Goal: Task Accomplishment & Management: Complete application form

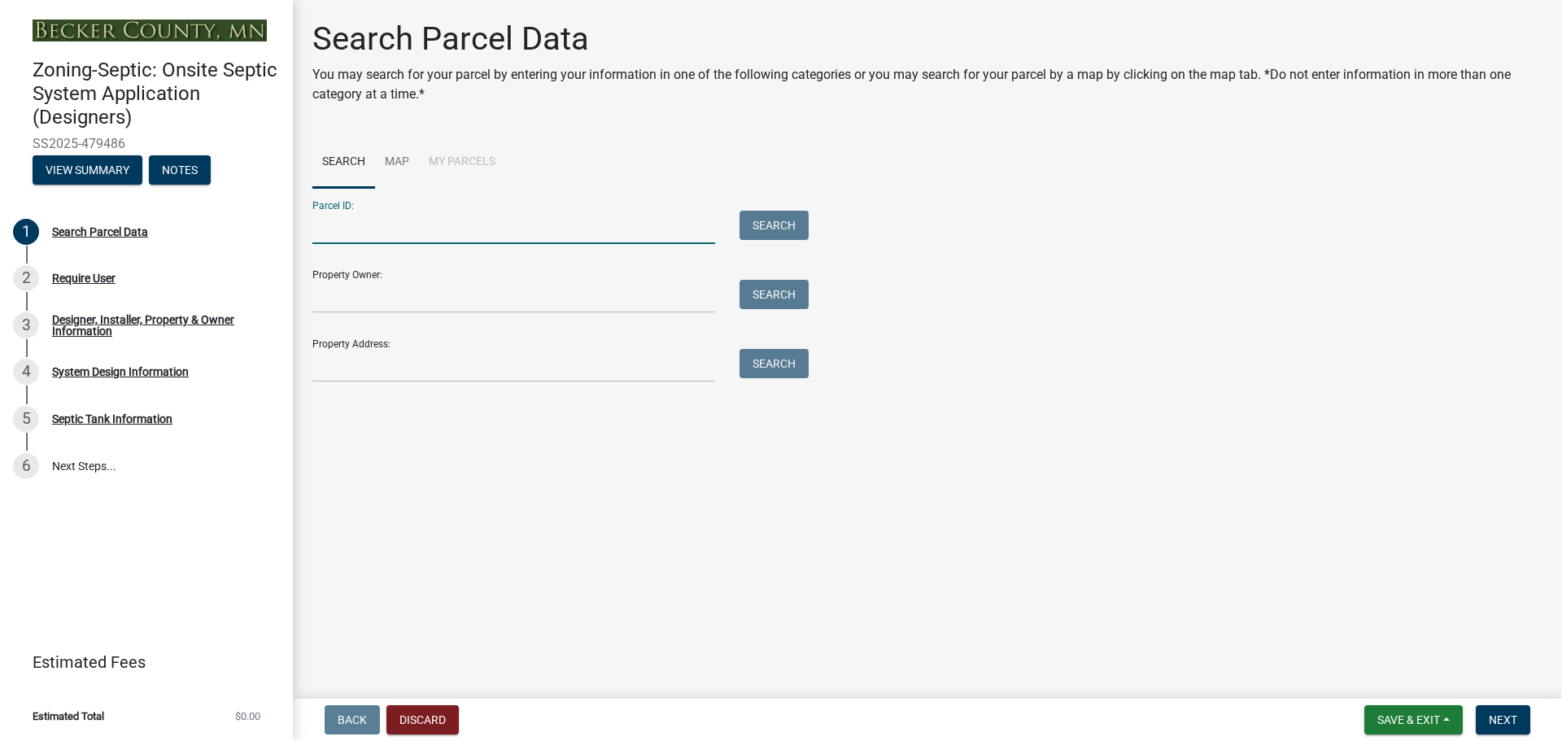
click at [375, 219] on input "Parcel ID:" at bounding box center [513, 227] width 403 height 33
click at [360, 225] on input "Parcel ID:" at bounding box center [513, 227] width 403 height 33
type input "191816400"
click at [760, 225] on button "Search" at bounding box center [773, 225] width 69 height 29
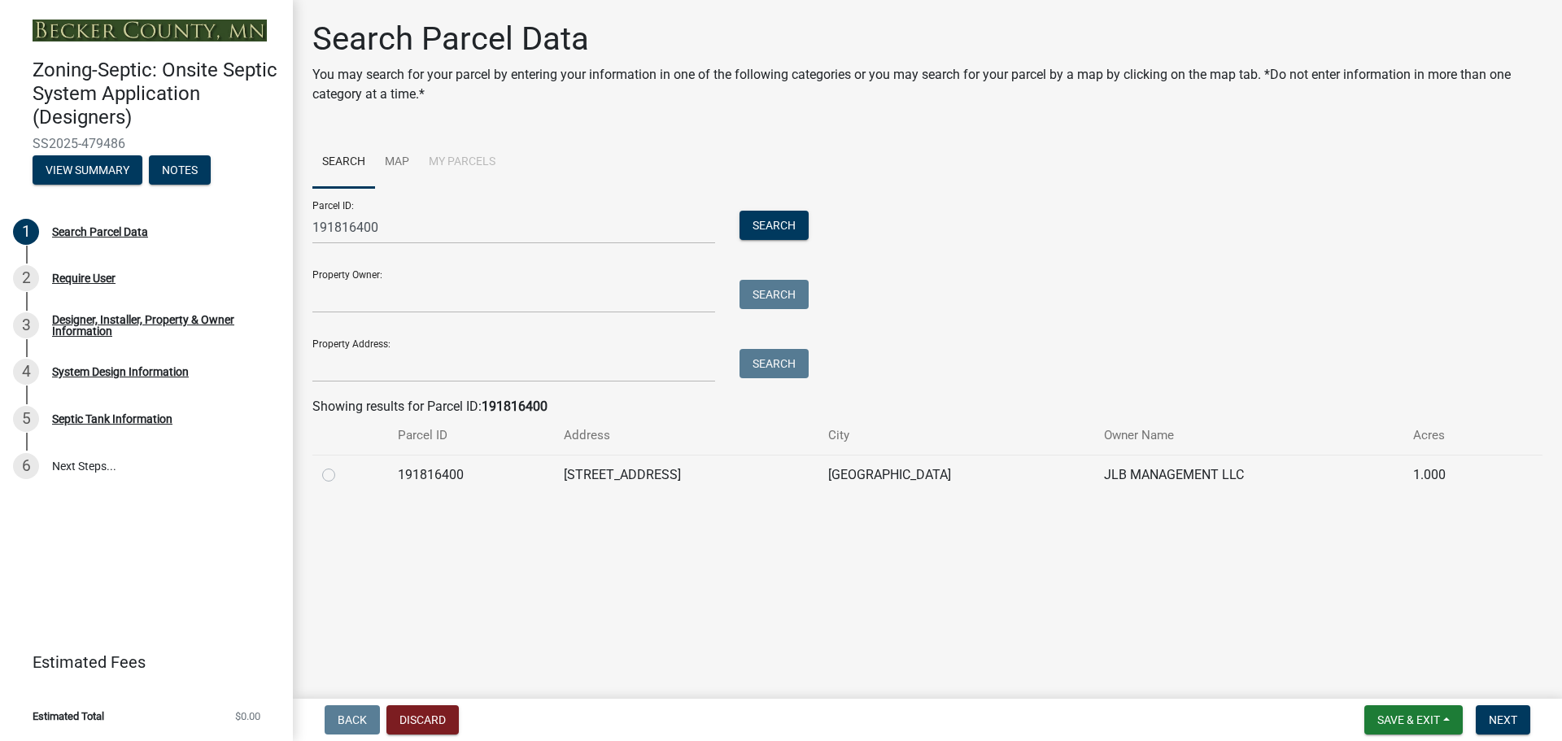
click at [342, 465] on label at bounding box center [342, 465] width 0 height 0
click at [342, 473] on input "radio" at bounding box center [347, 470] width 11 height 11
radio input "true"
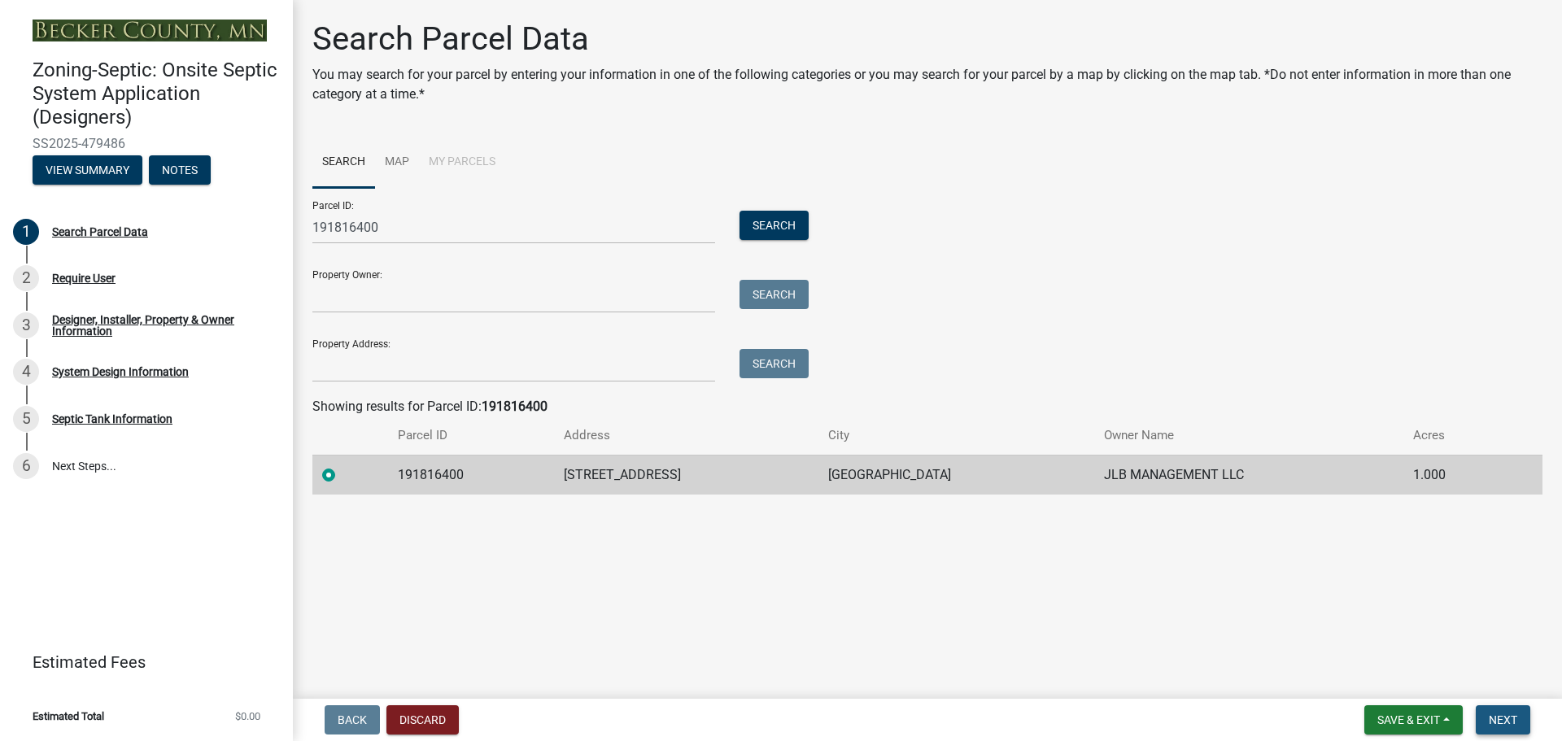
click at [1512, 717] on span "Next" at bounding box center [1503, 719] width 28 height 13
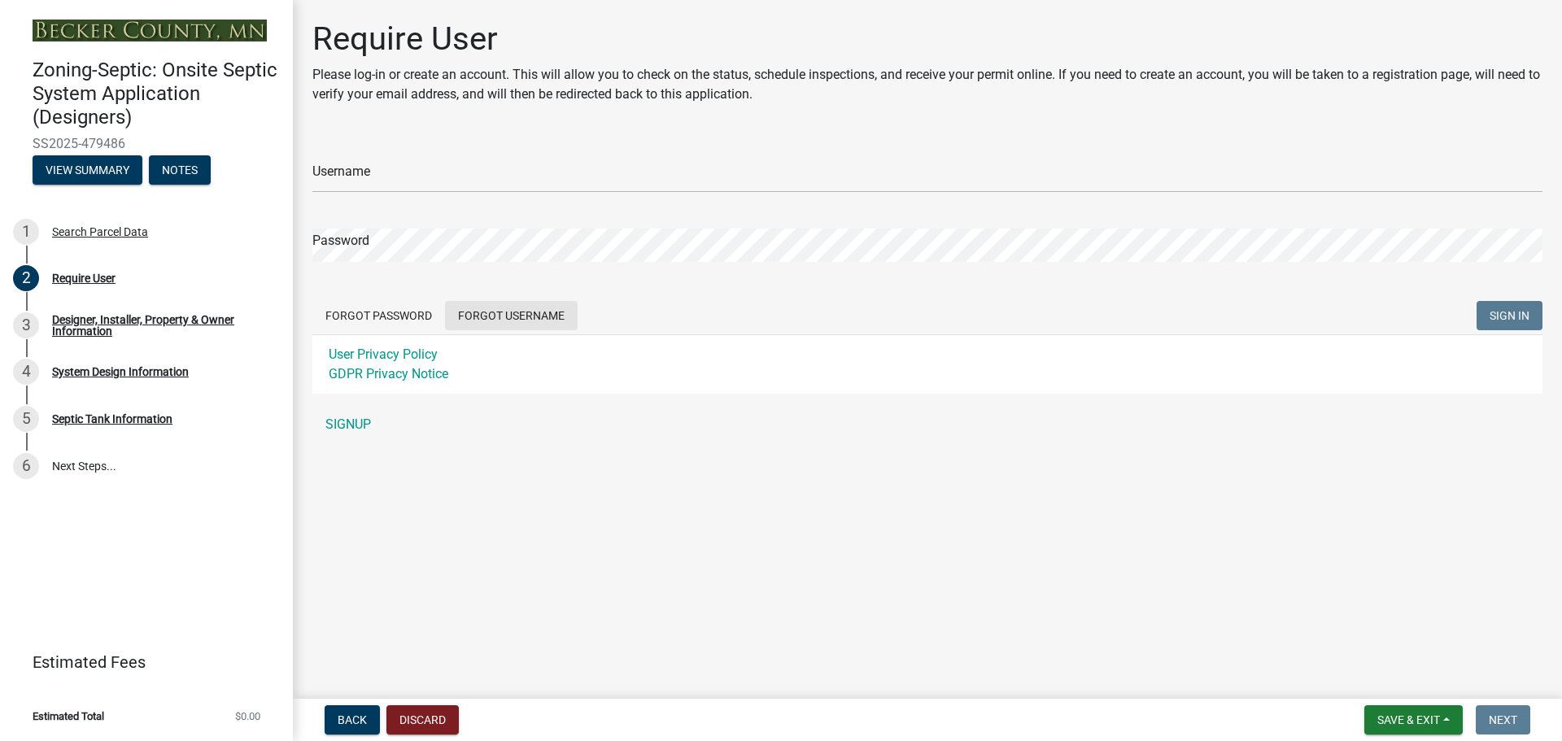
click at [522, 312] on button "Forgot Username" at bounding box center [511, 315] width 133 height 29
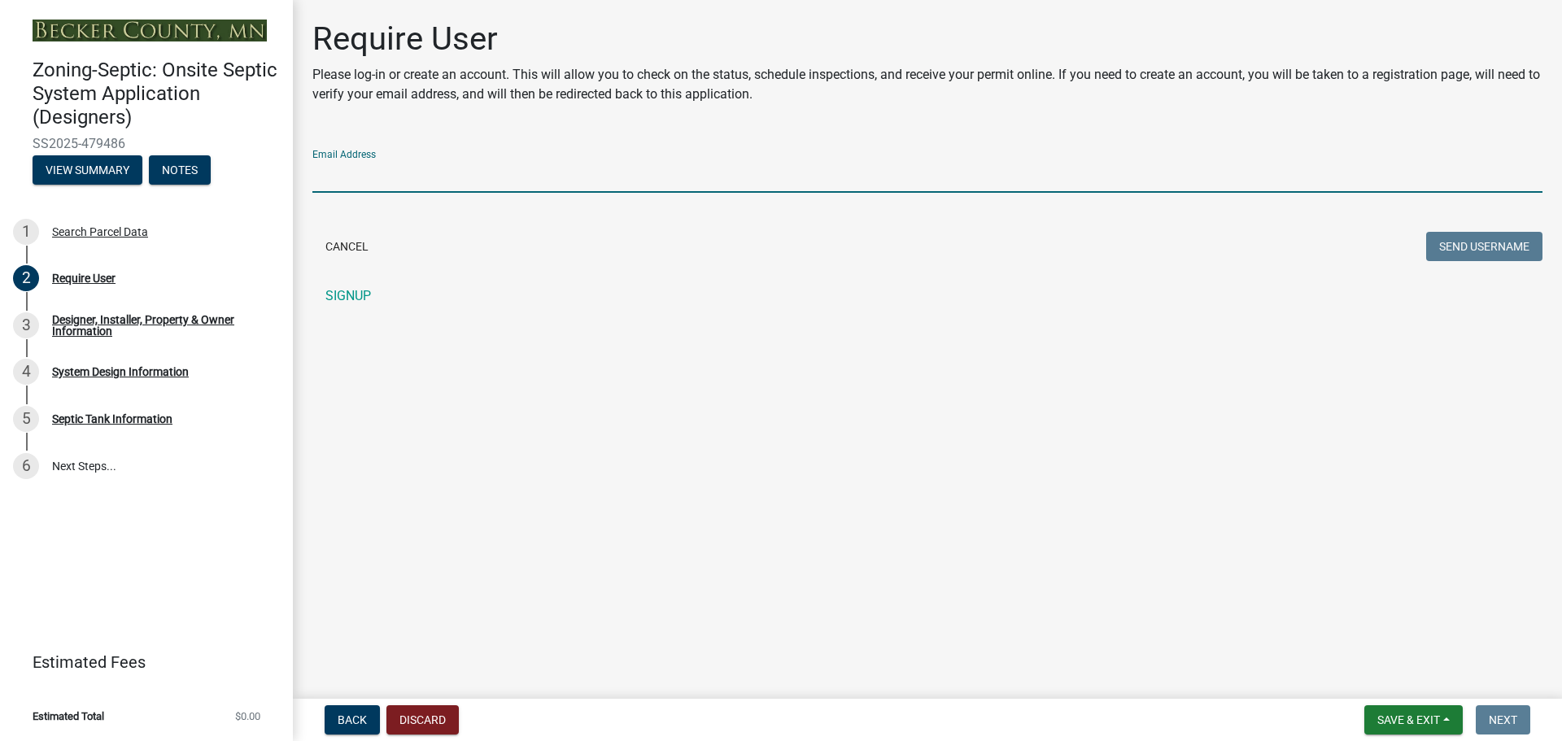
click at [428, 173] on input "Email Address" at bounding box center [927, 175] width 1230 height 33
type input "[EMAIL_ADDRESS][DOMAIN_NAME]"
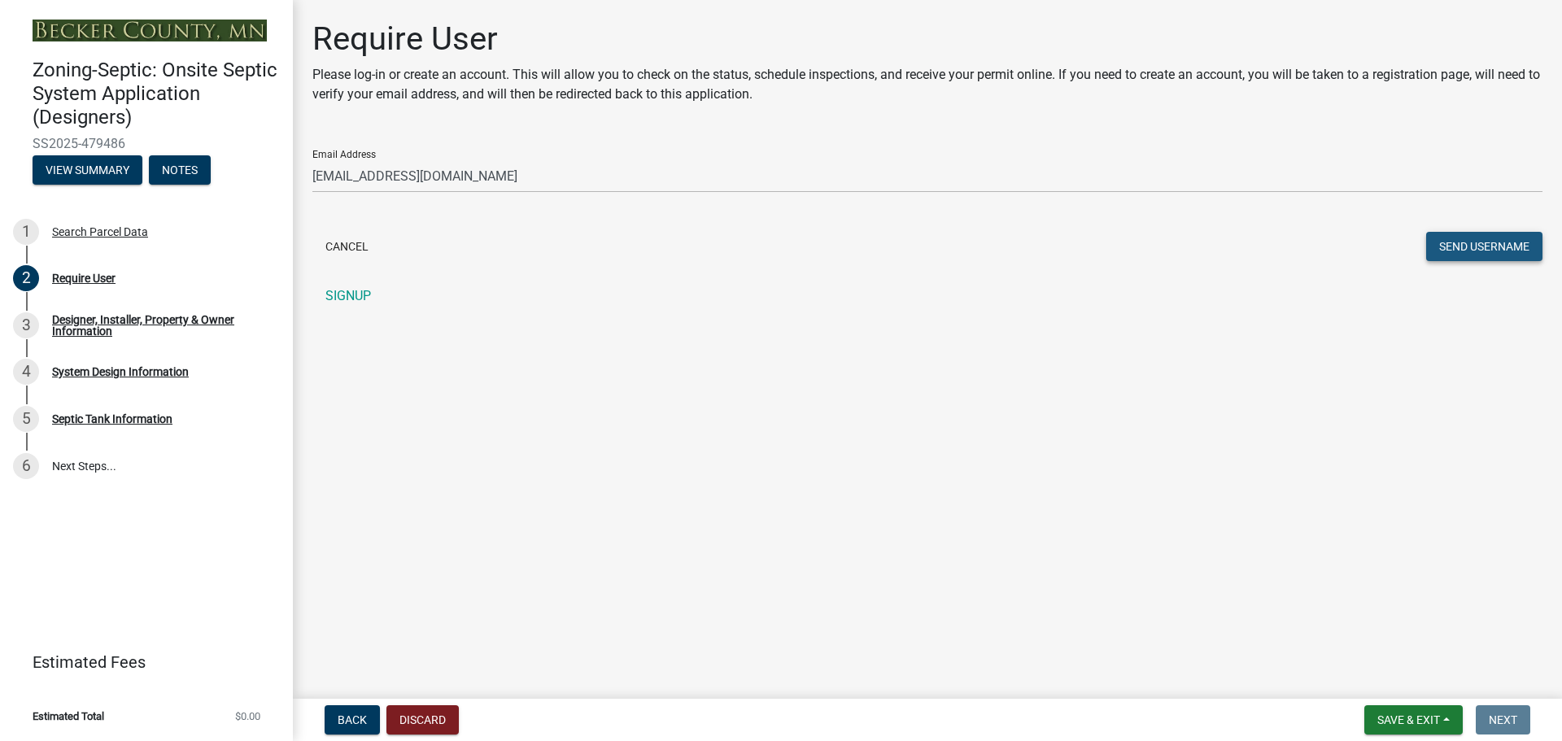
click at [1458, 246] on button "Send Username" at bounding box center [1484, 246] width 116 height 29
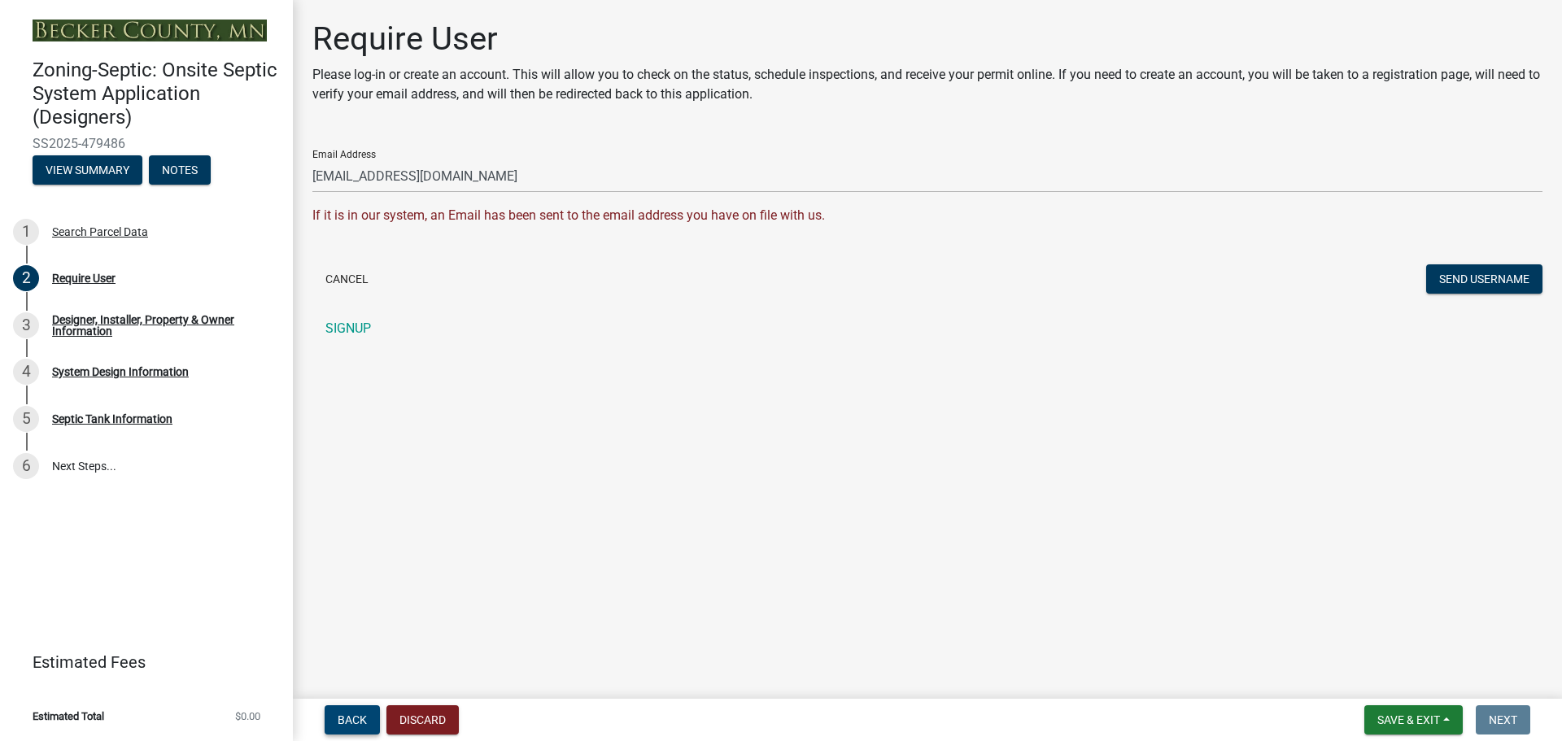
click at [358, 716] on span "Back" at bounding box center [352, 719] width 29 height 13
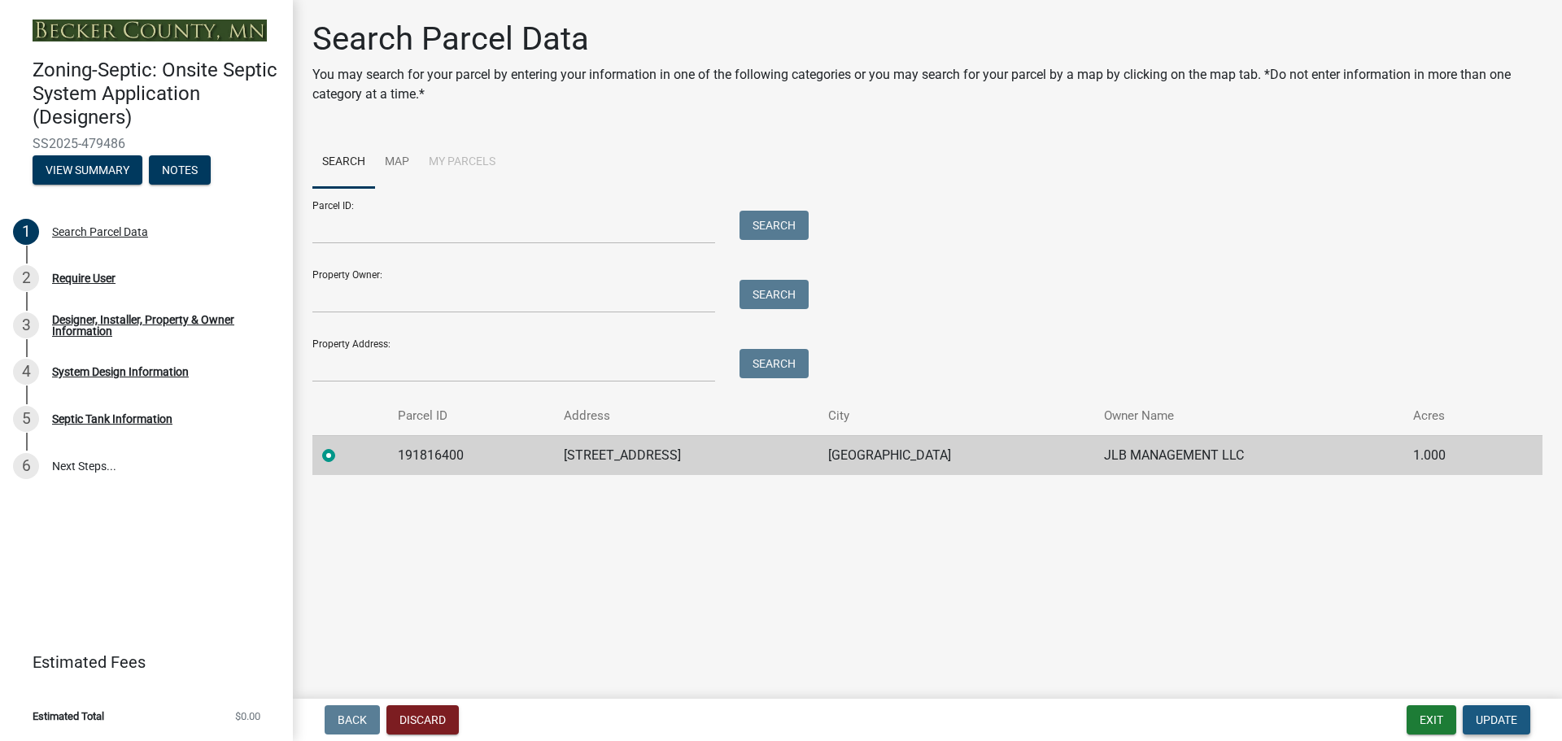
click at [1499, 724] on span "Update" at bounding box center [1496, 719] width 41 height 13
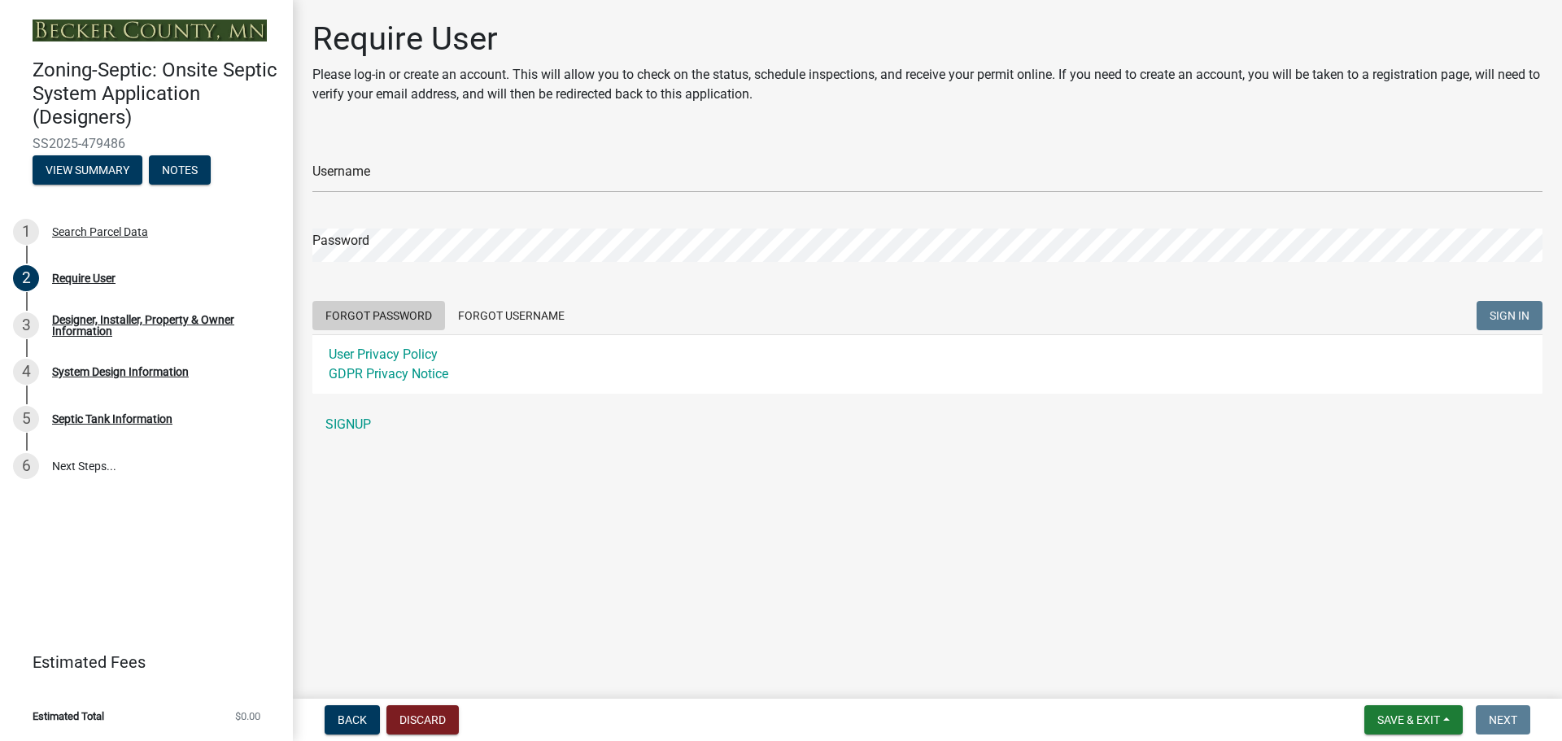
click at [382, 313] on button "Forgot Password" at bounding box center [378, 315] width 133 height 29
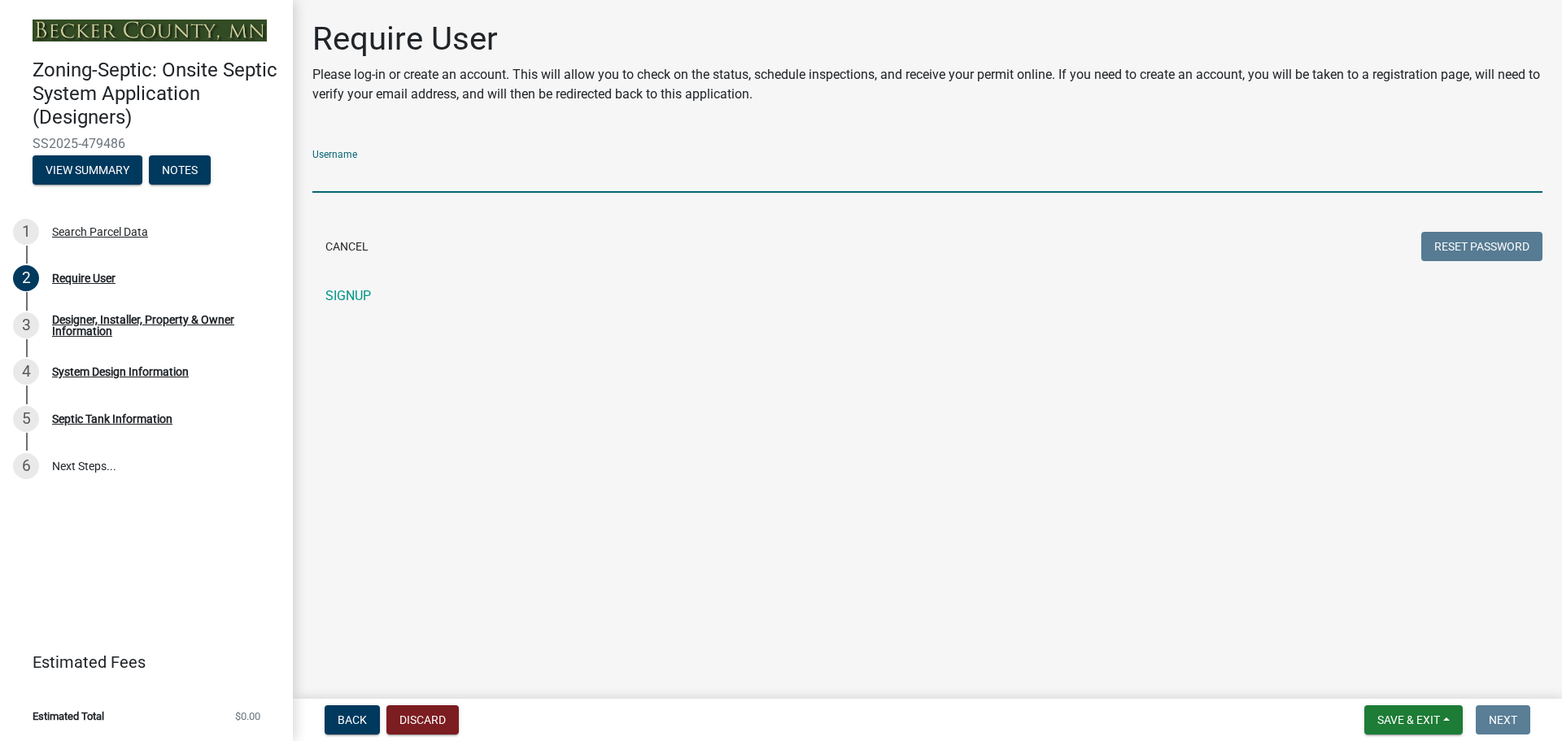
click at [413, 172] on input "Username" at bounding box center [927, 175] width 1230 height 33
type input "Braseth"
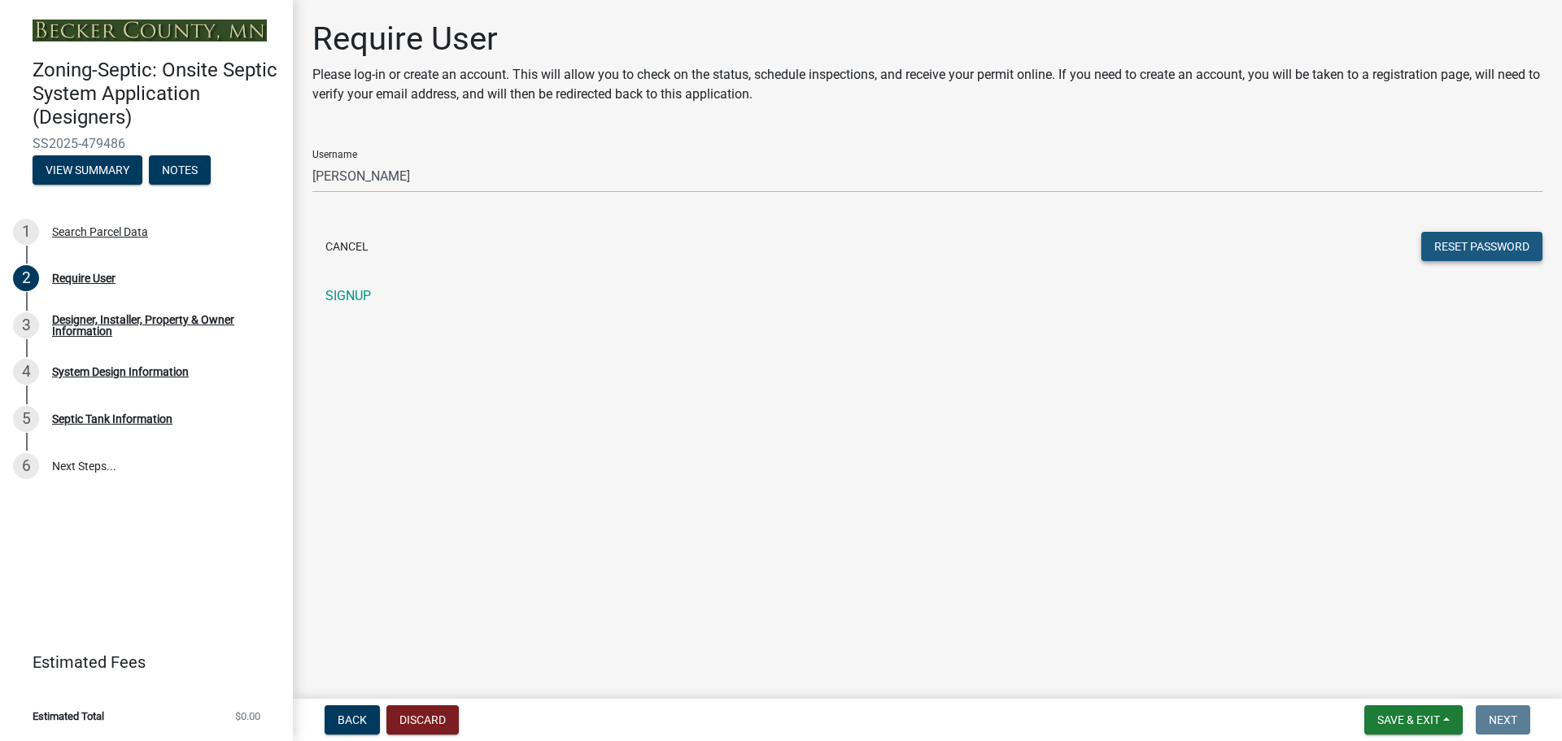
click at [1459, 245] on button "Reset Password" at bounding box center [1481, 246] width 121 height 29
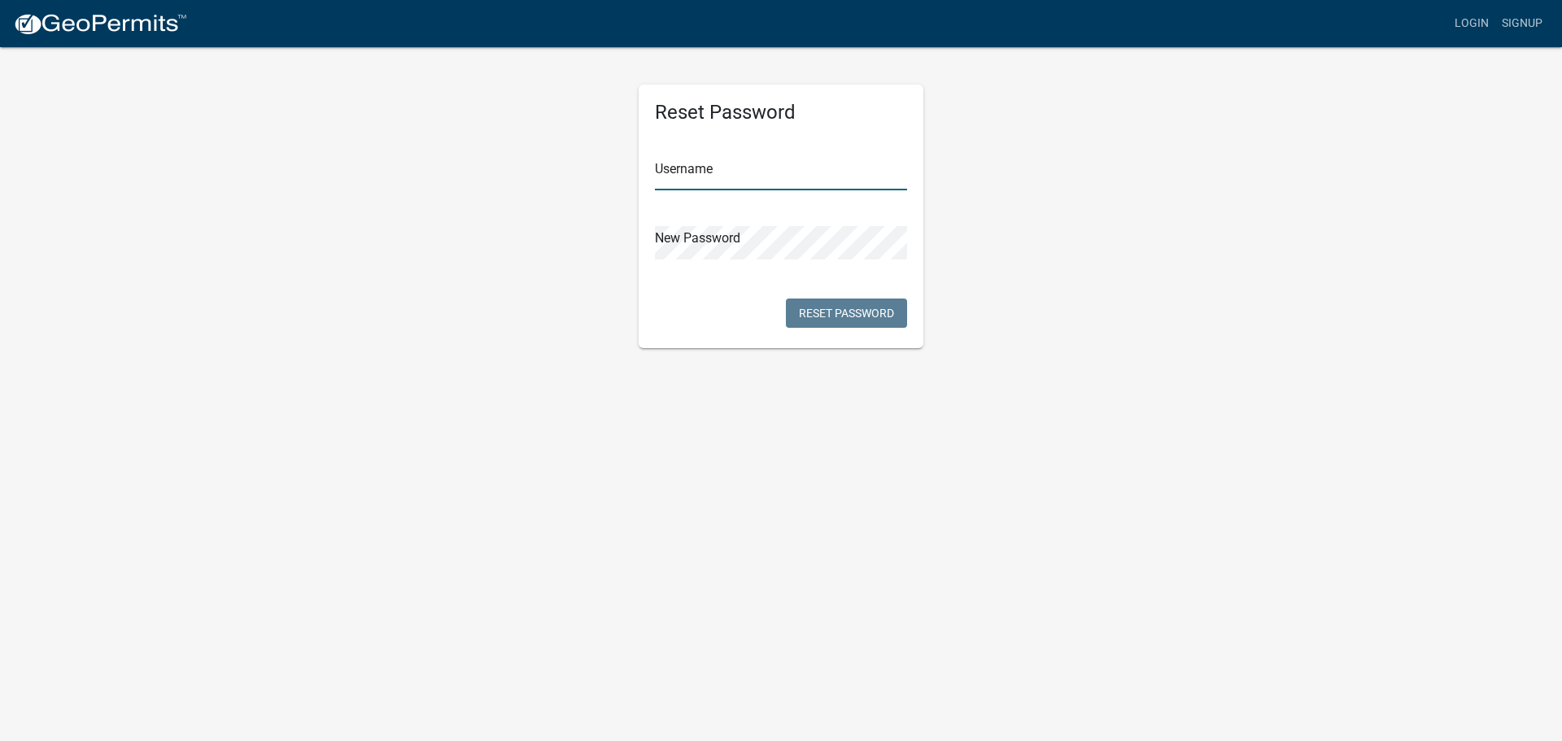
click at [722, 170] on input "text" at bounding box center [781, 173] width 252 height 33
type input "Braseth"
click at [848, 314] on button "Reset Password" at bounding box center [846, 313] width 121 height 29
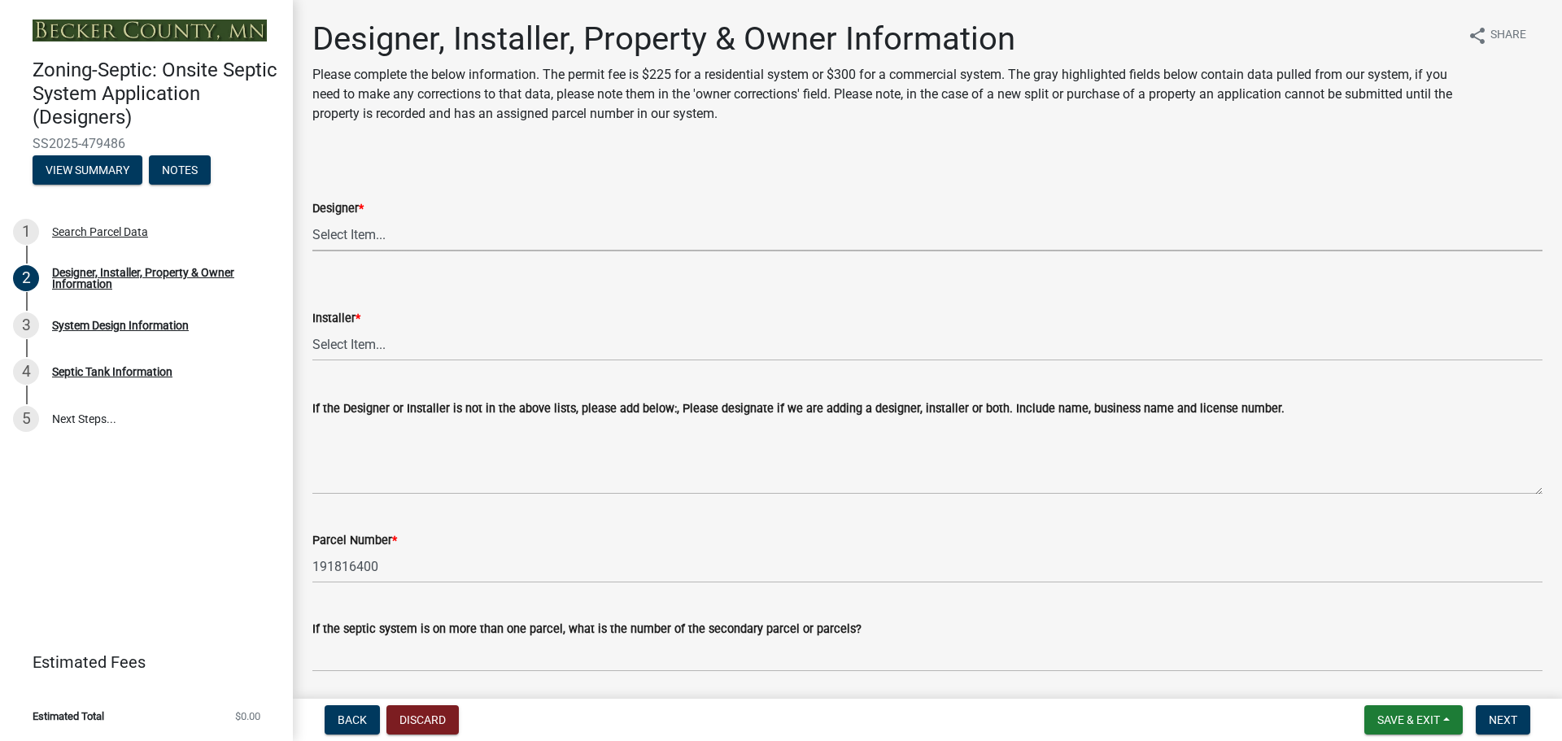
click at [376, 232] on select "Select Item... OTHER – Not listed (please add in next field and we will add to …" at bounding box center [927, 234] width 1230 height 33
click at [312, 218] on select "Select Item... OTHER – Not listed (please add in next field and we will add to …" at bounding box center [927, 234] width 1230 height 33
select select "60138064-8806-4d9b-bedf-9669809b6879"
click at [383, 349] on select "Select Item... OTHER – Not listed (please add in next field and we will add to …" at bounding box center [927, 344] width 1230 height 33
click at [397, 347] on select "Select Item... OTHER – Not listed (please add in next field and we will add to …" at bounding box center [927, 344] width 1230 height 33
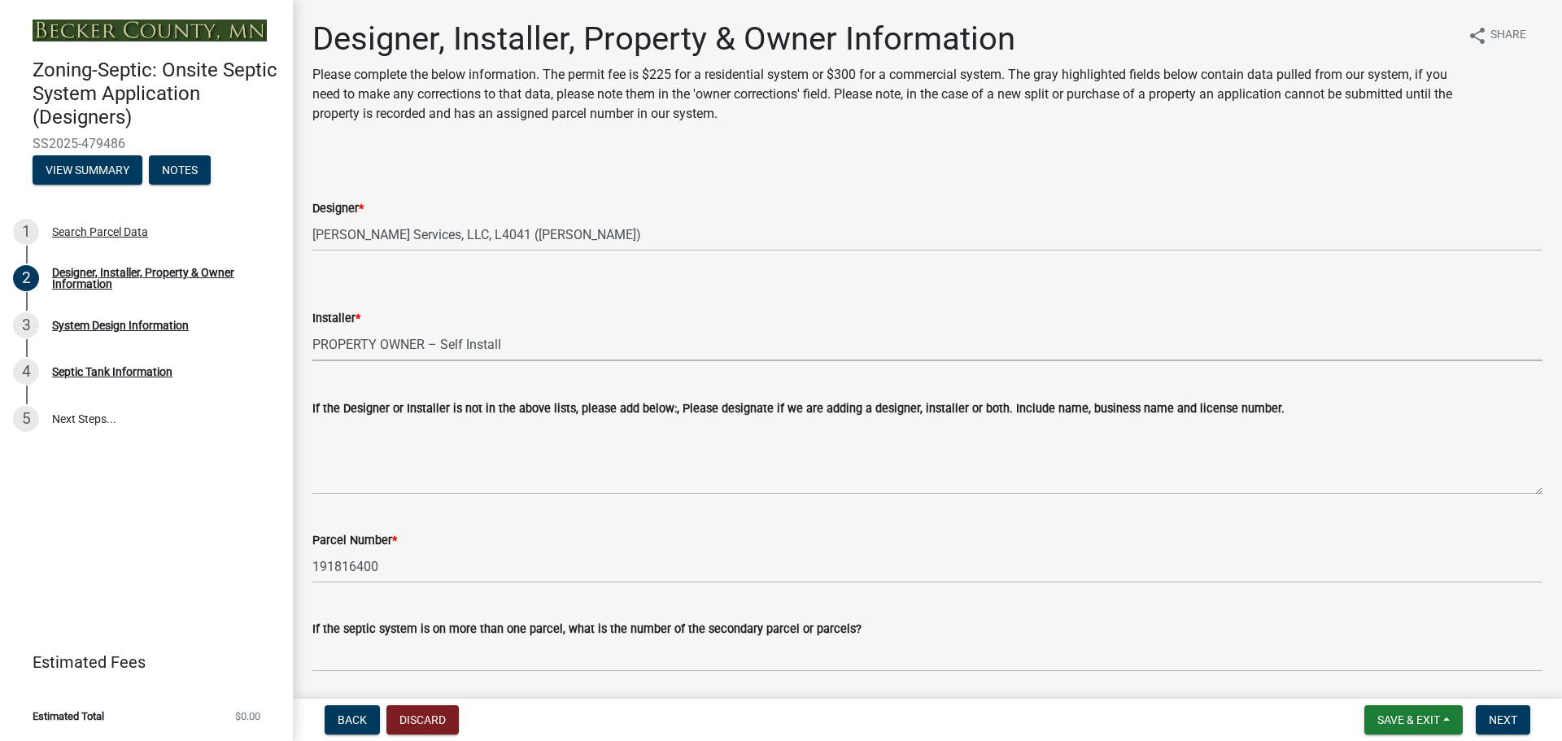
click at [312, 328] on select "Select Item... OTHER – Not listed (please add in next field and we will add to …" at bounding box center [927, 344] width 1230 height 33
select select "1c9ff1f6-7549-467f-8fe1-bc544d096328"
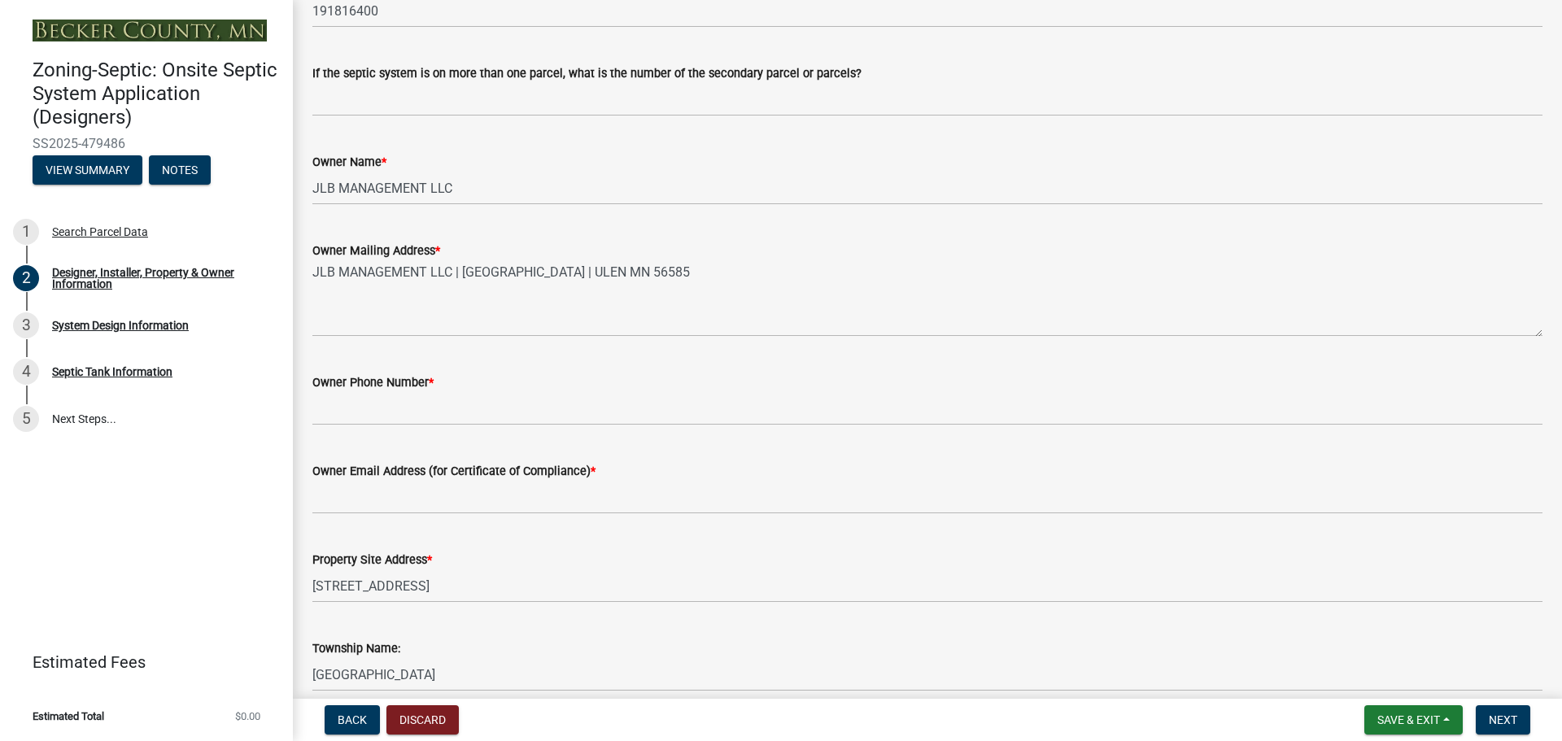
scroll to position [569, 0]
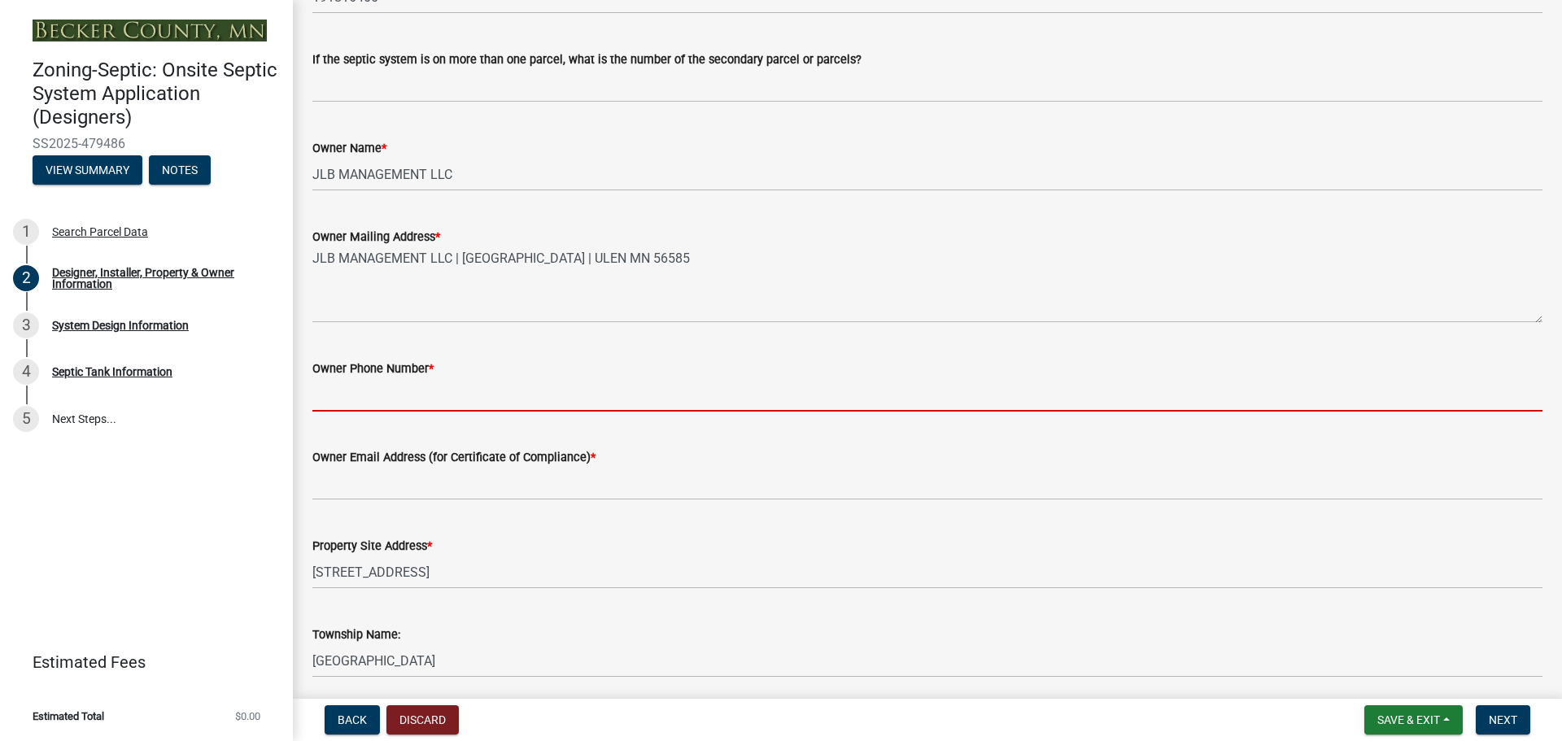
click at [466, 387] on input "Owner Phone Number *" at bounding box center [927, 394] width 1230 height 33
type input "7012381174"
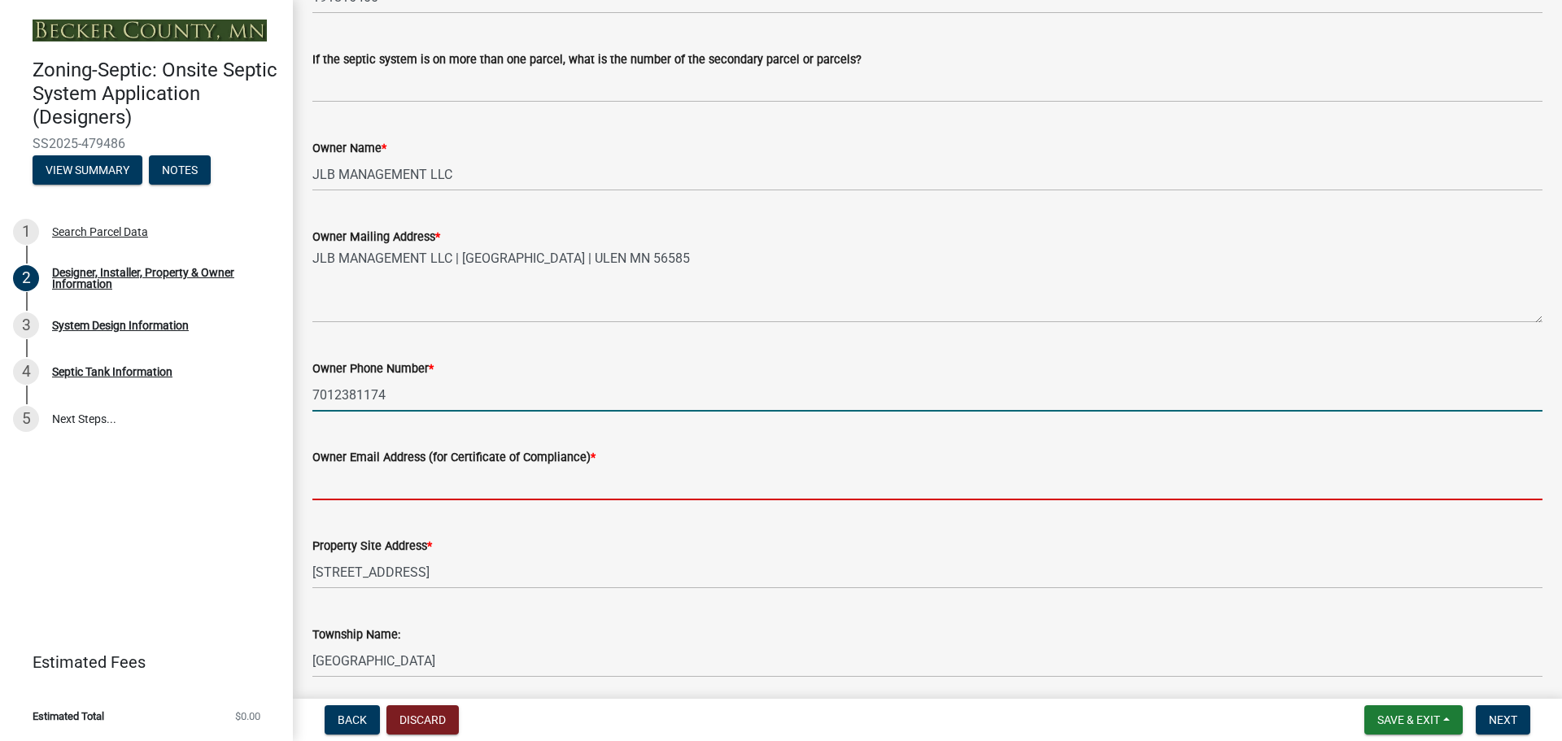
type input "[EMAIL_ADDRESS][DOMAIN_NAME]"
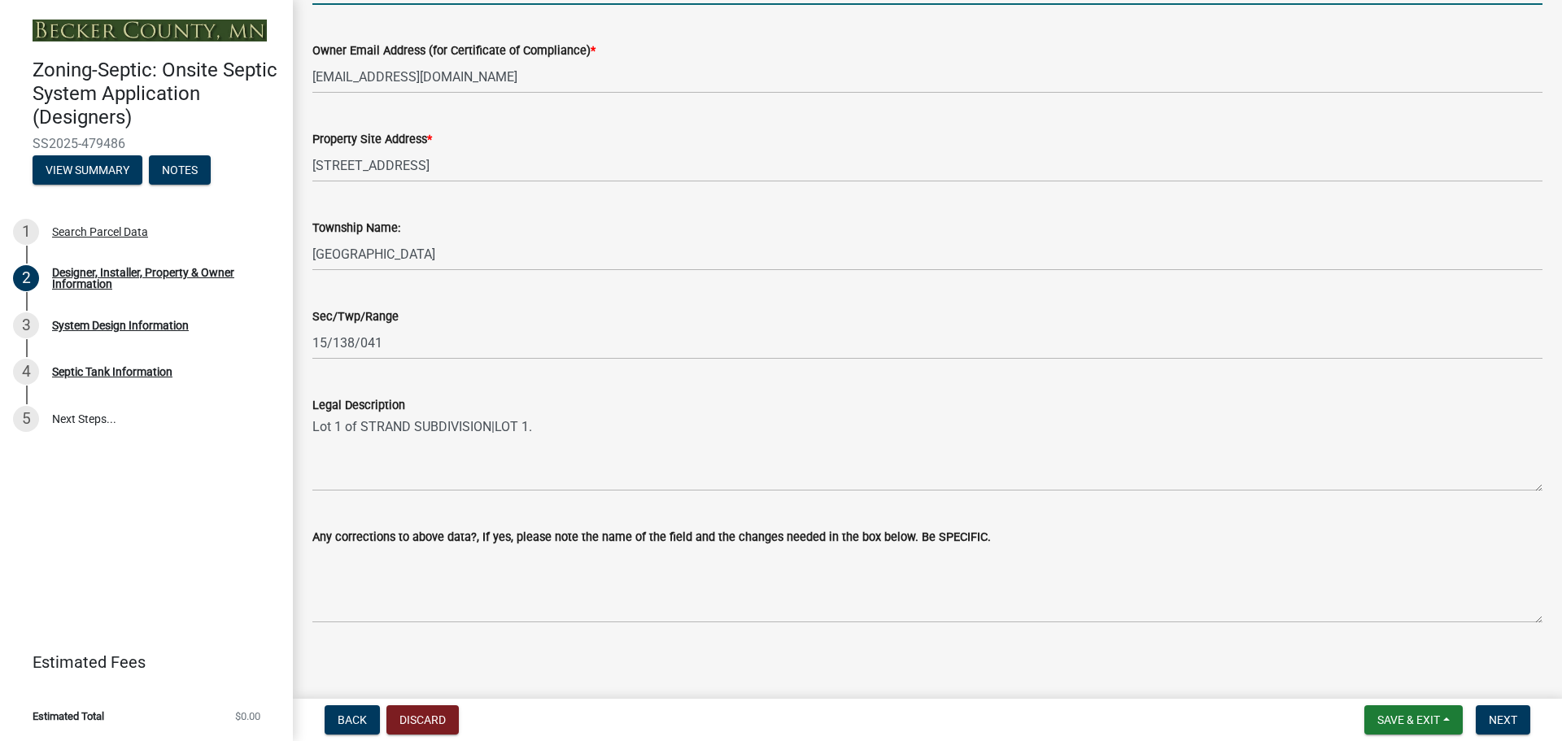
scroll to position [983, 0]
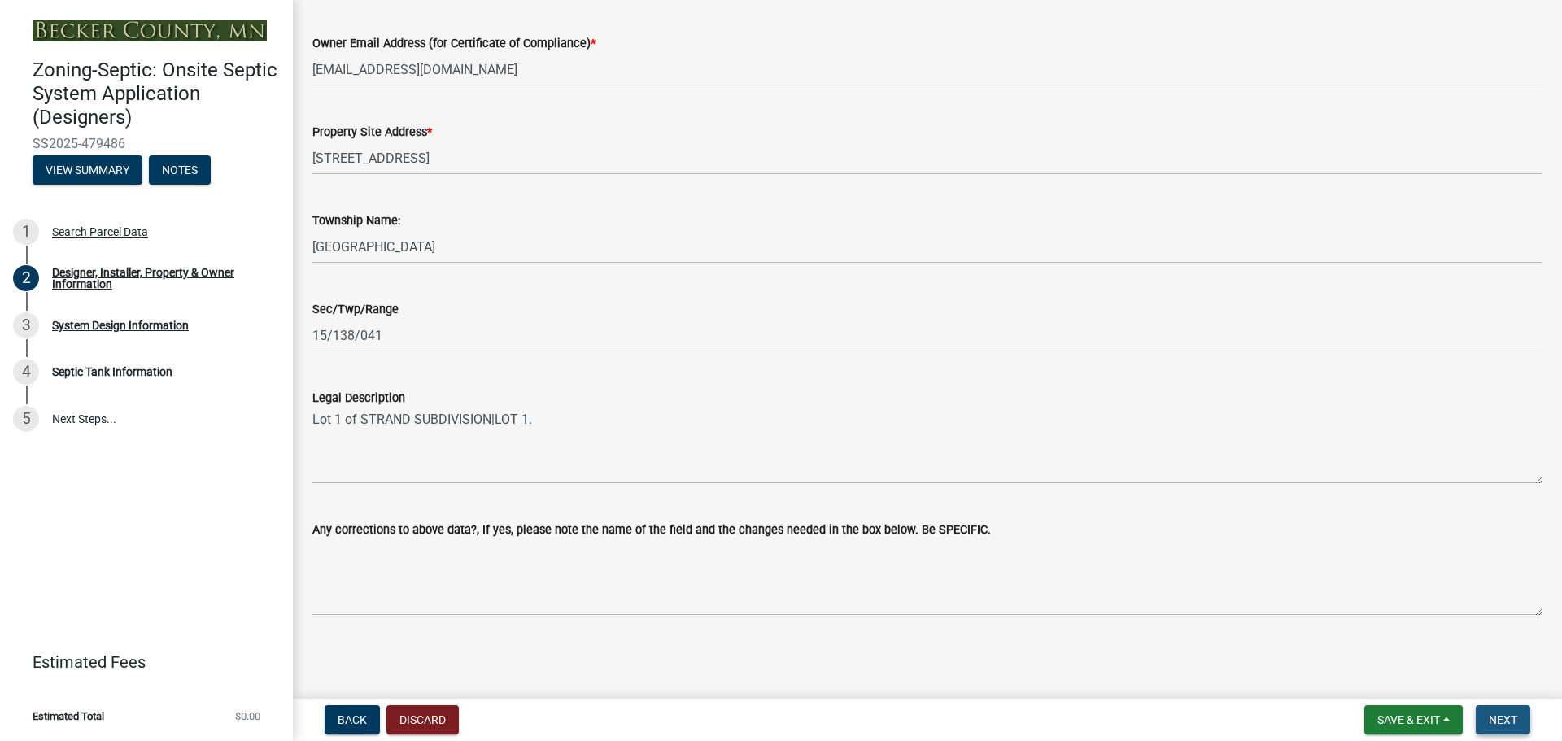
click at [1505, 717] on span "Next" at bounding box center [1503, 719] width 28 height 13
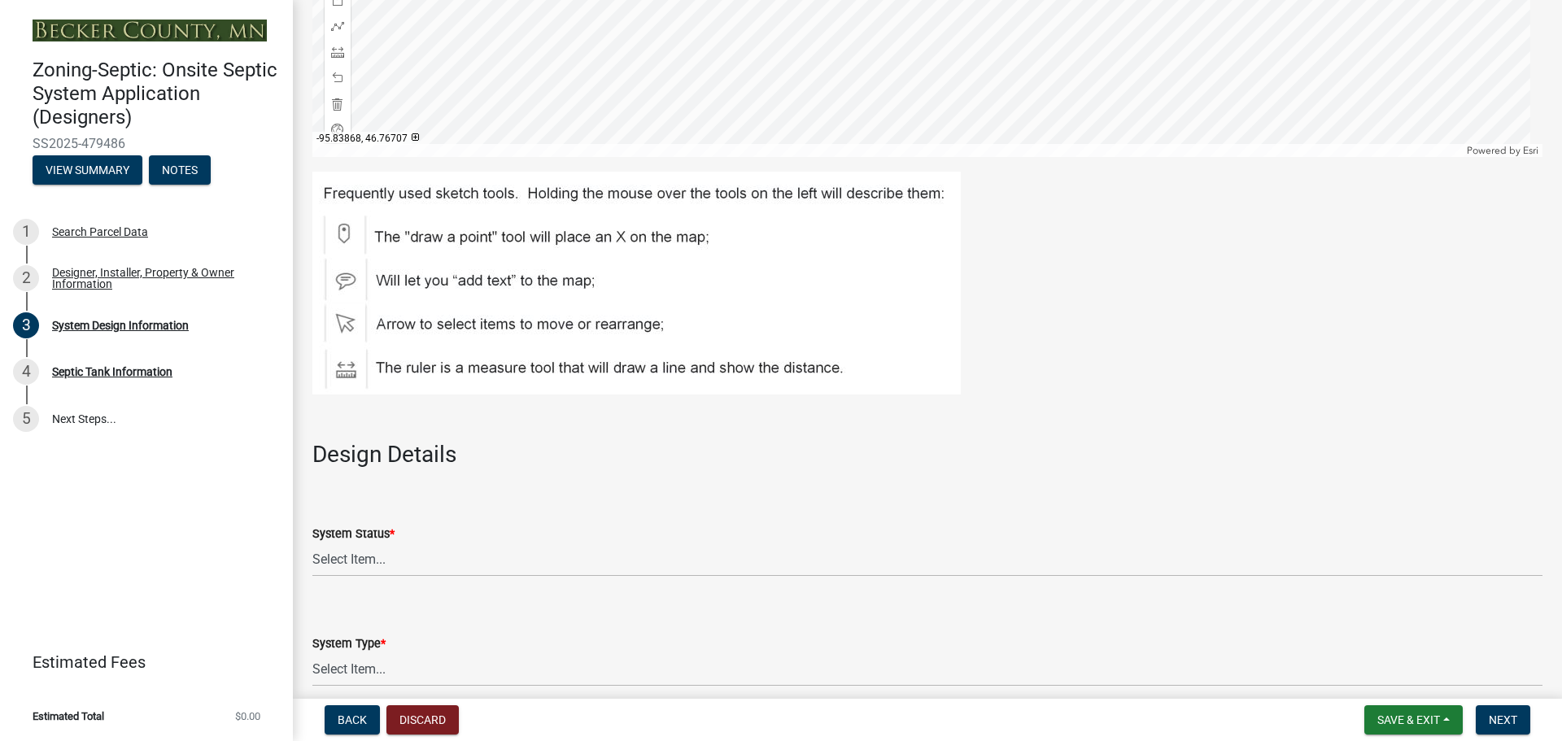
scroll to position [1546, 0]
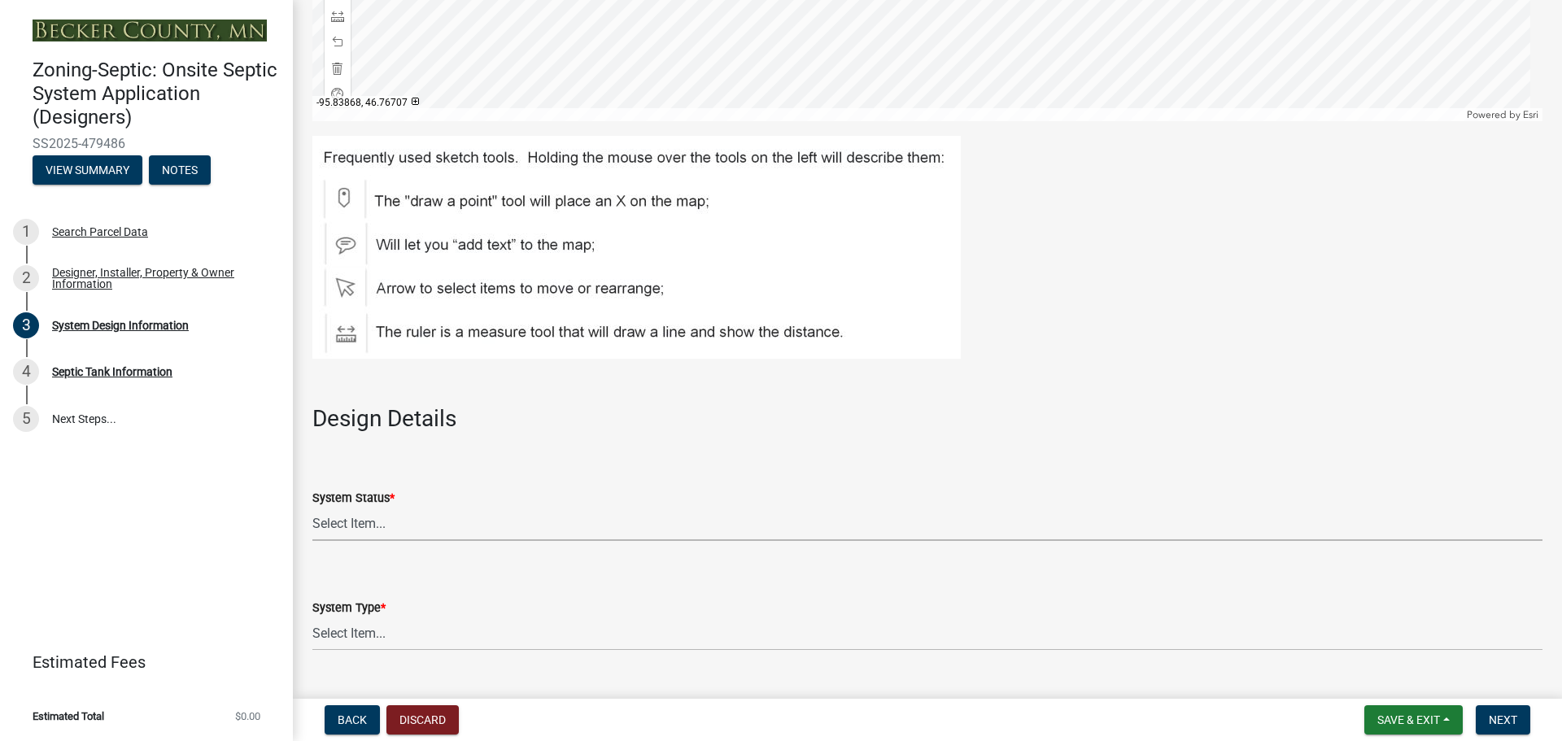
click at [416, 525] on select "Select Item... No Existing System Replacement System Failing System (Cesspool, …" at bounding box center [927, 524] width 1230 height 33
click at [312, 508] on select "Select Item... No Existing System Replacement System Failing System (Cesspool, …" at bounding box center [927, 524] width 1230 height 33
select select "55497d75-c43f-4635-a730-e0737ce05d56"
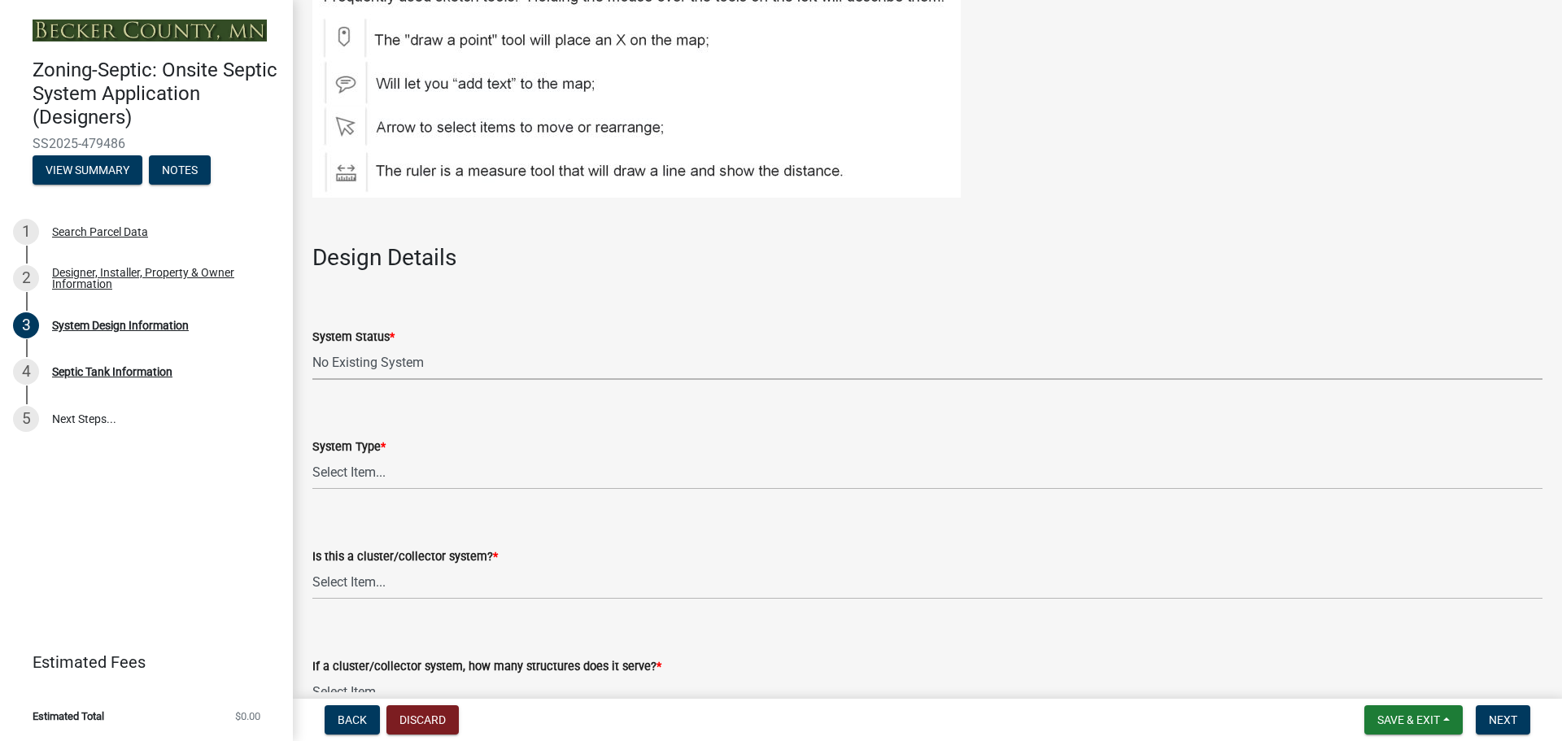
scroll to position [1708, 0]
click at [407, 473] on select "Select Item... Type I Type II Type III Type IV Type V" at bounding box center [927, 471] width 1230 height 33
click at [312, 455] on select "Select Item... Type I Type II Type III Type IV Type V" at bounding box center [927, 471] width 1230 height 33
select select "25258e87-3ef9-4f1c-a5f1-75a1d463abfb"
click at [478, 579] on select "Select Item... Yes No" at bounding box center [927, 581] width 1230 height 33
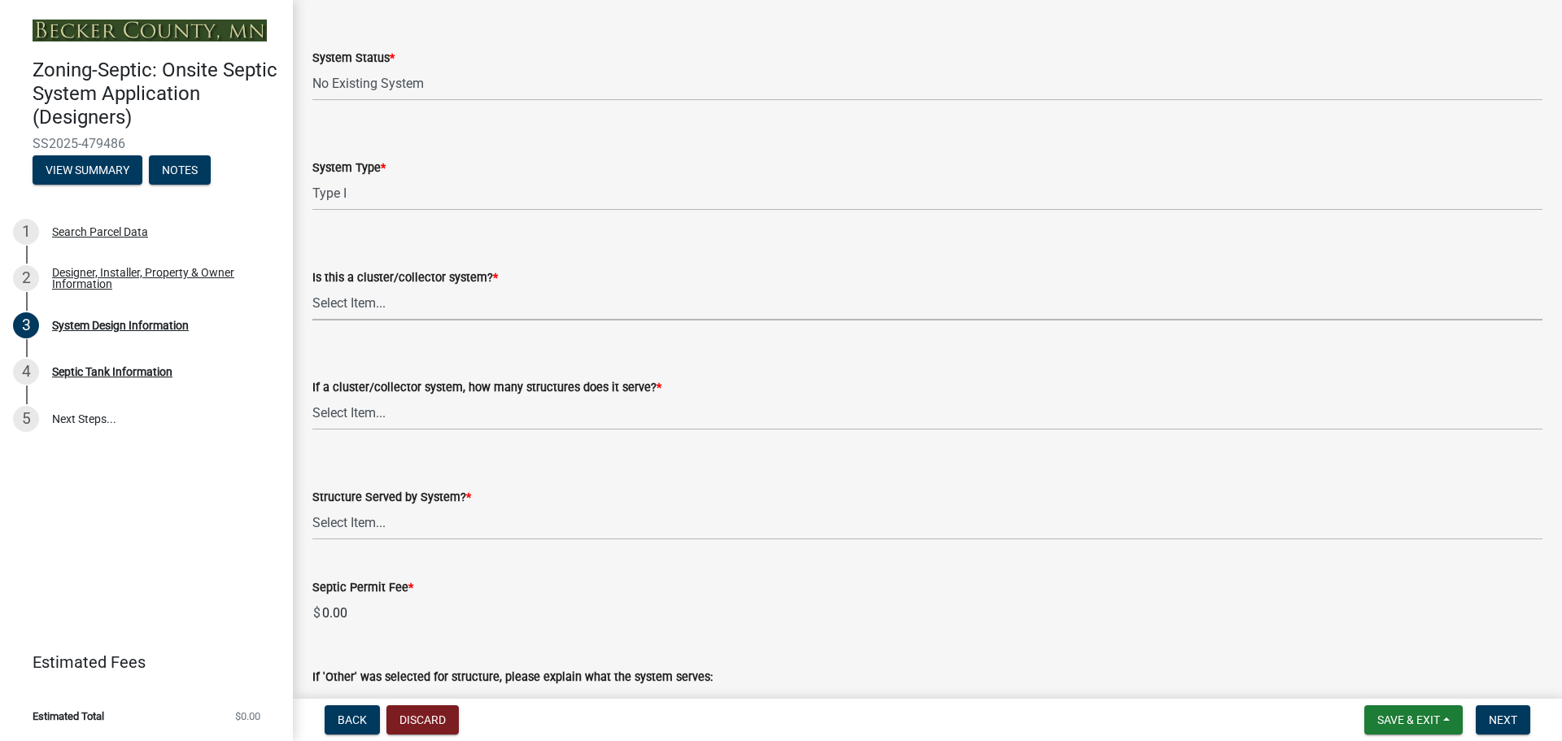
scroll to position [2034, 0]
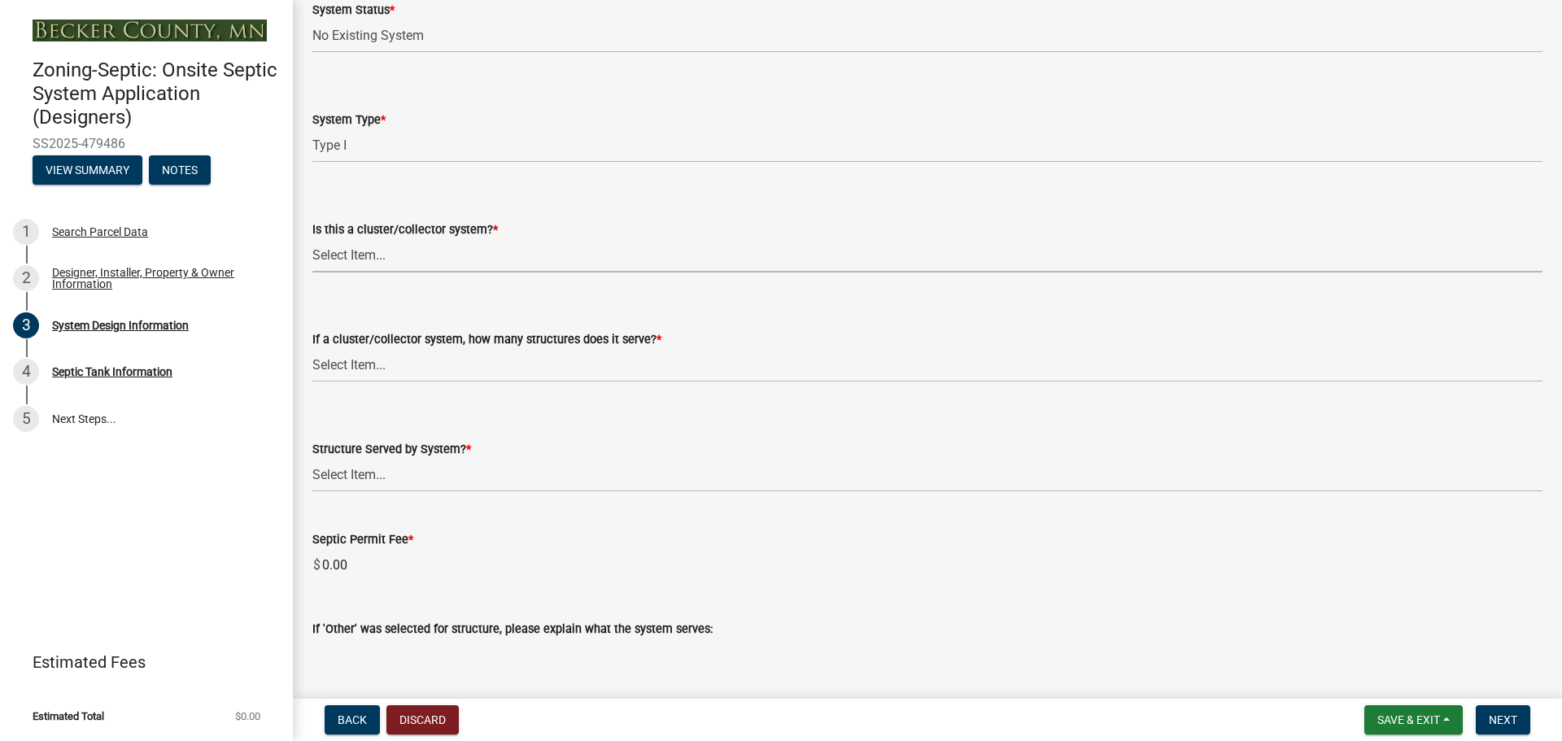
click at [441, 257] on select "Select Item... Yes No" at bounding box center [927, 255] width 1230 height 33
click at [927, 190] on div "Is this a cluster/collector system? * Select Item... Yes No" at bounding box center [927, 224] width 1230 height 95
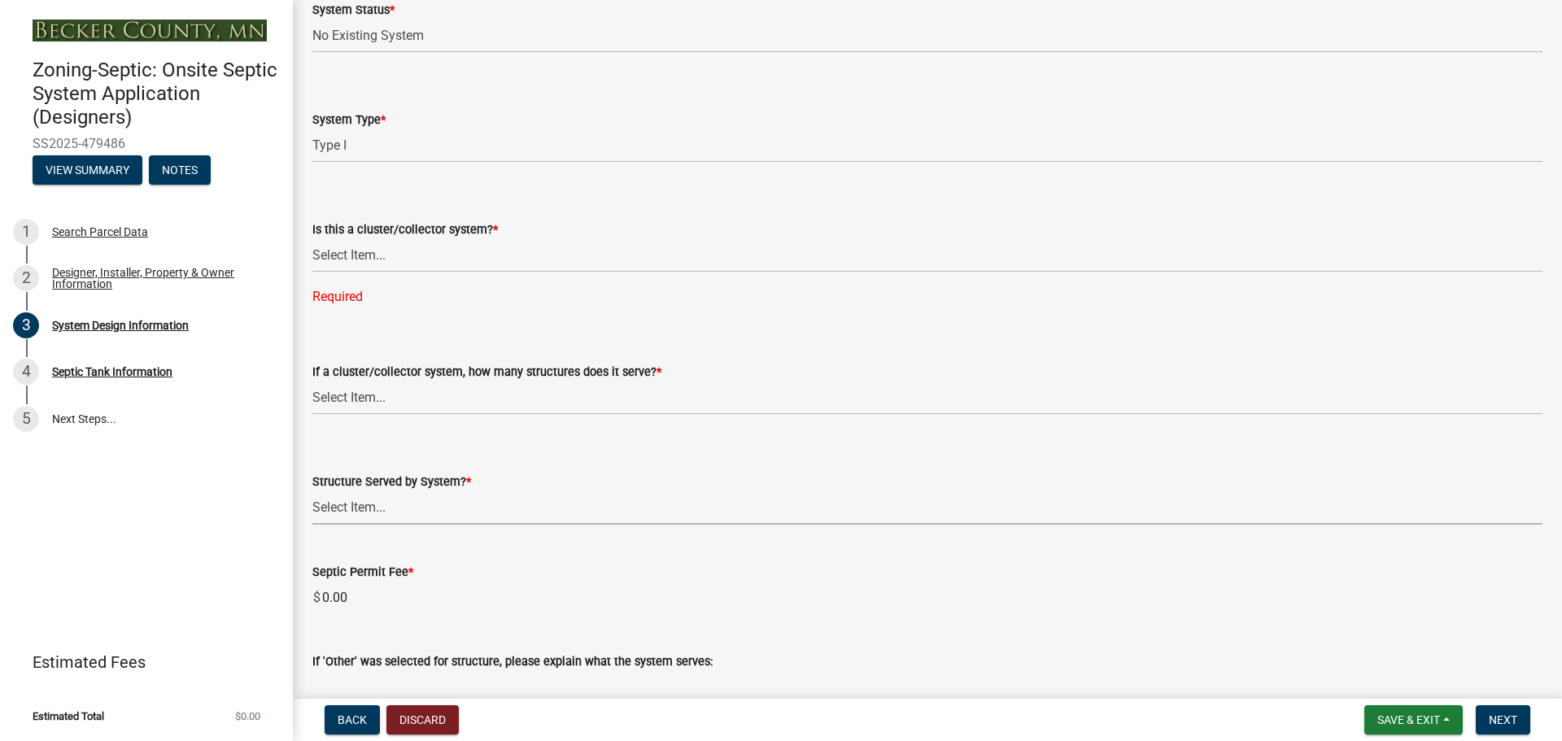
click at [403, 507] on select "Select Item... Commercial Resort Commercial - Non Resort Other Full-Time Dwelli…" at bounding box center [927, 507] width 1230 height 33
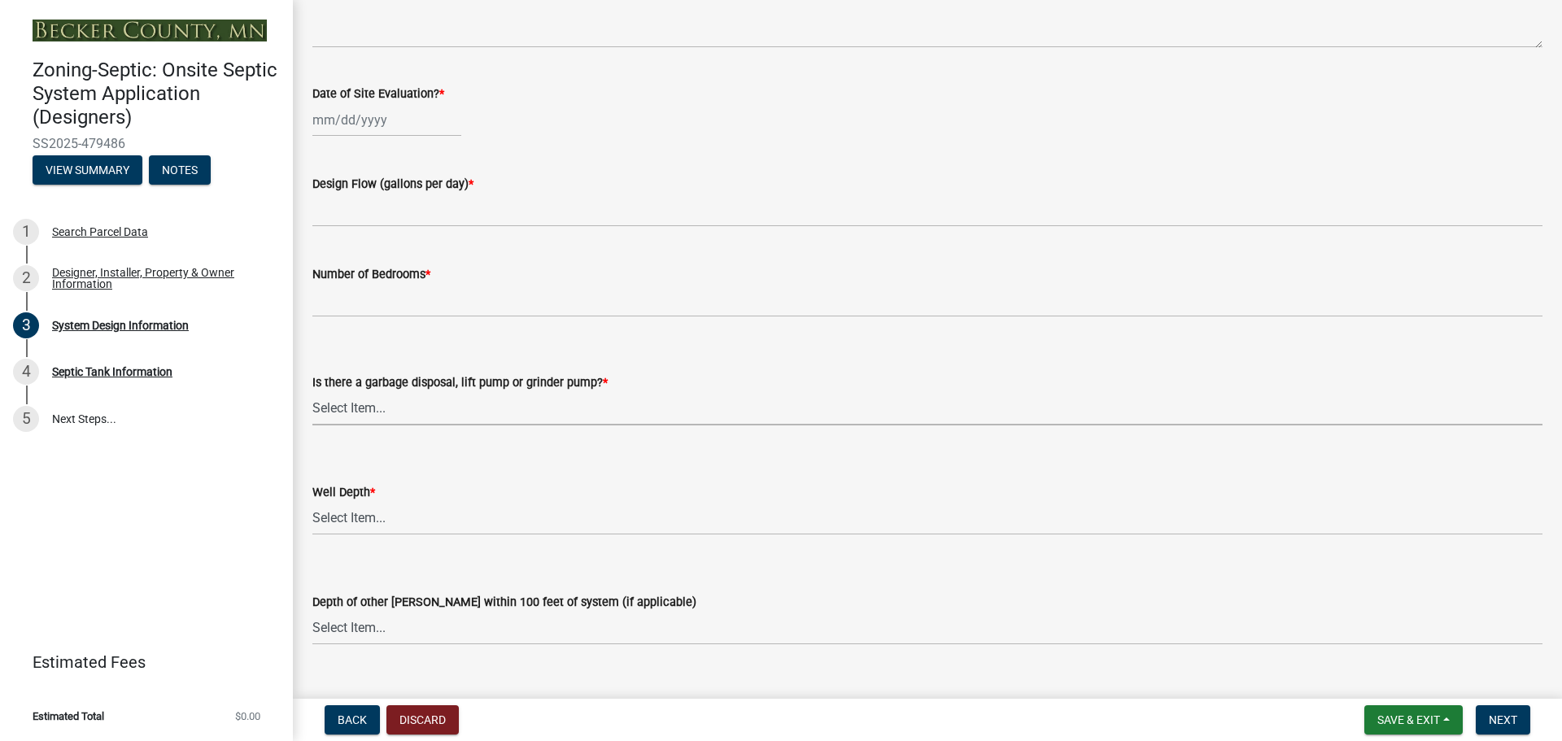
scroll to position [2798, 0]
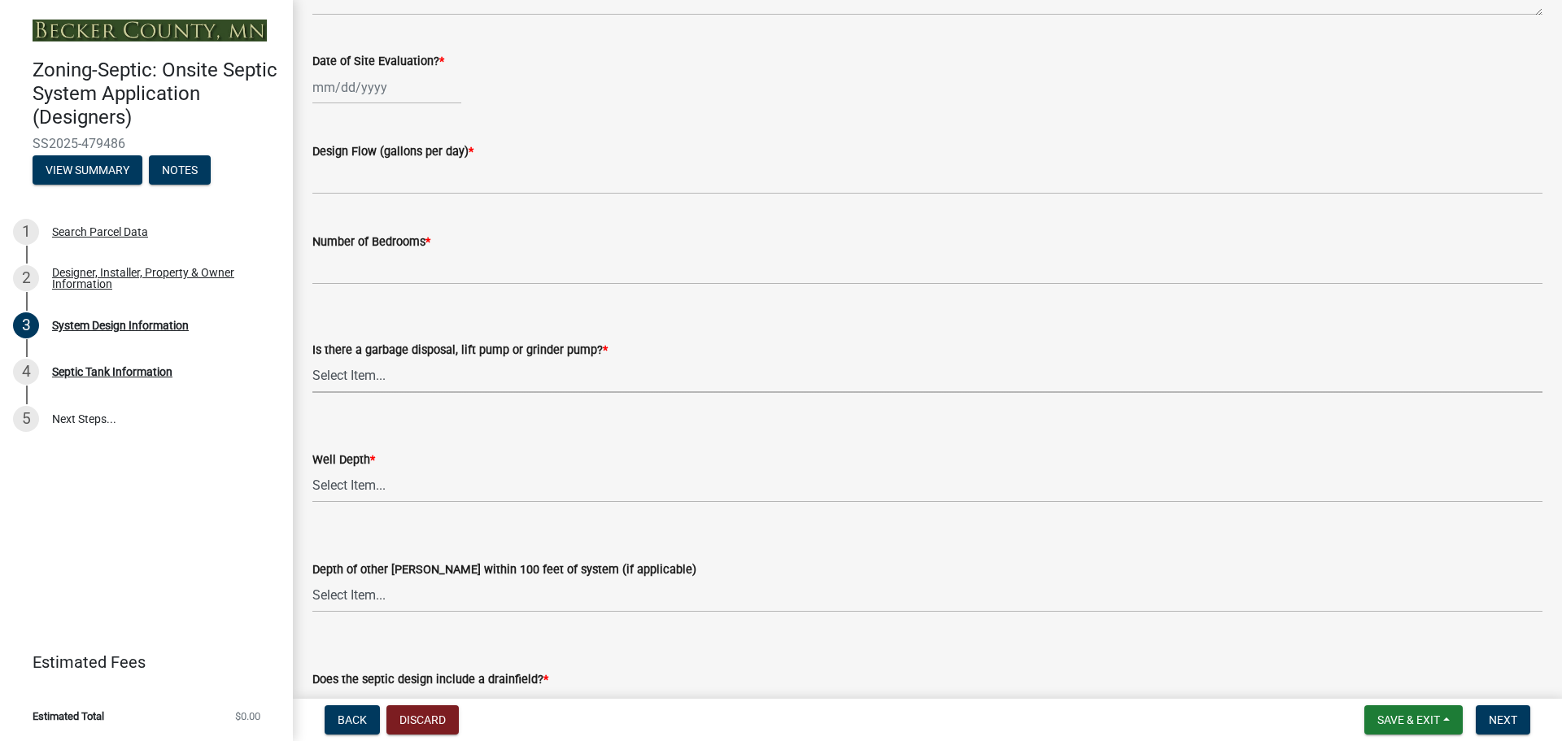
click at [377, 372] on select "Select Item... Yes No" at bounding box center [927, 376] width 1230 height 33
click at [312, 360] on select "Select Item... Yes No" at bounding box center [927, 376] width 1230 height 33
select select "ba735beb-519e-40f0-ae20-62d65fc4c46b"
click at [386, 478] on select "Select Item... Deep Well Shallow Well Well not yet installed - To be drilled No…" at bounding box center [927, 485] width 1230 height 33
click at [312, 469] on select "Select Item... Deep Well Shallow Well Well not yet installed - To be drilled No…" at bounding box center [927, 485] width 1230 height 33
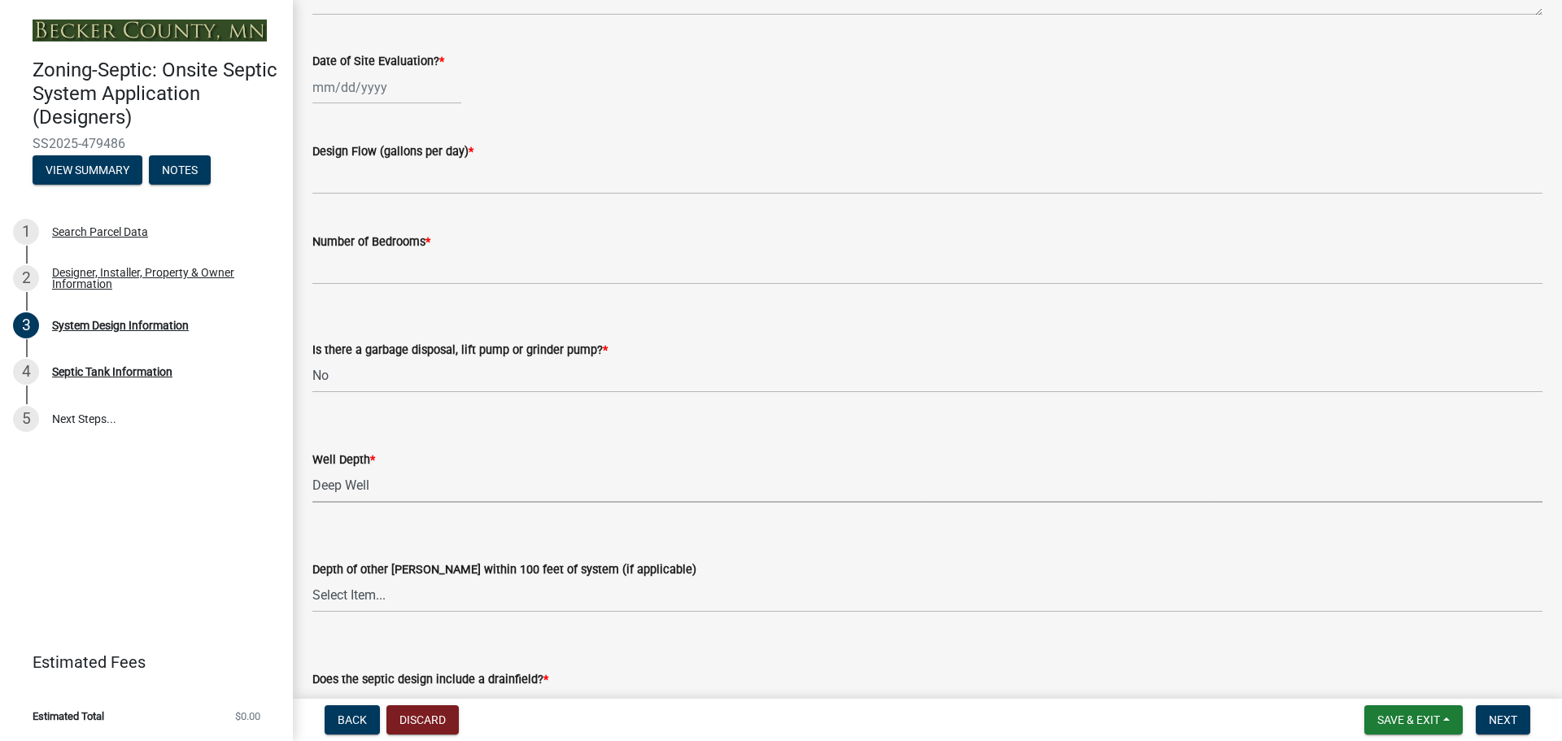
select select "ef698bf5-6172-44c1-9ffb-522c07469aed"
click at [382, 590] on select "Select Item... Deep Well Shallow Well No other [PERSON_NAME]" at bounding box center [927, 595] width 1230 height 33
click at [312, 579] on select "Select Item... Deep Well Shallow Well No other [PERSON_NAME]" at bounding box center [927, 595] width 1230 height 33
select select "384fc250-a67e-4e5e-a6e0-19116deb63e7"
click at [383, 483] on select "Select Item... Deep Well Shallow Well Well not yet installed - To be drilled No…" at bounding box center [927, 485] width 1230 height 33
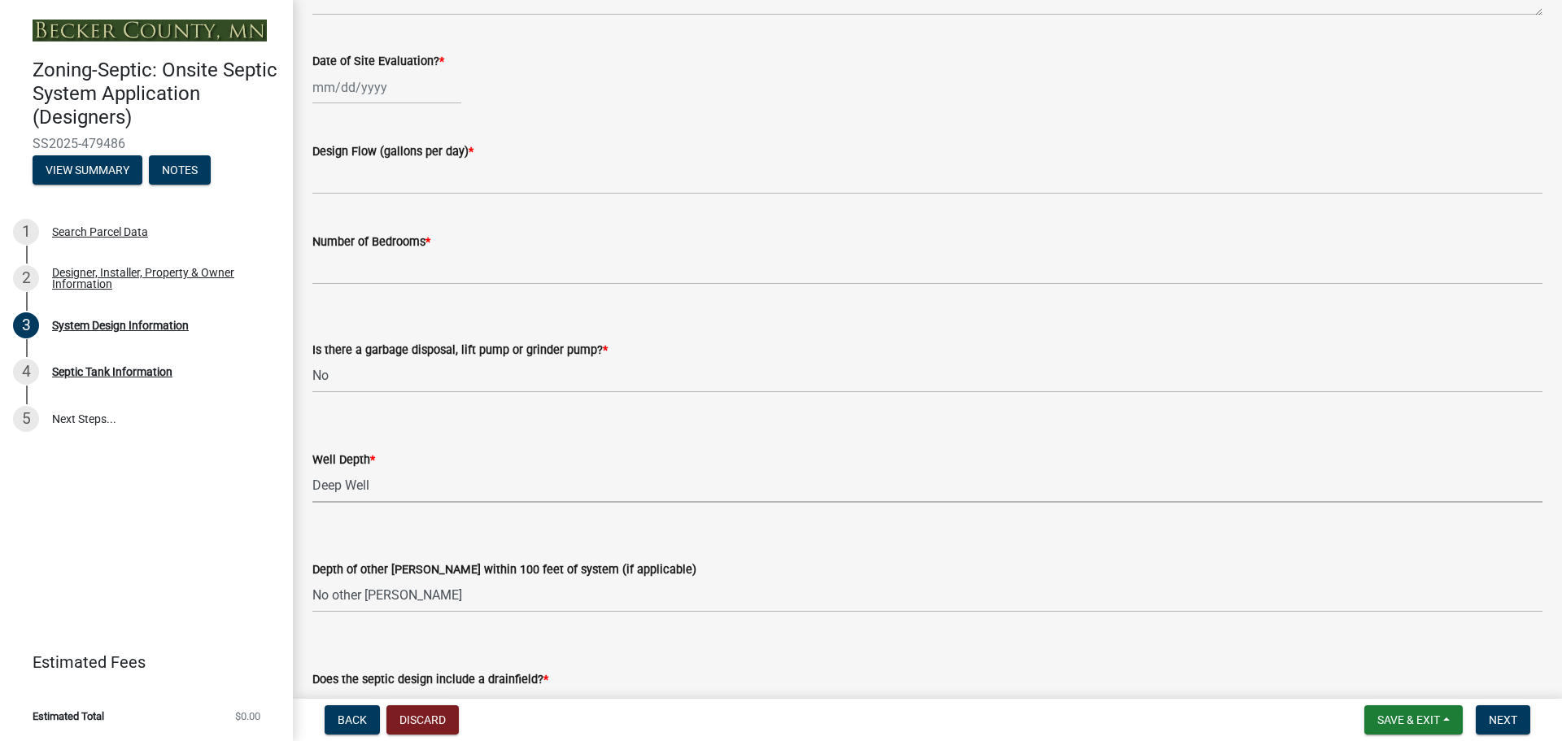
click at [499, 470] on select "Select Item... Deep Well Shallow Well Well not yet installed - To be drilled No…" at bounding box center [927, 485] width 1230 height 33
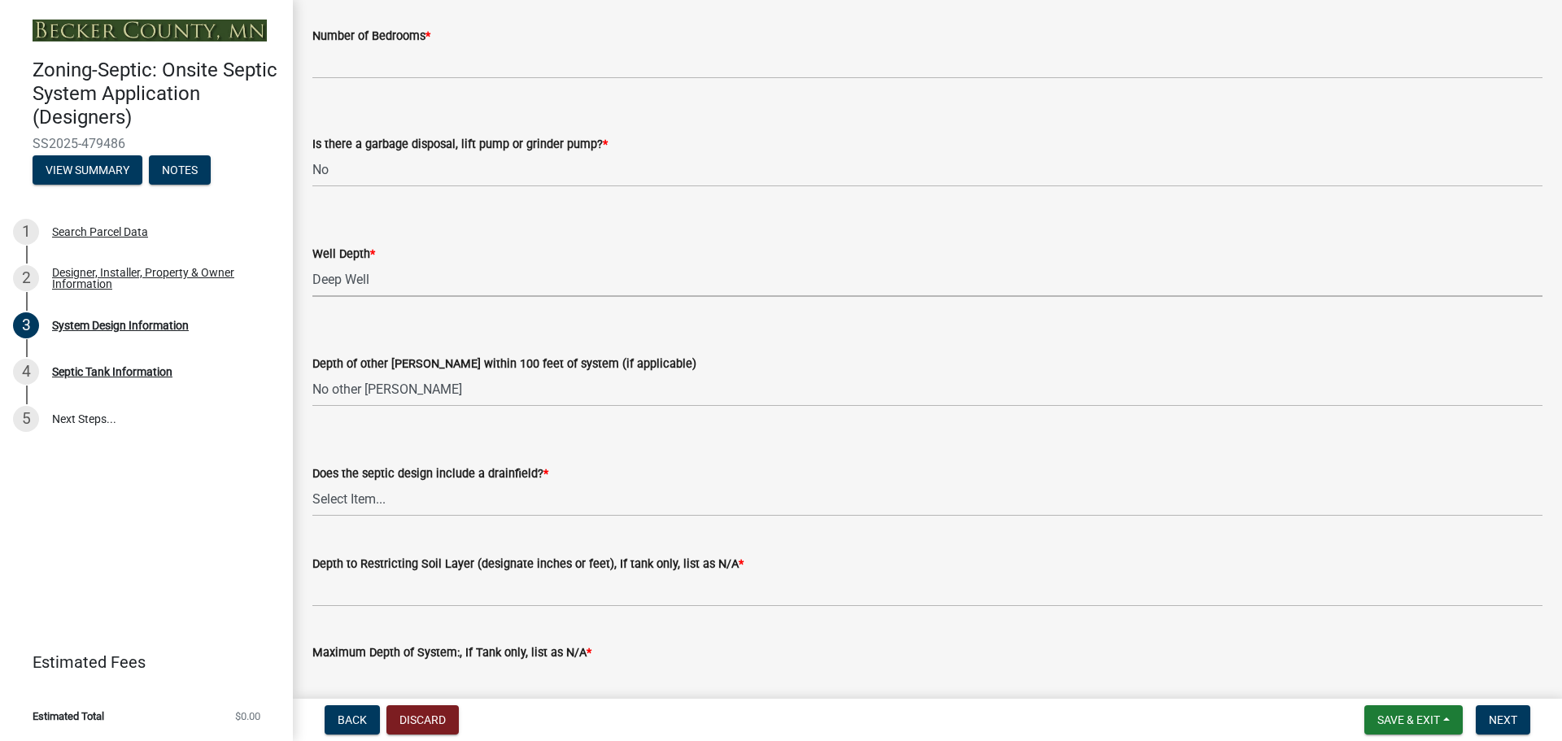
scroll to position [3042, 0]
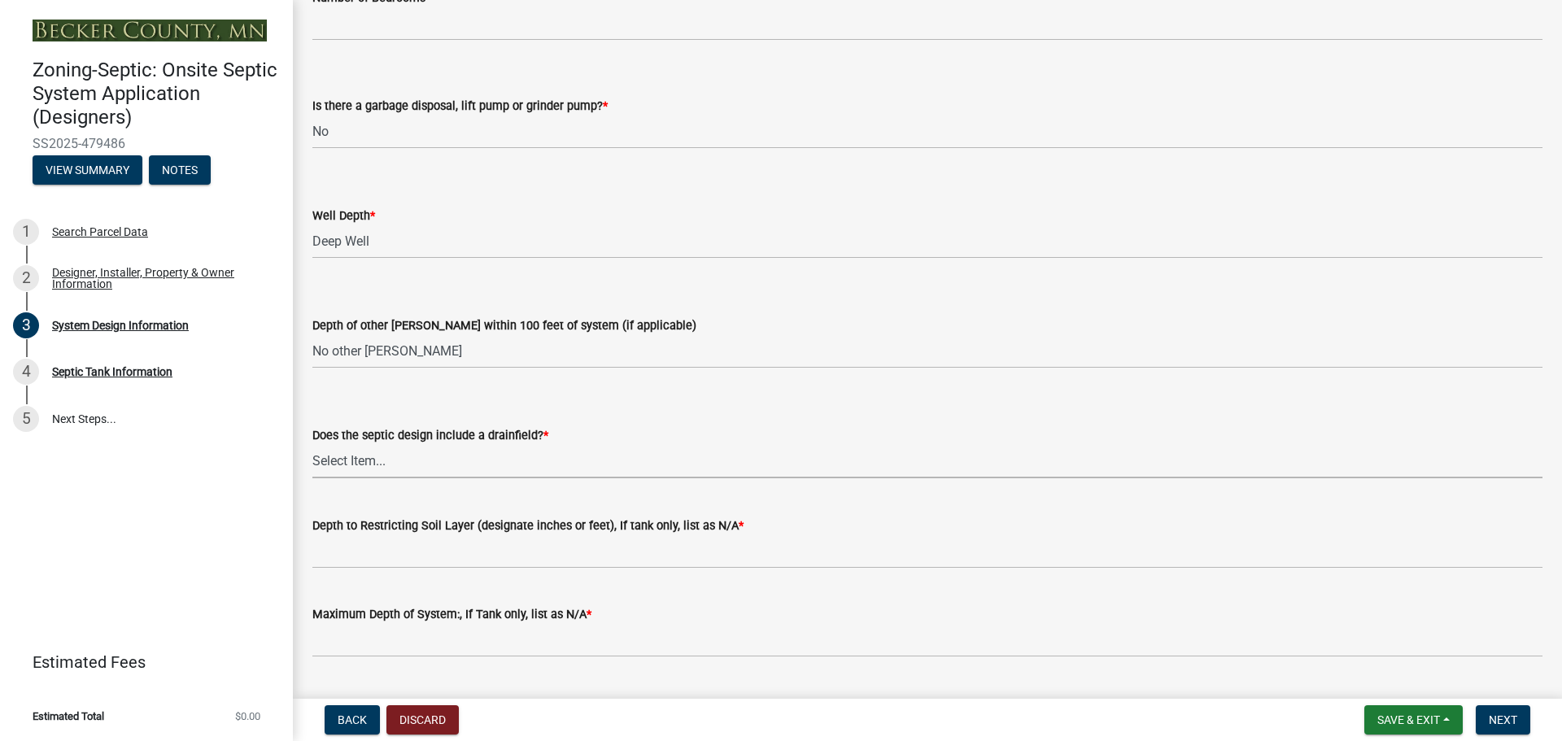
click at [380, 455] on select "Select Item... Yes No Existing - COC must by submitted" at bounding box center [927, 461] width 1230 height 33
click at [312, 445] on select "Select Item... Yes No Existing - COC must by submitted" at bounding box center [927, 461] width 1230 height 33
select select "a0c59fcd-b61c-4c3a-90a8-e70849750c47"
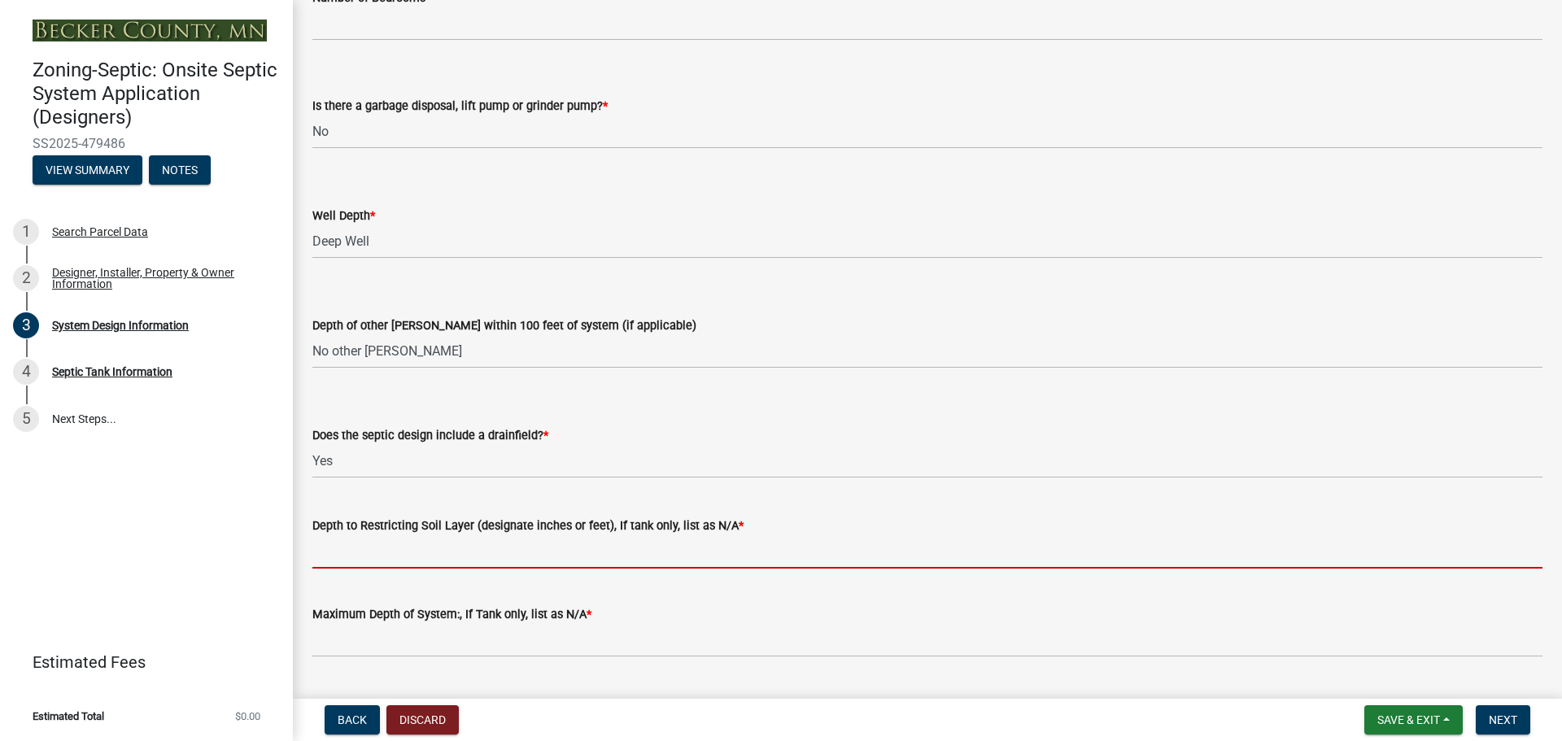
click at [398, 549] on input "Depth to Restricting Soil Layer (designate inches or feet), If tank only, list …" at bounding box center [927, 551] width 1230 height 33
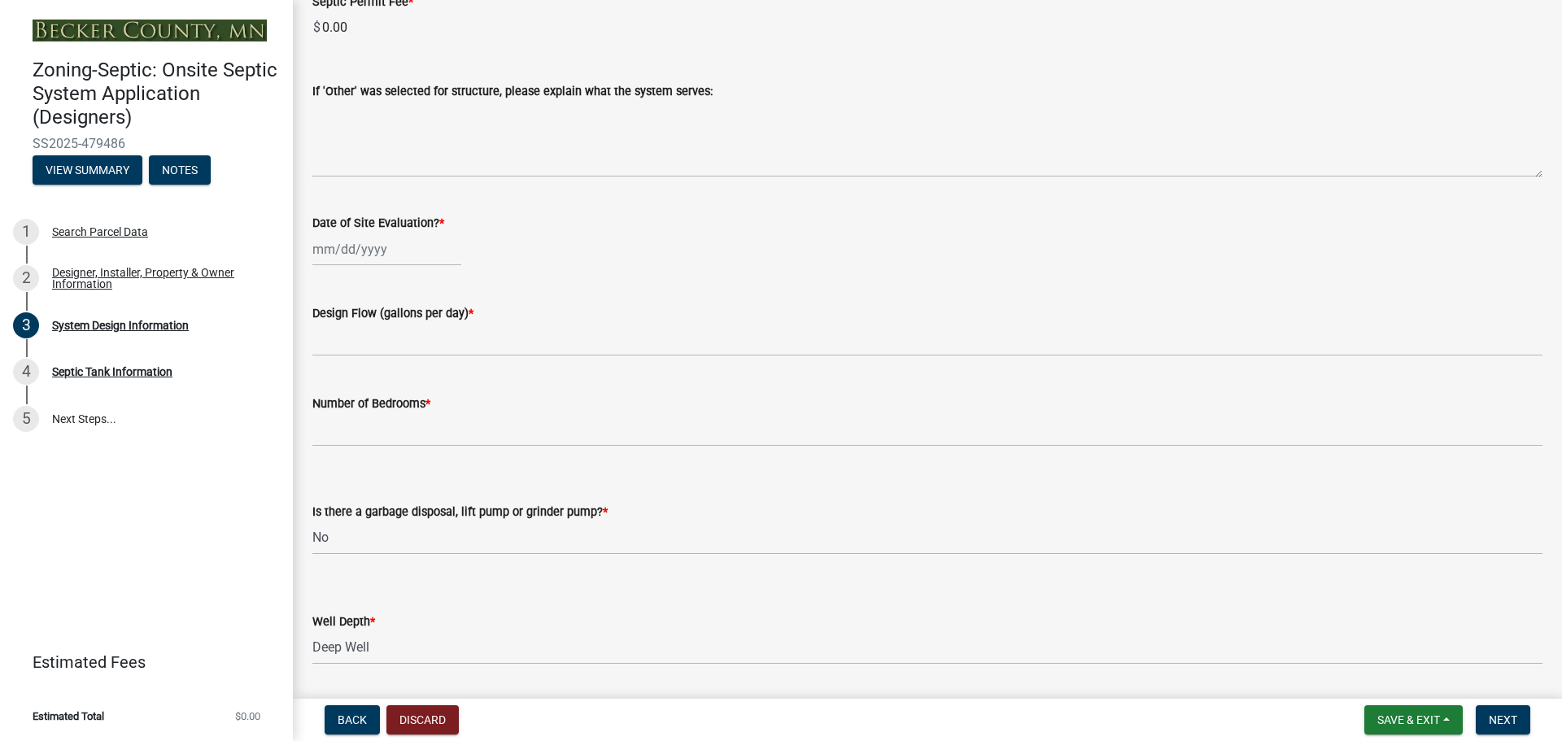
scroll to position [2596, 0]
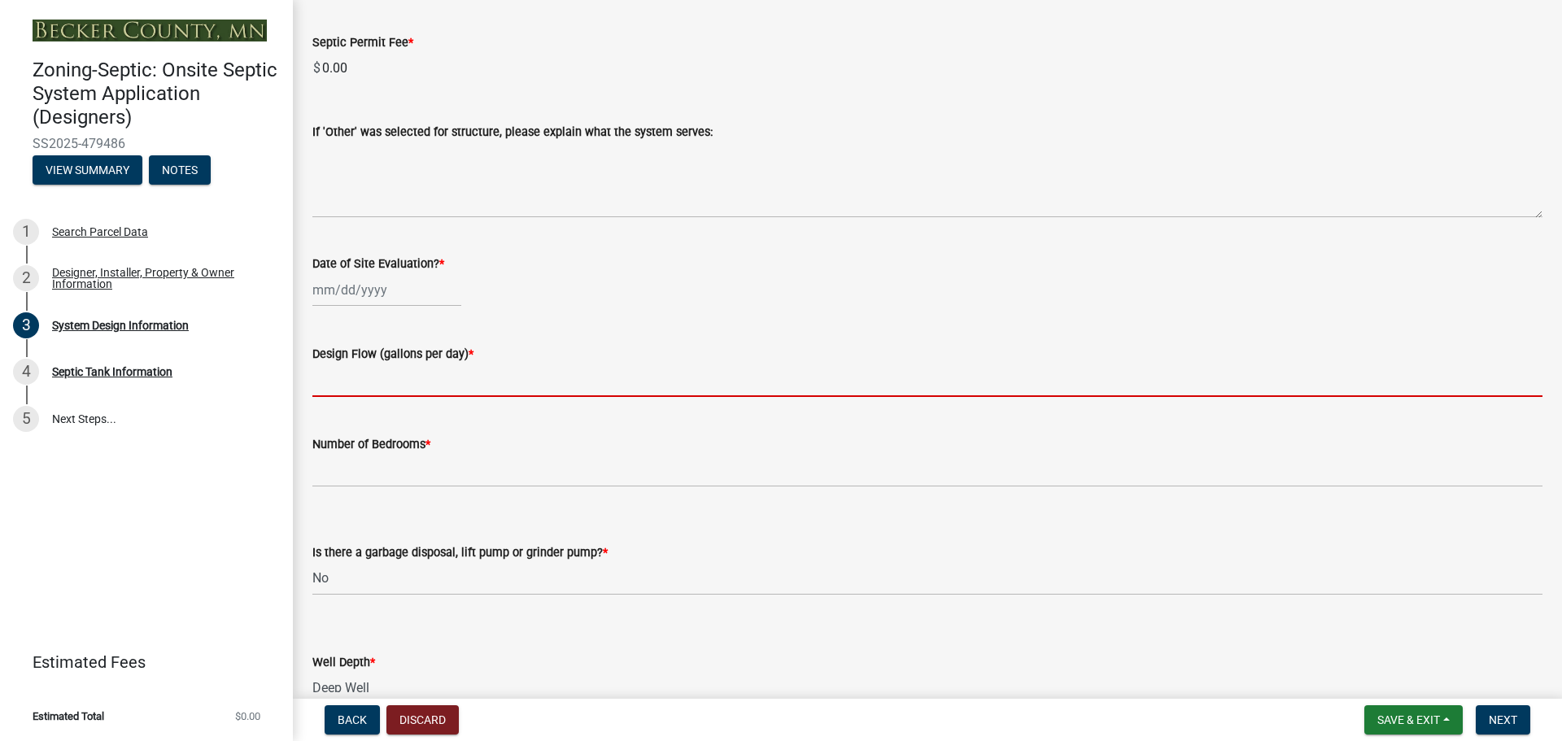
click at [401, 380] on input "text" at bounding box center [927, 380] width 1230 height 33
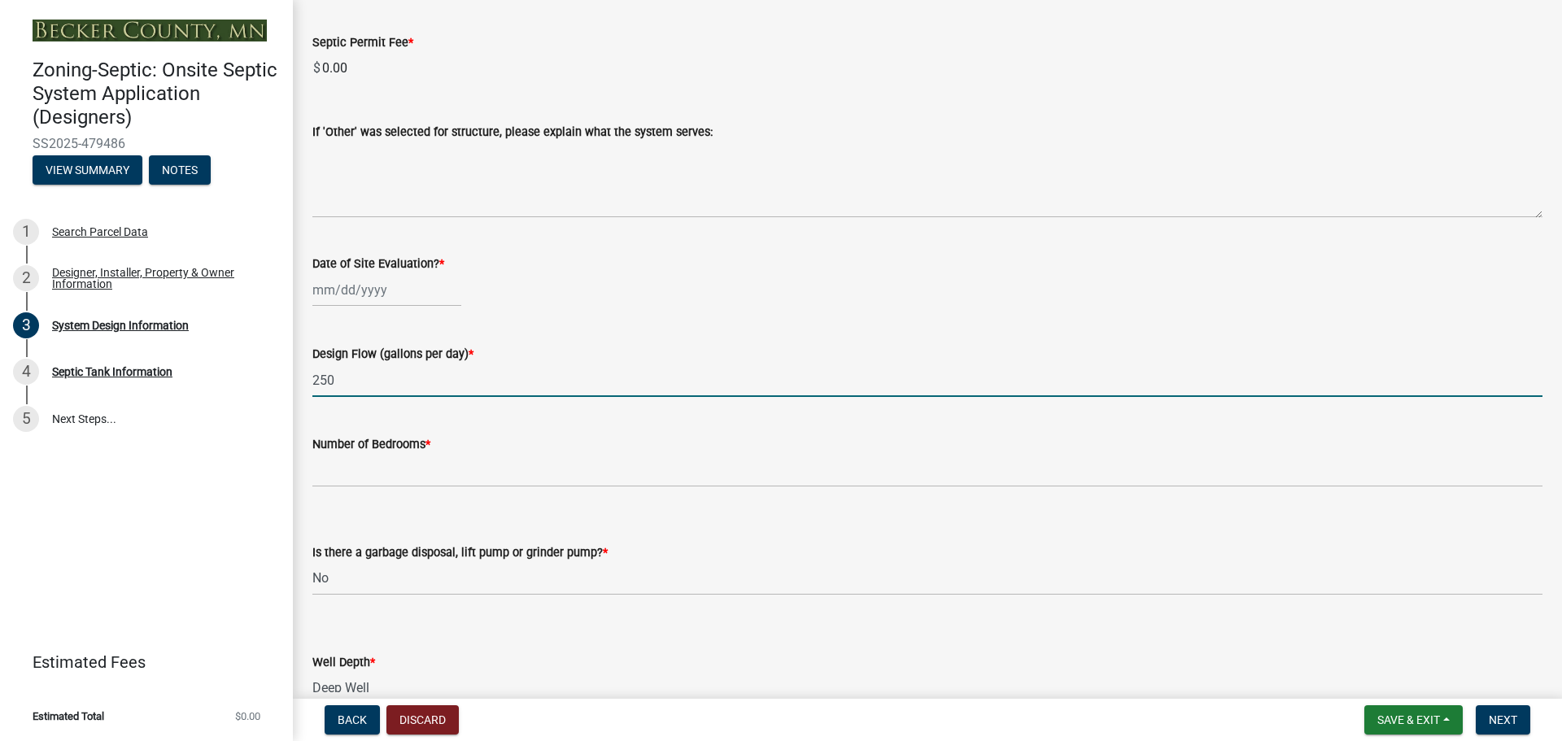
type input "250"
click at [363, 288] on div at bounding box center [386, 289] width 149 height 33
select select "9"
select select "2025"
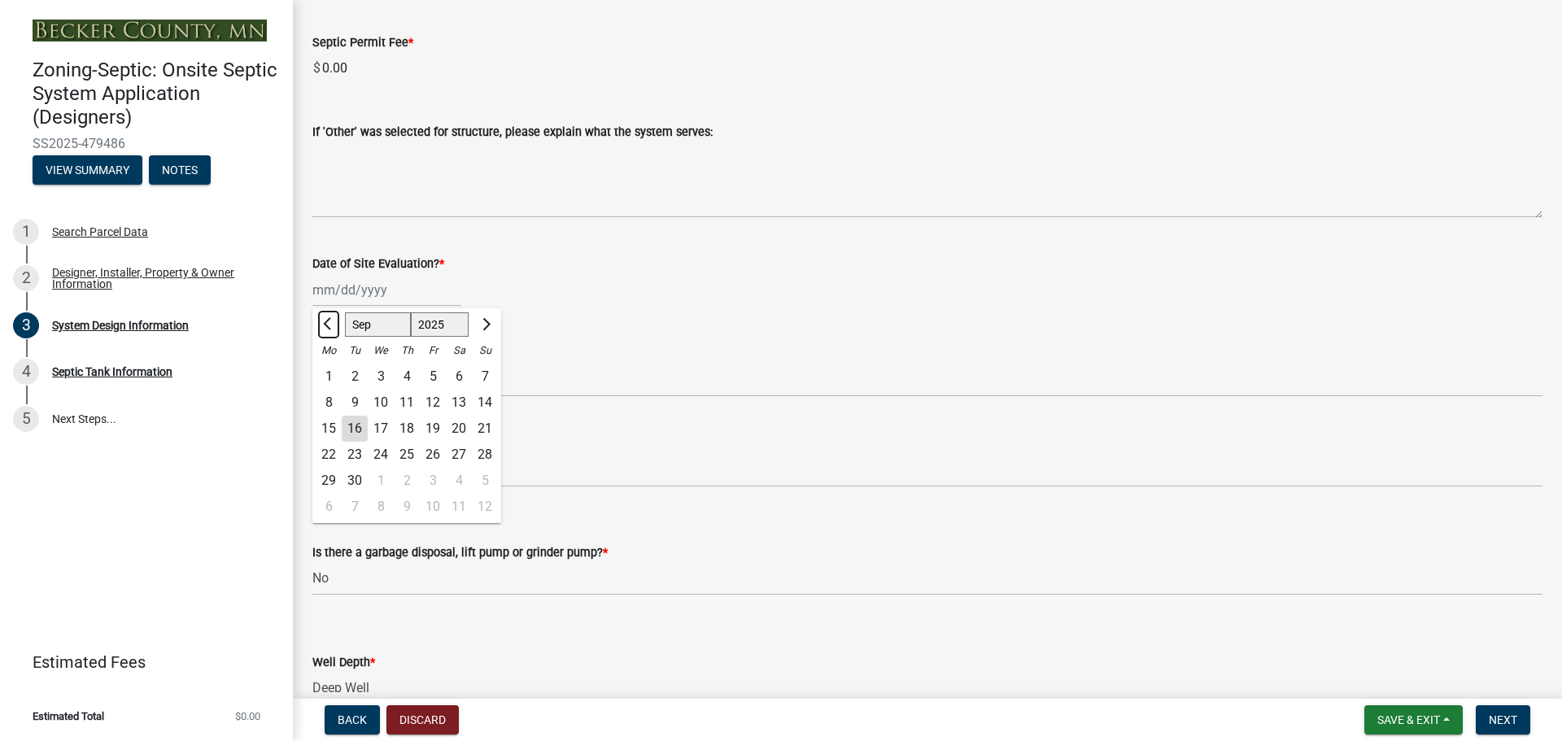
click at [323, 327] on button "Previous month" at bounding box center [329, 325] width 20 height 26
select select "8"
click at [408, 449] on div "21" at bounding box center [407, 455] width 26 height 26
type input "[DATE]"
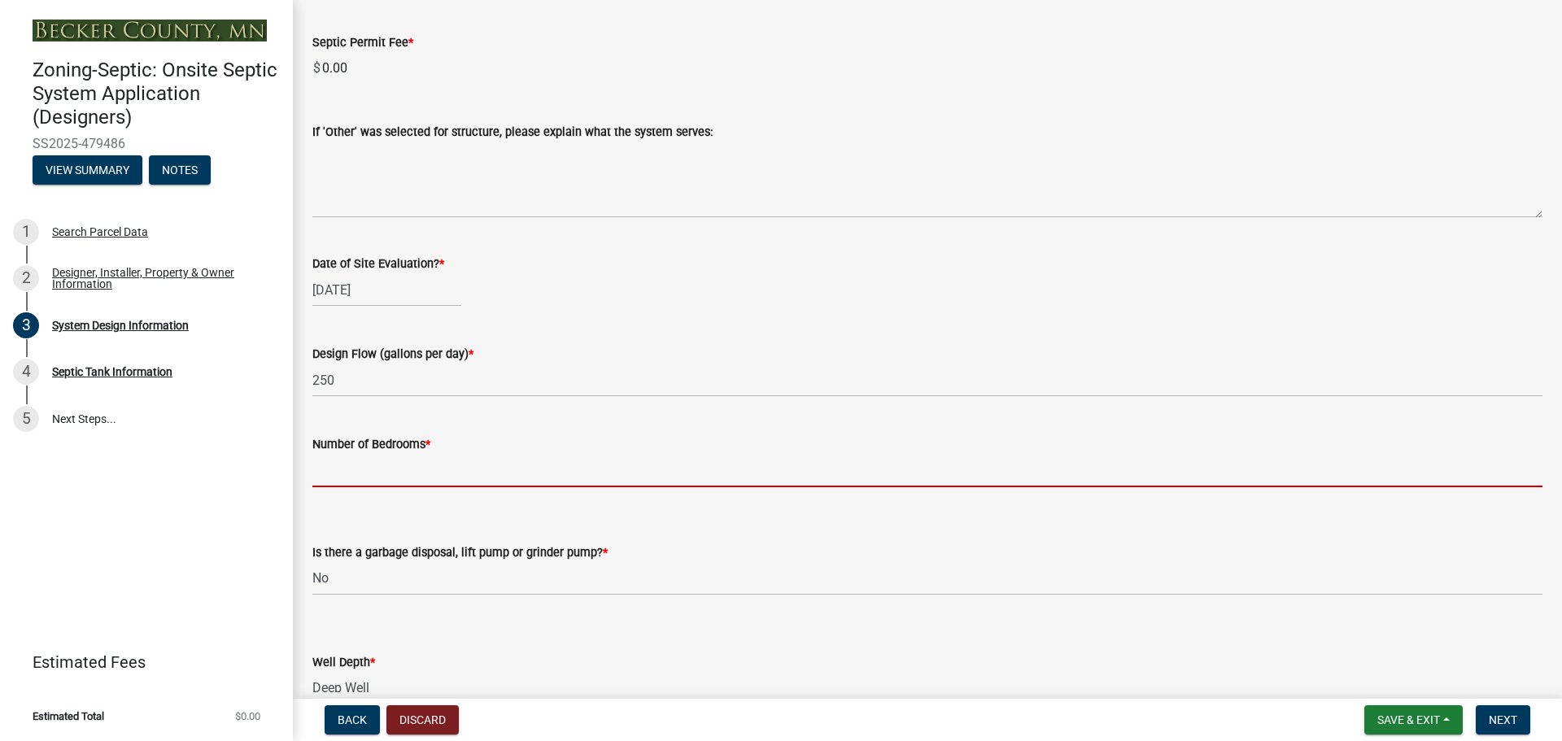
click at [403, 466] on input "Number of Bedrooms *" at bounding box center [927, 470] width 1230 height 33
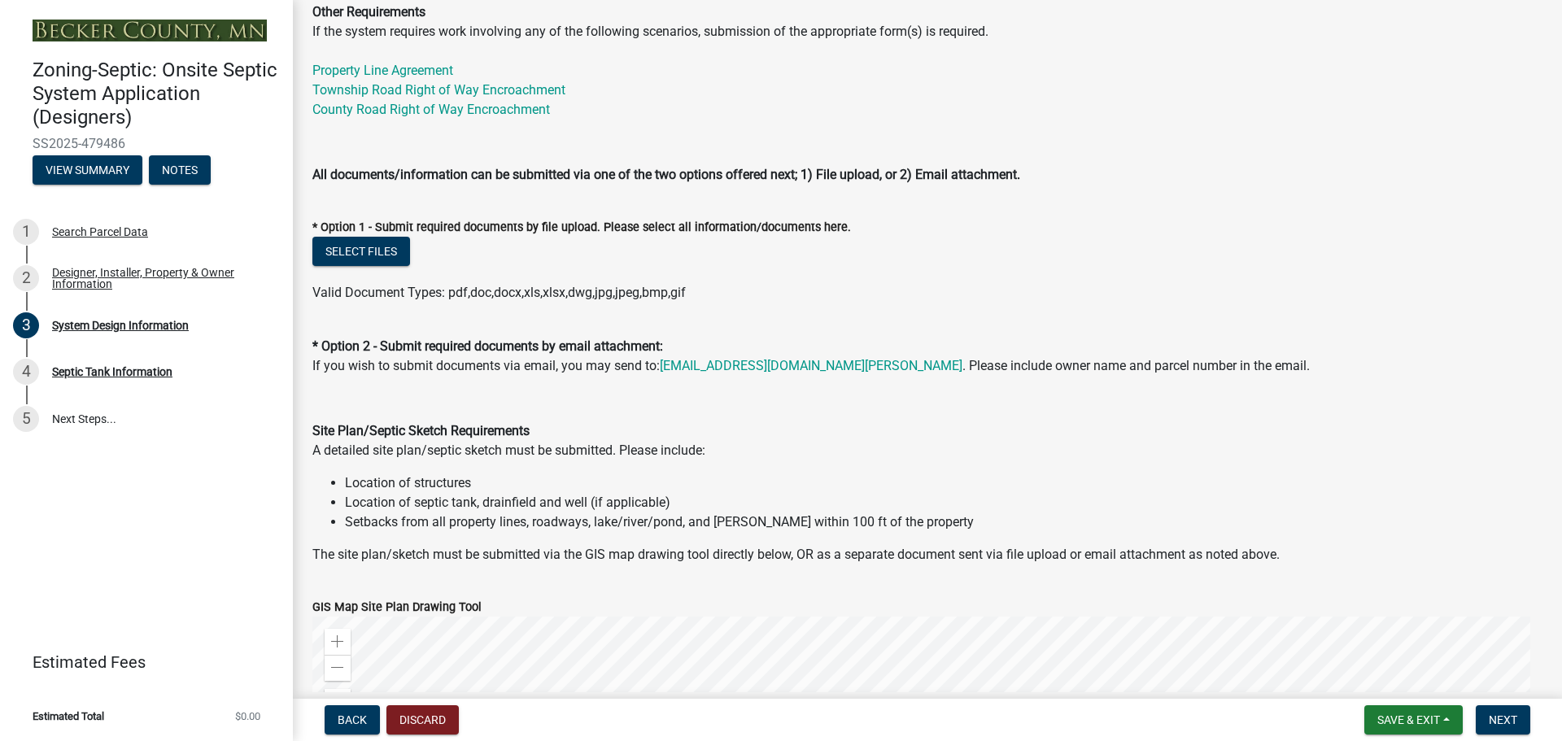
scroll to position [562, 0]
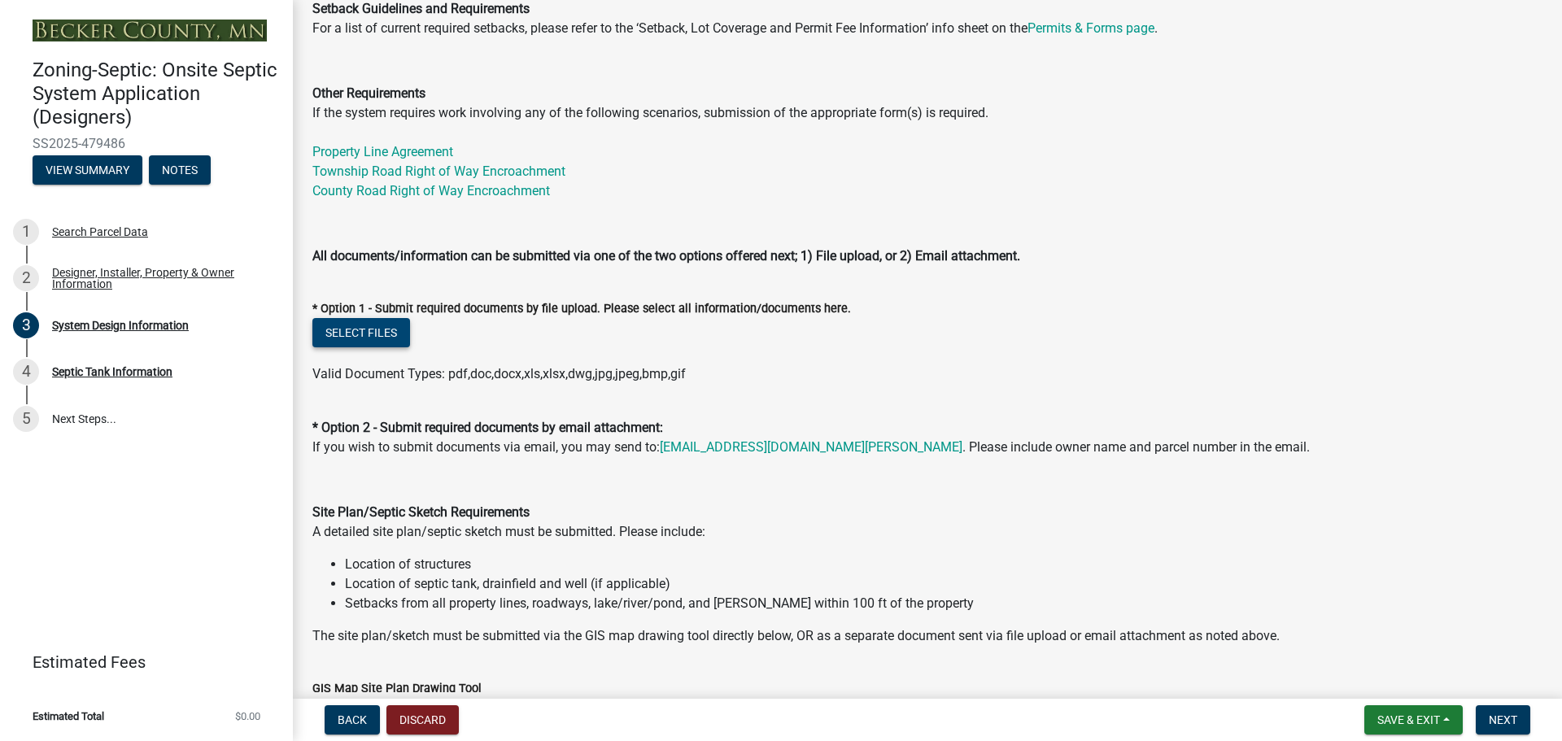
type input "0"
click at [384, 329] on button "Select files" at bounding box center [361, 332] width 98 height 29
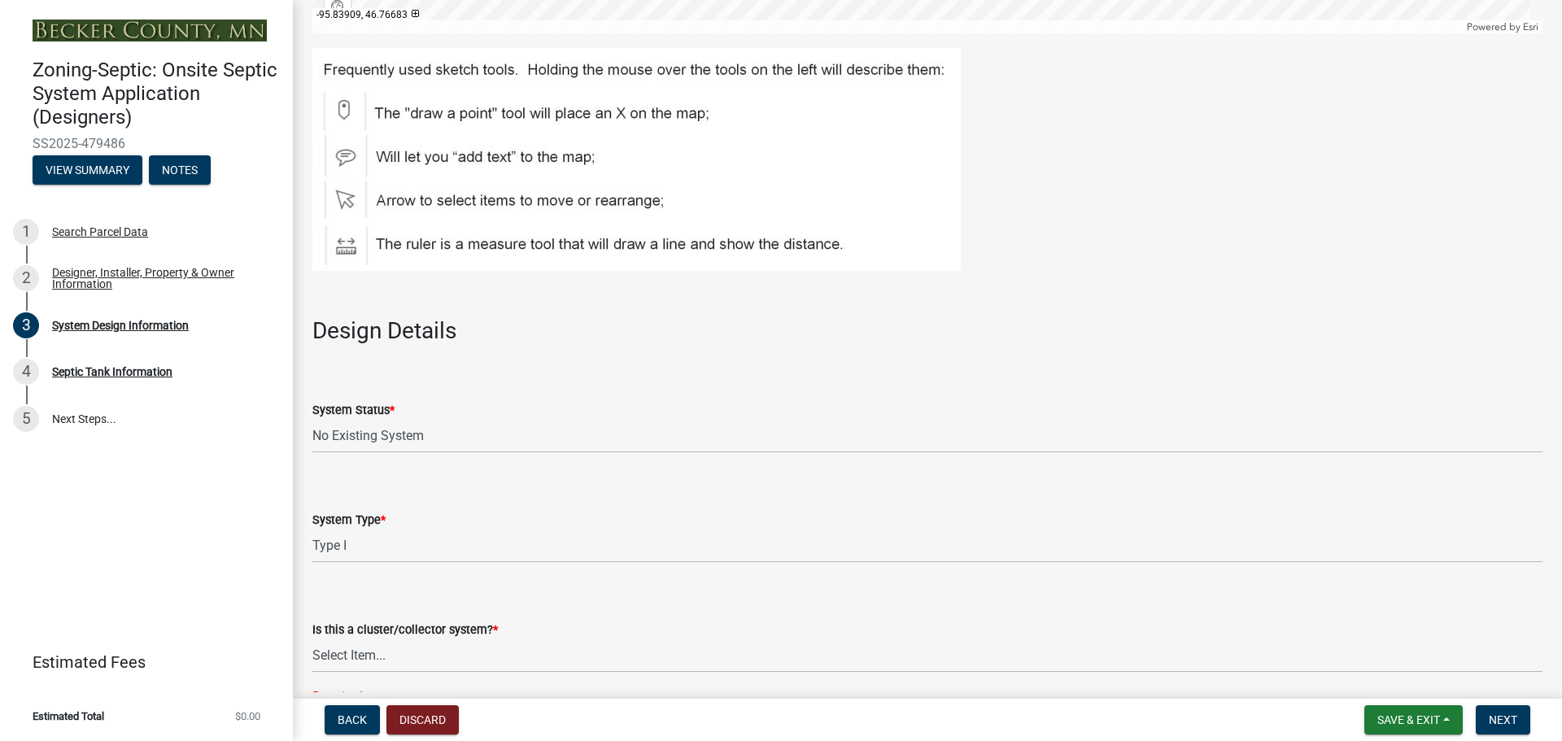
scroll to position [1701, 0]
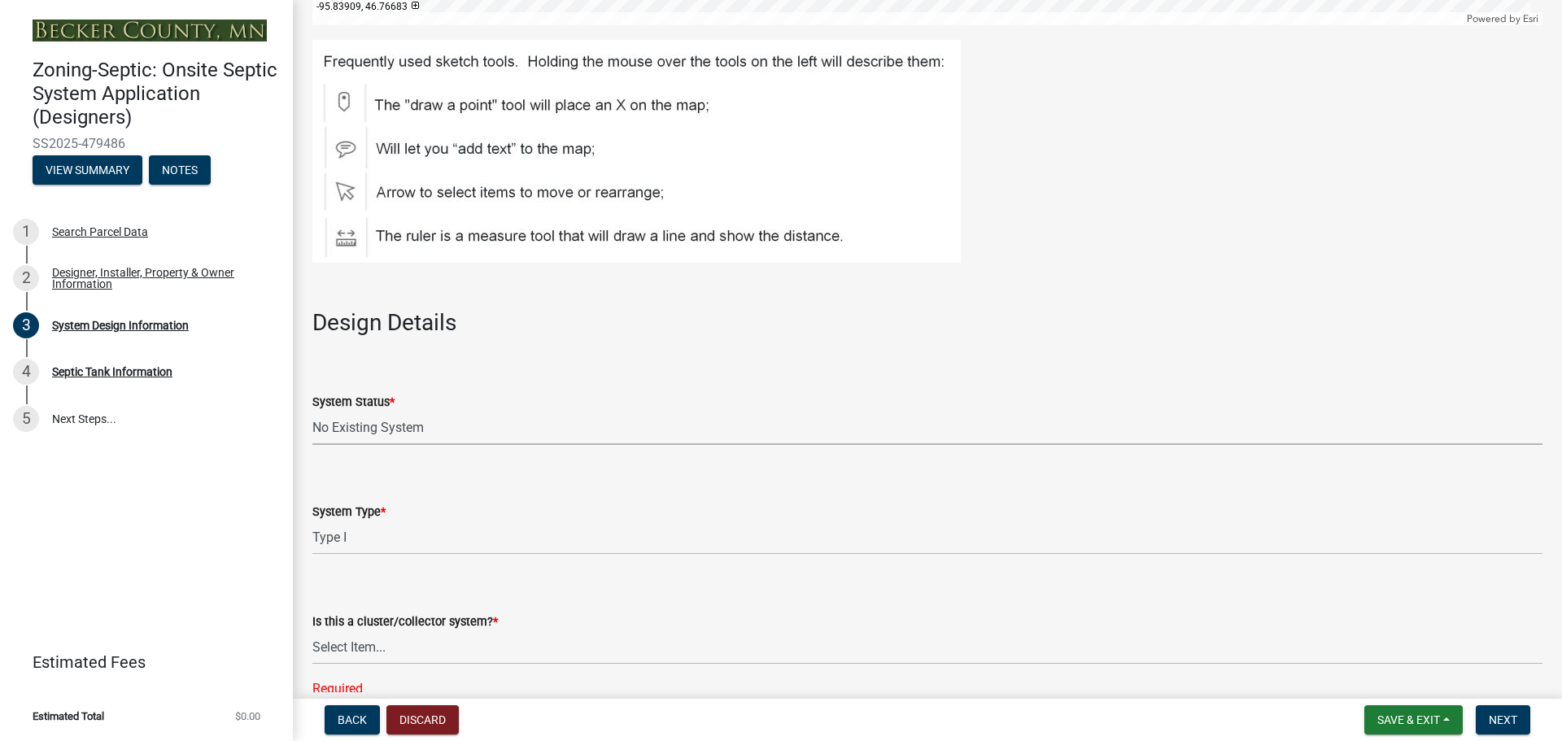
click at [422, 428] on select "Select Item... No Existing System Replacement System Failing System (Cesspool, …" at bounding box center [927, 428] width 1230 height 33
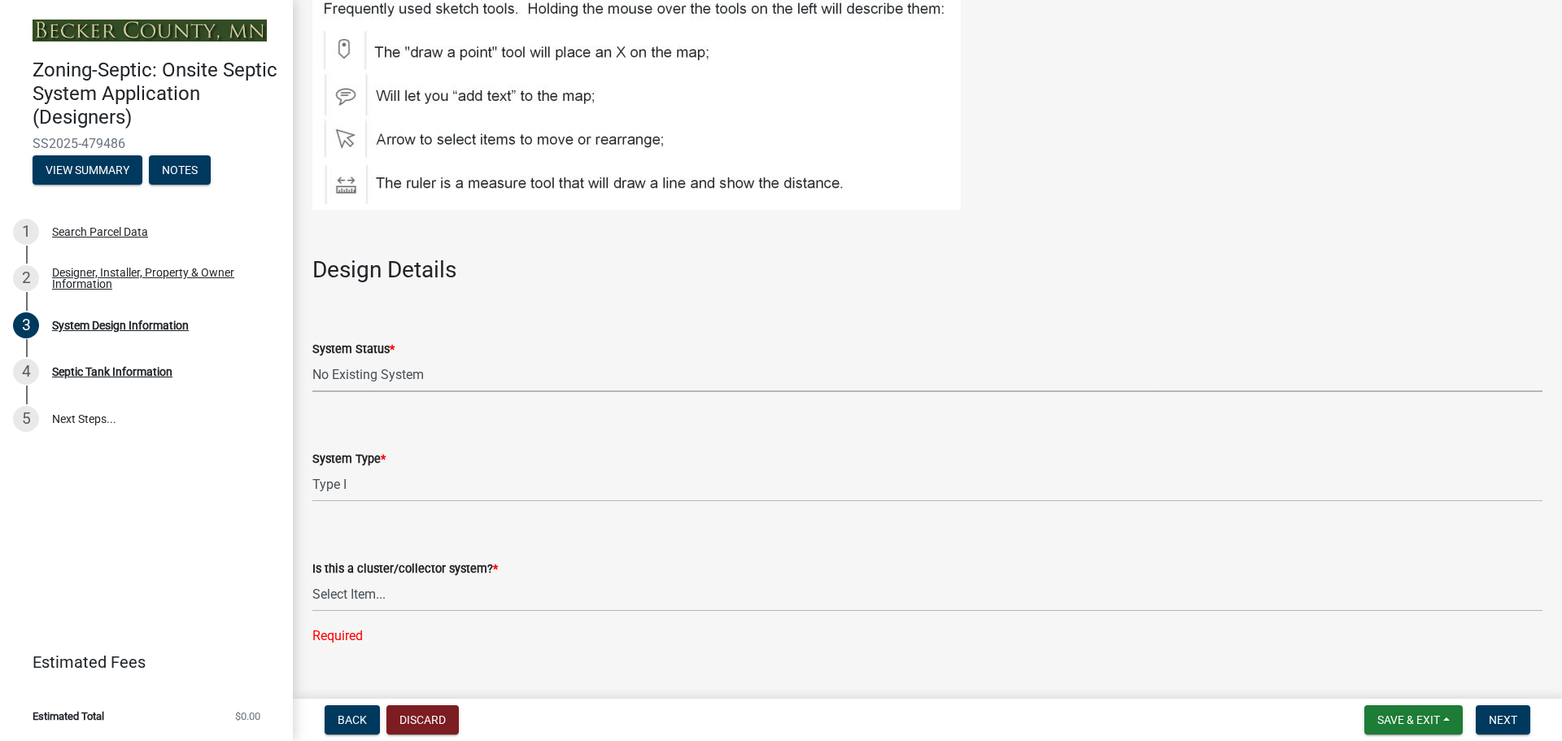
scroll to position [1782, 0]
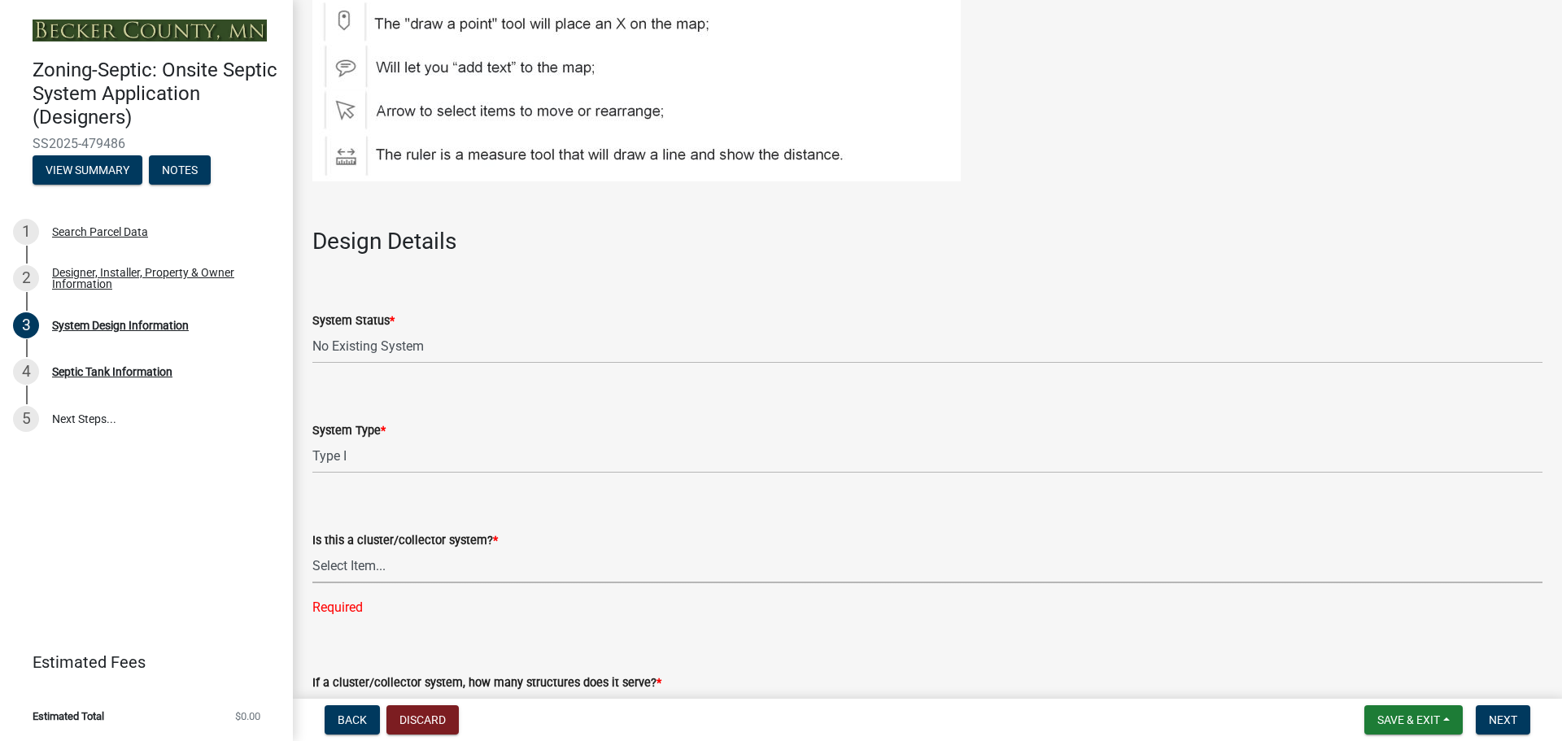
click at [365, 565] on select "Select Item... Yes No" at bounding box center [927, 566] width 1230 height 33
click at [362, 569] on select "Select Item... Yes No" at bounding box center [927, 566] width 1230 height 33
click at [312, 550] on select "Select Item... Yes No" at bounding box center [927, 566] width 1230 height 33
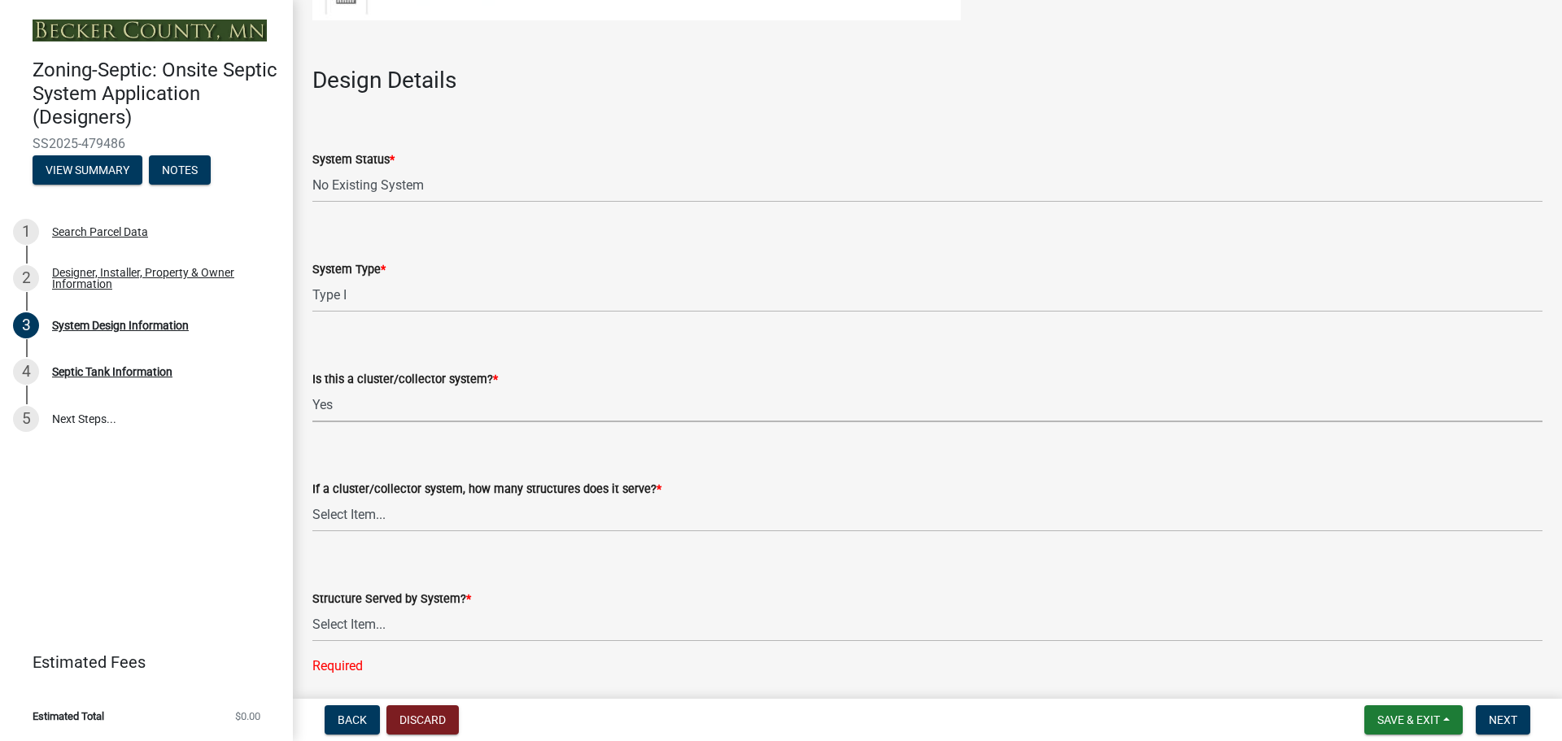
scroll to position [1945, 0]
click at [434, 516] on select "Select Item... Not a cluster/collector system 1 2 3 4 5 6 7 8 9 10" at bounding box center [927, 513] width 1230 height 33
click at [582, 156] on div "System Status *" at bounding box center [927, 158] width 1230 height 20
click at [364, 407] on select "Select Item... Yes No" at bounding box center [927, 403] width 1230 height 33
click at [312, 387] on select "Select Item... Yes No" at bounding box center [927, 403] width 1230 height 33
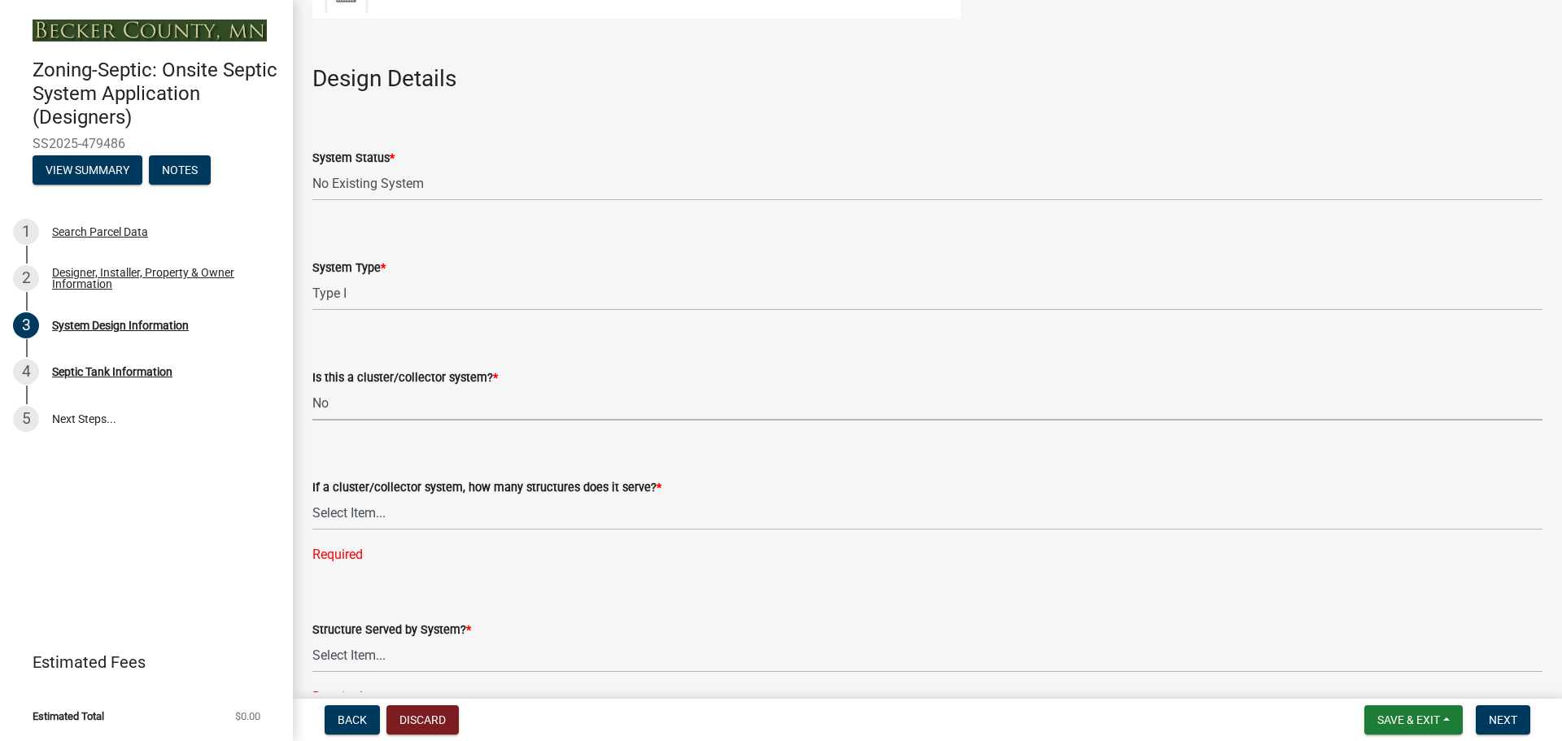
select select "011fbff4-a41d-4a75-9bd8-71c7e6c69e0d"
click at [342, 509] on select "Select Item... Not a cluster/collector system 1 2 3 4 5 6 7 8 9 10" at bounding box center [927, 513] width 1230 height 33
click at [312, 497] on select "Select Item... Not a cluster/collector system 1 2 3 4 5 6 7 8 9 10" at bounding box center [927, 513] width 1230 height 33
select select "85fdfef2-2683-4311-b5d5-5505f6411127"
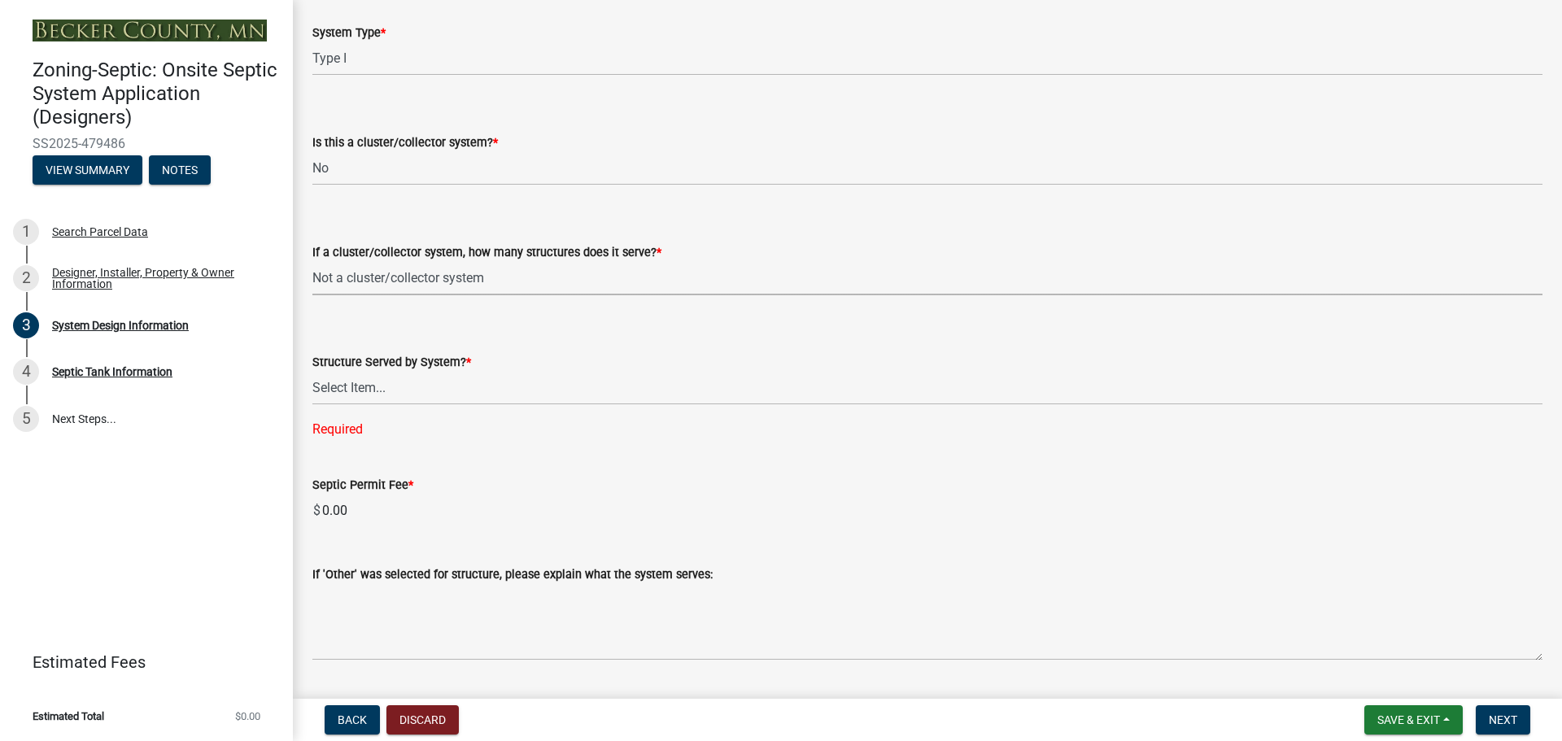
scroll to position [2189, 0]
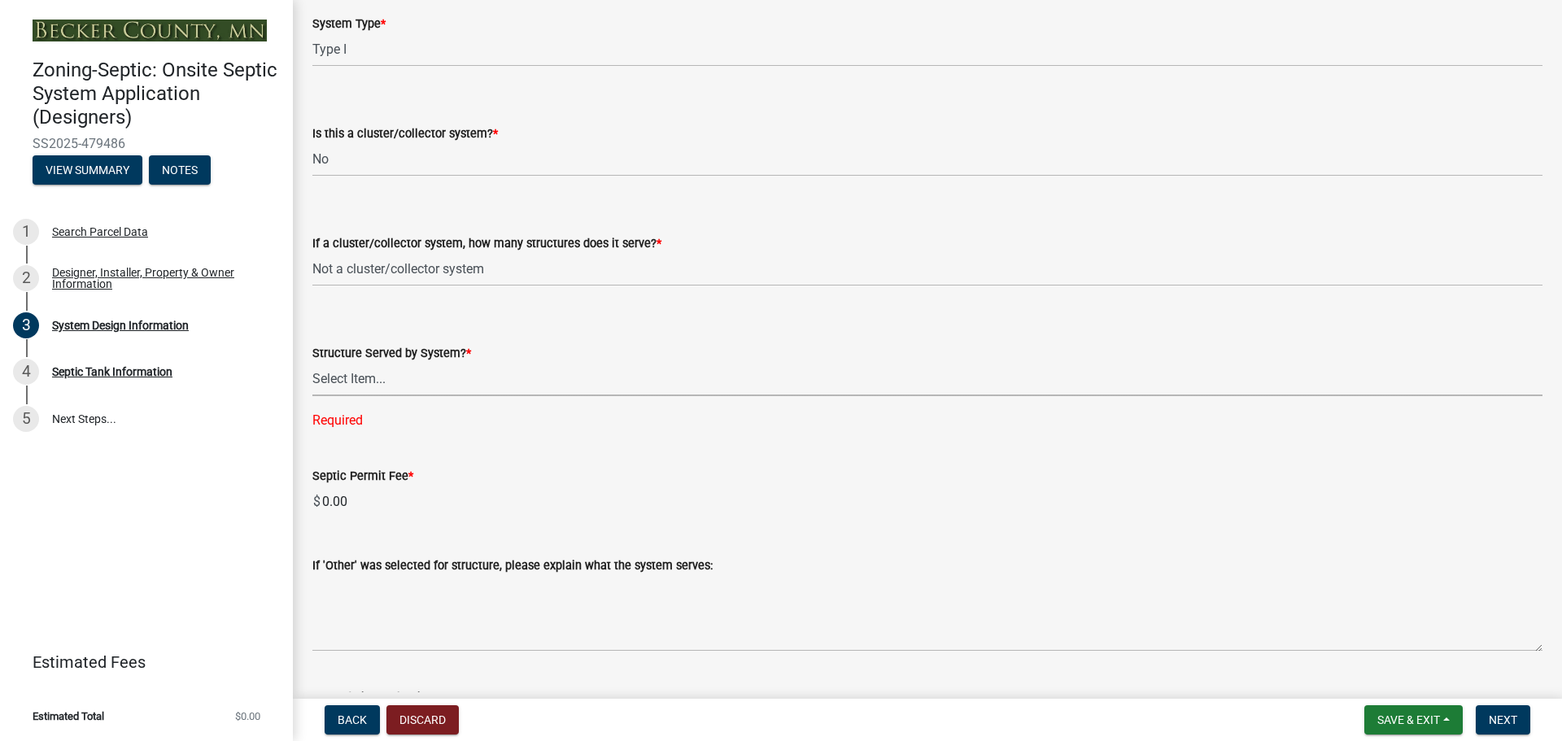
click at [429, 373] on select "Select Item... Commercial Resort Commercial - Non Resort Other Full-Time Dwelli…" at bounding box center [927, 379] width 1230 height 33
click at [312, 363] on select "Select Item... Commercial Resort Commercial - Non Resort Other Full-Time Dwelli…" at bounding box center [927, 379] width 1230 height 33
select select "02d93184-5c98-4f6a-8855-786fa292575c"
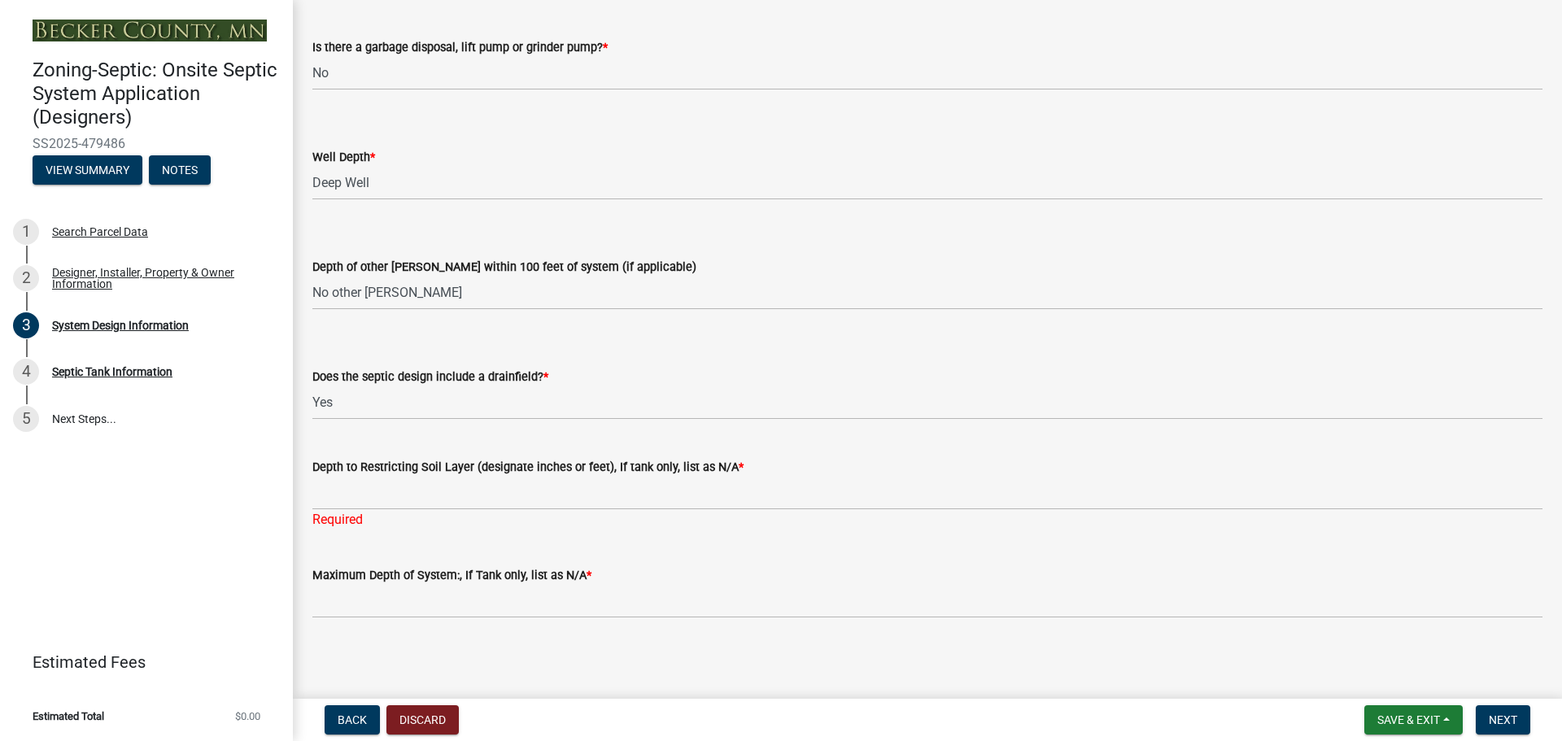
scroll to position [3098, 0]
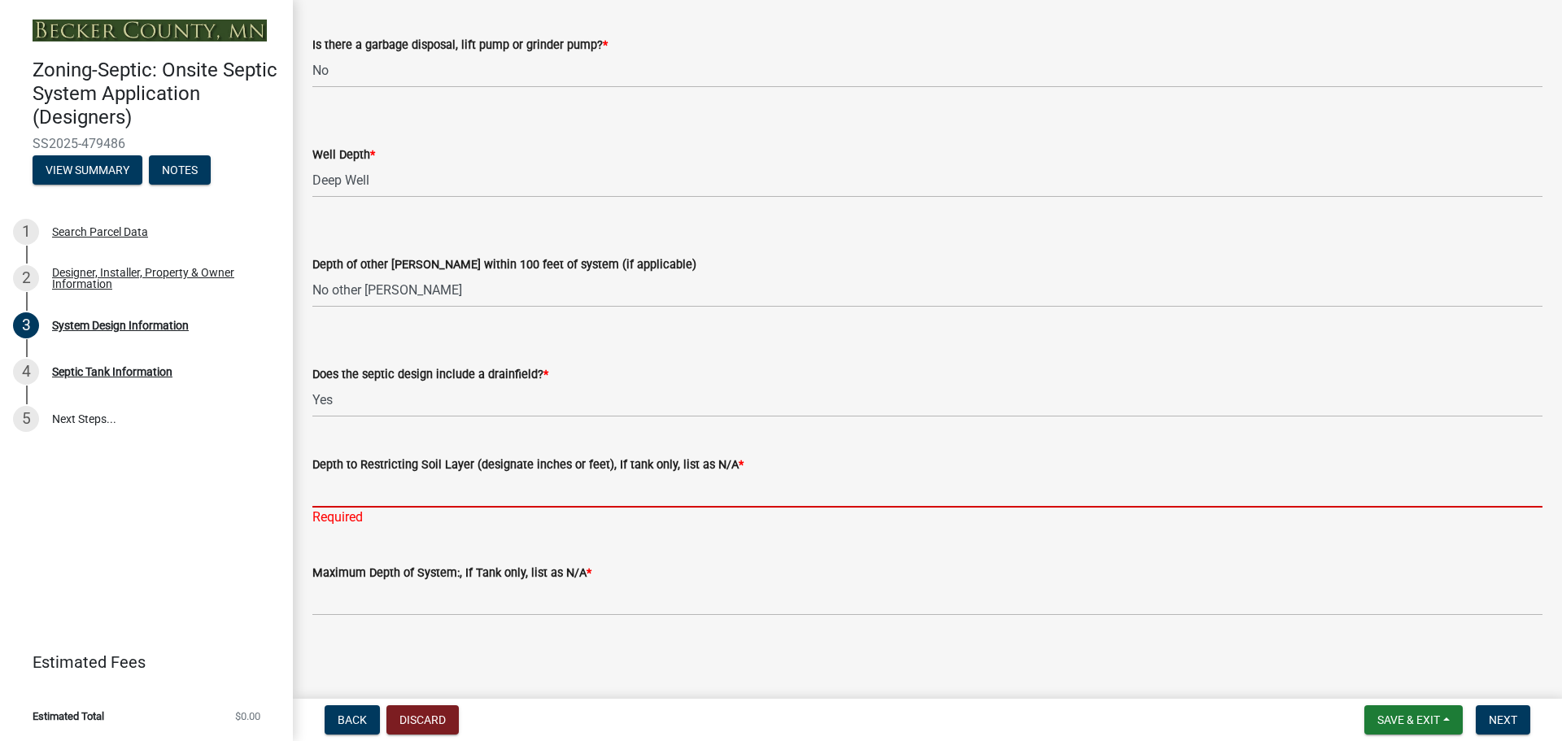
click at [411, 493] on input "Depth to Restricting Soil Layer (designate inches or feet), If tank only, list …" at bounding box center [927, 490] width 1230 height 33
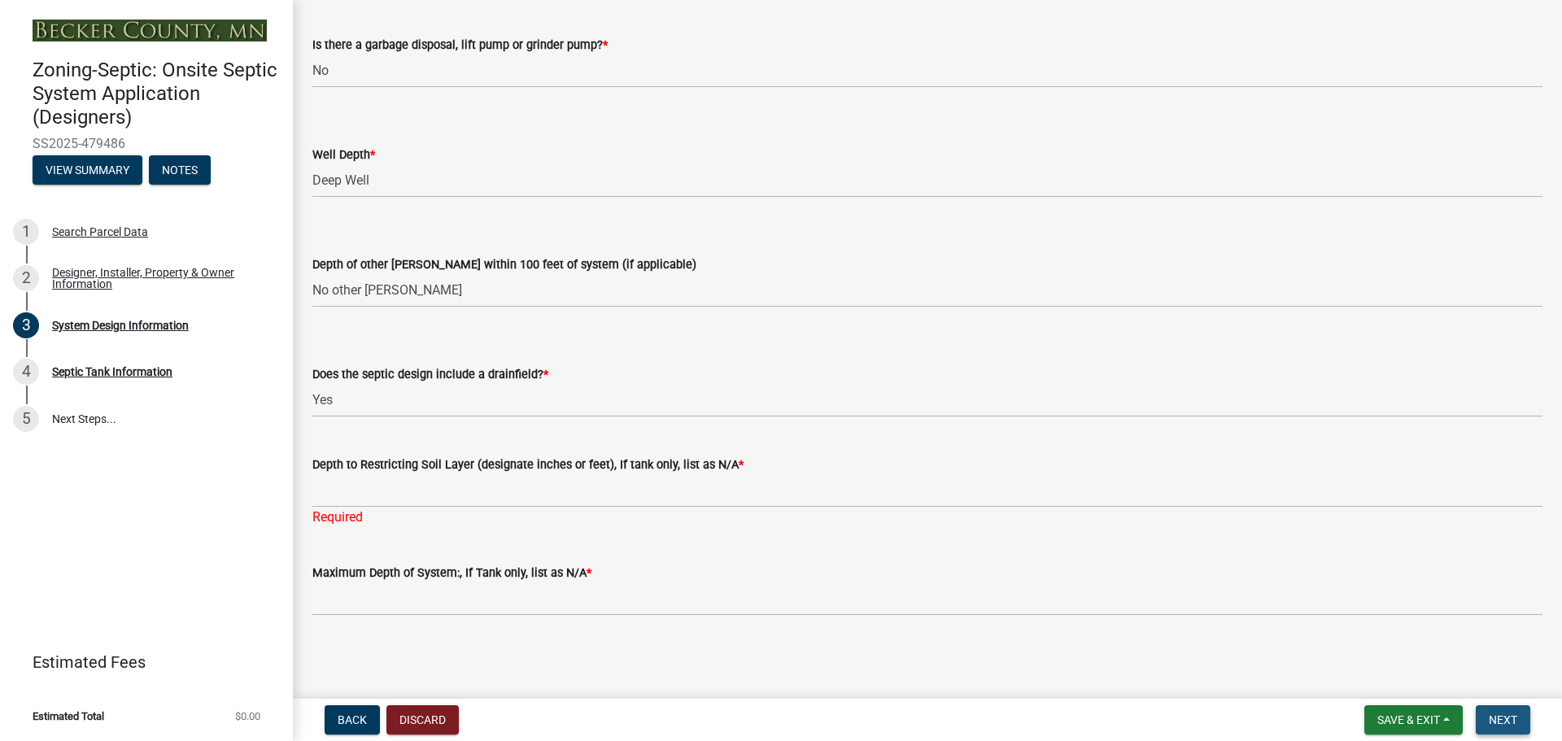
click at [1498, 719] on span "Next" at bounding box center [1503, 719] width 28 height 13
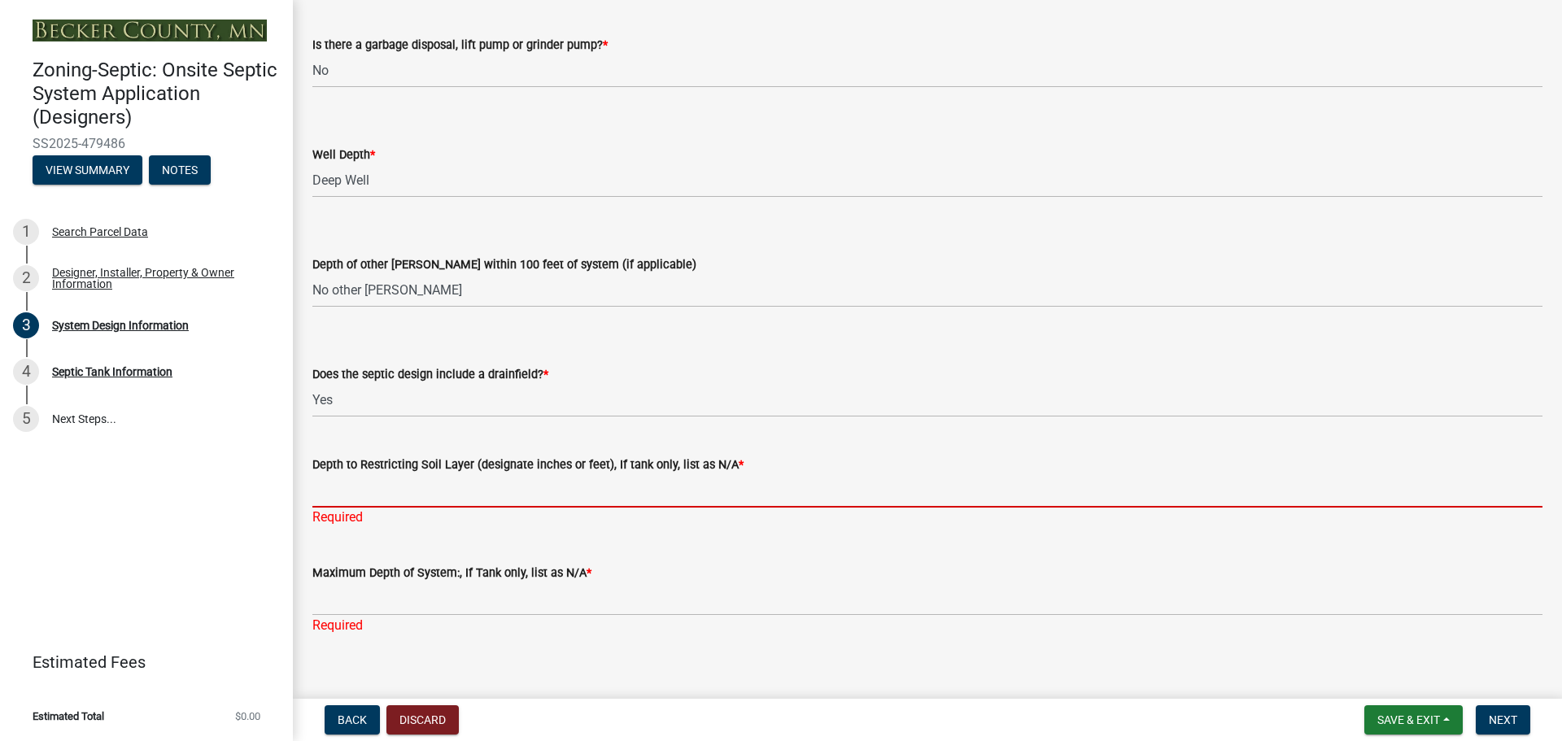
click at [368, 486] on input "Depth to Restricting Soil Layer (designate inches or feet), If tank only, list …" at bounding box center [927, 490] width 1230 height 33
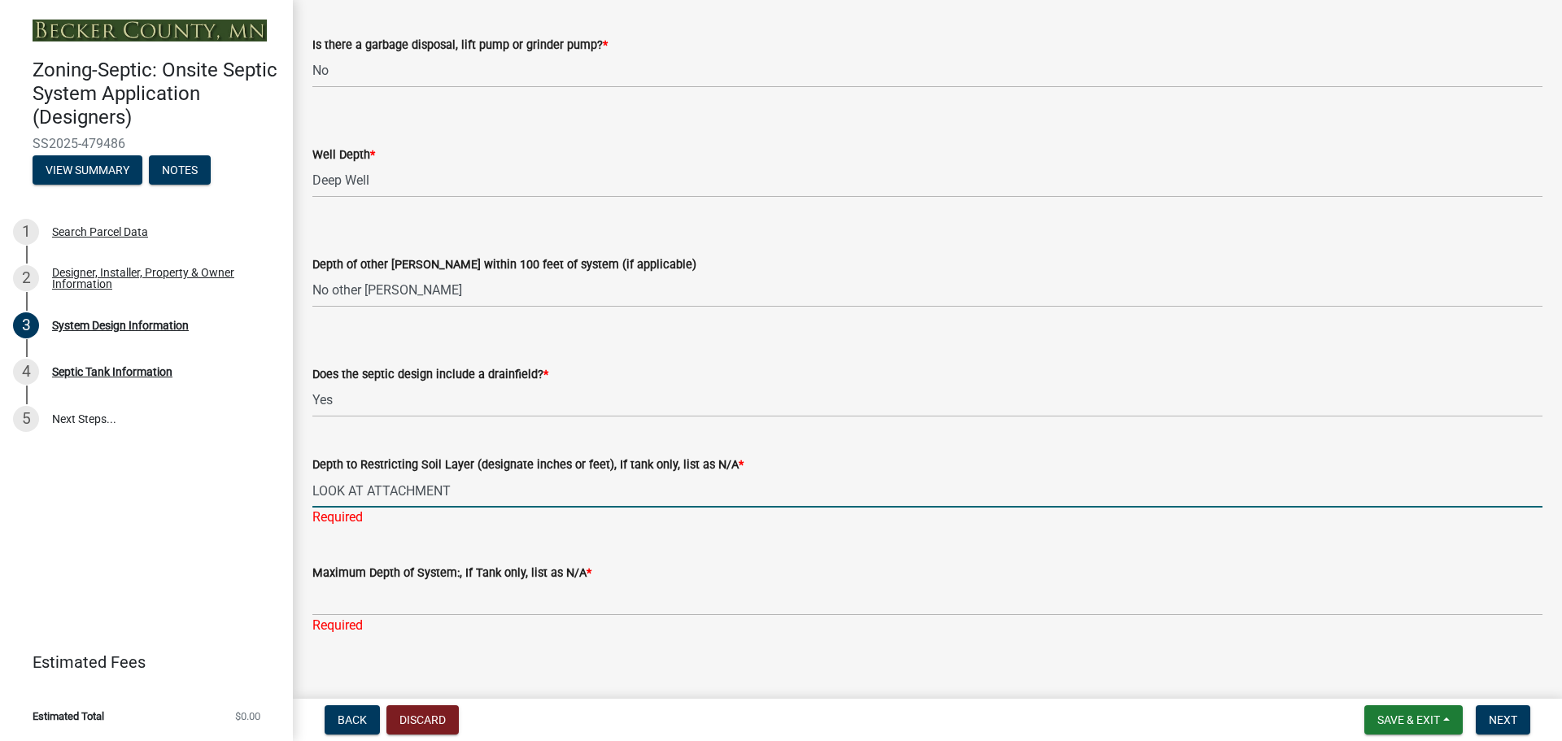
type input "LOOK AT ATTACHMENT"
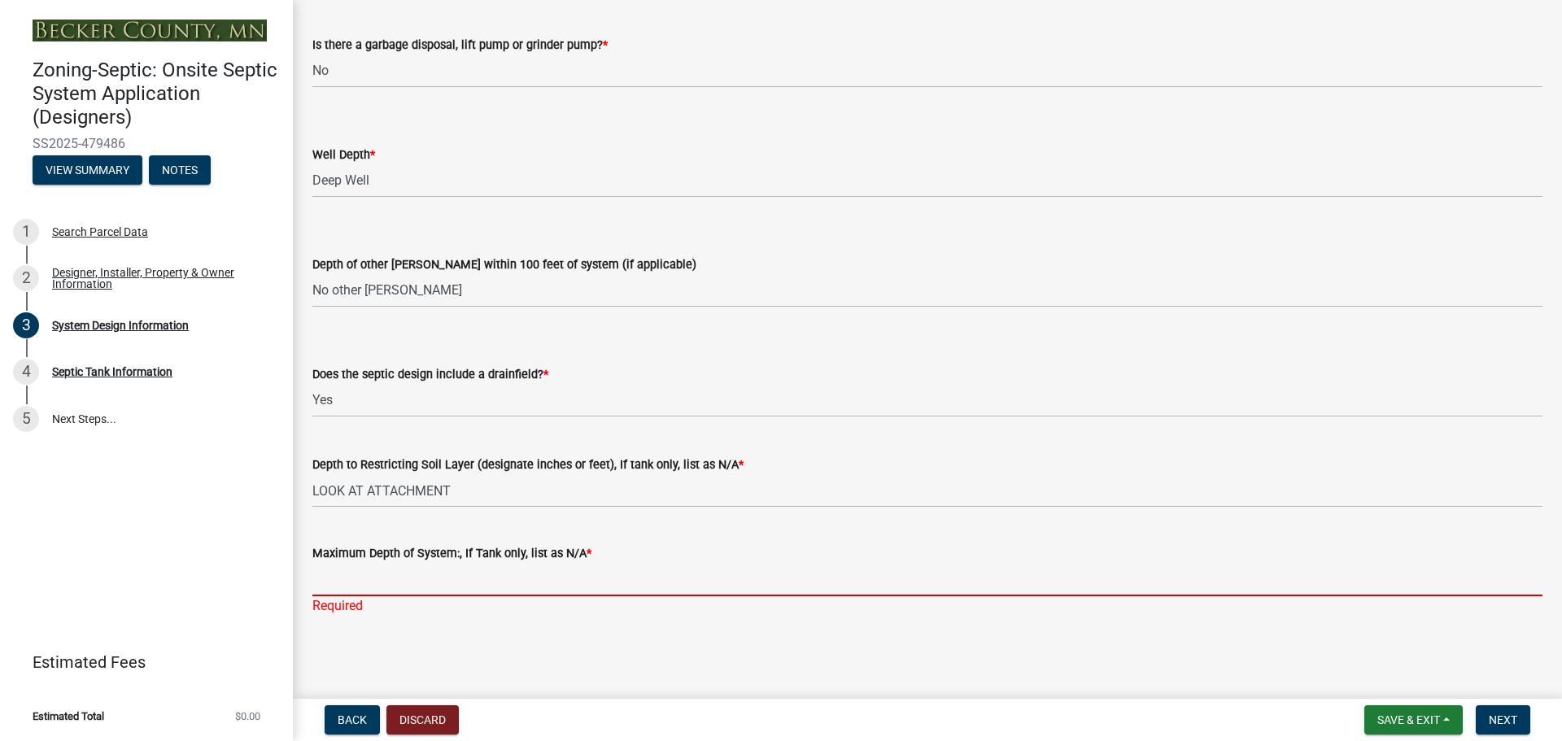
click at [350, 607] on div "Maximum Depth of System:, If Tank only, list as N/A * Required" at bounding box center [927, 568] width 1230 height 95
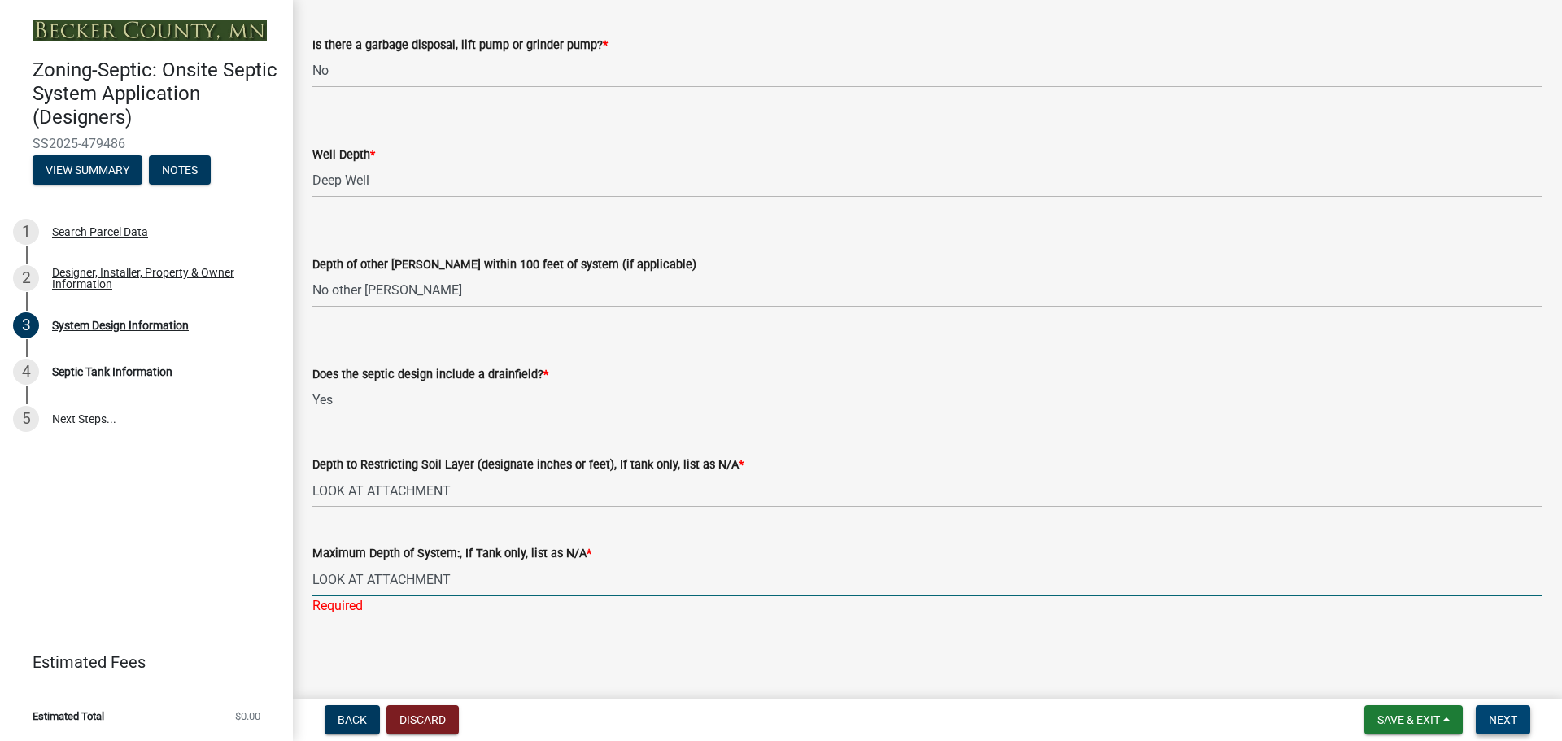
type input "LOOK AT ATTACHMENT"
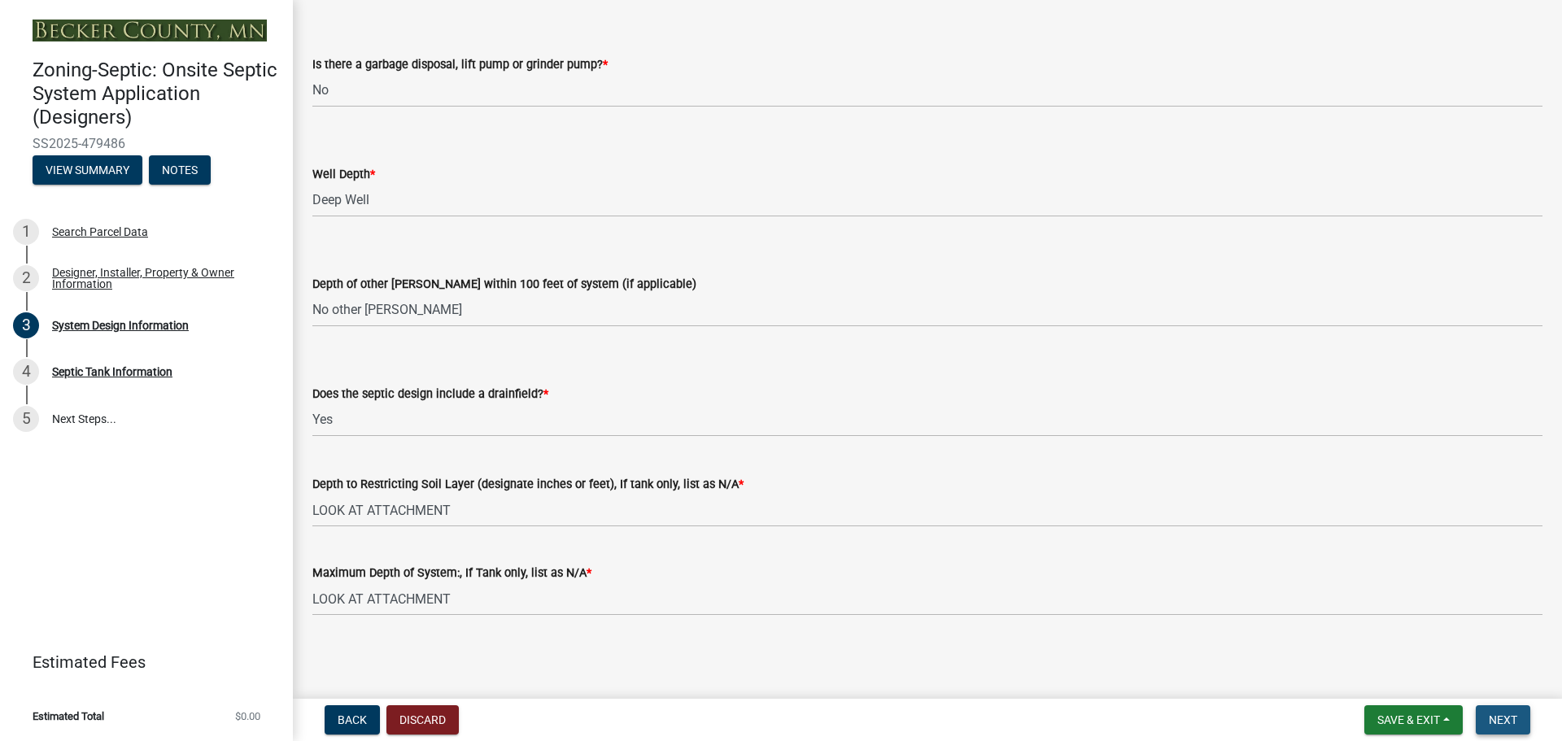
scroll to position [3078, 0]
click at [1508, 715] on span "Next" at bounding box center [1503, 719] width 28 height 13
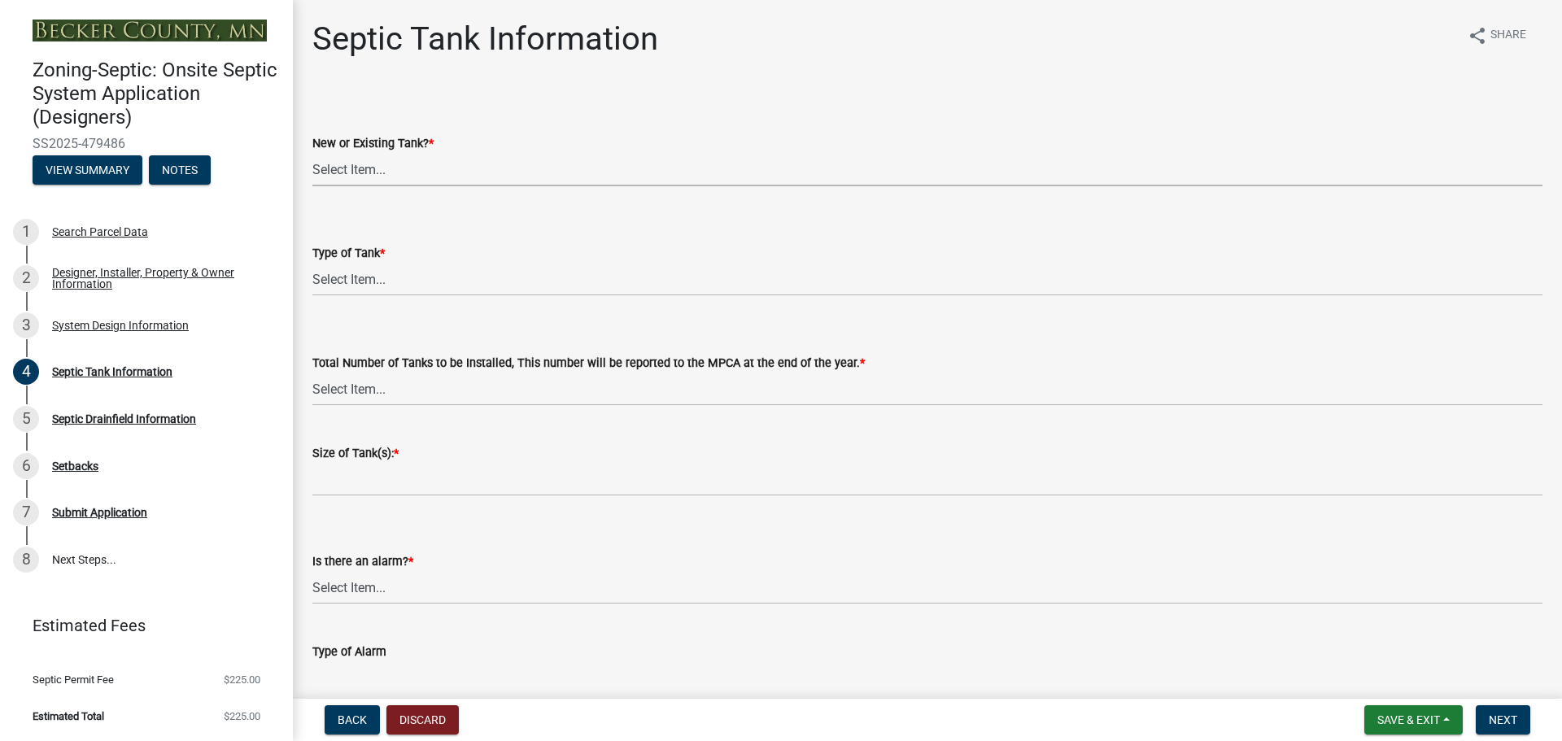
click at [359, 162] on select "Select Item... New Existing Both -New and Existing Tank" at bounding box center [927, 169] width 1230 height 33
click at [312, 153] on select "Select Item... New Existing Both -New and Existing Tank" at bounding box center [927, 169] width 1230 height 33
select select "f9fbe67c-c1cf-4a63-8ad4-799ce56b7f21"
click at [379, 271] on select "Select Item... Single Septic Tank Compartmented Tank Single Tank plus Compartme…" at bounding box center [927, 279] width 1230 height 33
click at [312, 263] on select "Select Item... Single Septic Tank Compartmented Tank Single Tank plus Compartme…" at bounding box center [927, 279] width 1230 height 33
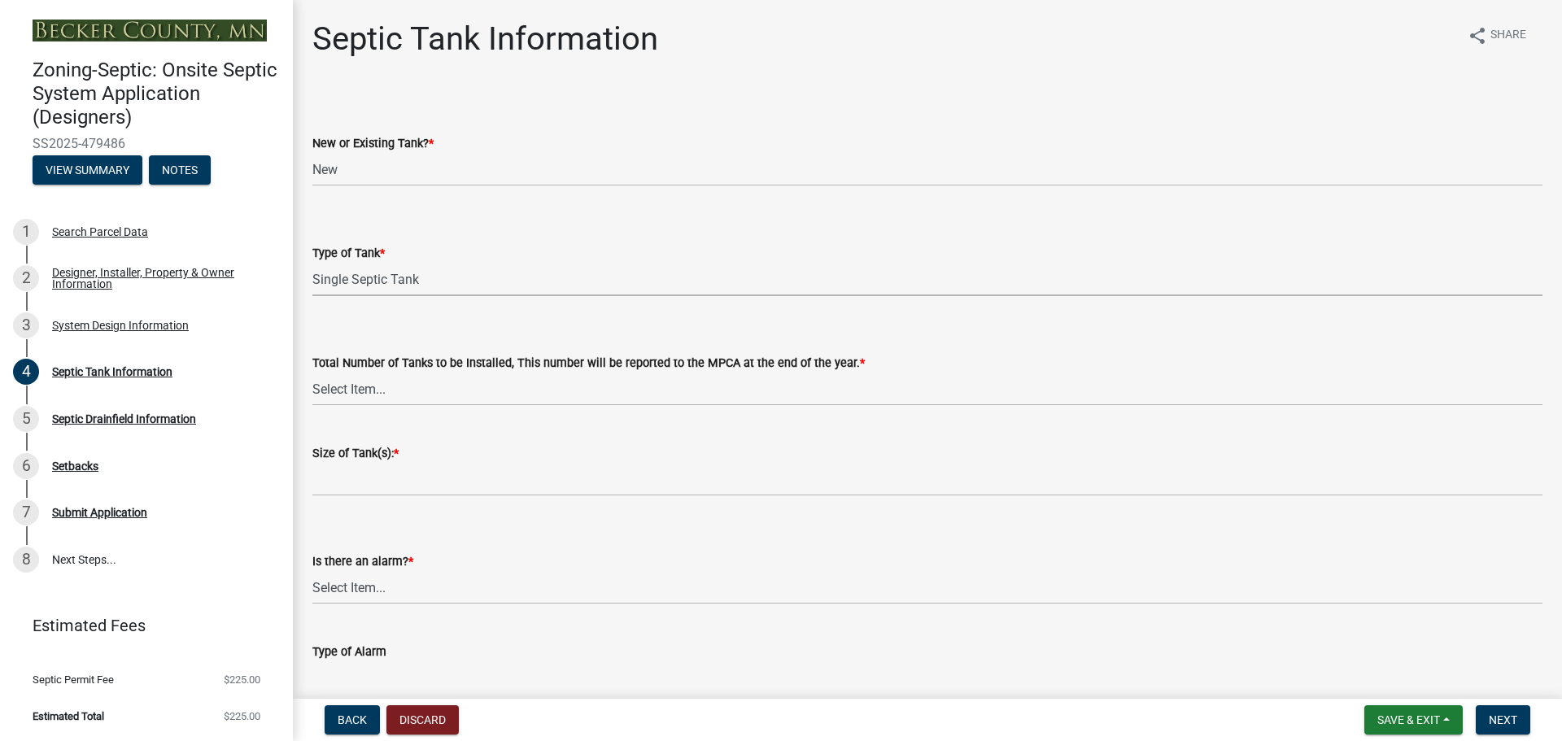
select select "755580e7-6a23-4f31-b987-1fba436fc27e"
click at [421, 390] on select "Select Item... 0 1 2 3 4" at bounding box center [927, 389] width 1230 height 33
click at [1021, 320] on div "Total Number of Tanks to be Installed, This number will be reported to the MPCA…" at bounding box center [927, 375] width 1230 height 129
click at [355, 388] on select "Select Item... 0 1 2 3 4" at bounding box center [927, 389] width 1230 height 33
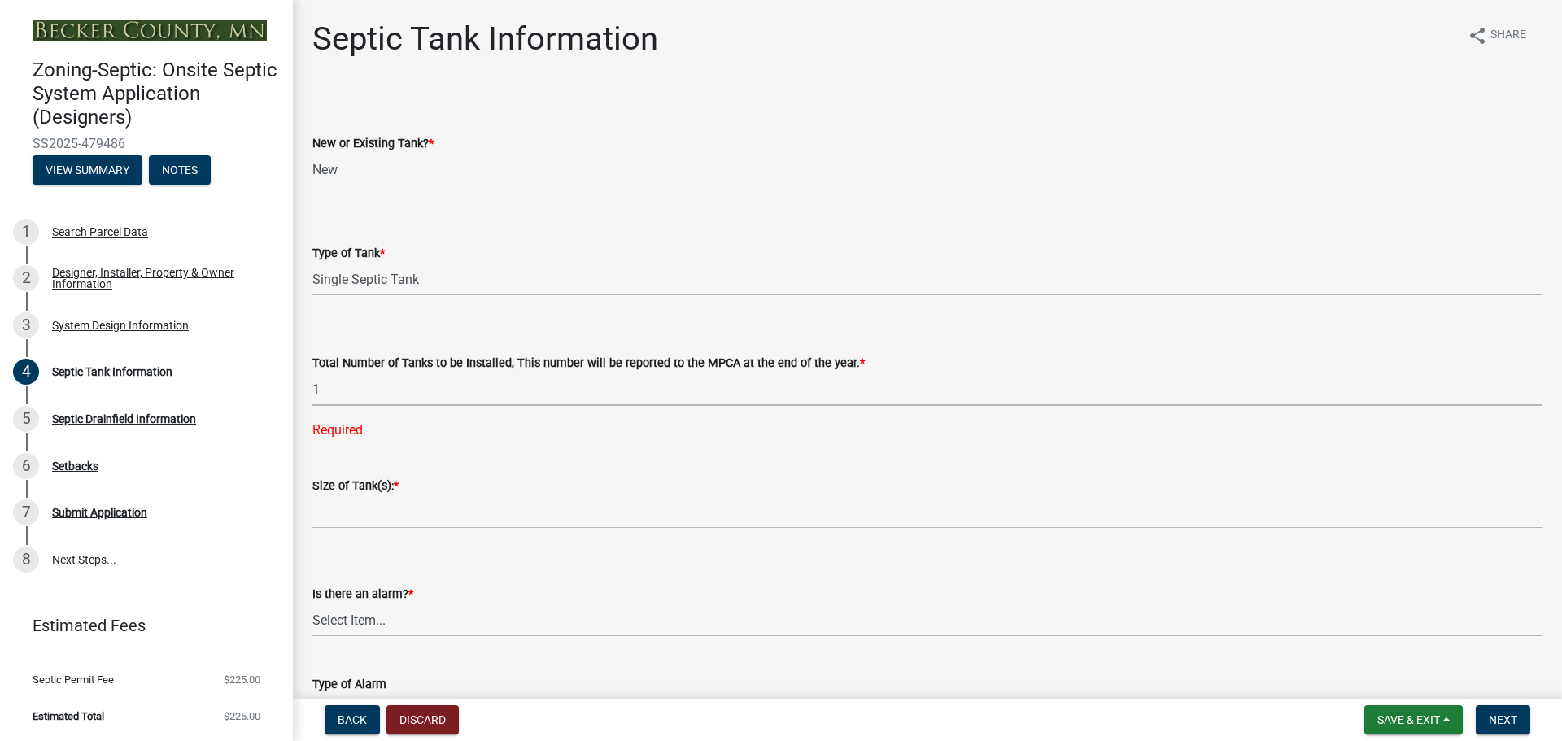
click at [312, 373] on select "Select Item... 0 1 2 3 4" at bounding box center [927, 389] width 1230 height 33
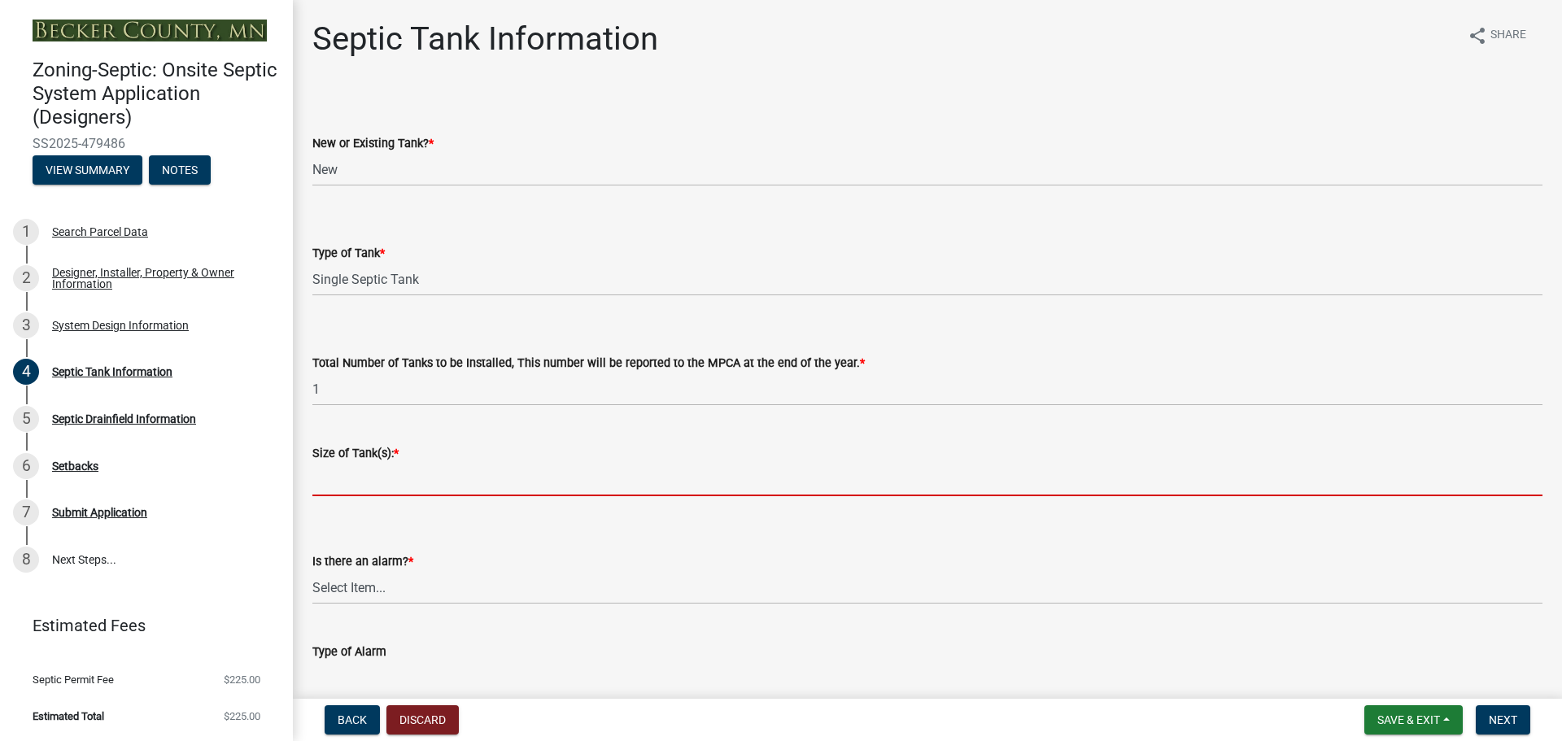
click at [380, 480] on input "Size of Tank(s): *" at bounding box center [927, 479] width 1230 height 33
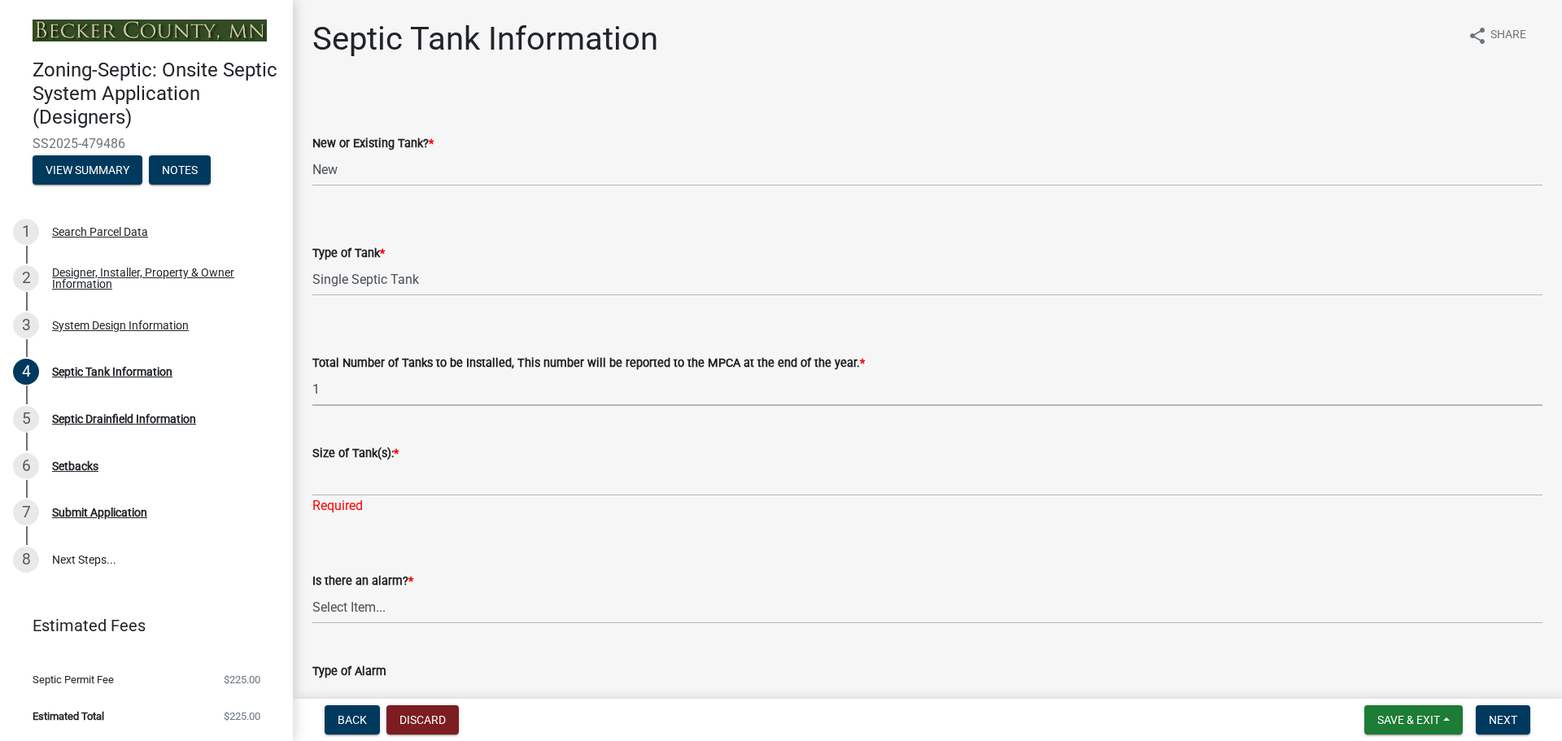
click at [371, 390] on select "Select Item... 0 1 2 3 4" at bounding box center [927, 389] width 1230 height 33
click at [312, 373] on select "Select Item... 0 1 2 3 4" at bounding box center [927, 389] width 1230 height 33
select select "d0543dda-1f81-4523-8820-7e11934bbfb3"
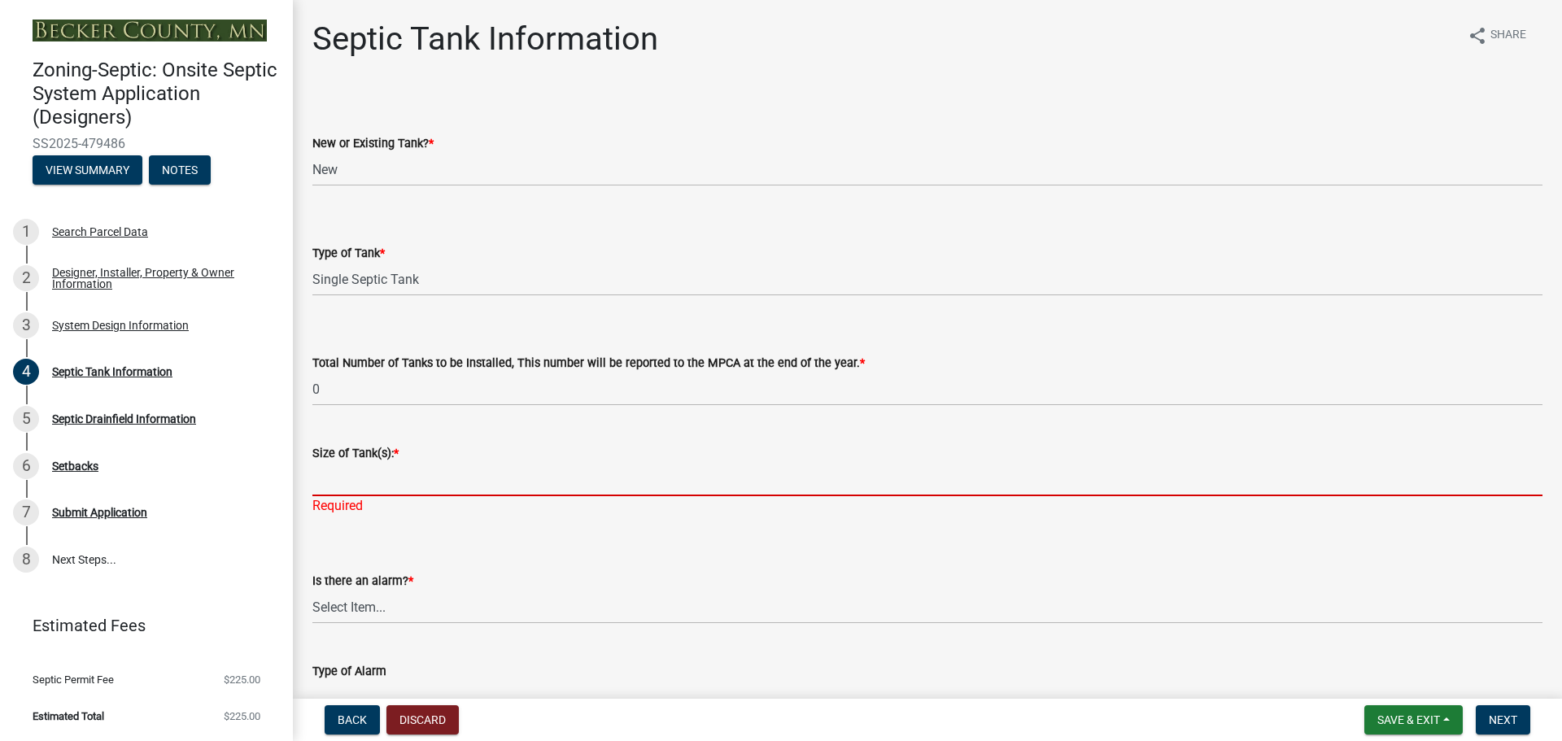
click at [339, 473] on input "Size of Tank(s): *" at bounding box center [927, 479] width 1230 height 33
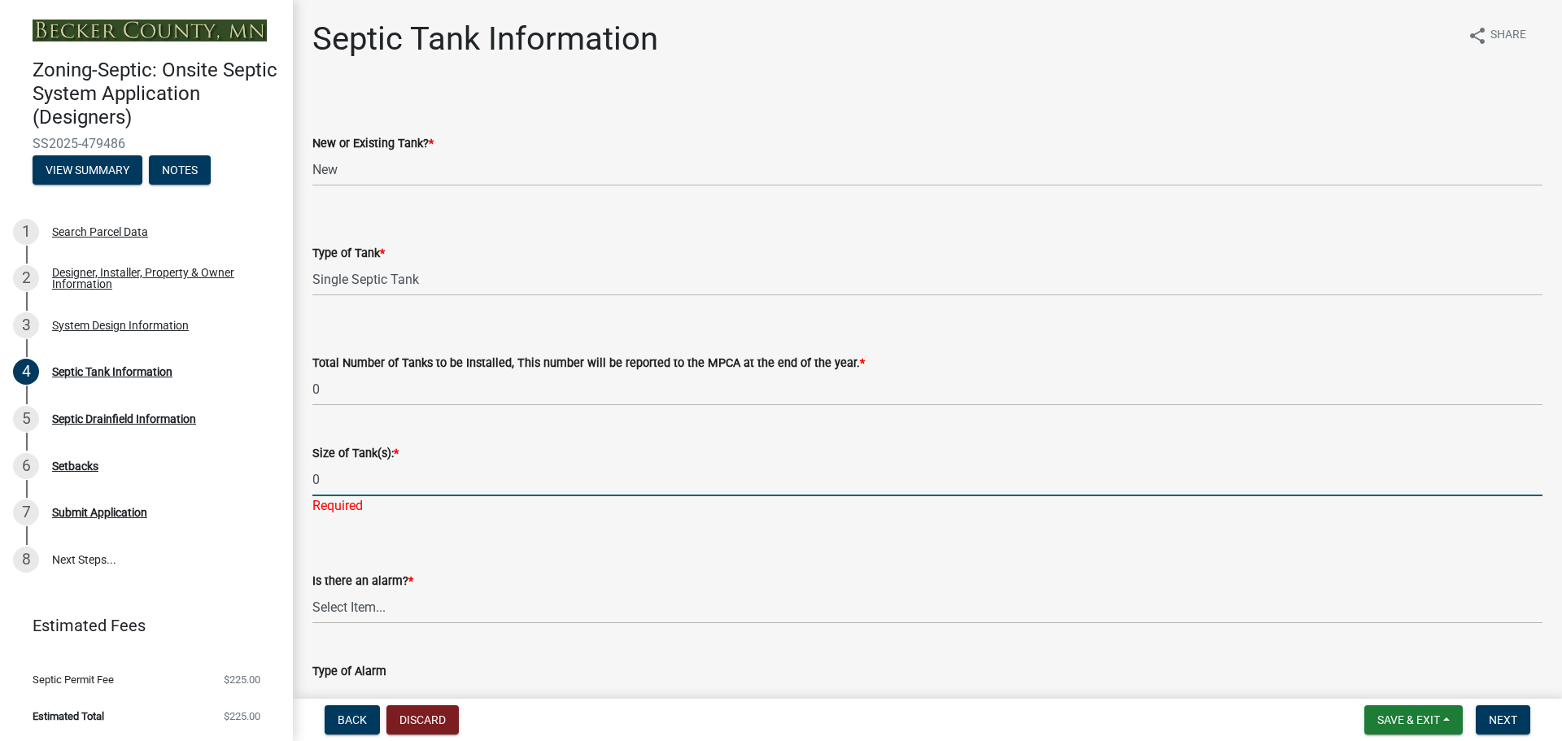
type input "0"
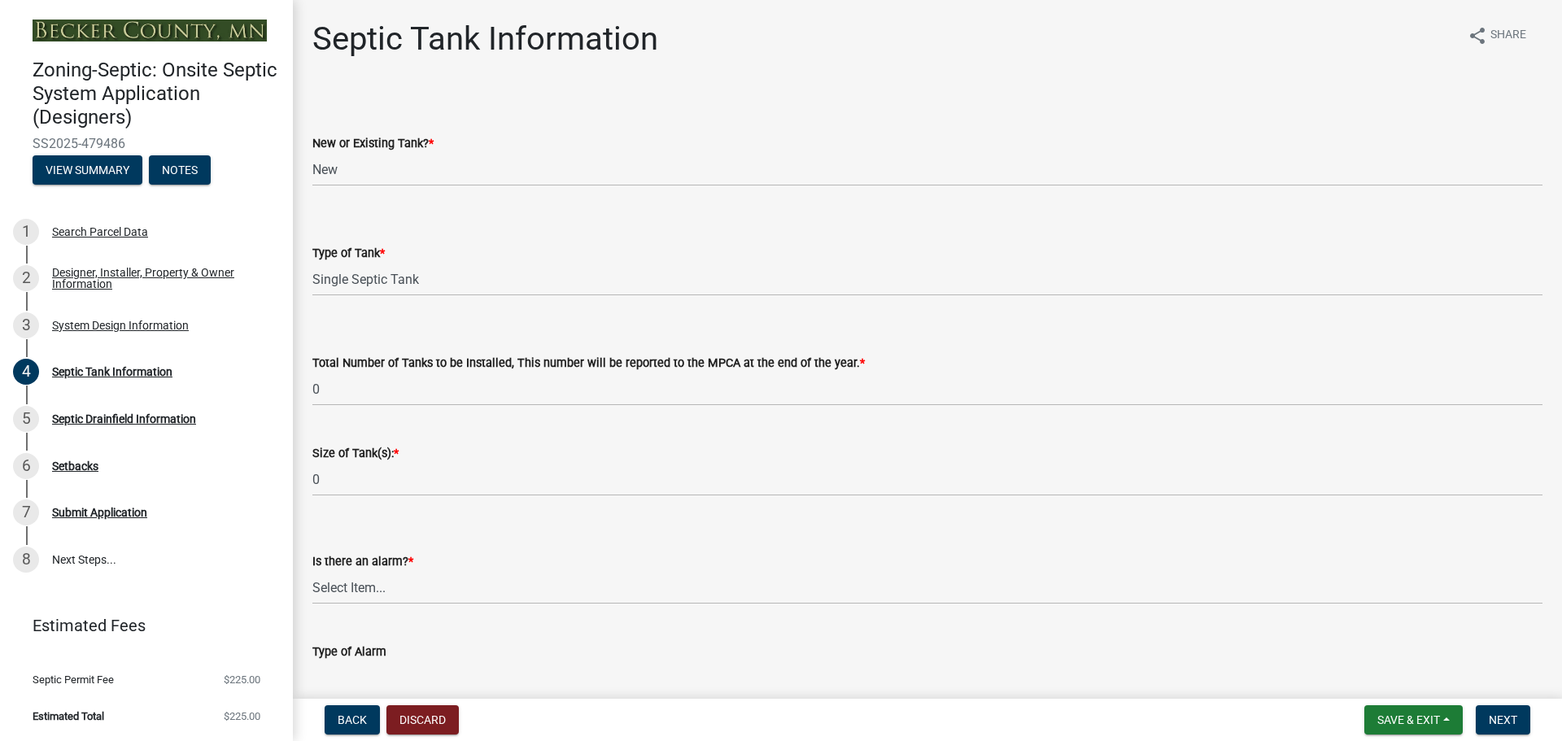
click at [438, 534] on div "Is there an alarm? * Select Item... Yes No" at bounding box center [927, 556] width 1230 height 95
click at [373, 585] on select "Select Item... Yes No" at bounding box center [927, 587] width 1230 height 33
click at [312, 571] on select "Select Item... Yes No" at bounding box center [927, 587] width 1230 height 33
select select "16f08e72-e833-4cd6-9035-d5a26ecbf3c9"
click at [423, 283] on select "Select Item... Single Septic Tank Compartmented Tank Single Tank plus Compartme…" at bounding box center [927, 279] width 1230 height 33
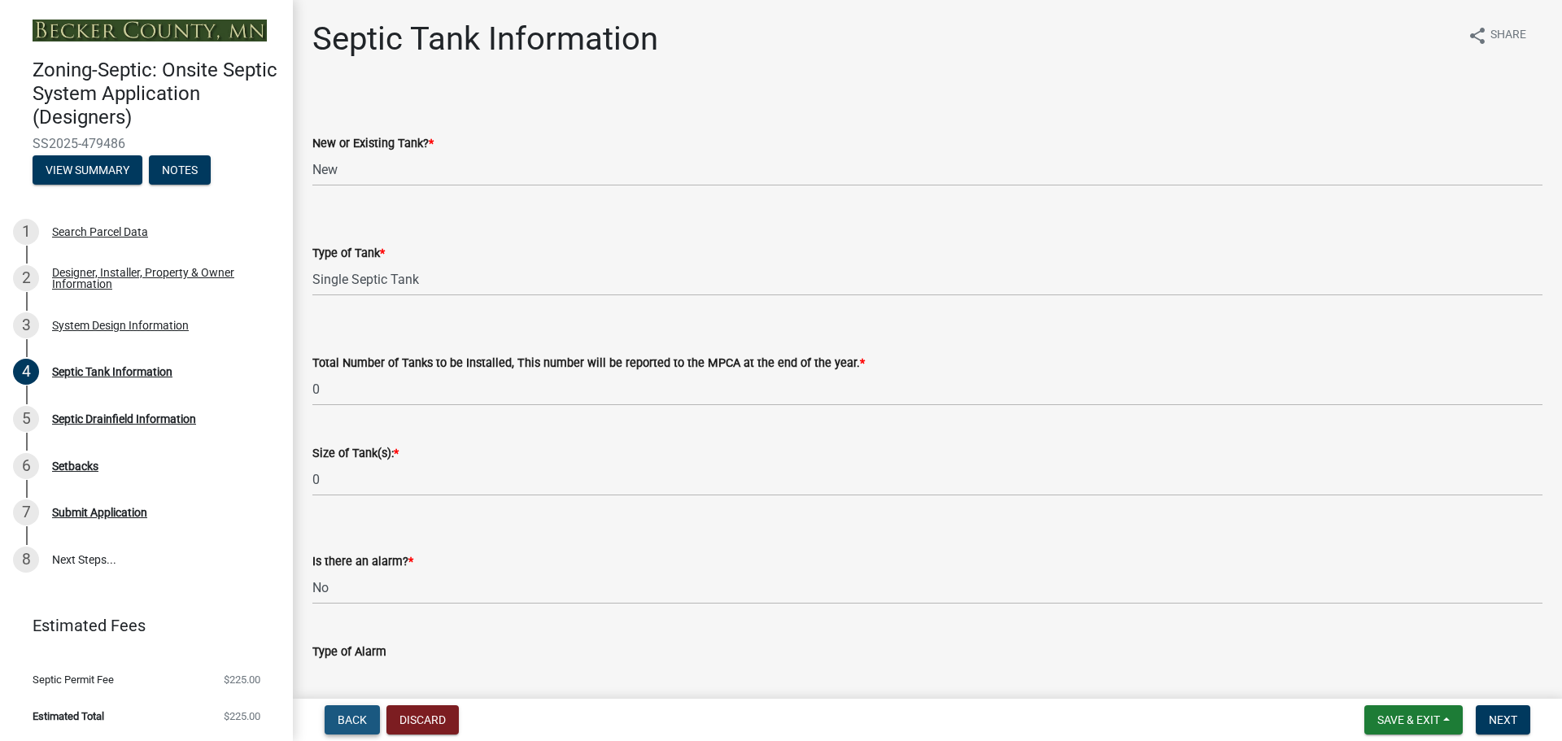
click at [342, 720] on span "Back" at bounding box center [352, 719] width 29 height 13
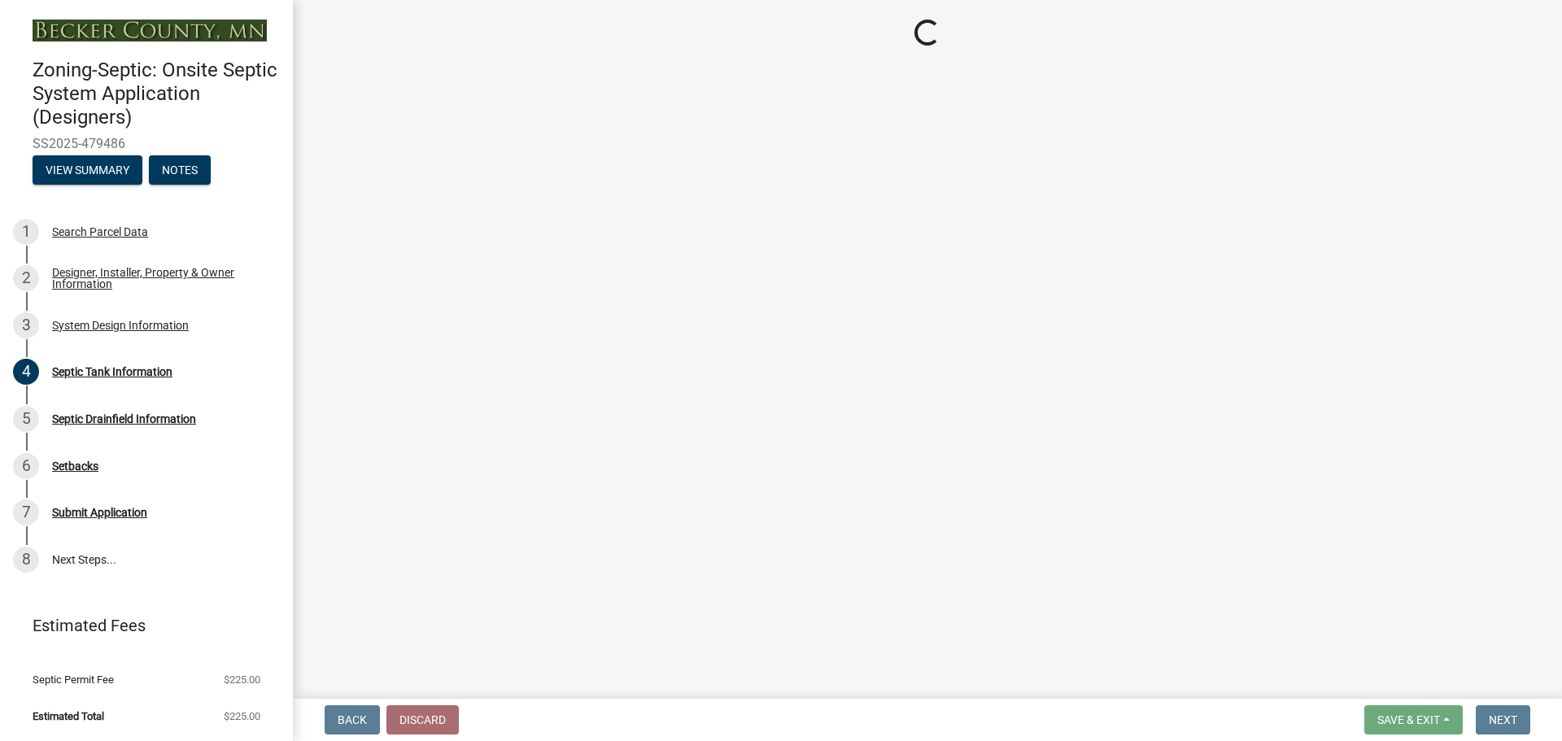
select select "55497d75-c43f-4635-a730-e0737ce05d56"
select select "25258e87-3ef9-4f1c-a5f1-75a1d463abfb"
select select "011fbff4-a41d-4a75-9bd8-71c7e6c69e0d"
select select "85fdfef2-2683-4311-b5d5-5505f6411127"
select select "02d93184-5c98-4f6a-8855-786fa292575c"
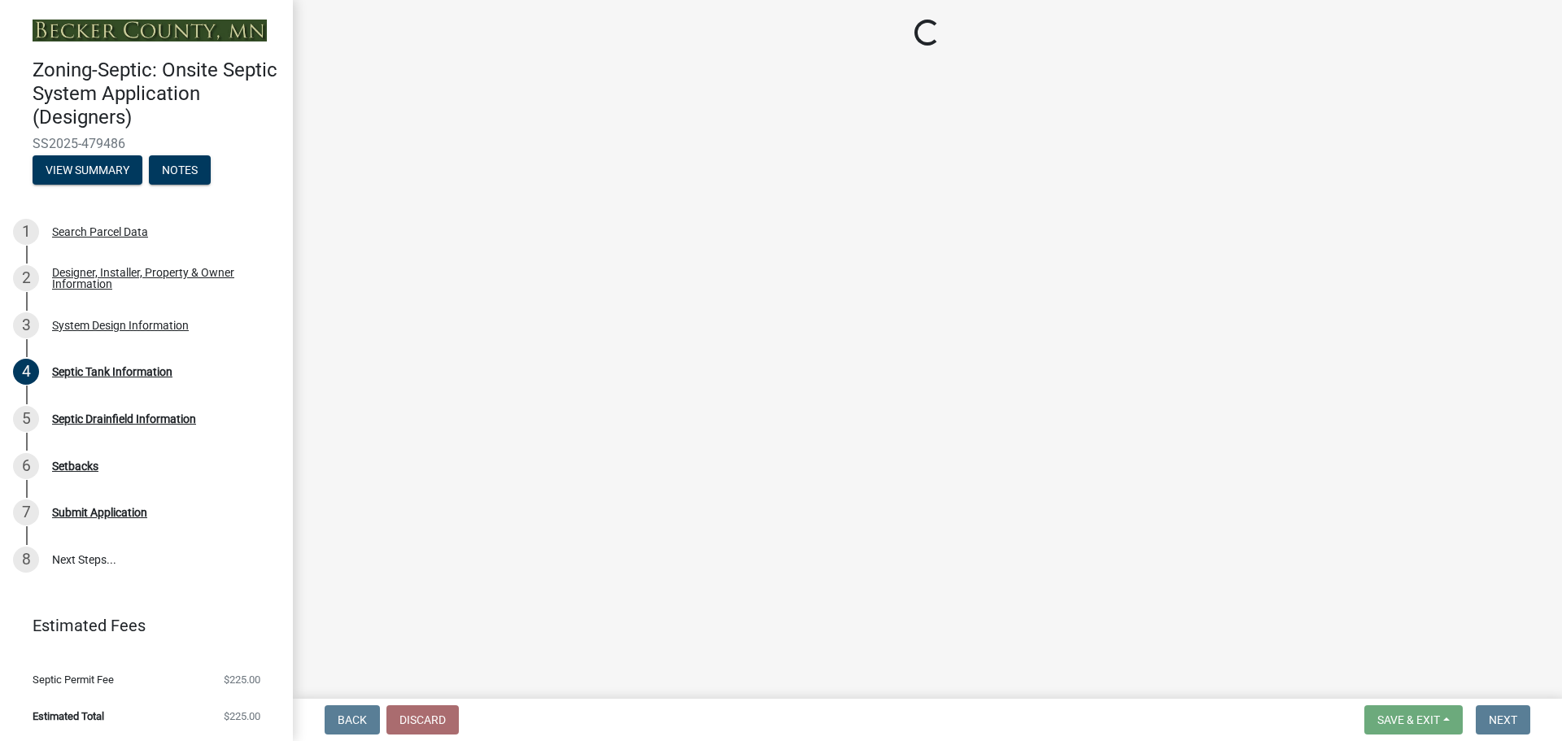
select select "ba735beb-519e-40f0-ae20-62d65fc4c46b"
select select "ef698bf5-6172-44c1-9ffb-522c07469aed"
select select "384fc250-a67e-4e5e-a6e0-19116deb63e7"
select select "a0c59fcd-b61c-4c3a-90a8-e70849750c47"
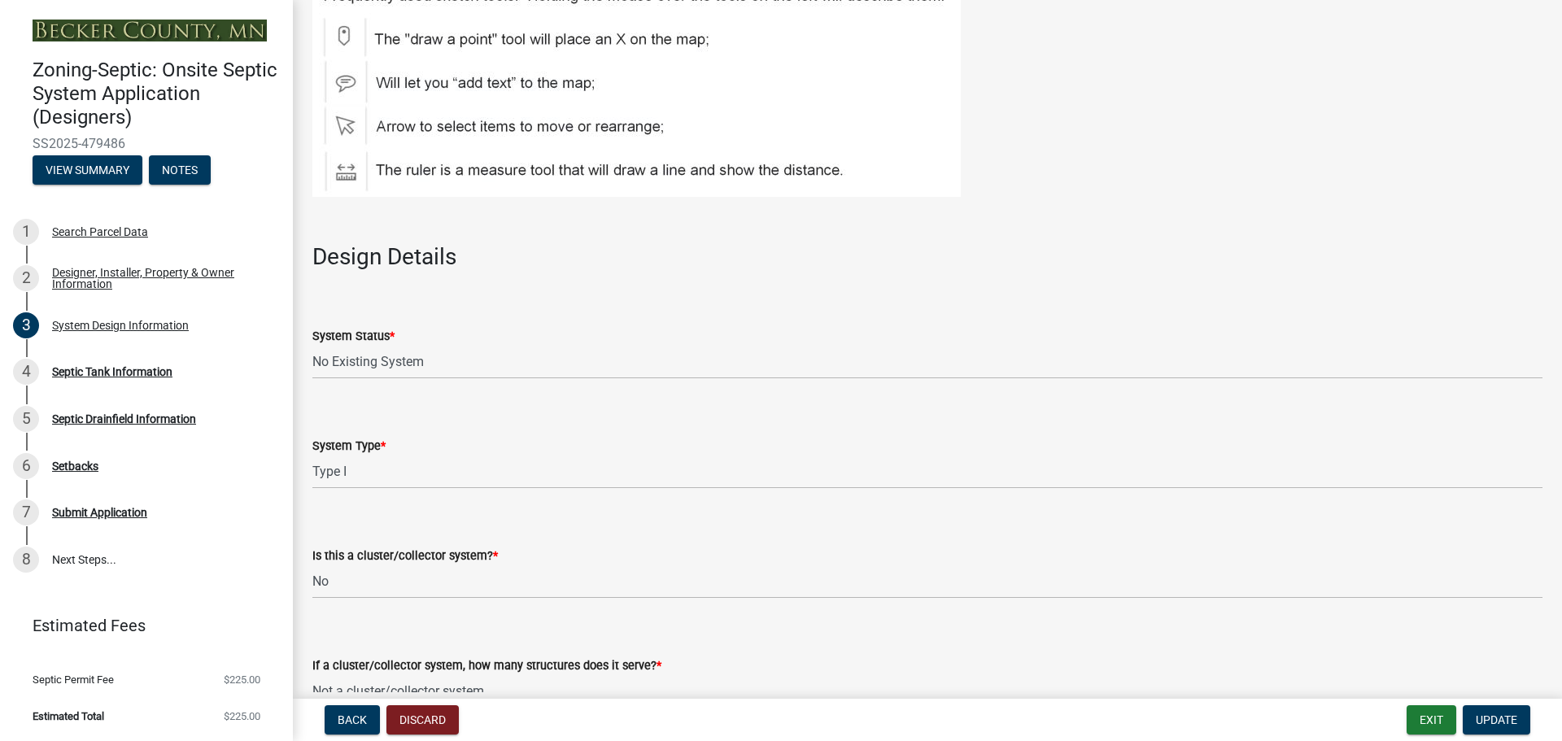
scroll to position [1790, 0]
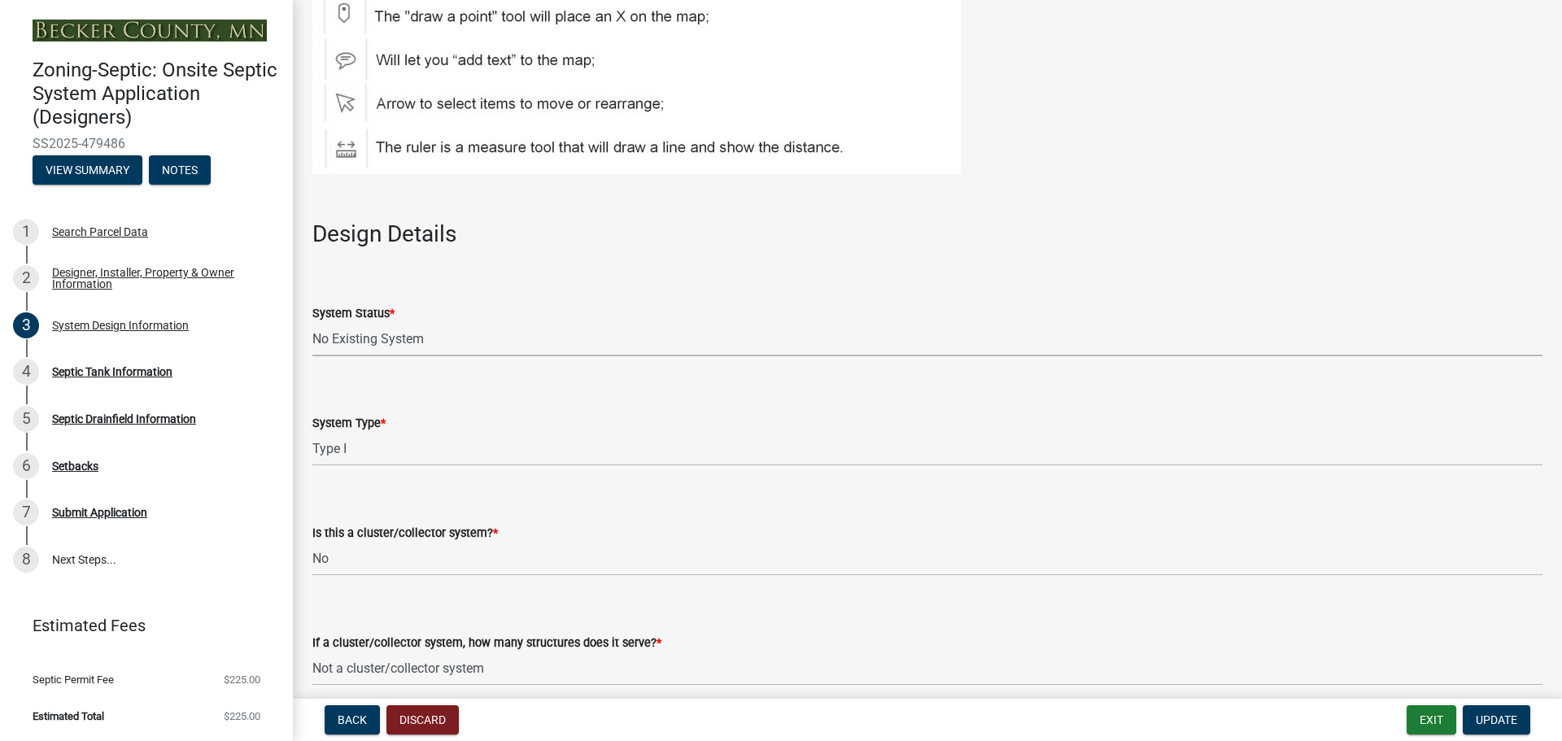
click at [433, 339] on select "Select Item... No Existing System Replacement System Failing System (Cesspool, …" at bounding box center [927, 339] width 1230 height 33
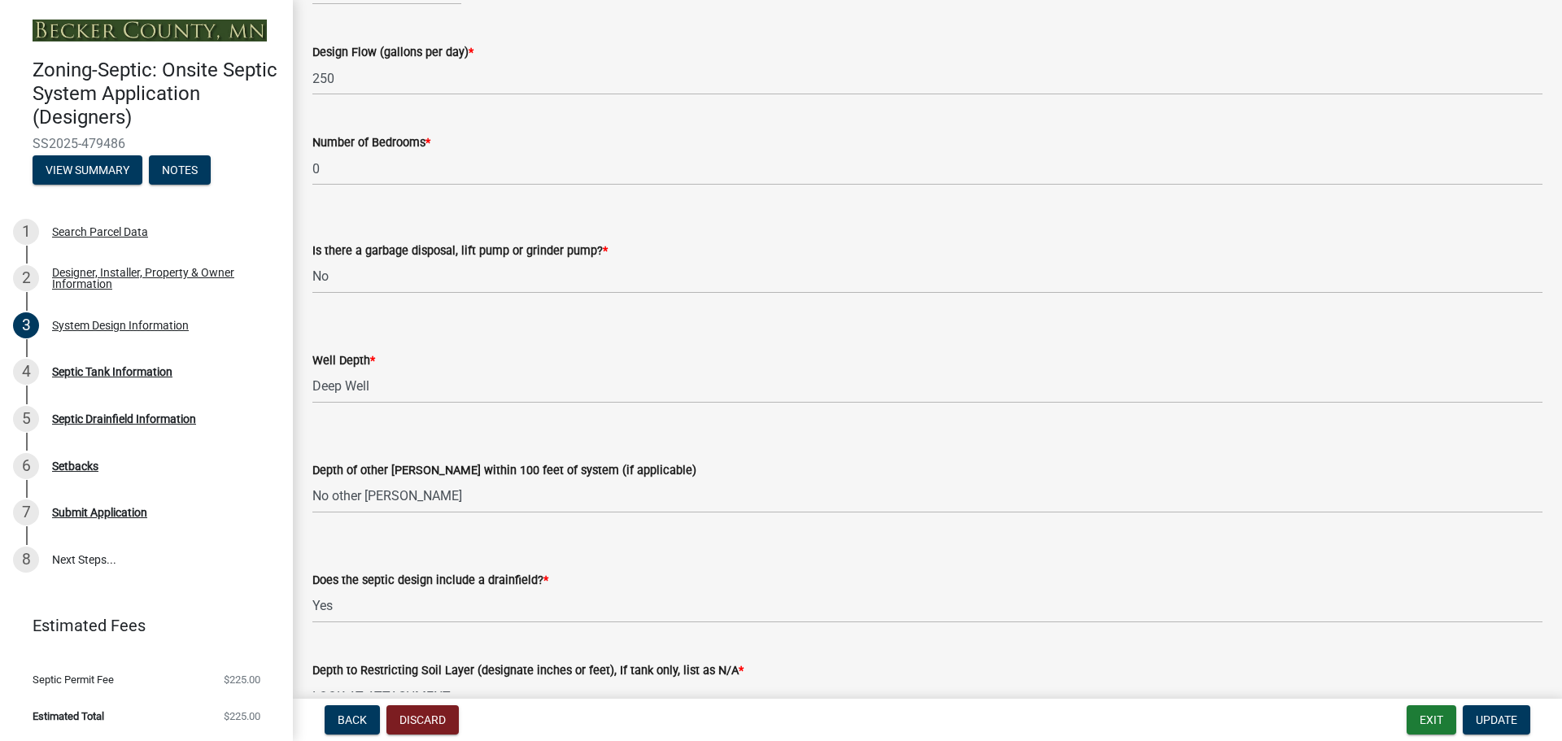
scroll to position [2928, 0]
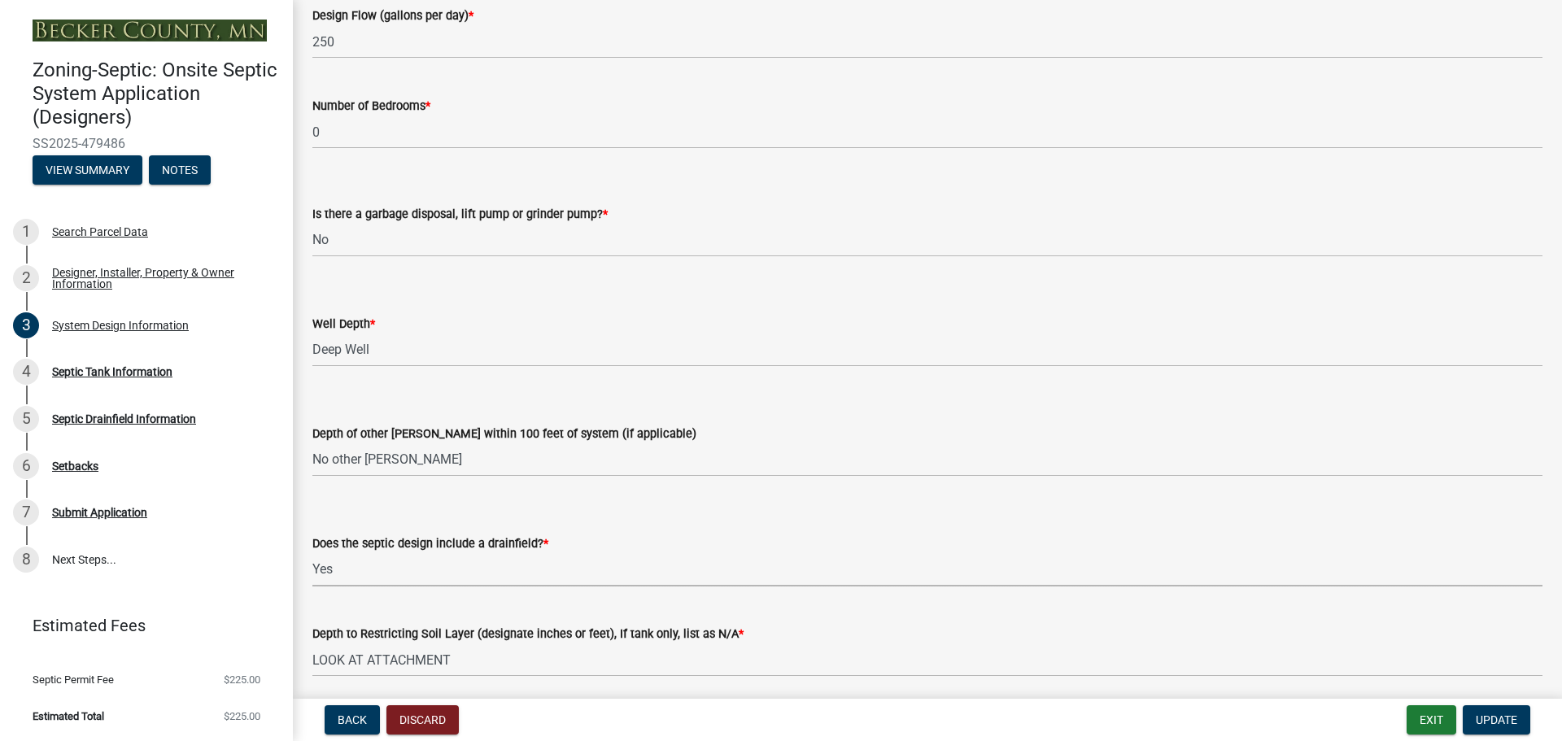
click at [378, 567] on select "Select Item... Yes No Existing - COC must by submitted" at bounding box center [927, 569] width 1230 height 33
click at [711, 542] on div "Does the septic design include a drainfield? *" at bounding box center [927, 544] width 1230 height 20
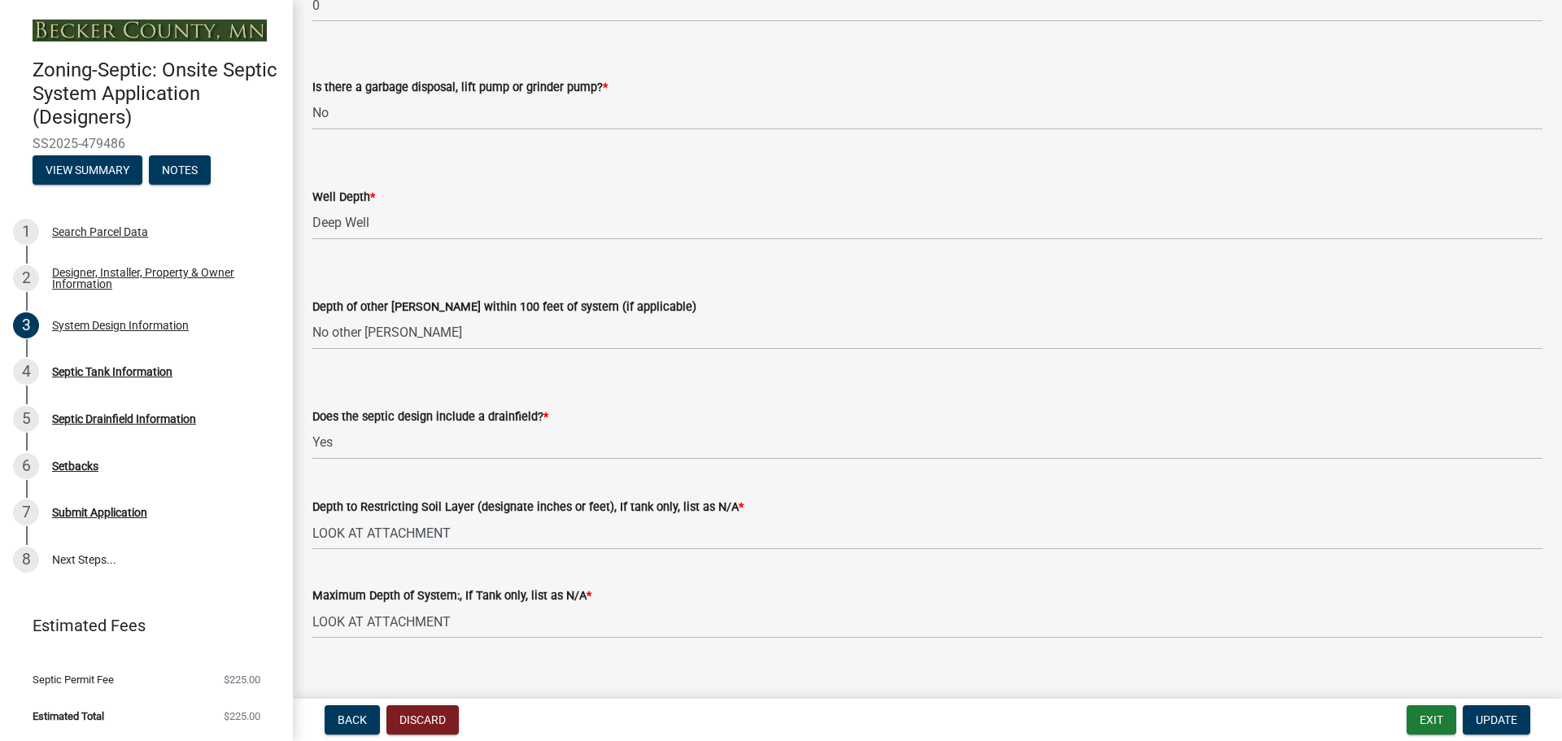
scroll to position [3078, 0]
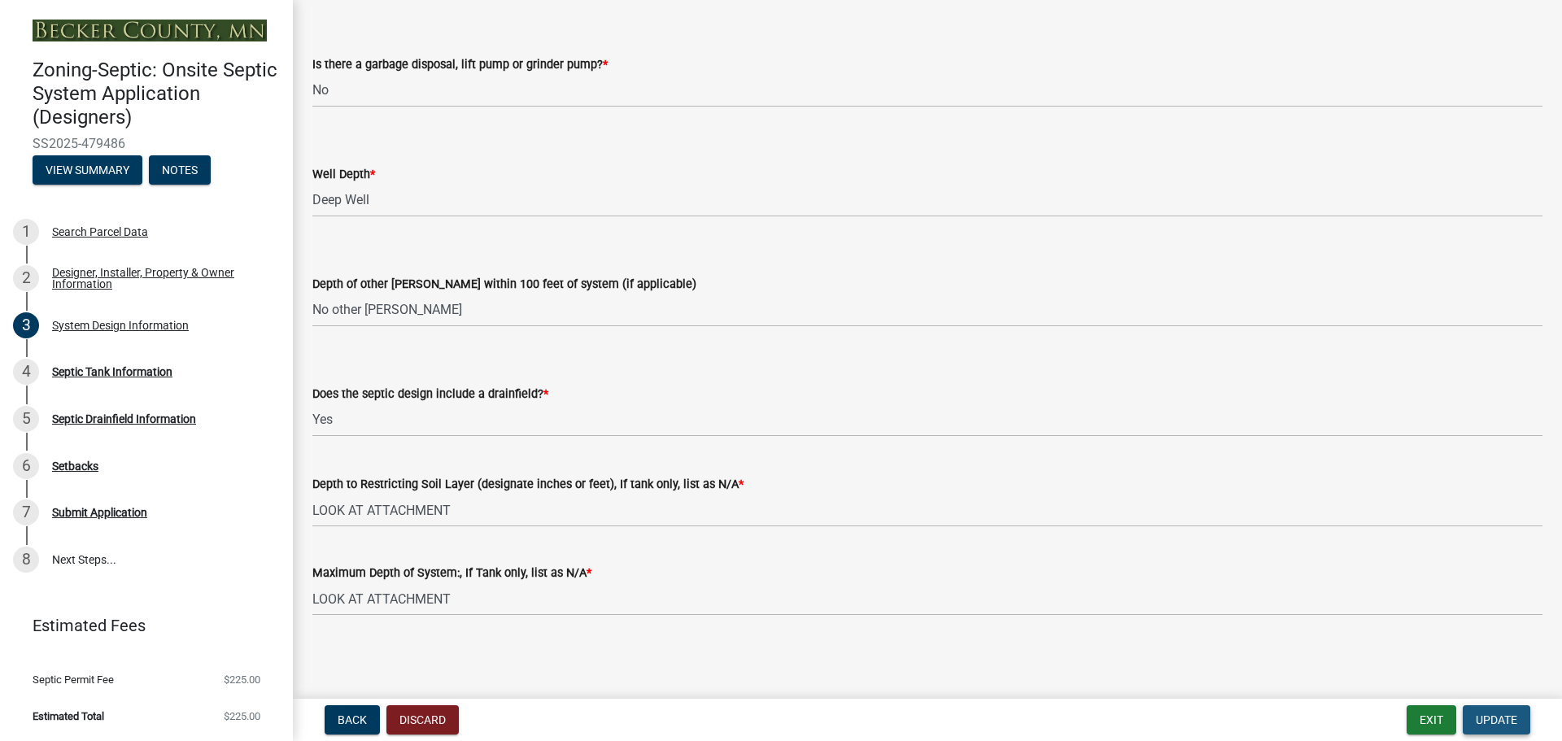
click at [1493, 722] on span "Update" at bounding box center [1496, 719] width 41 height 13
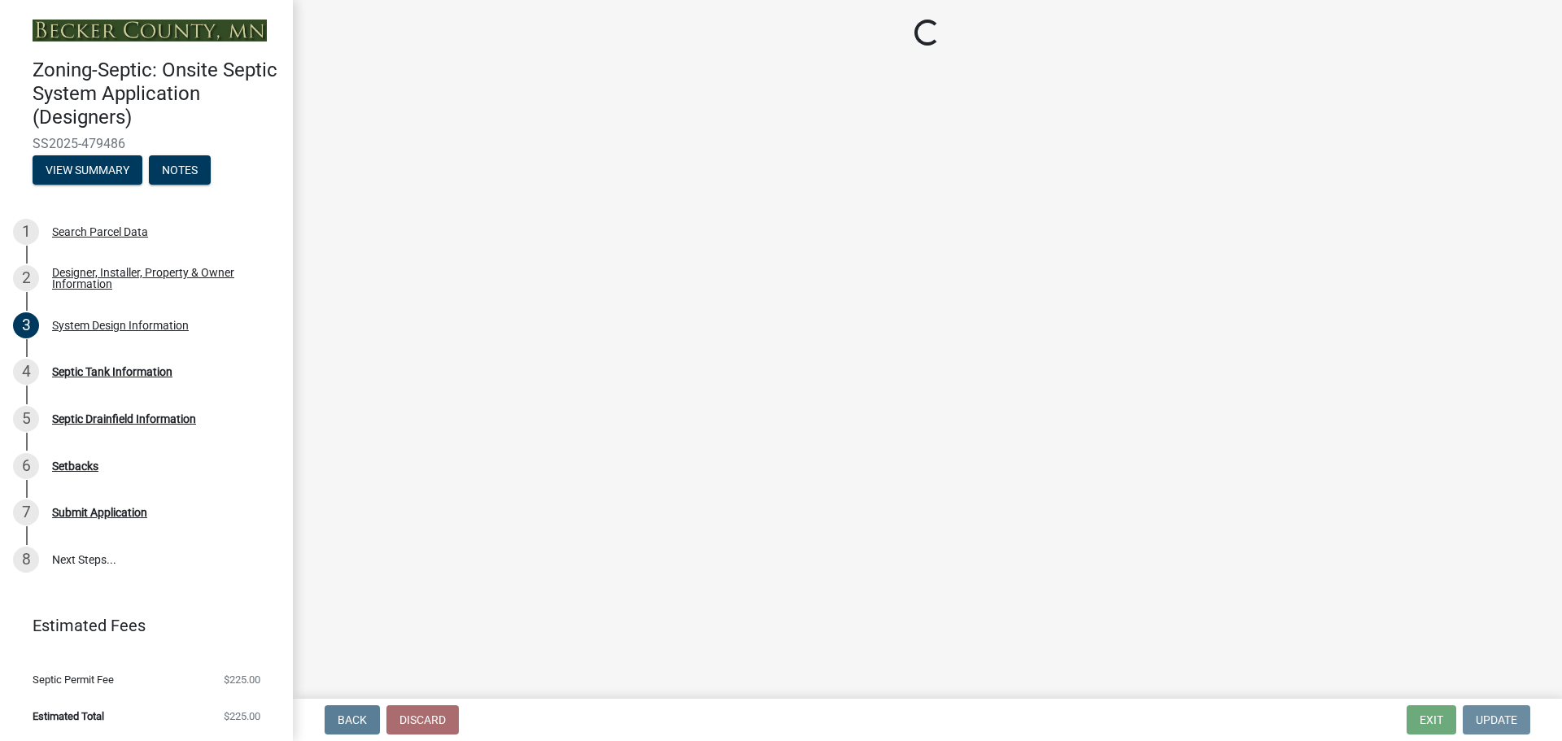
scroll to position [0, 0]
select select "f9fbe67c-c1cf-4a63-8ad4-799ce56b7f21"
select select "755580e7-6a23-4f31-b987-1fba436fc27e"
select select "d0543dda-1f81-4523-8820-7e11934bbfb3"
select select "16f08e72-e833-4cd6-9035-d5a26ecbf3c9"
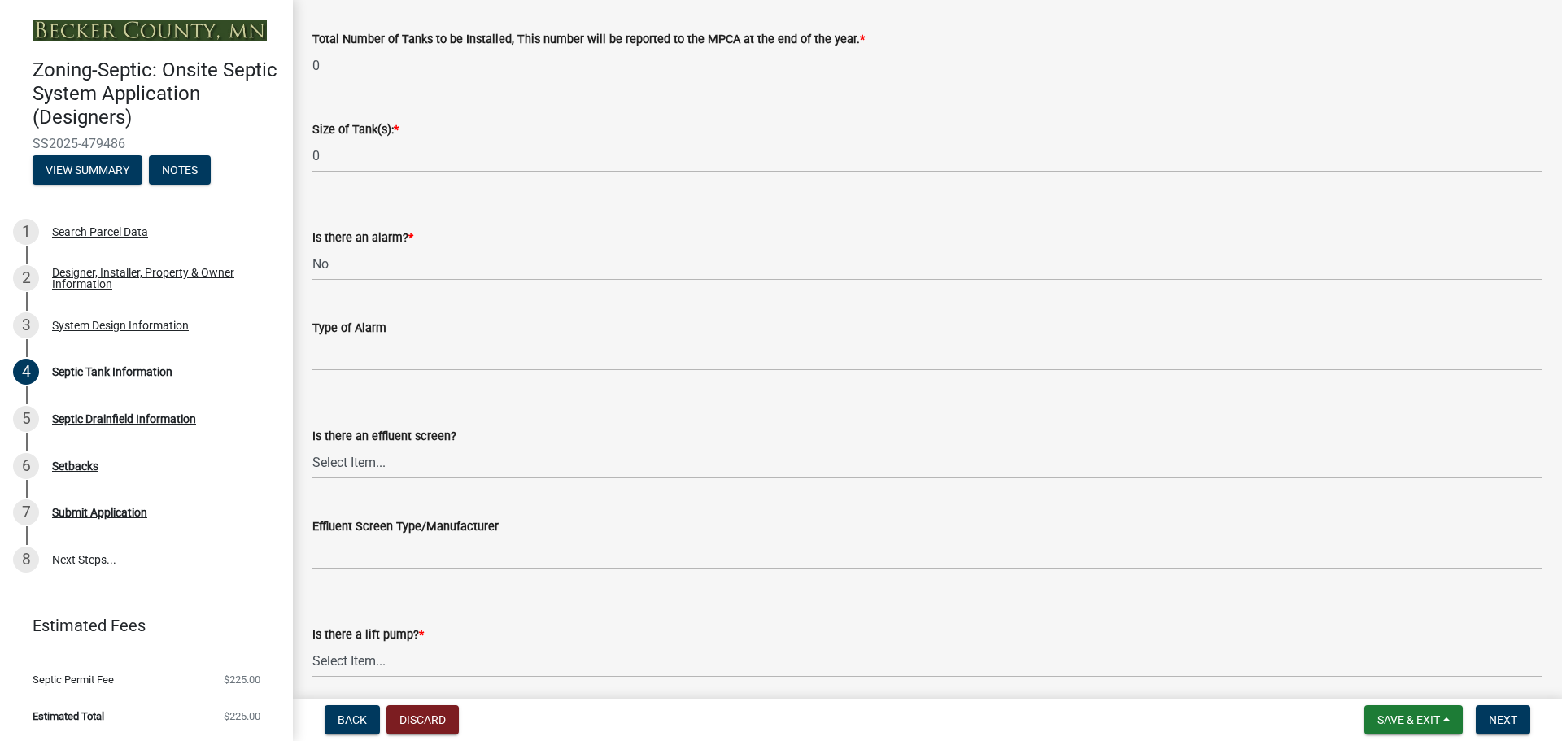
scroll to position [325, 0]
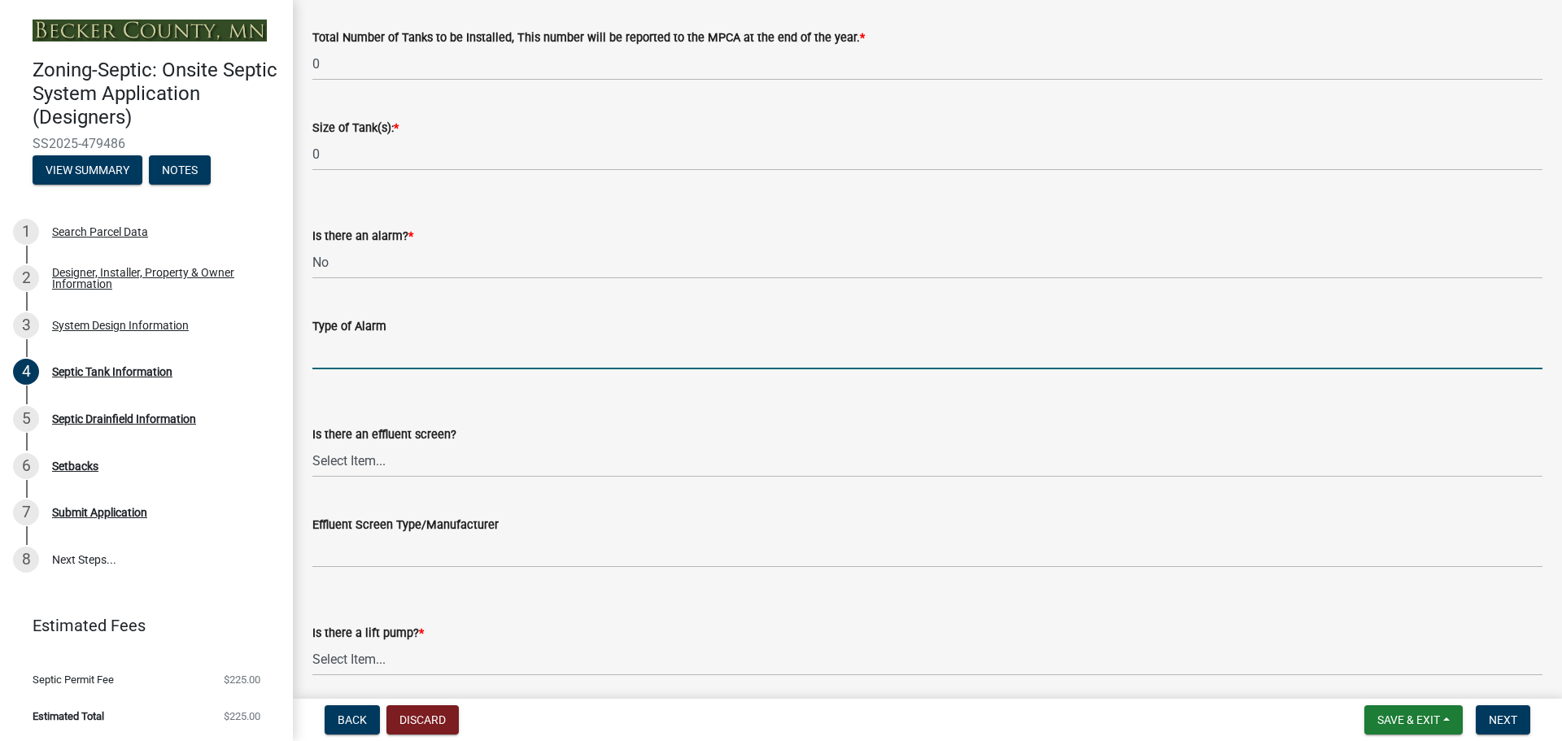
click at [396, 346] on input "Type of Alarm" at bounding box center [927, 352] width 1230 height 33
click at [438, 453] on select "Select Item... Yes No" at bounding box center [927, 460] width 1230 height 33
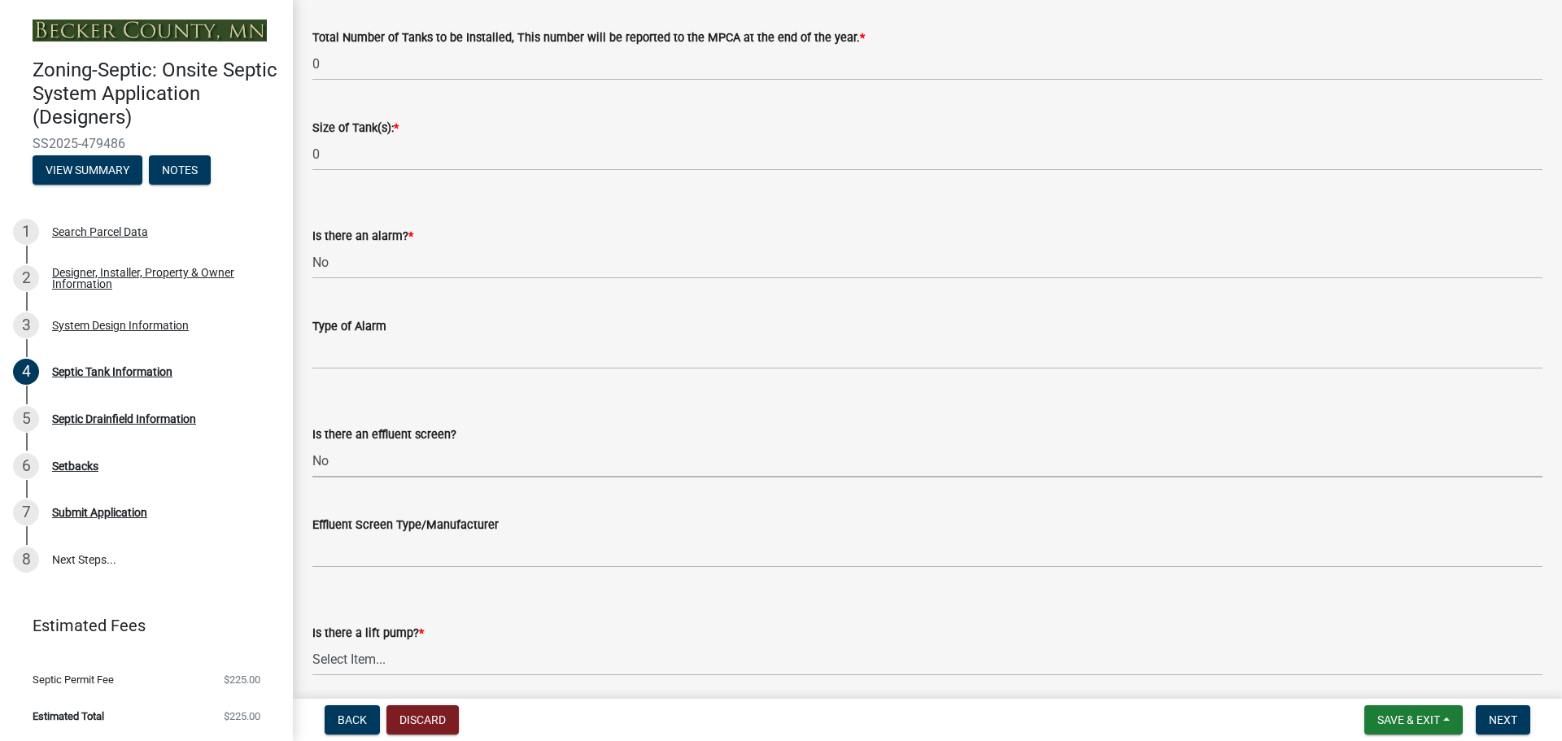
click at [312, 444] on select "Select Item... Yes No" at bounding box center [927, 460] width 1230 height 33
select select "a956bcdf-8f12-4f61-bfc1-a6e229dc0595"
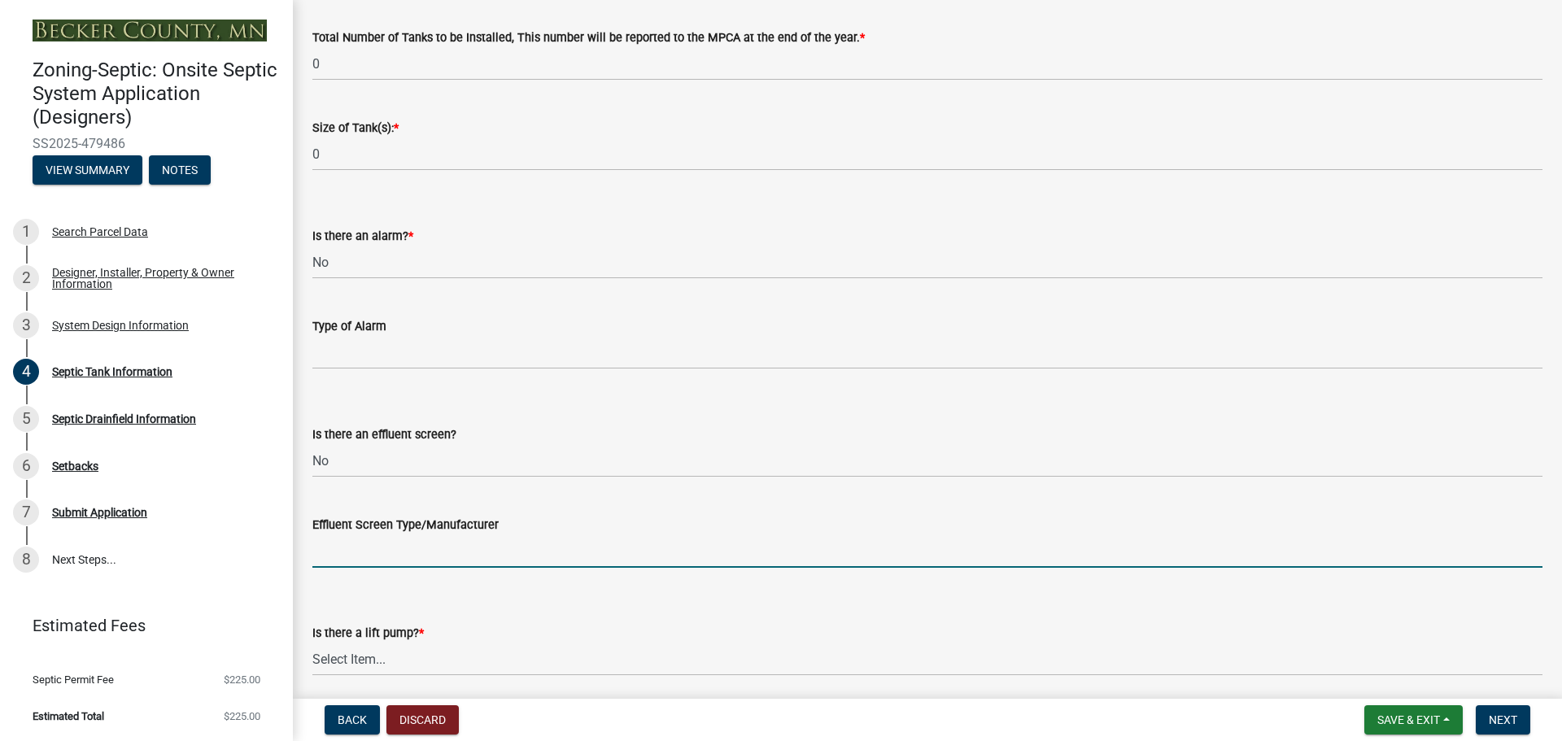
click at [438, 547] on input "Effluent Screen Type/Manufacturer" at bounding box center [927, 550] width 1230 height 33
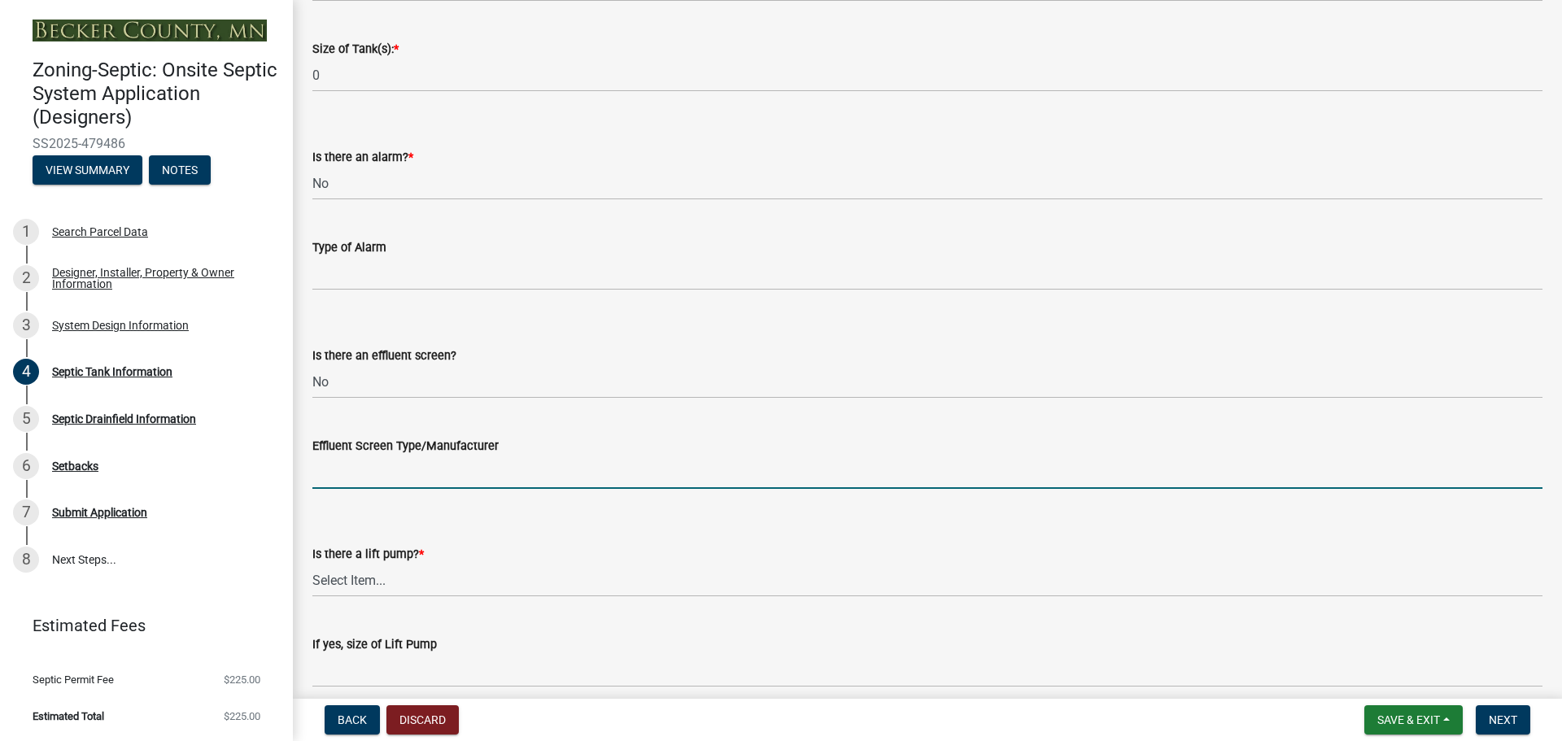
scroll to position [402, 0]
click at [408, 387] on select "Select Item... Yes No" at bounding box center [927, 384] width 1230 height 33
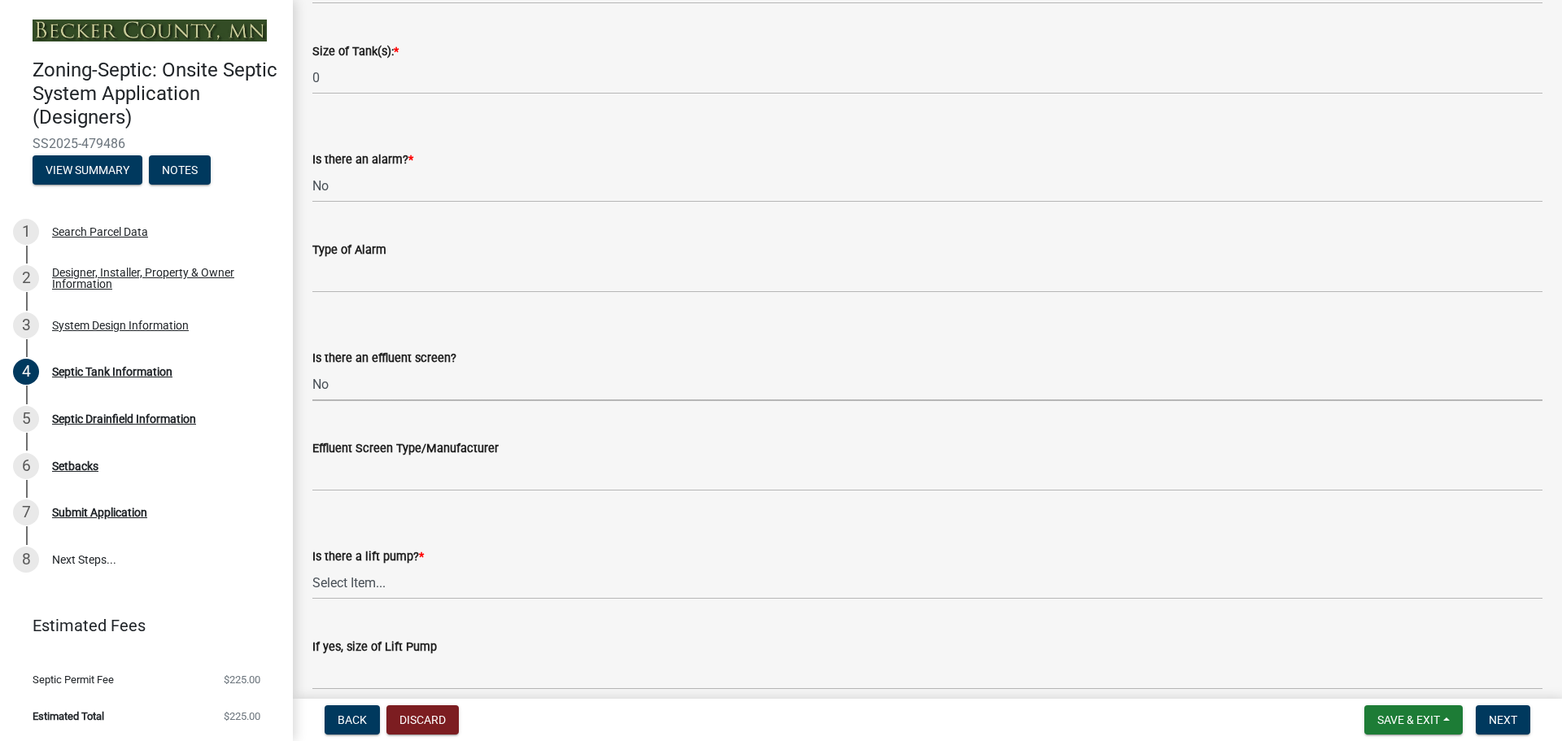
click at [396, 382] on select "Select Item... Yes No" at bounding box center [927, 384] width 1230 height 33
click at [543, 327] on div "Is there an effluent screen? Select Item... Yes No" at bounding box center [927, 353] width 1230 height 95
click at [396, 581] on select "Select Item... Yes No" at bounding box center [927, 582] width 1230 height 33
click at [312, 566] on select "Select Item... Yes No" at bounding box center [927, 582] width 1230 height 33
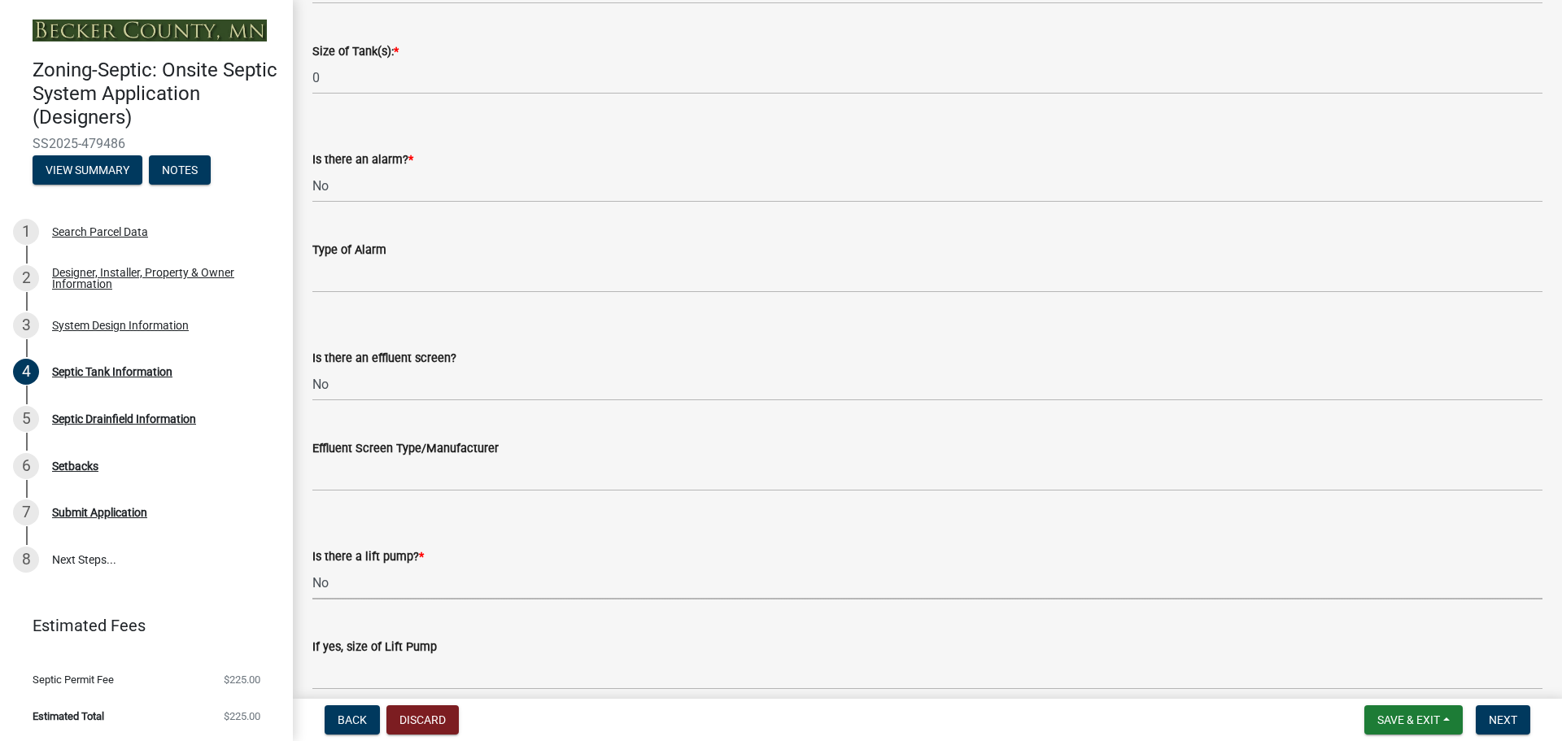
select select "ba43cfd8-3223-4e93-a41d-8bc71aa45820"
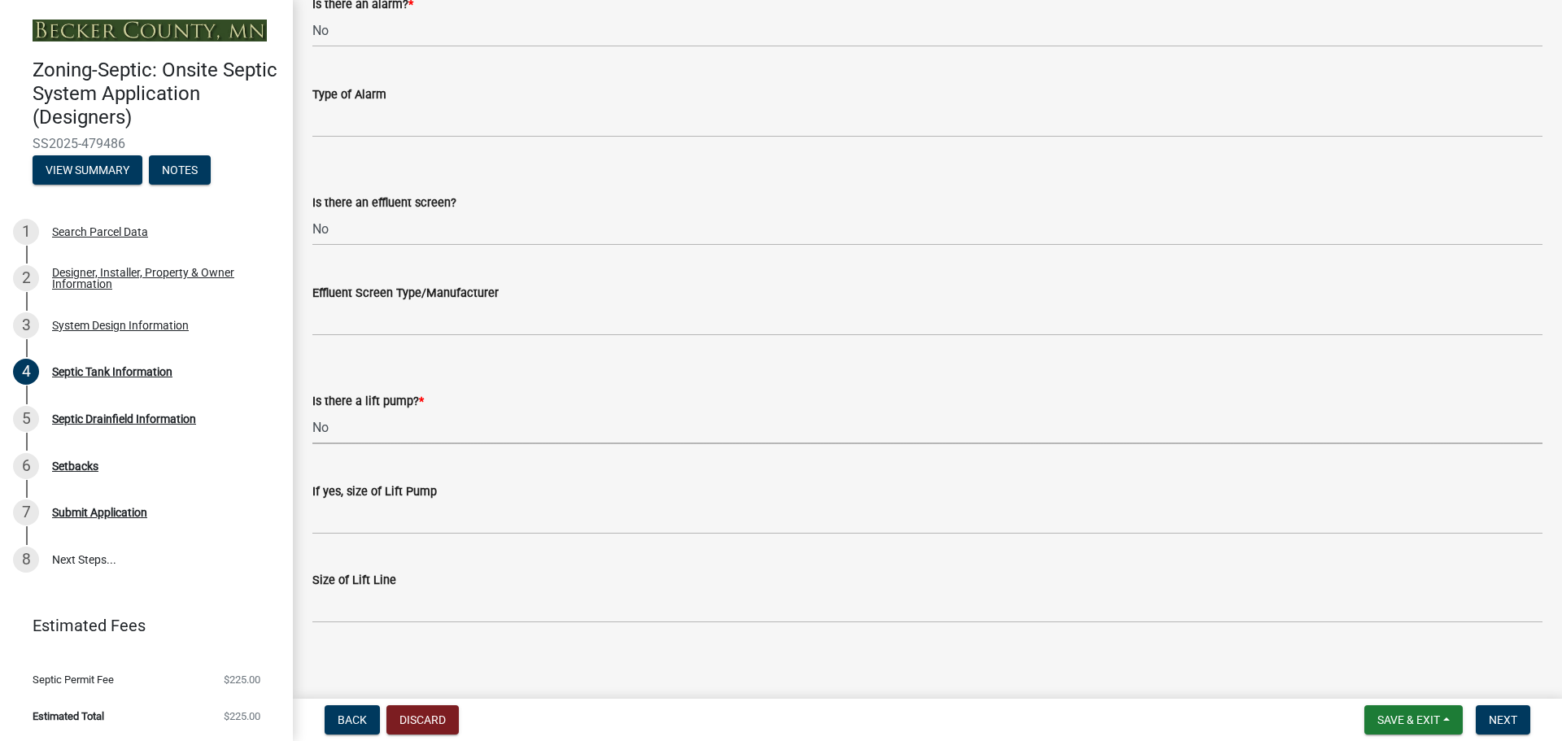
scroll to position [565, 0]
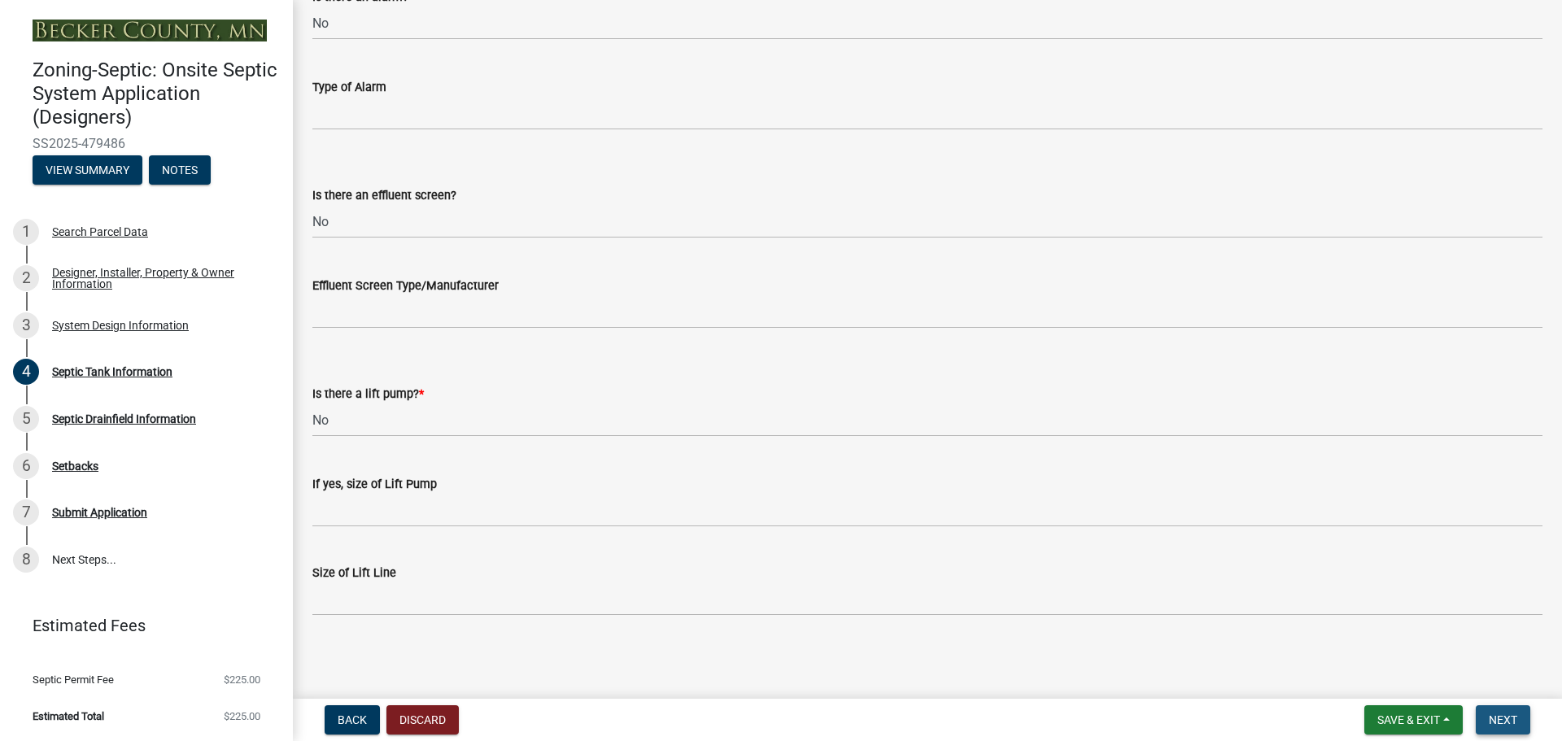
click at [1501, 726] on span "Next" at bounding box center [1503, 719] width 28 height 13
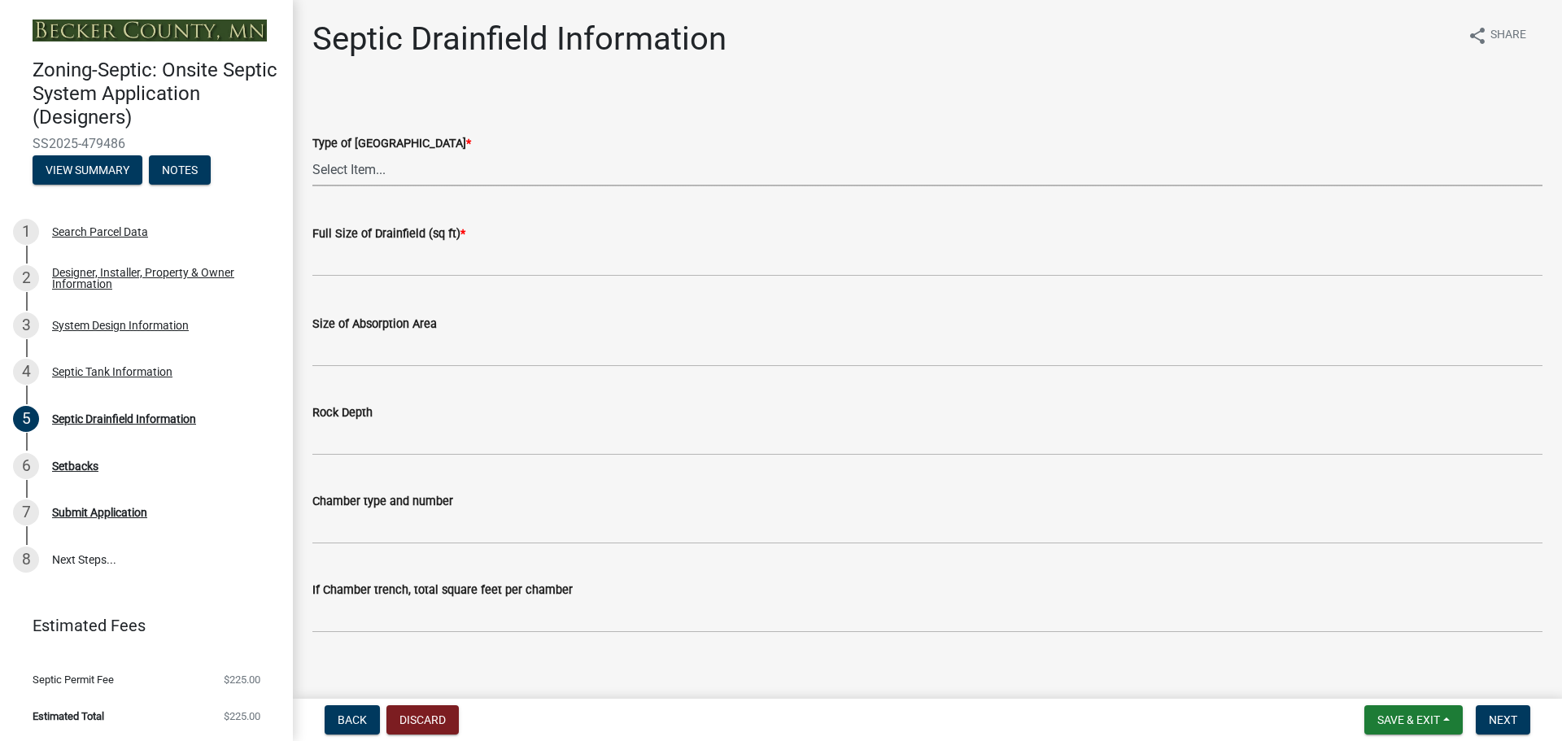
click at [414, 167] on select "Select Item... Chamber Trench Rock Trench Gravelless Mound Pressure Bed Seepage…" at bounding box center [927, 169] width 1230 height 33
click at [312, 153] on select "Select Item... Chamber Trench Rock Trench Gravelless Mound Pressure Bed Seepage…" at bounding box center [927, 169] width 1230 height 33
select select "aff5a67c-96fc-4cda-a582-7f2b3a4cd22a"
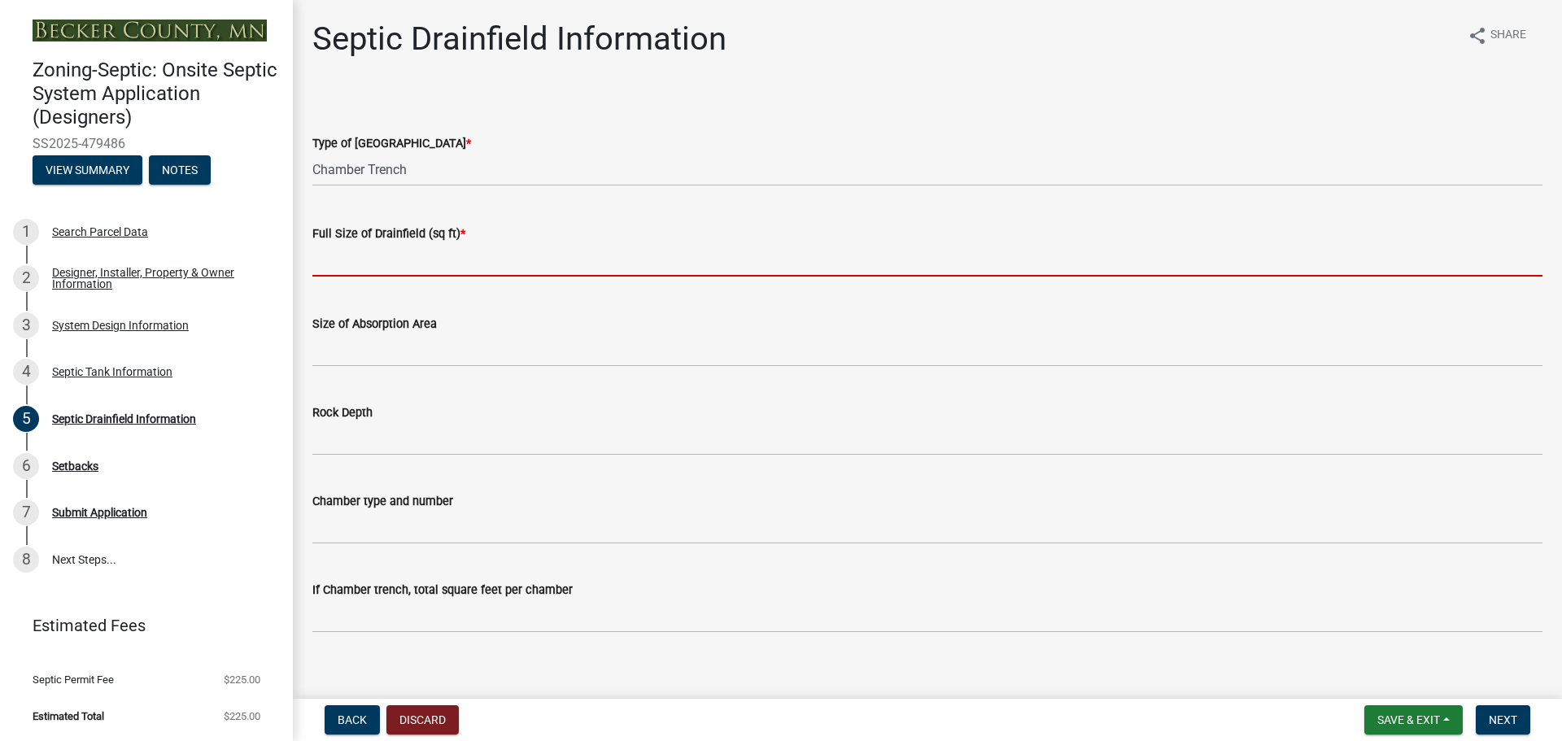
click at [387, 261] on input "text" at bounding box center [927, 259] width 1230 height 33
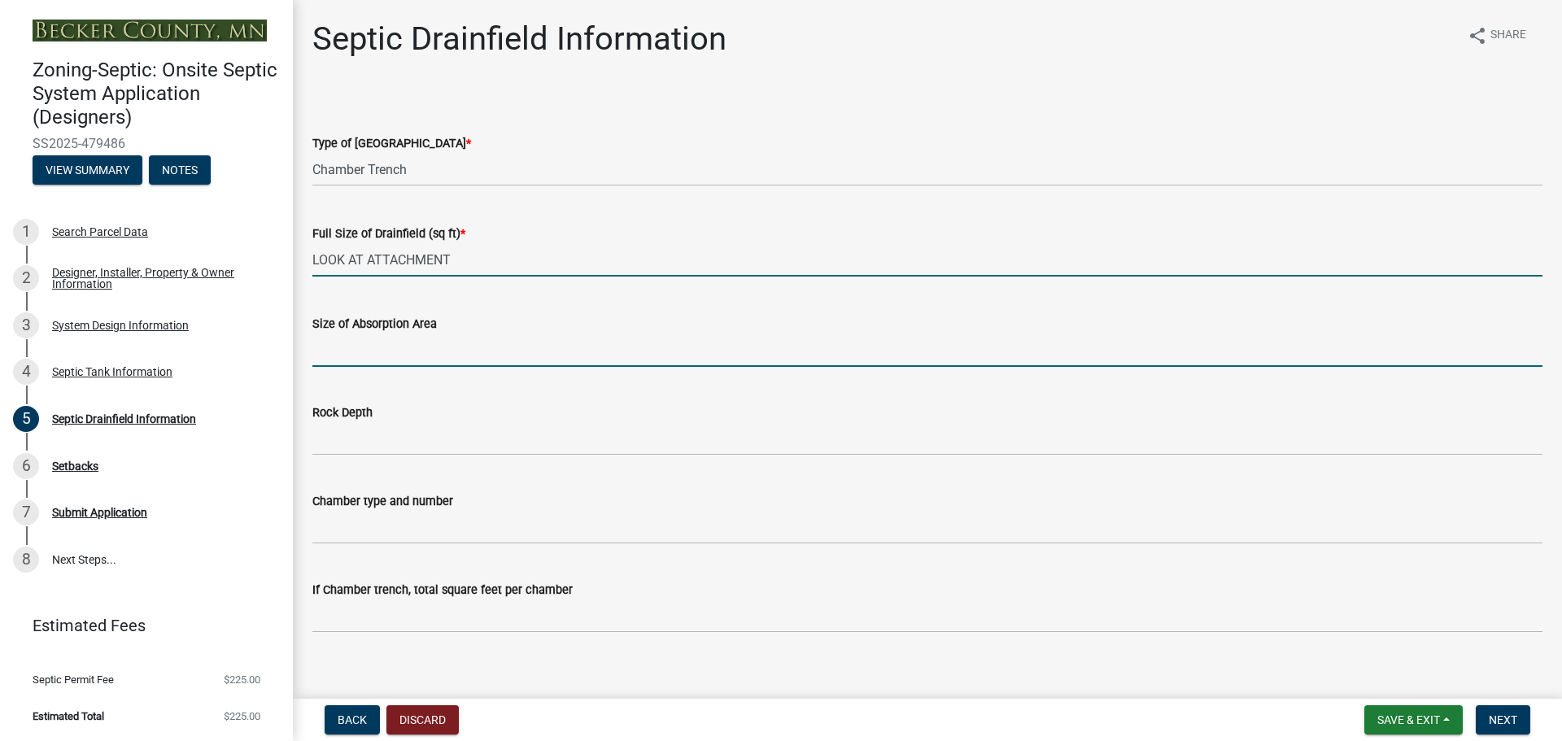
type input "0"
click at [367, 352] on input "Size of Absorption Area" at bounding box center [927, 350] width 1230 height 33
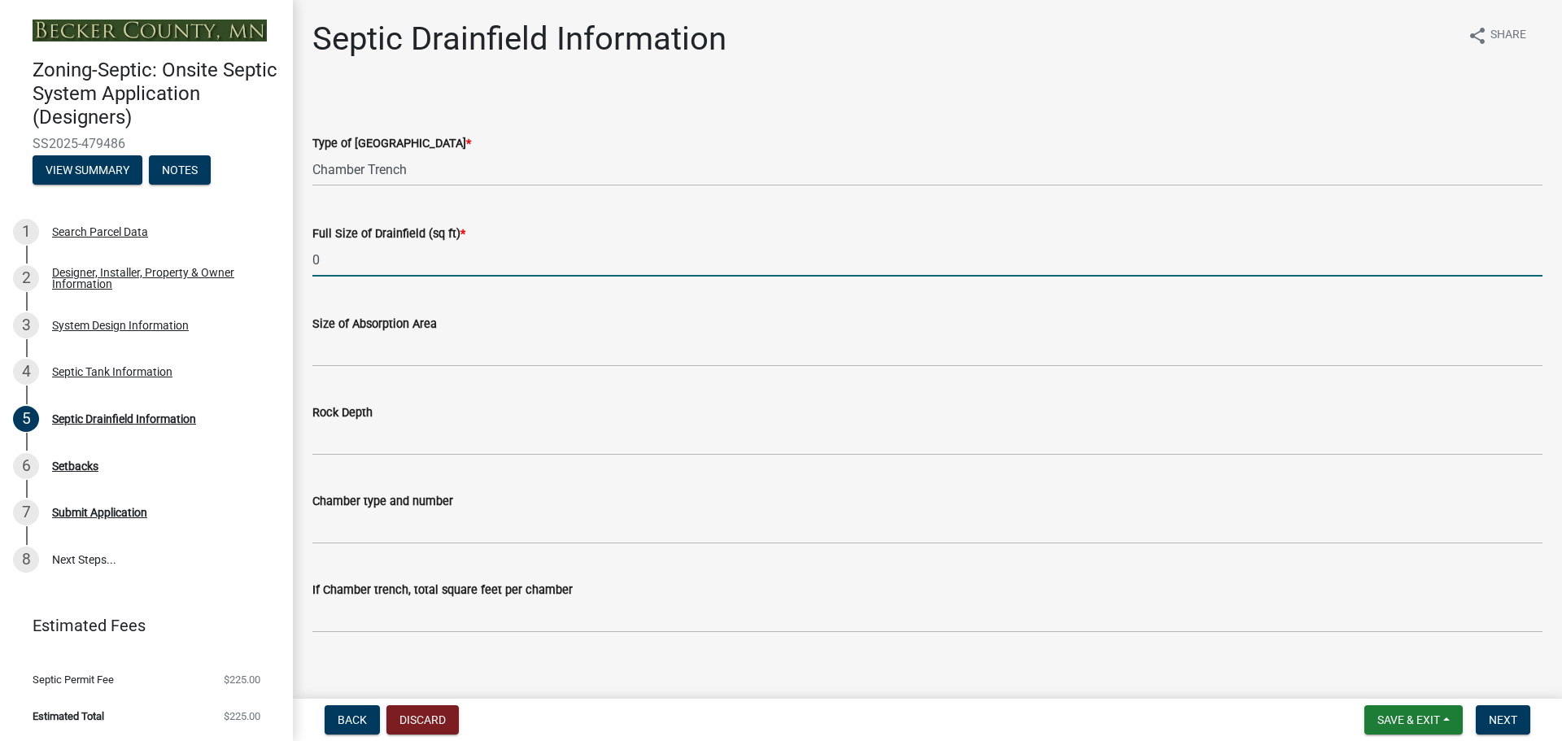
click at [349, 255] on input "0" at bounding box center [927, 259] width 1230 height 33
click at [428, 331] on div "Size of Absorption Area" at bounding box center [927, 324] width 1230 height 20
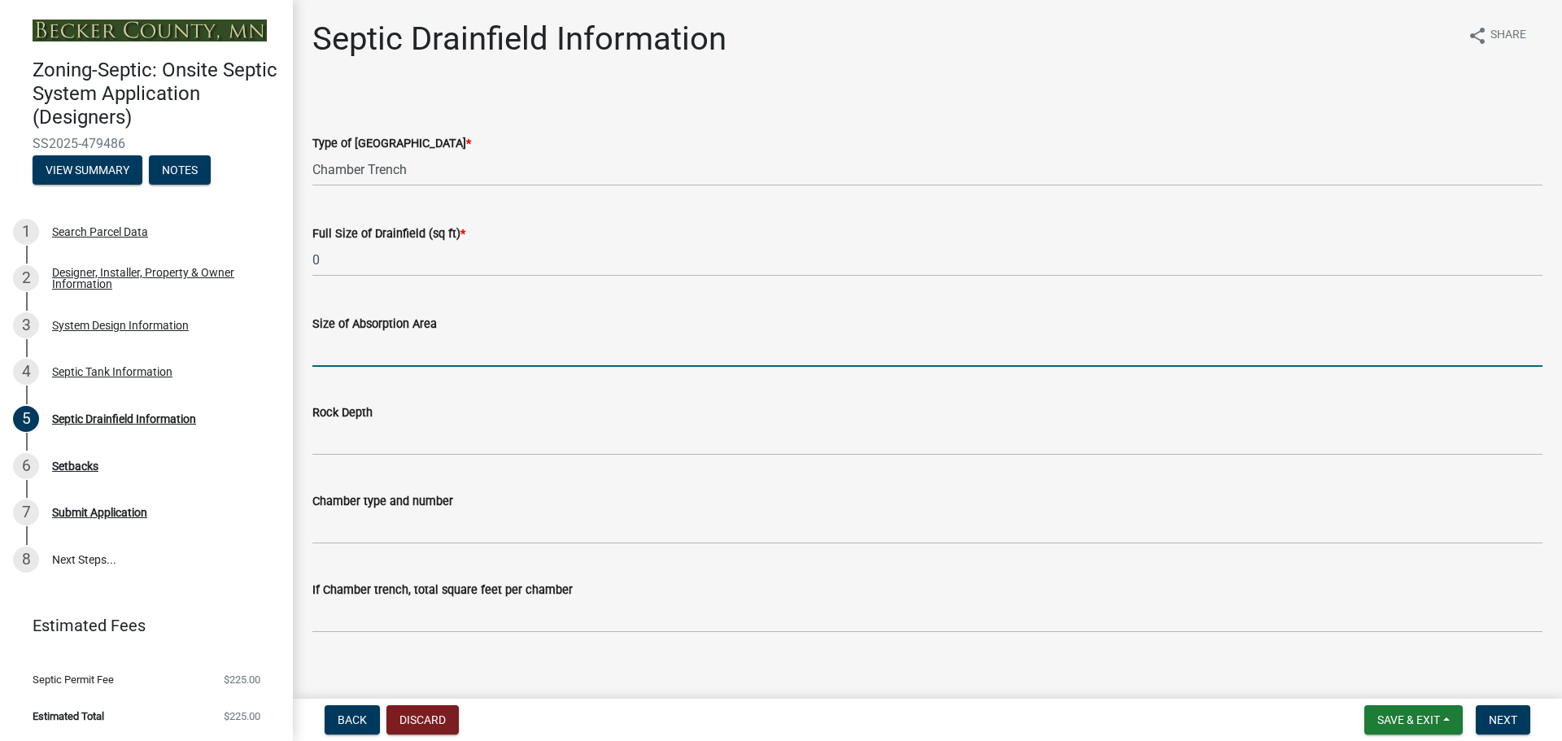
click at [423, 338] on input "Size of Absorption Area" at bounding box center [927, 350] width 1230 height 33
type input "0"
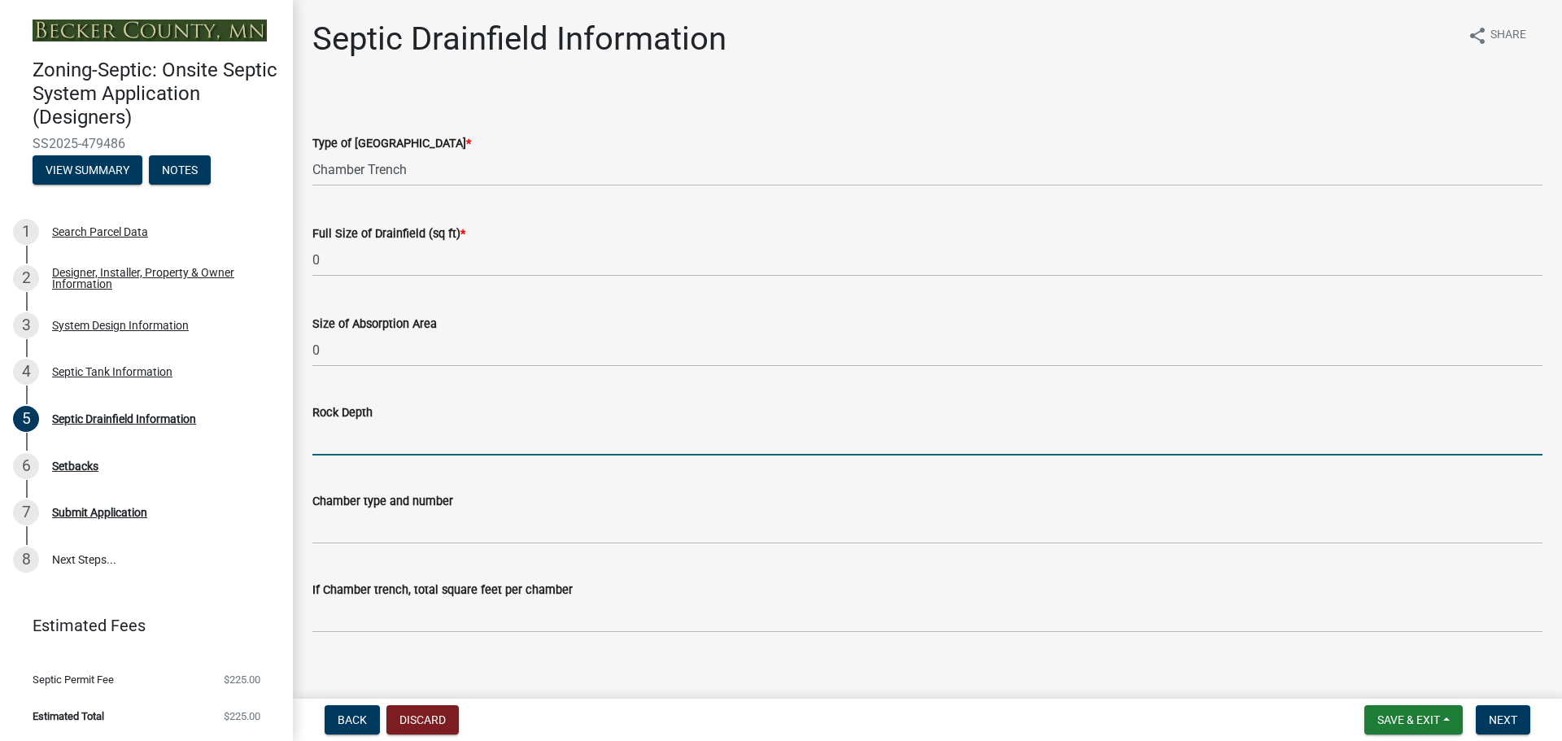
click at [383, 438] on input "Rock Depth" at bounding box center [927, 438] width 1230 height 33
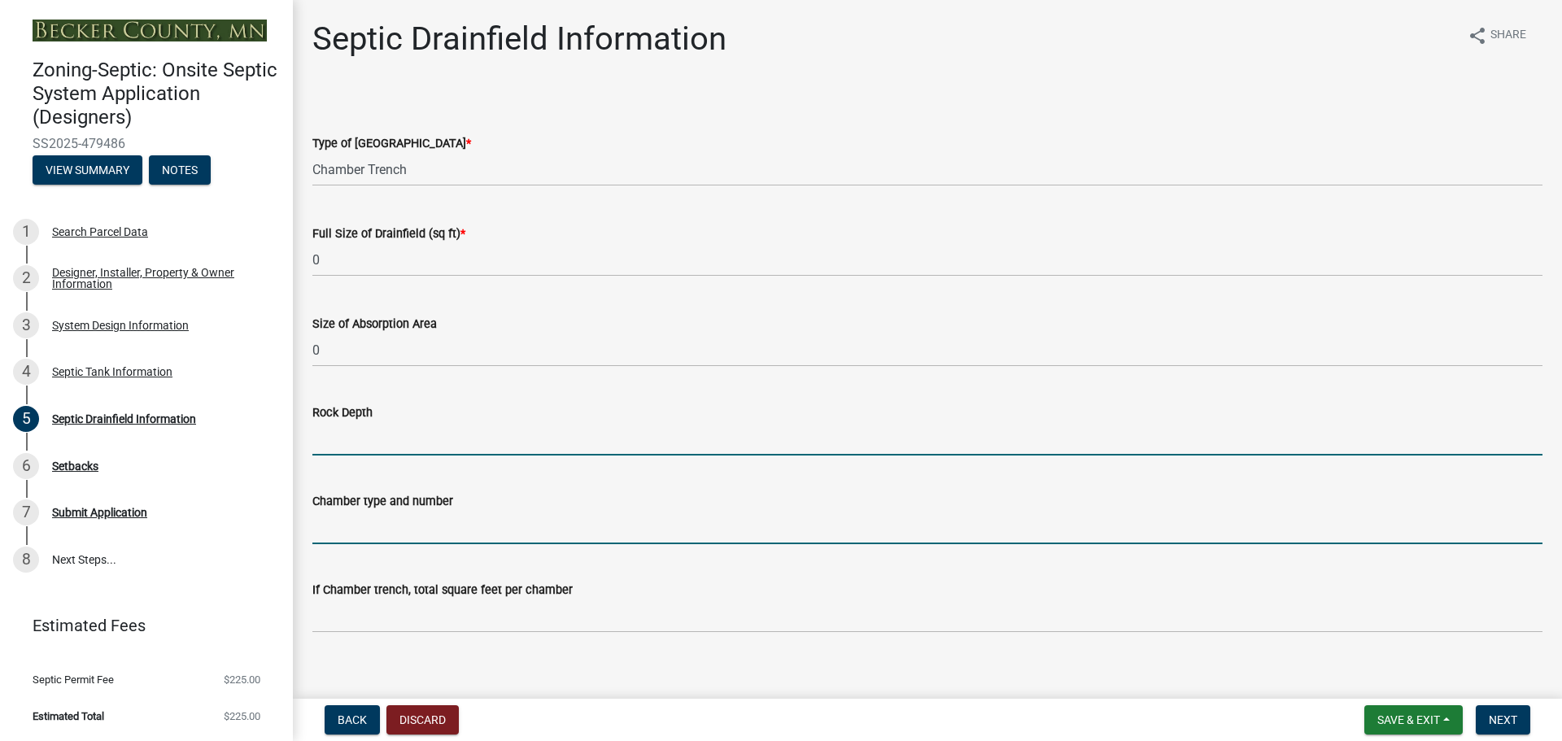
click at [408, 527] on input "Chamber type and number" at bounding box center [927, 527] width 1230 height 33
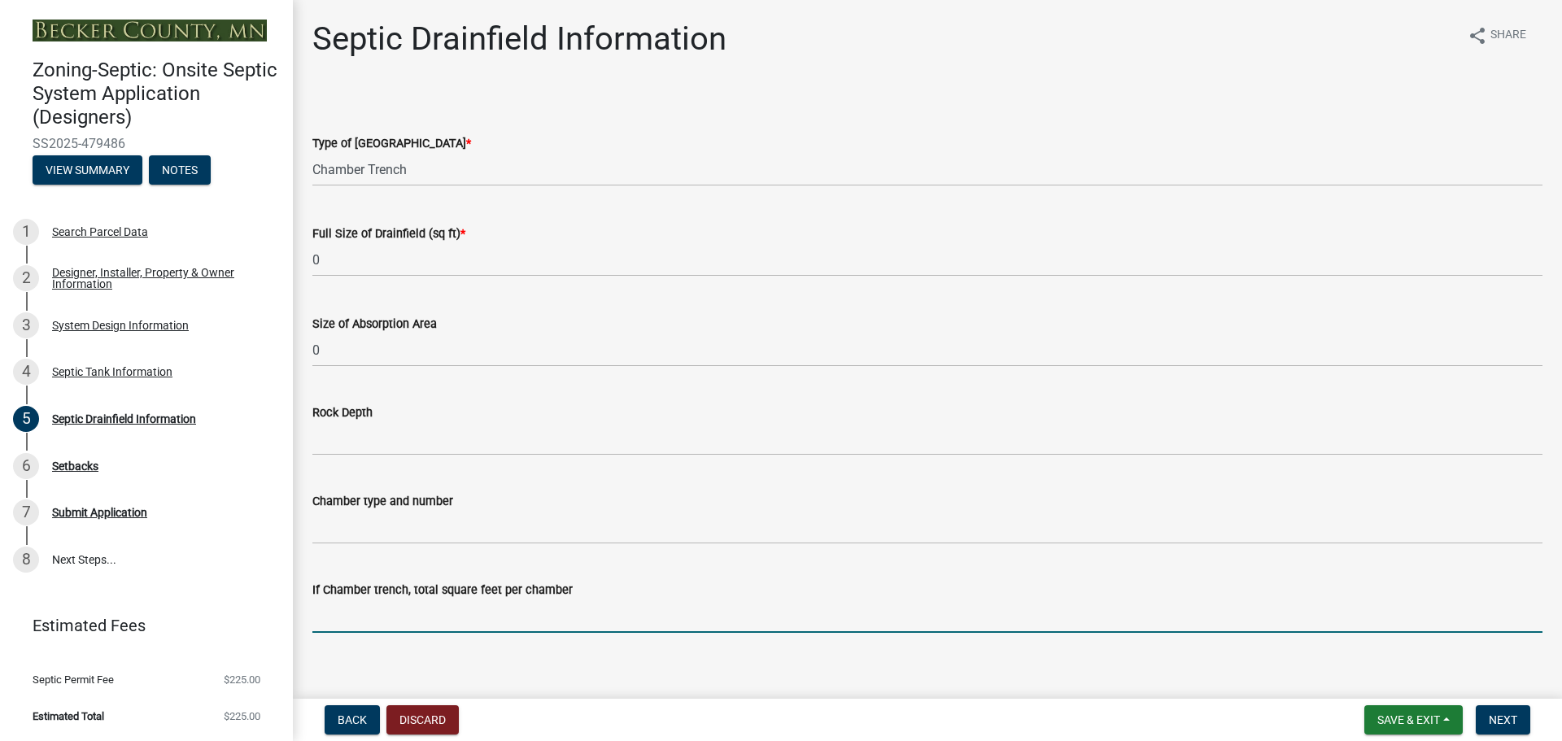
click at [416, 617] on input "If Chamber trench, total square feet per chamber" at bounding box center [927, 616] width 1230 height 33
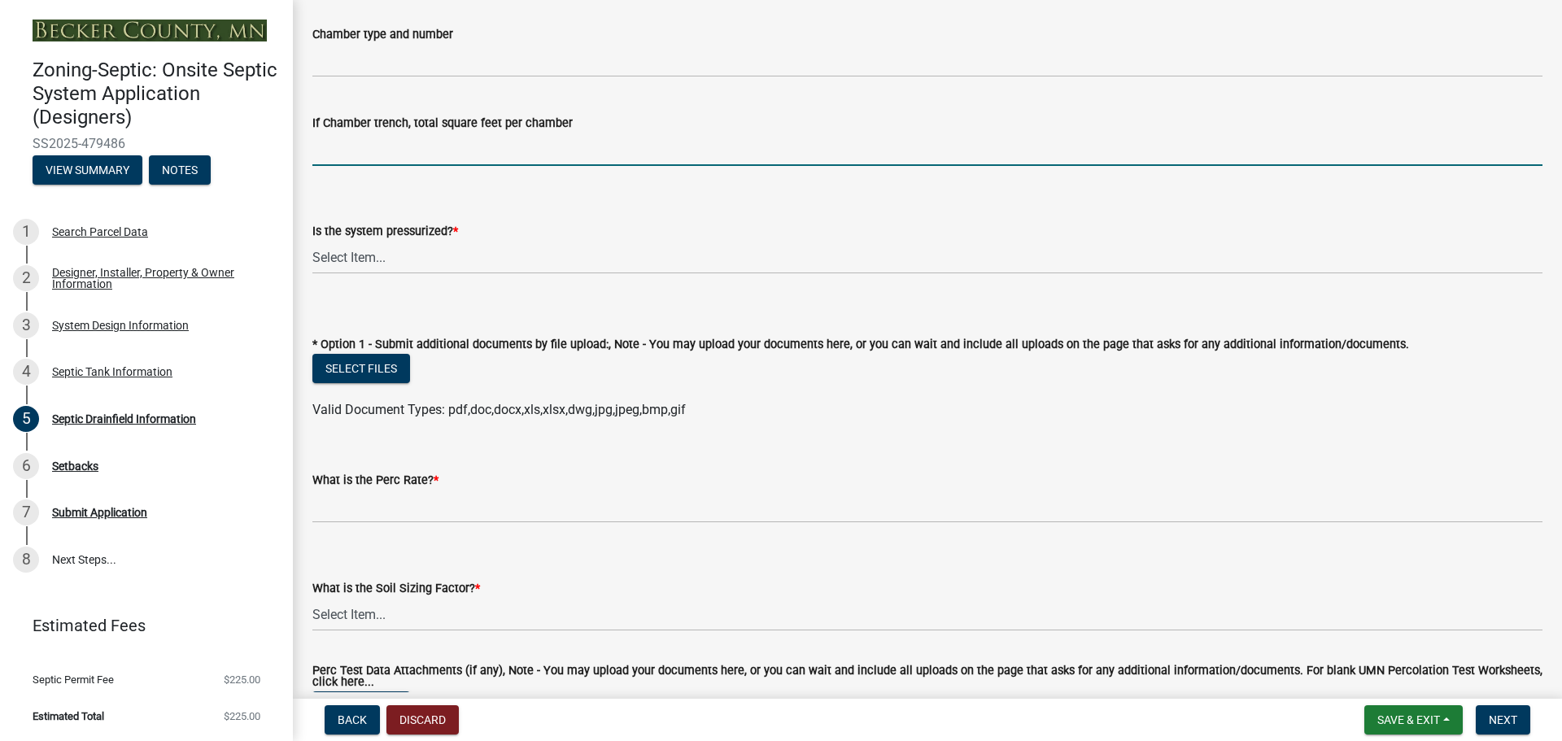
scroll to position [488, 0]
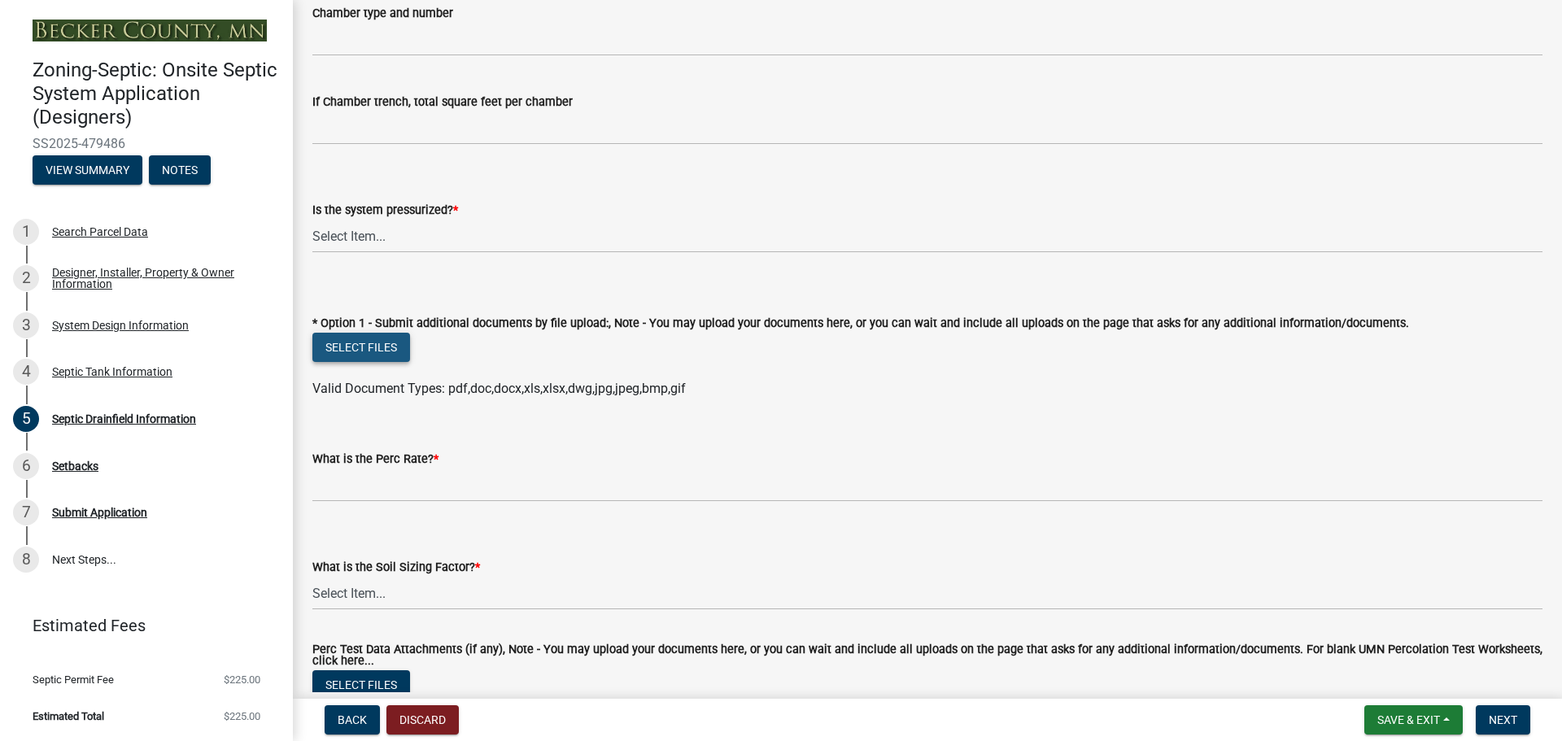
click at [368, 347] on button "Select files" at bounding box center [361, 347] width 98 height 29
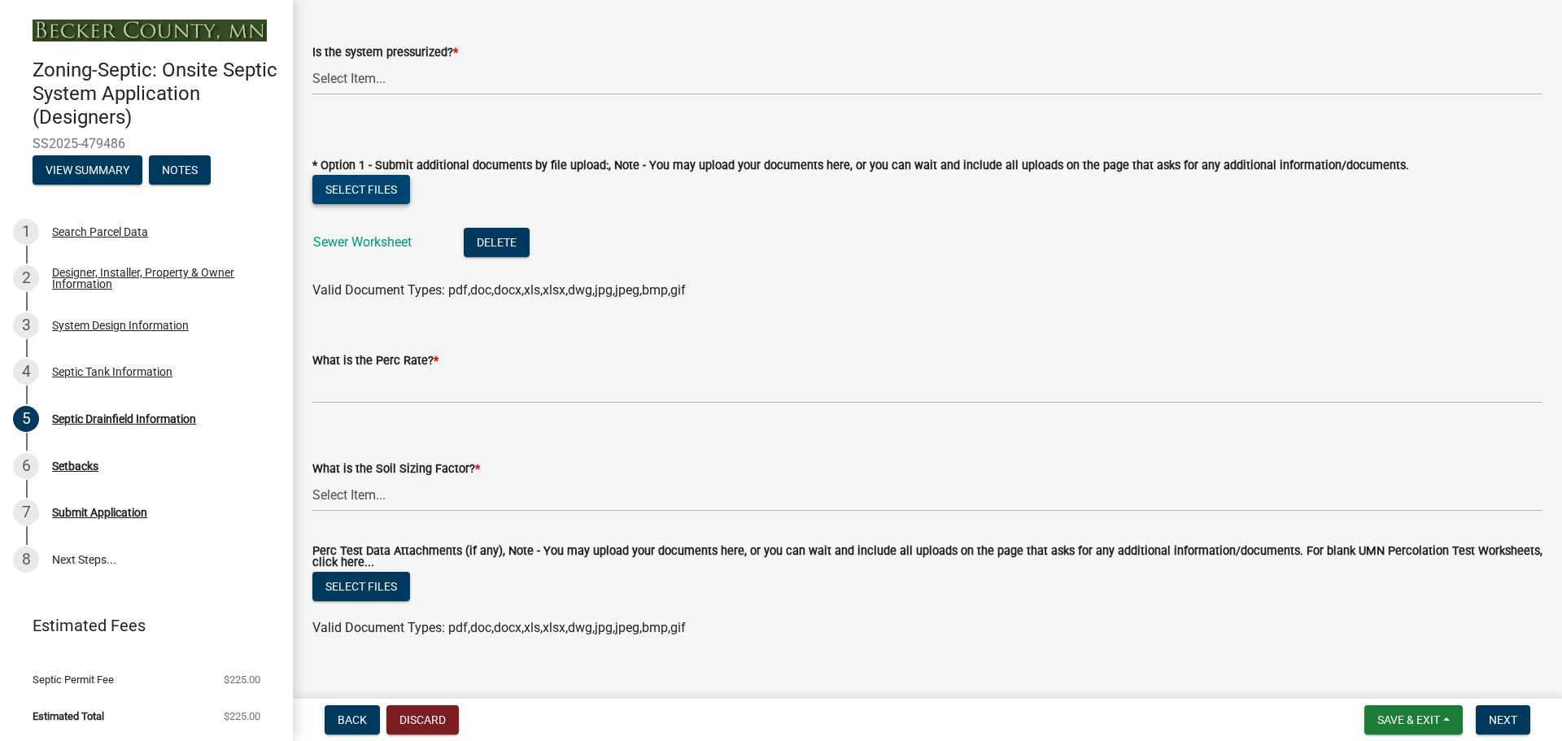
scroll to position [651, 0]
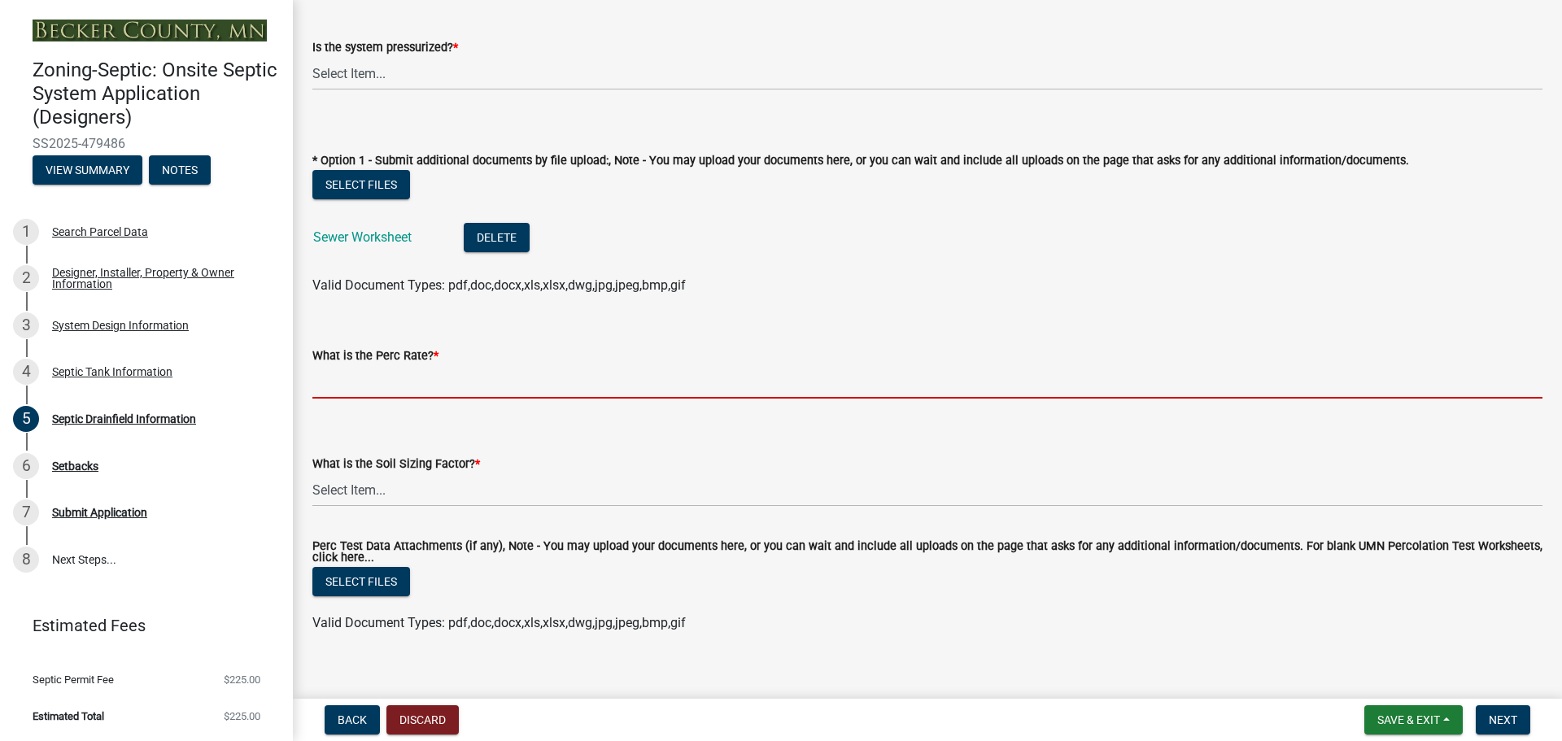
click at [437, 386] on input "What is the Perc Rate? *" at bounding box center [927, 381] width 1230 height 33
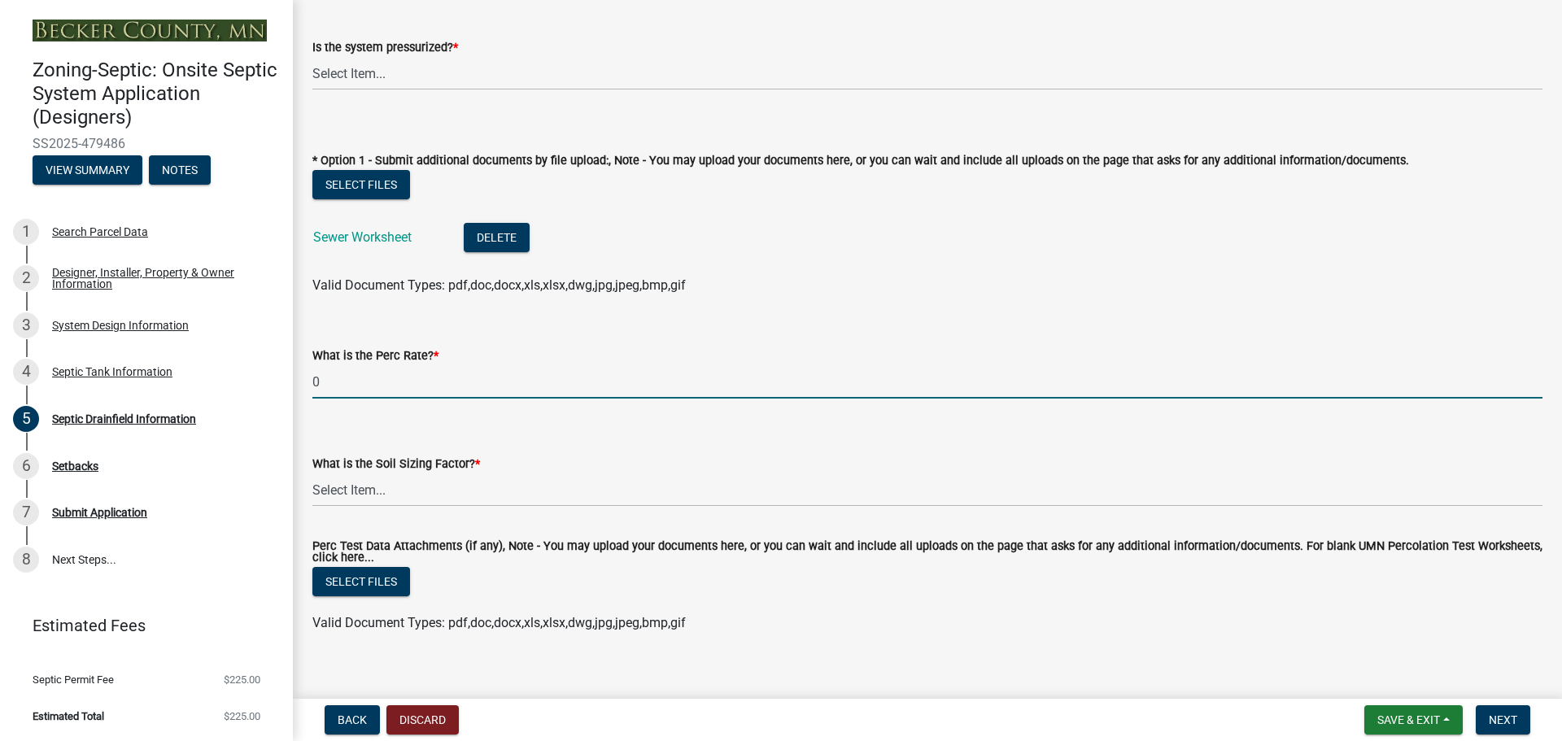
type input "0"
click at [352, 483] on select "Select Item... 0.00 0.24 0.45 0.50 0.60 0.78 .83 1.27 1.67" at bounding box center [927, 489] width 1230 height 33
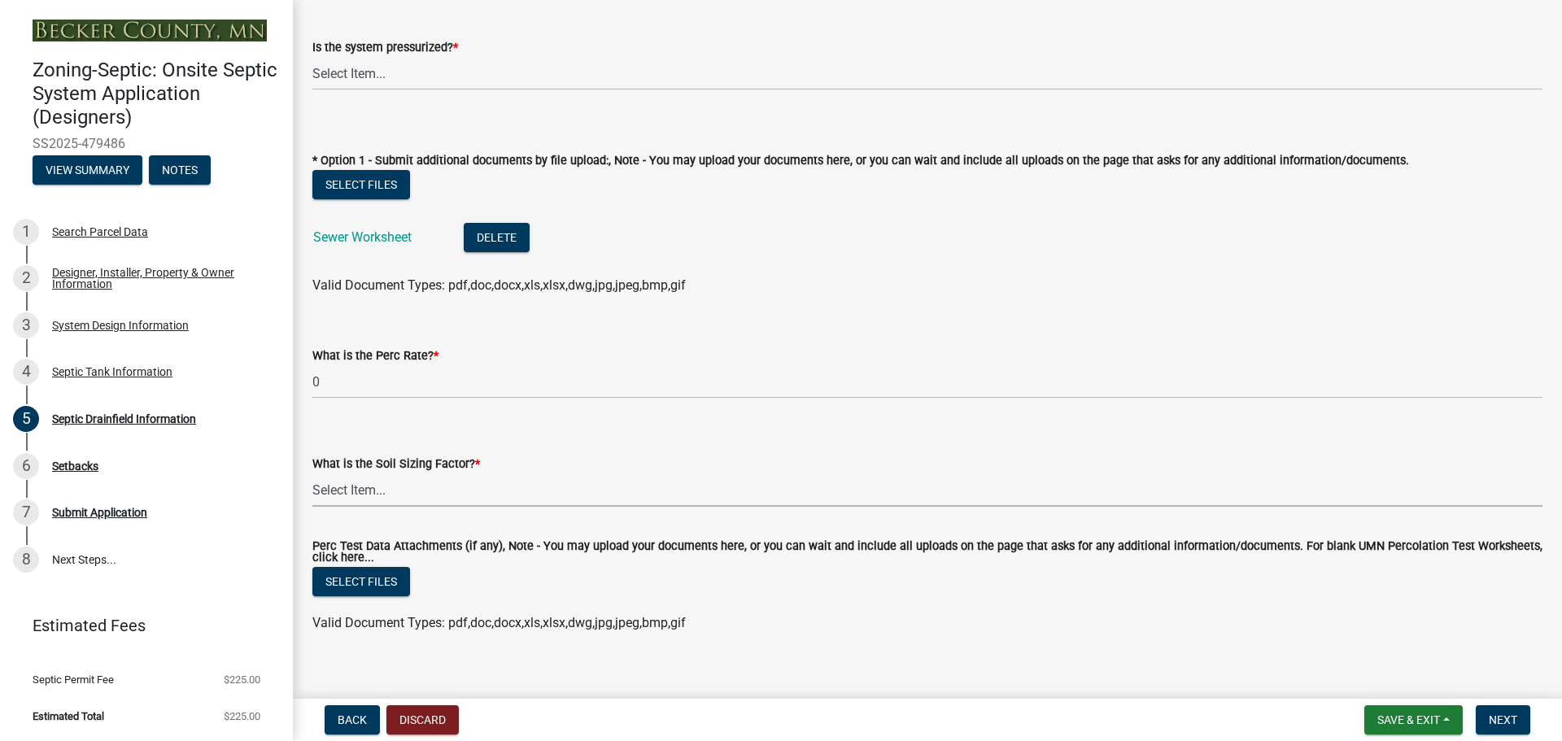
click at [370, 487] on select "Select Item... 0.00 0.24 0.45 0.50 0.60 0.78 .83 1.27 1.67" at bounding box center [927, 489] width 1230 height 33
select select "479b51d9-c6a2-4cf8-a771-4fa7e978735a"
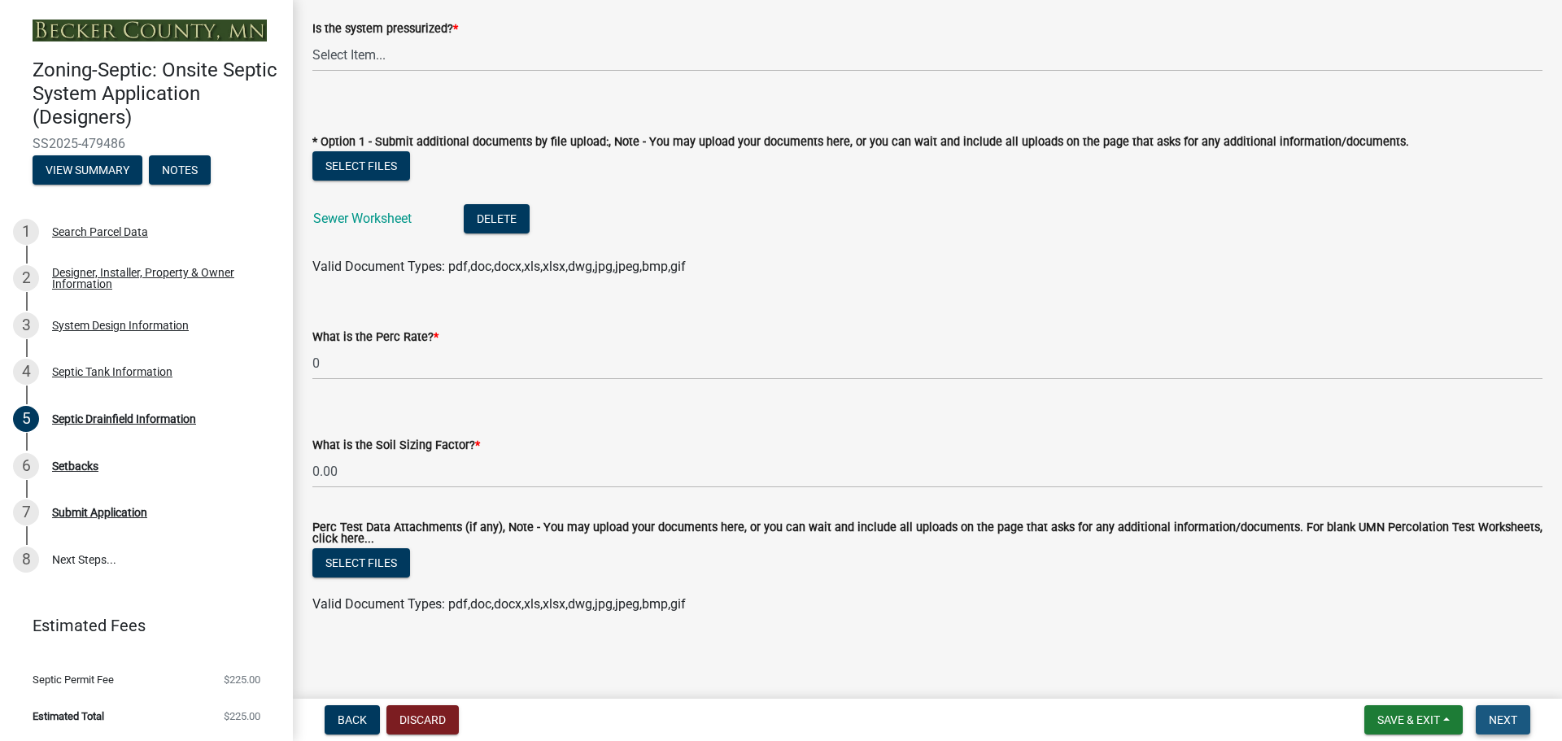
click at [1518, 724] on button "Next" at bounding box center [1503, 719] width 55 height 29
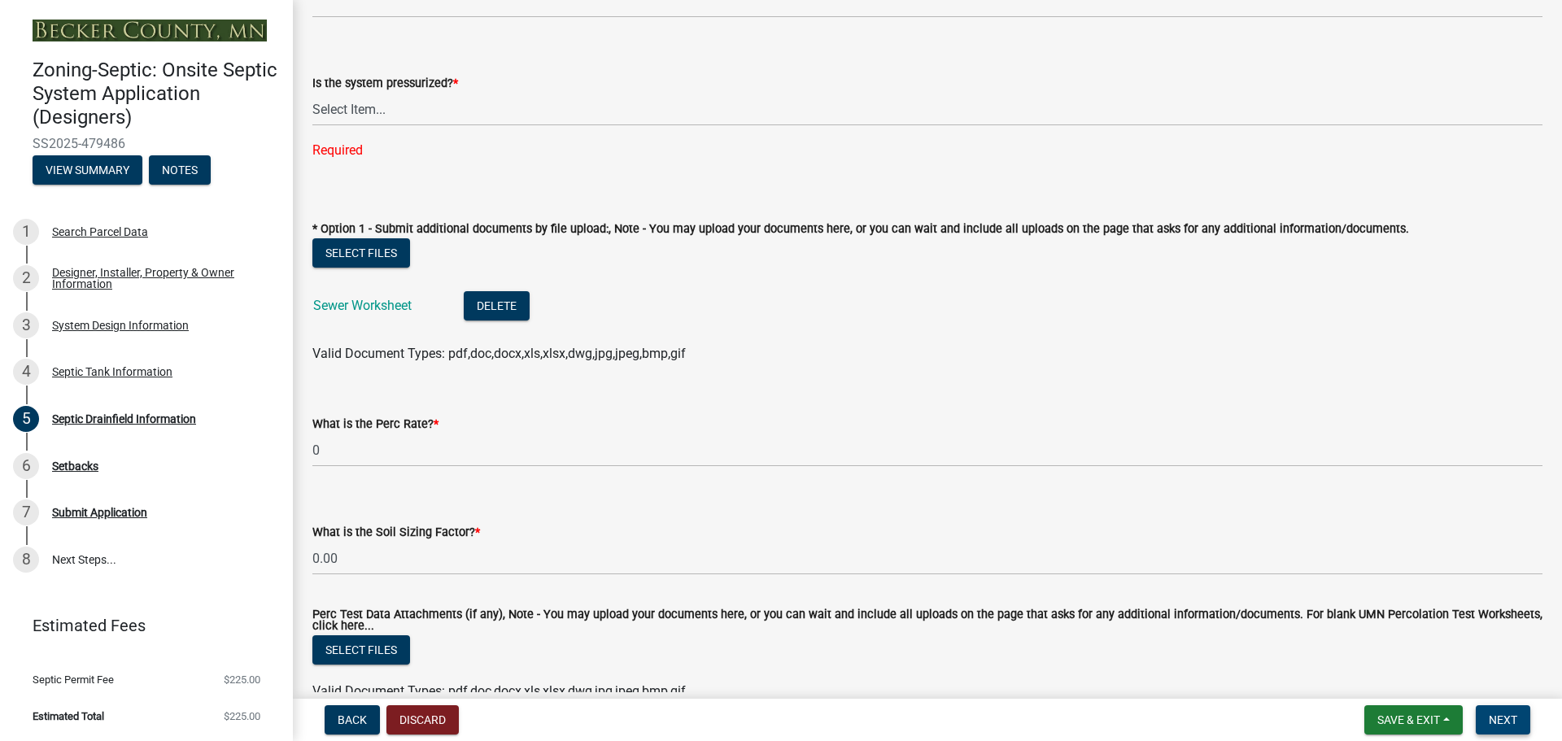
scroll to position [589, 0]
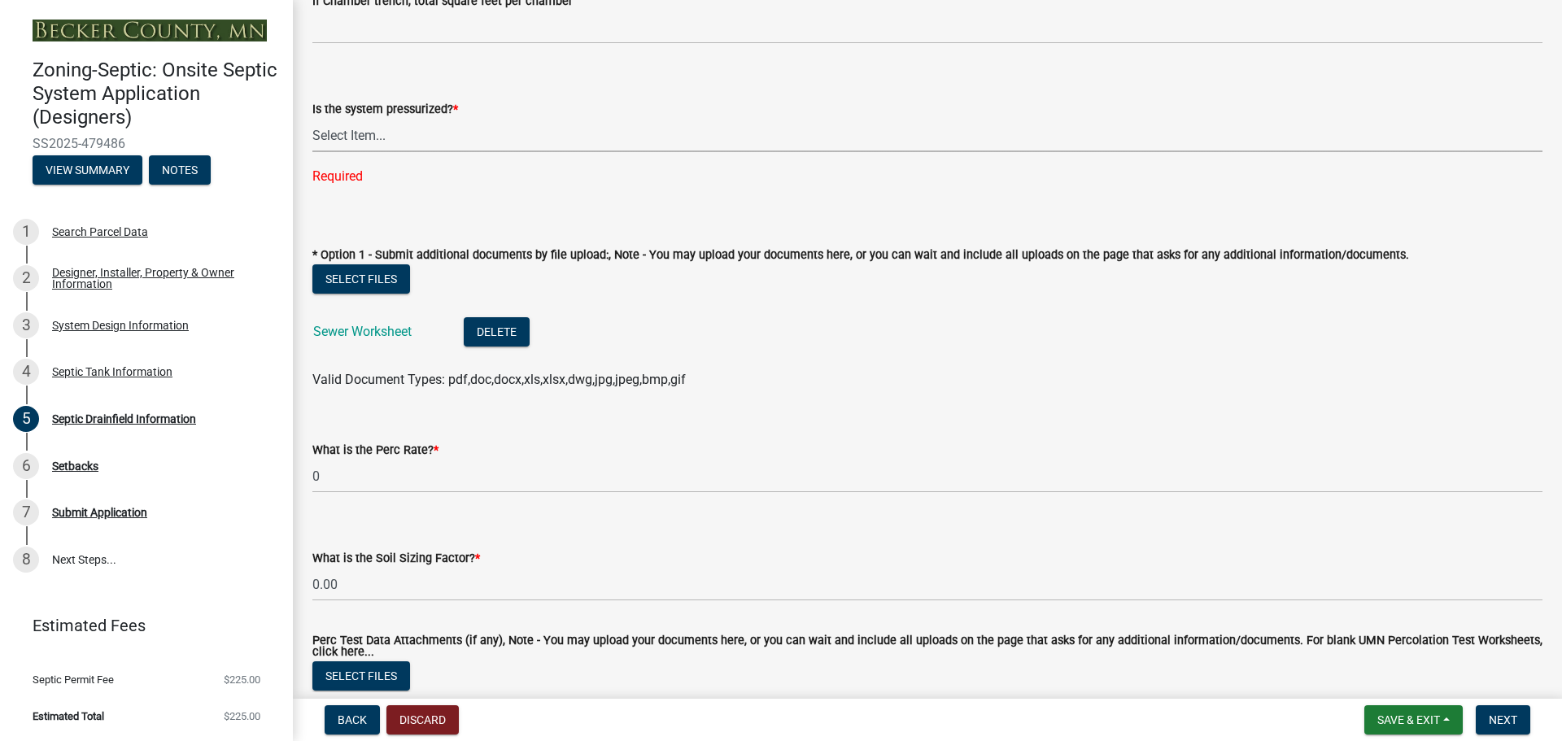
click at [393, 134] on select "Select Item... Yes No" at bounding box center [927, 135] width 1230 height 33
click at [312, 119] on select "Select Item... Yes No" at bounding box center [927, 135] width 1230 height 33
select select "8e987edc-9e69-430b-9b11-ad589d3299ec"
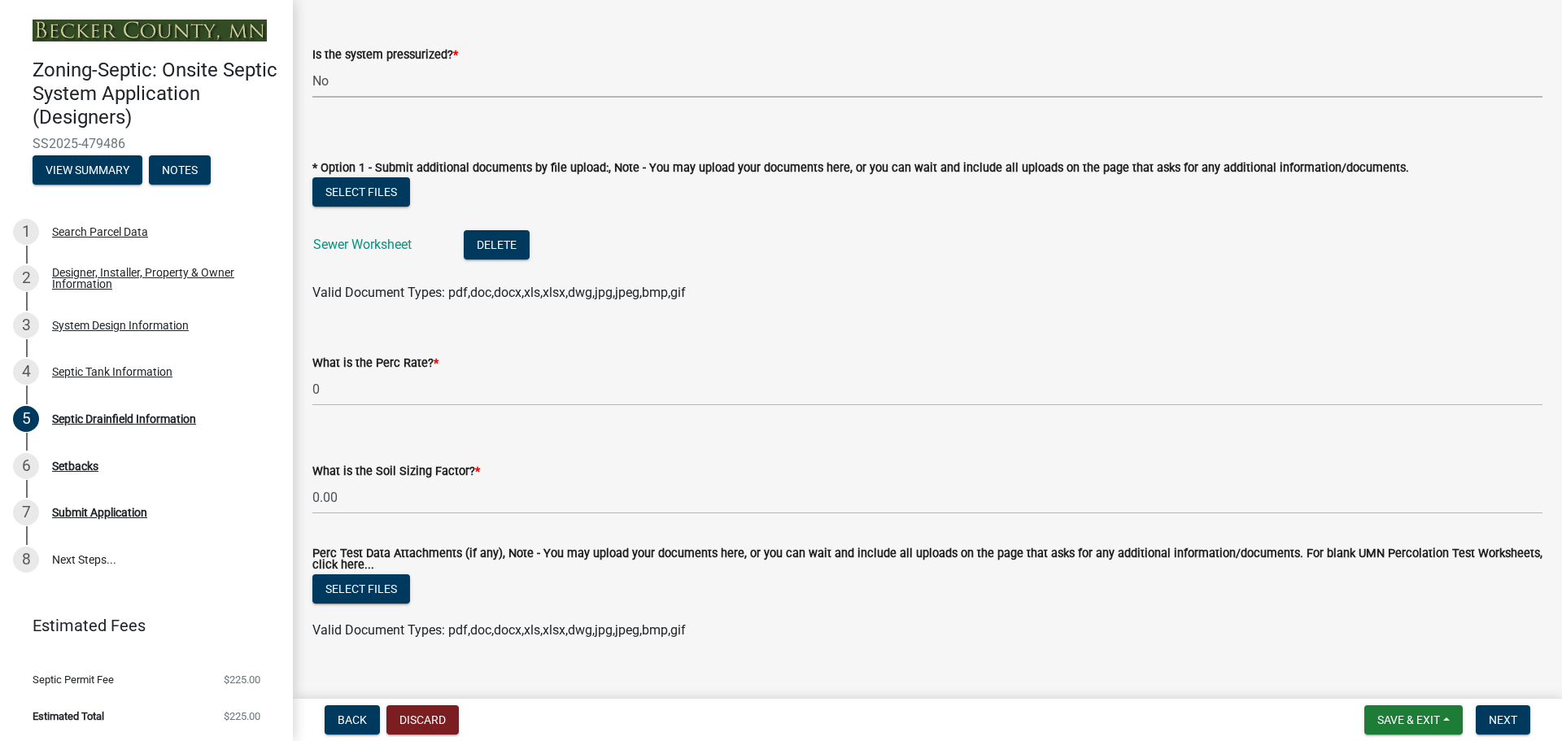
scroll to position [670, 0]
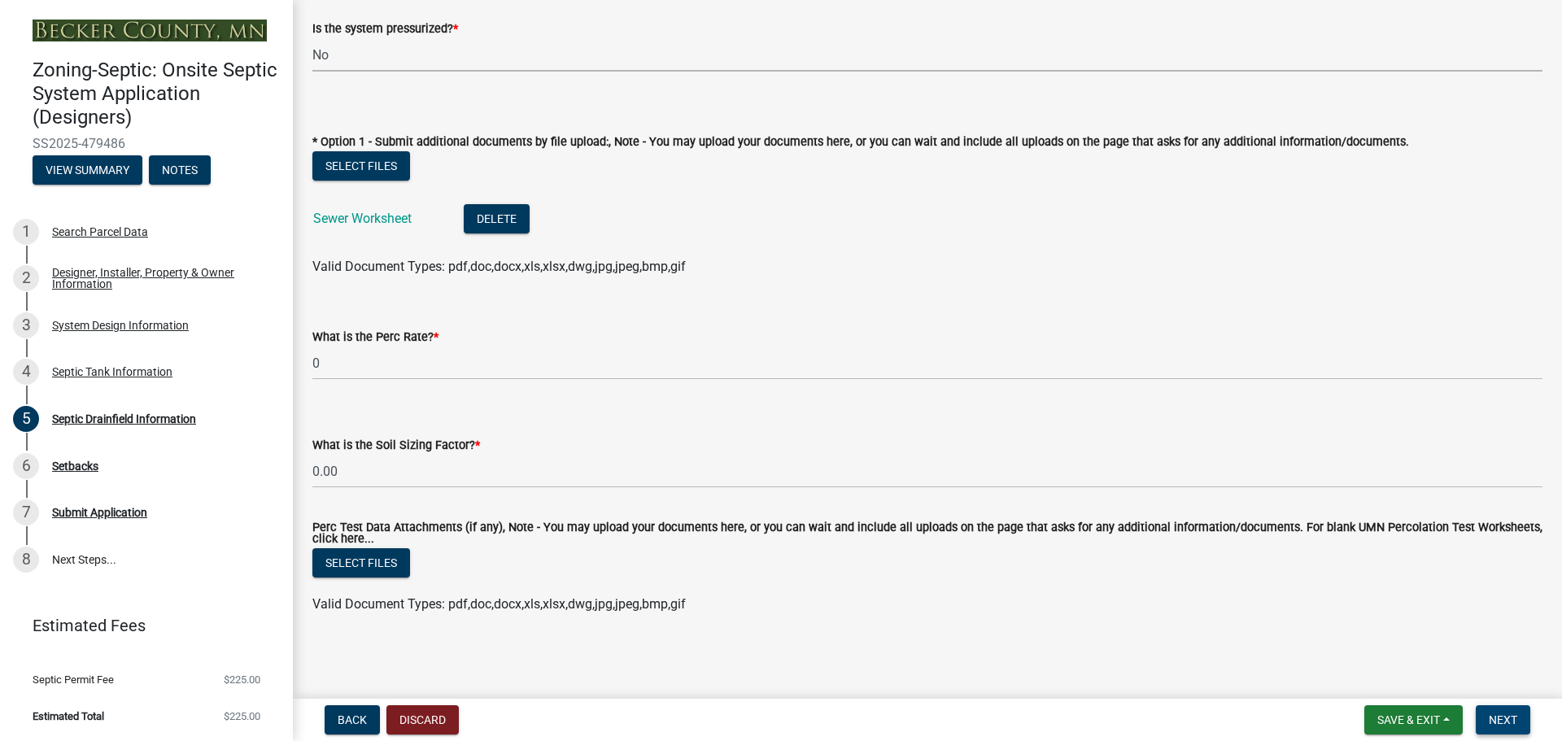
click at [1504, 724] on span "Next" at bounding box center [1503, 719] width 28 height 13
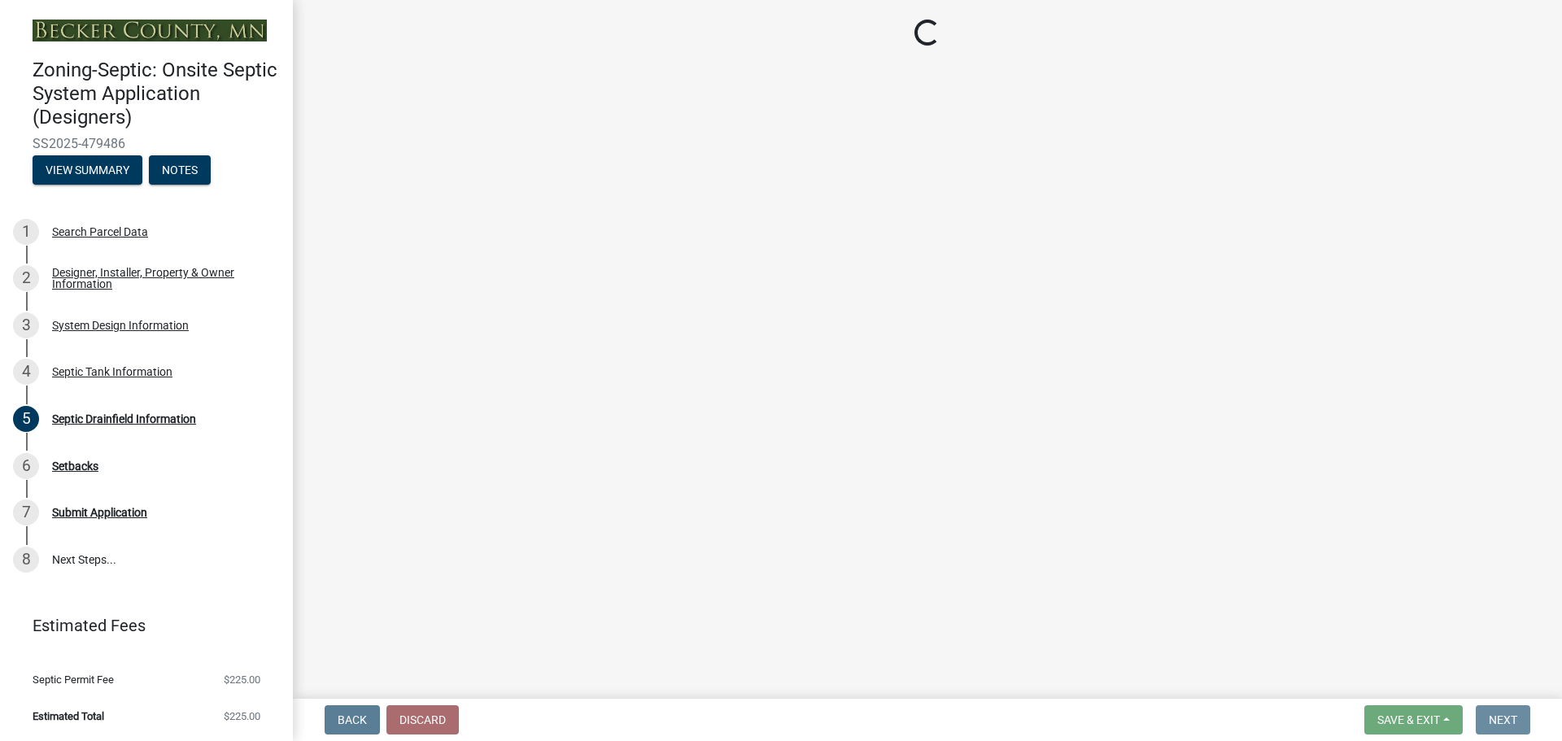
scroll to position [0, 0]
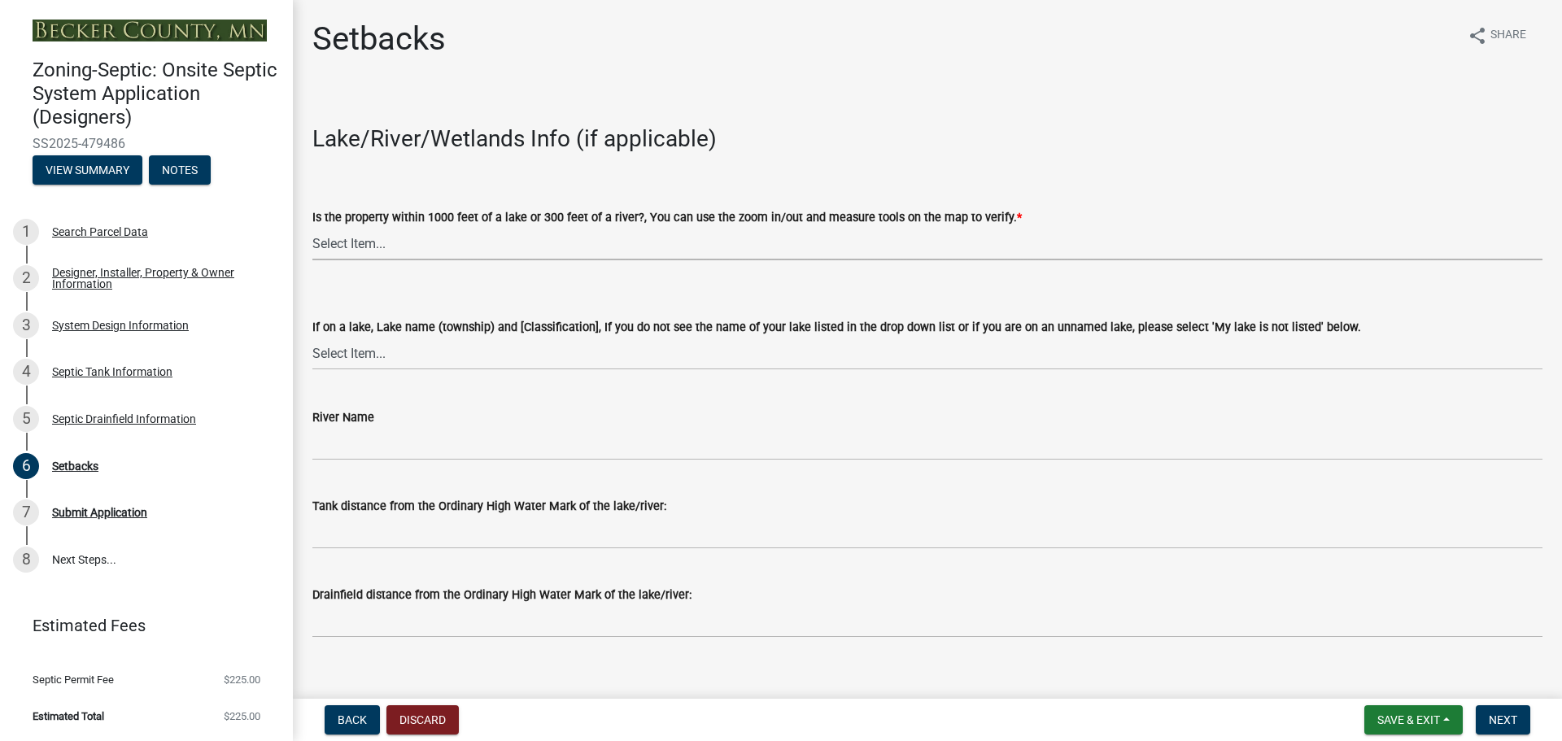
click at [355, 241] on select "Select Item... Yes No" at bounding box center [927, 243] width 1230 height 33
click at [312, 227] on select "Select Item... Yes No" at bounding box center [927, 243] width 1230 height 33
select select "479aafb6-b6e6-4f54-9b3a-e9d3c09fb6b0"
click at [366, 351] on select "Select Item... [GEOGRAPHIC_DATA] is not listed below [GEOGRAPHIC_DATA] ([GEOGRA…" at bounding box center [927, 353] width 1230 height 33
click at [465, 421] on div "River Name" at bounding box center [927, 418] width 1230 height 20
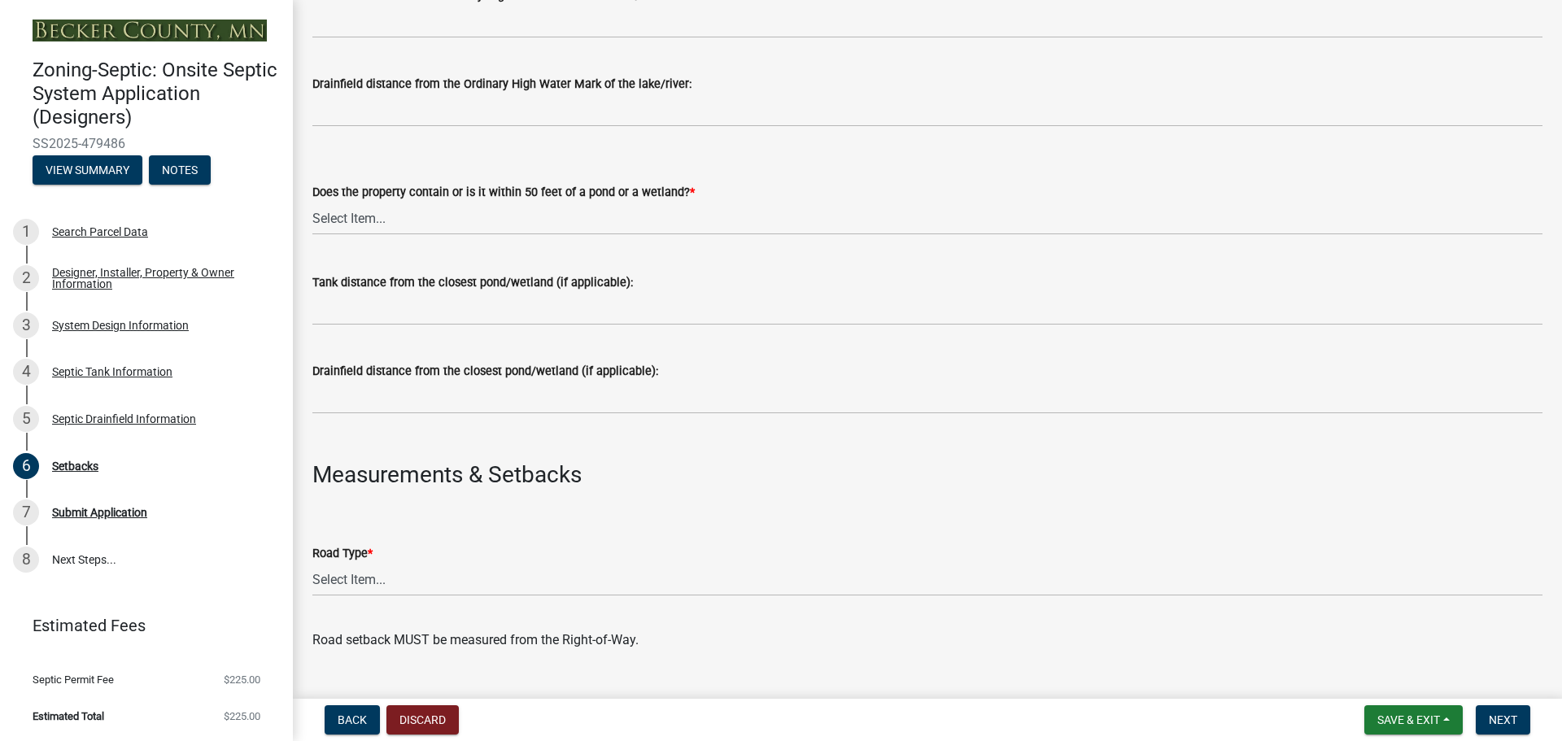
scroll to position [569, 0]
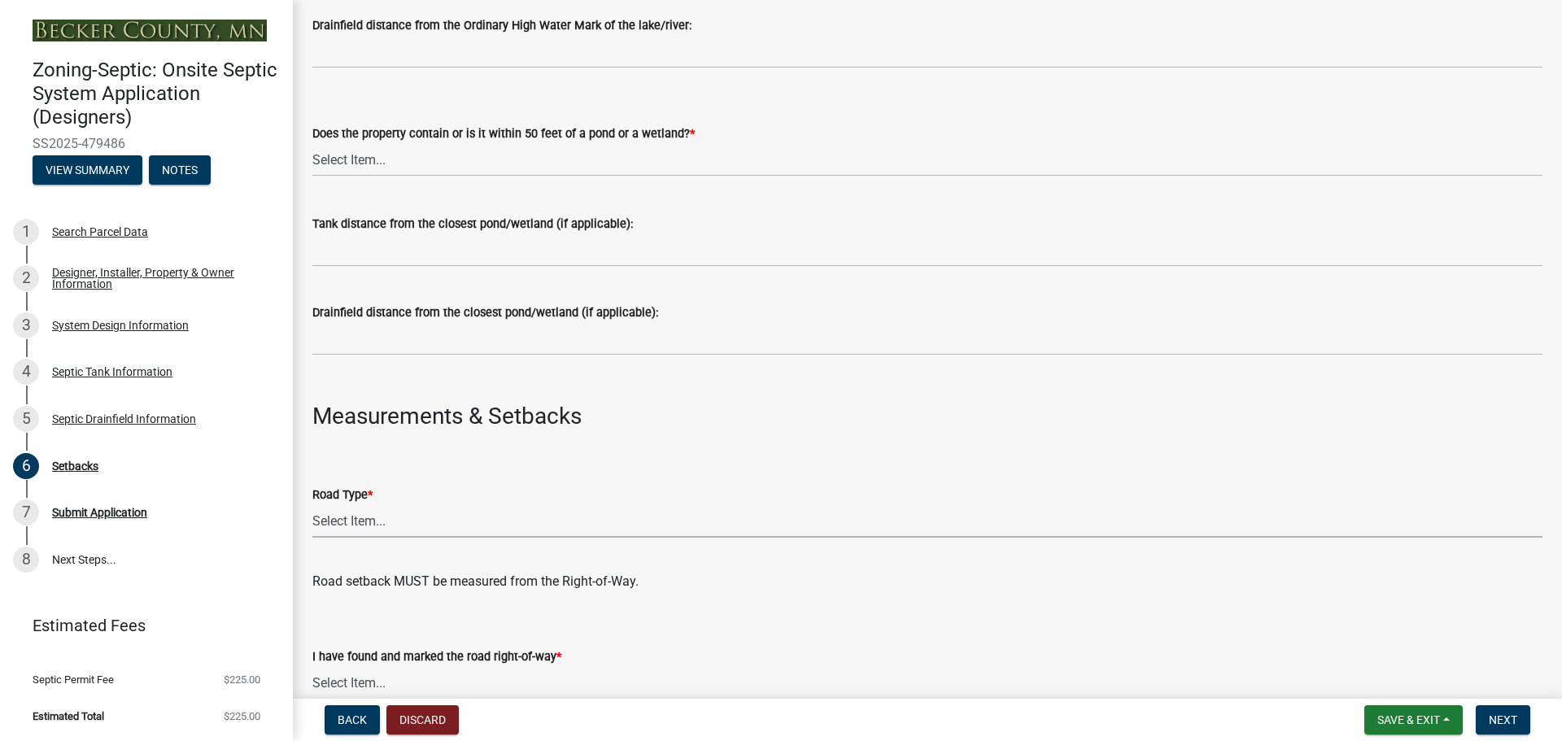
click at [373, 511] on select "Select Item... State County Public / Township Private Easement [GEOGRAPHIC_DATA]" at bounding box center [927, 520] width 1230 height 33
click at [312, 504] on select "Select Item... State County Public / Township Private Easement [GEOGRAPHIC_DATA]" at bounding box center [927, 520] width 1230 height 33
select select "341aaaa4-06c5-40e5-817d-62b65c9e97ec"
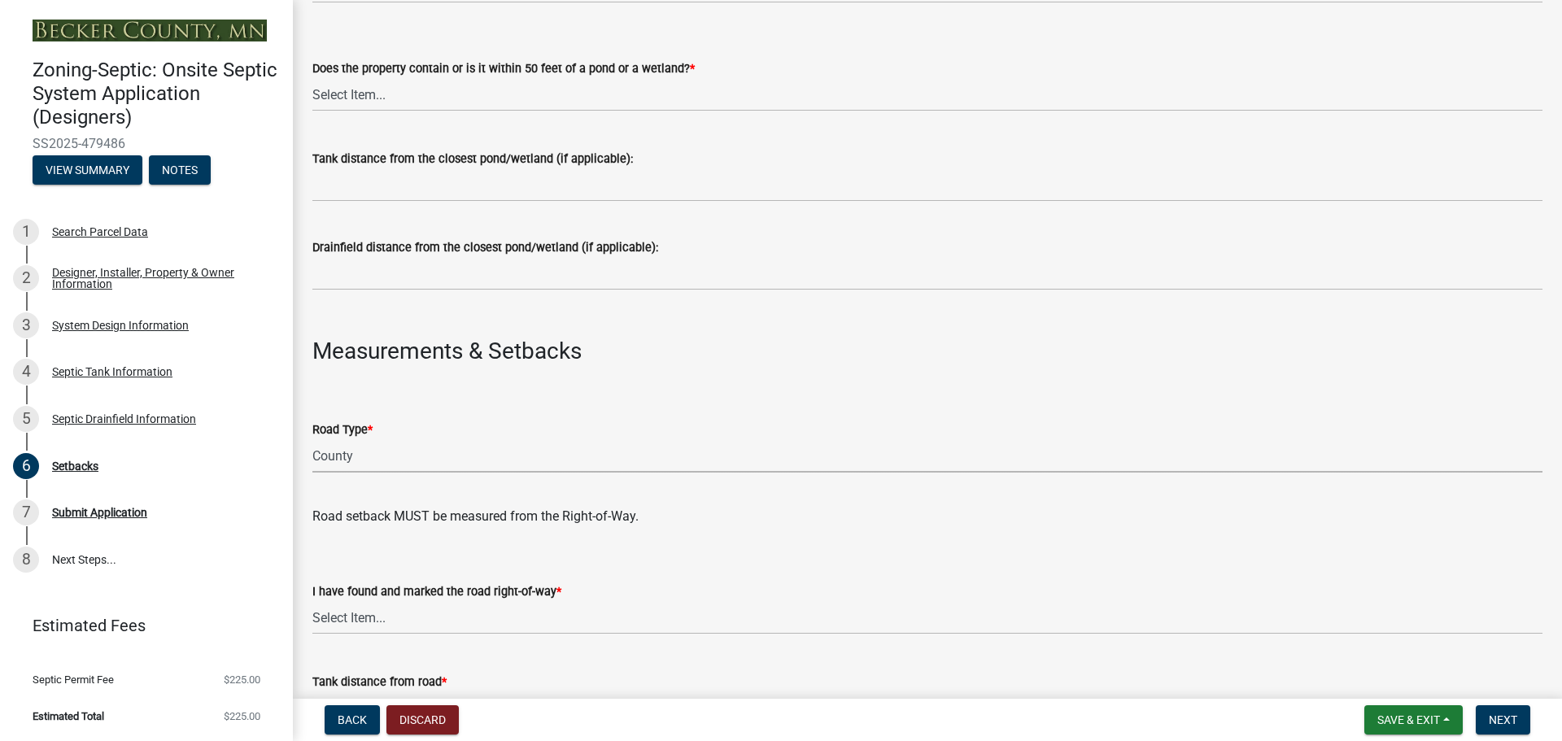
scroll to position [813, 0]
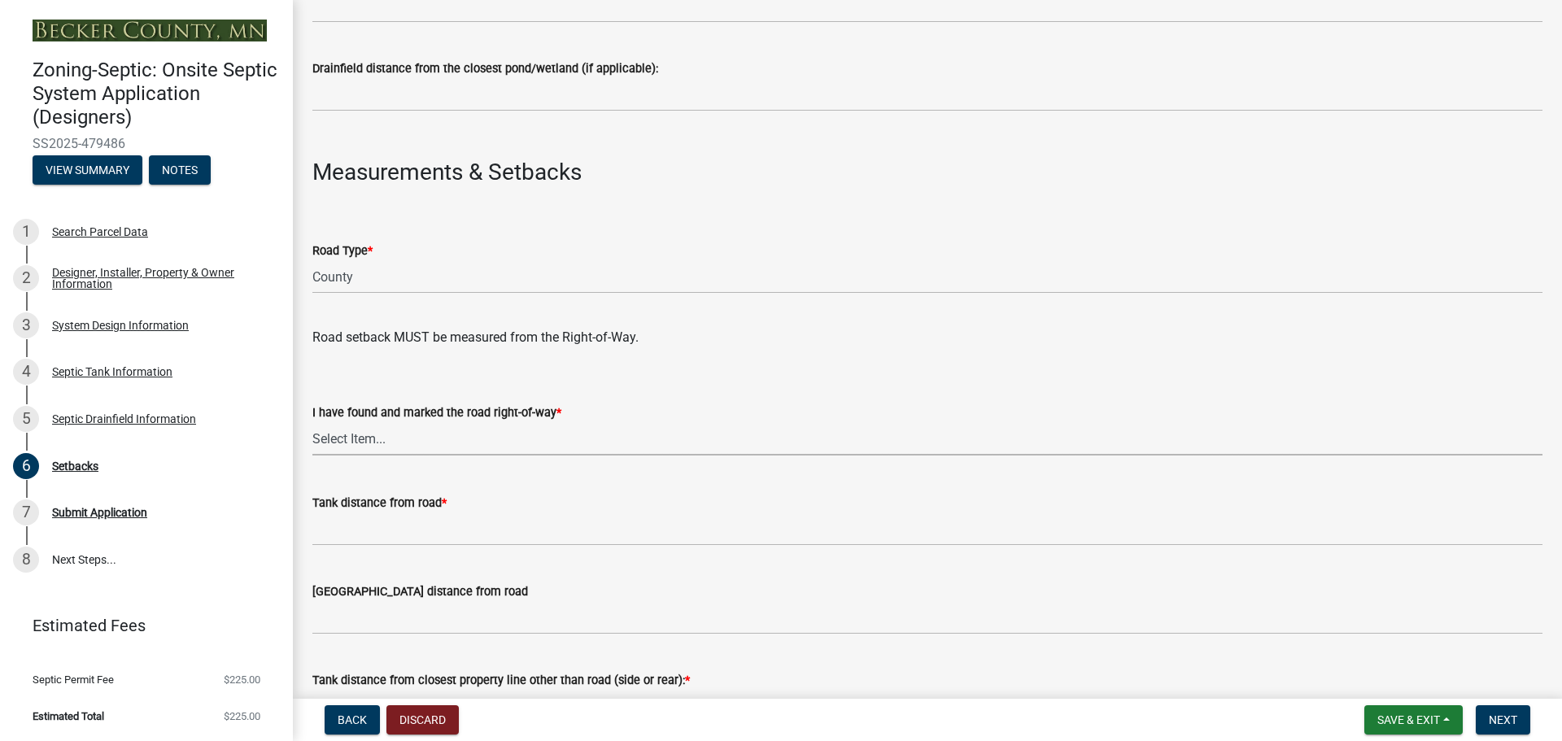
click at [384, 433] on select "Select Item... Yes No" at bounding box center [927, 438] width 1230 height 33
click at [312, 422] on select "Select Item... Yes No" at bounding box center [927, 438] width 1230 height 33
select select "2c0c9673-cfd8-4d5e-8ea6-73593e257713"
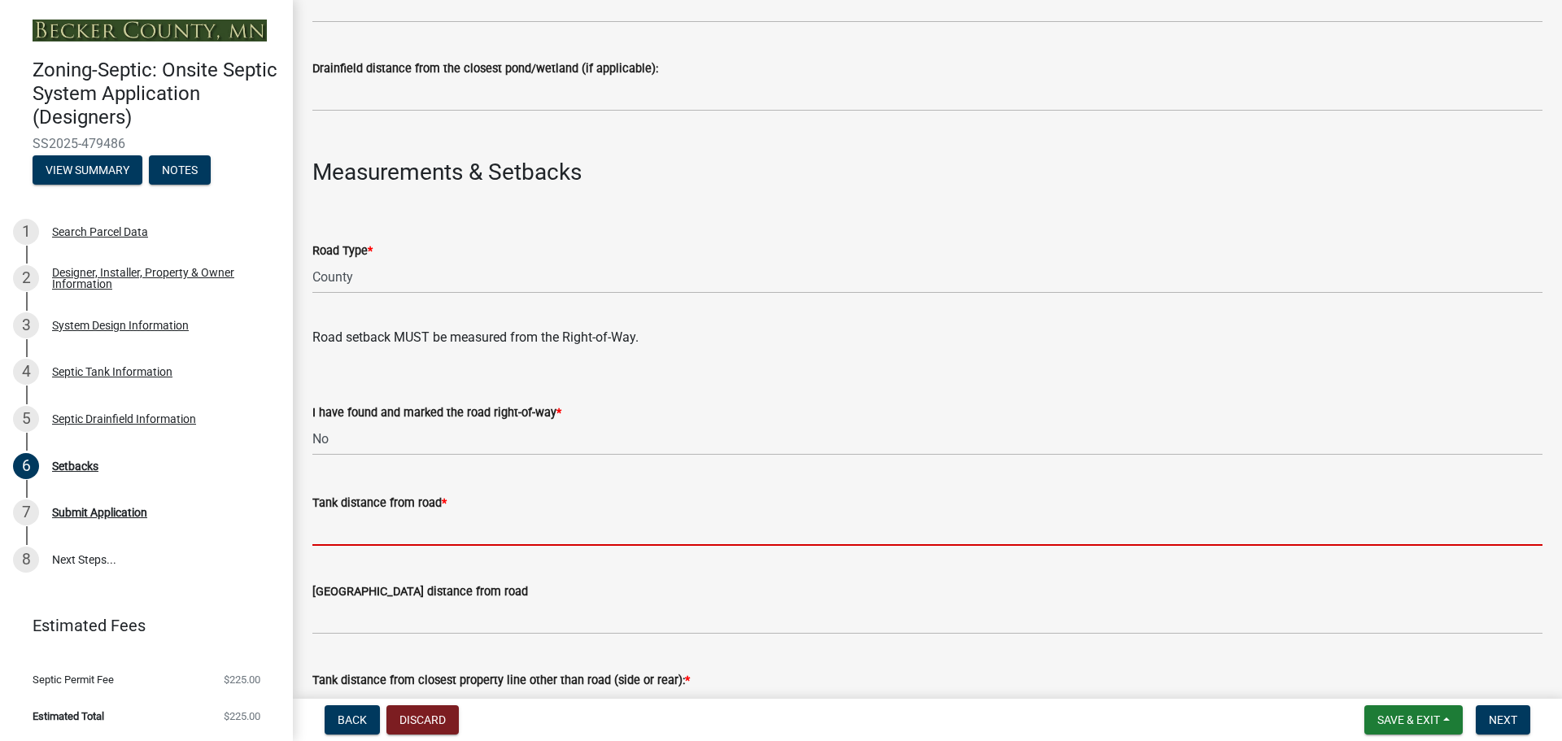
click at [346, 525] on input "Tank distance from road *" at bounding box center [927, 528] width 1230 height 33
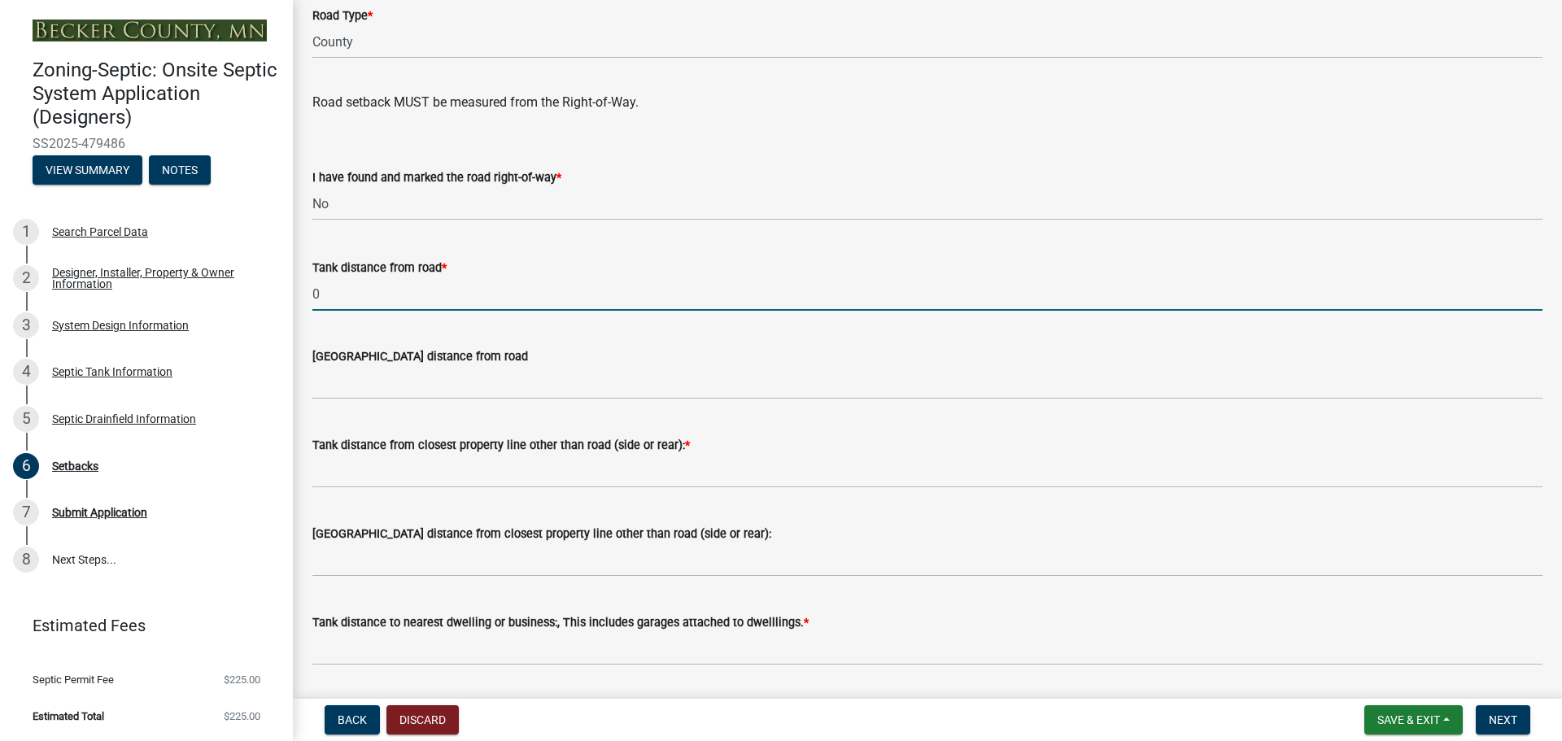
scroll to position [1057, 0]
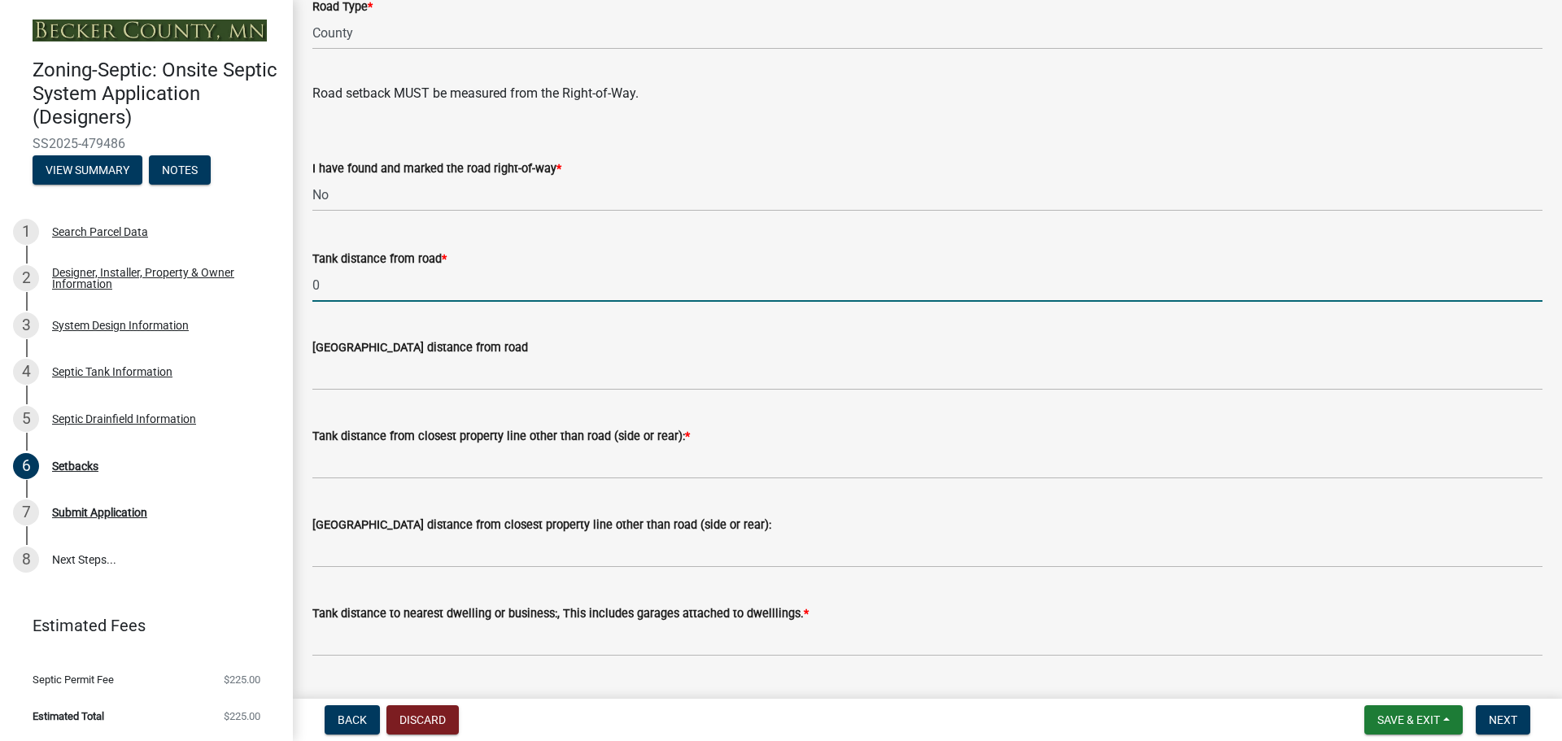
type input "0"
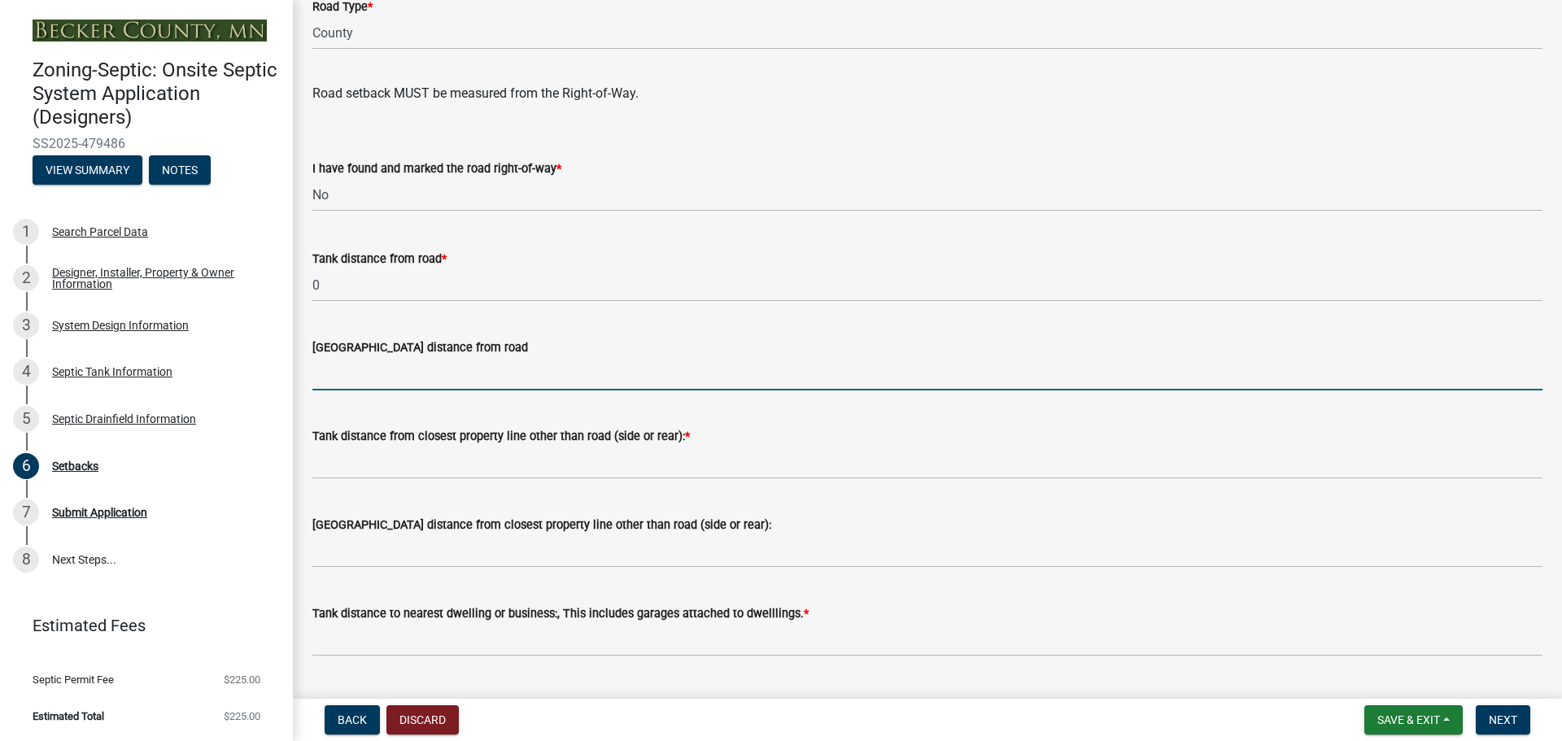
click at [423, 373] on input "[GEOGRAPHIC_DATA] distance from road" at bounding box center [927, 373] width 1230 height 33
click at [1496, 717] on span "Next" at bounding box center [1503, 719] width 28 height 13
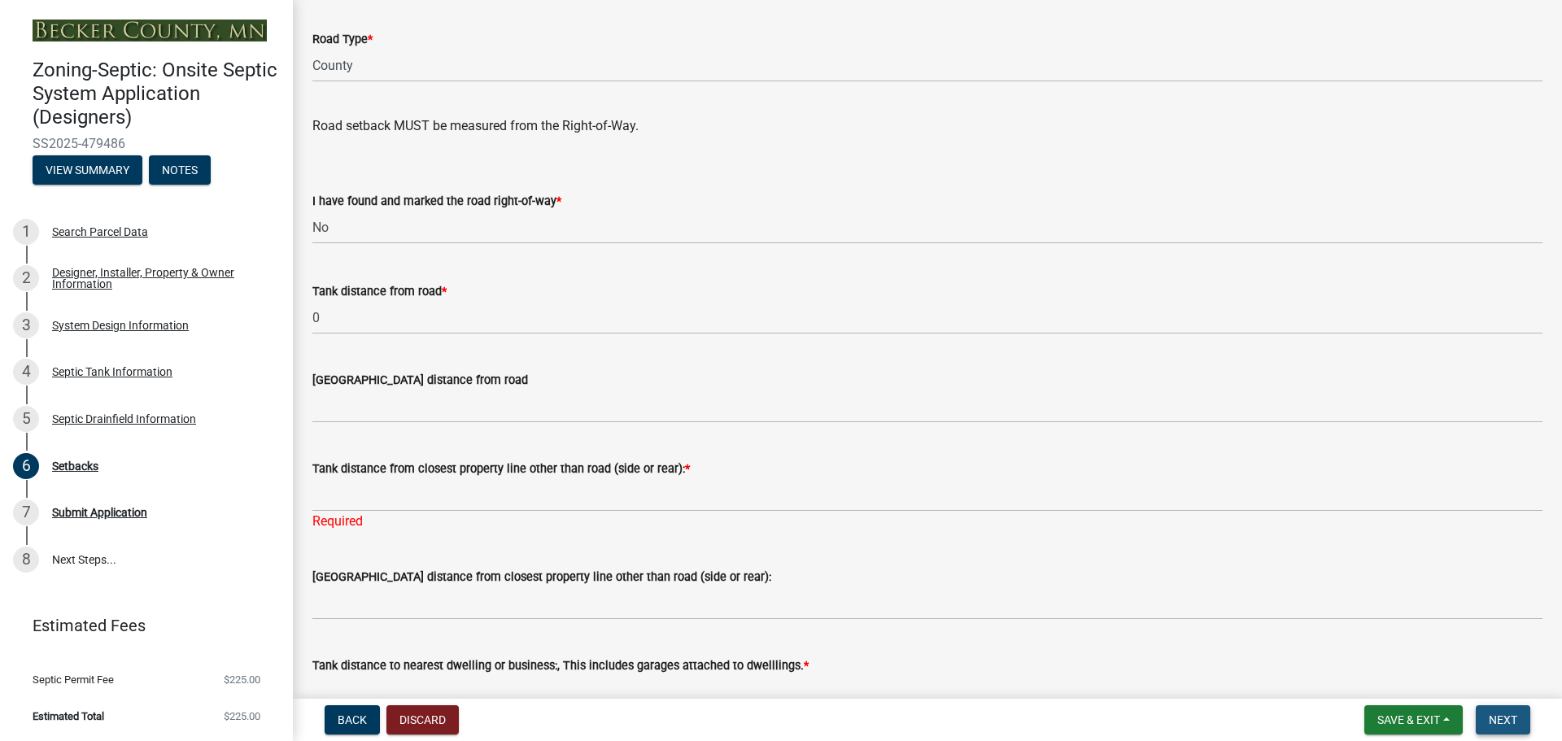
scroll to position [1090, 0]
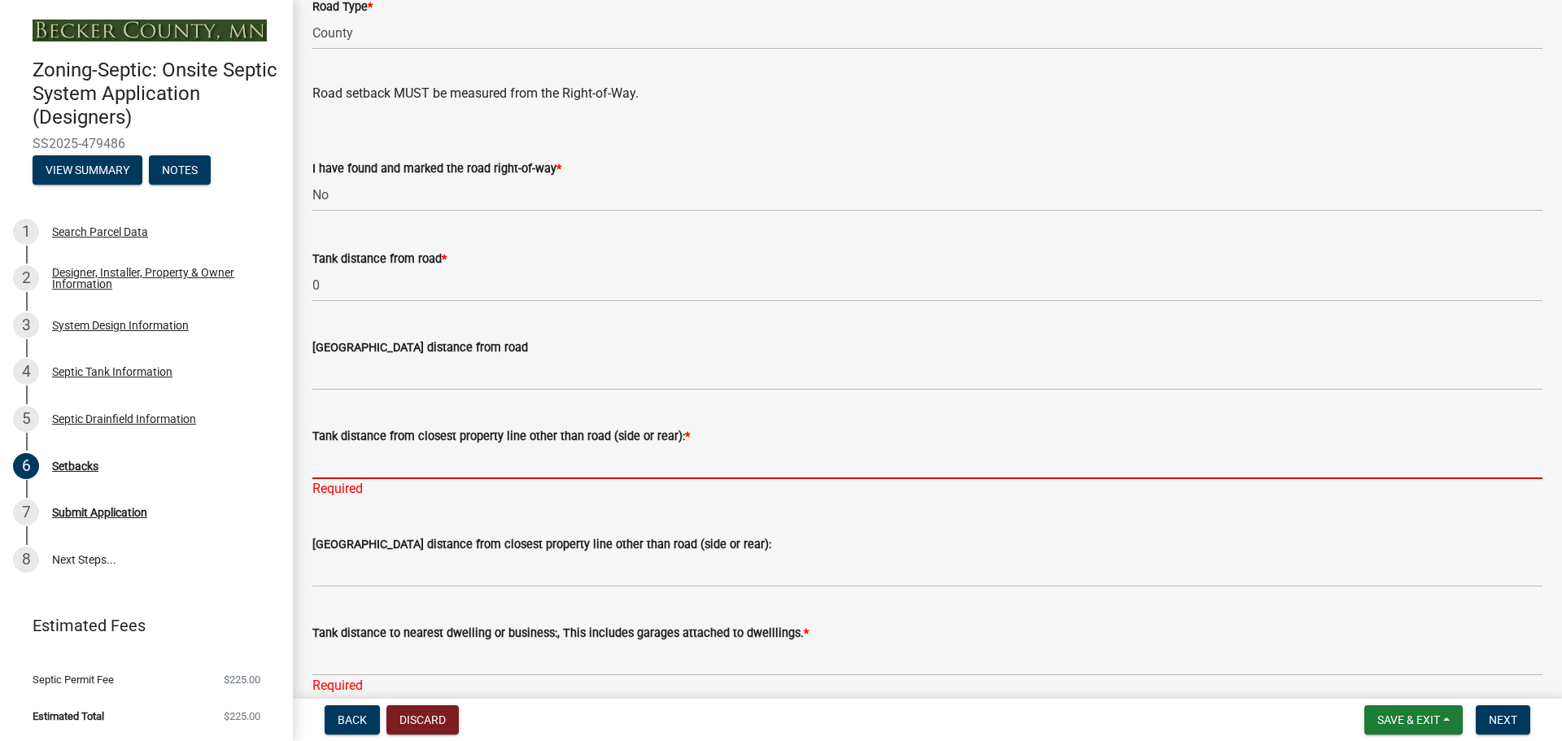
click at [345, 459] on input "Tank distance from closest property line other than road (side or rear): *" at bounding box center [927, 462] width 1230 height 33
type input "0"
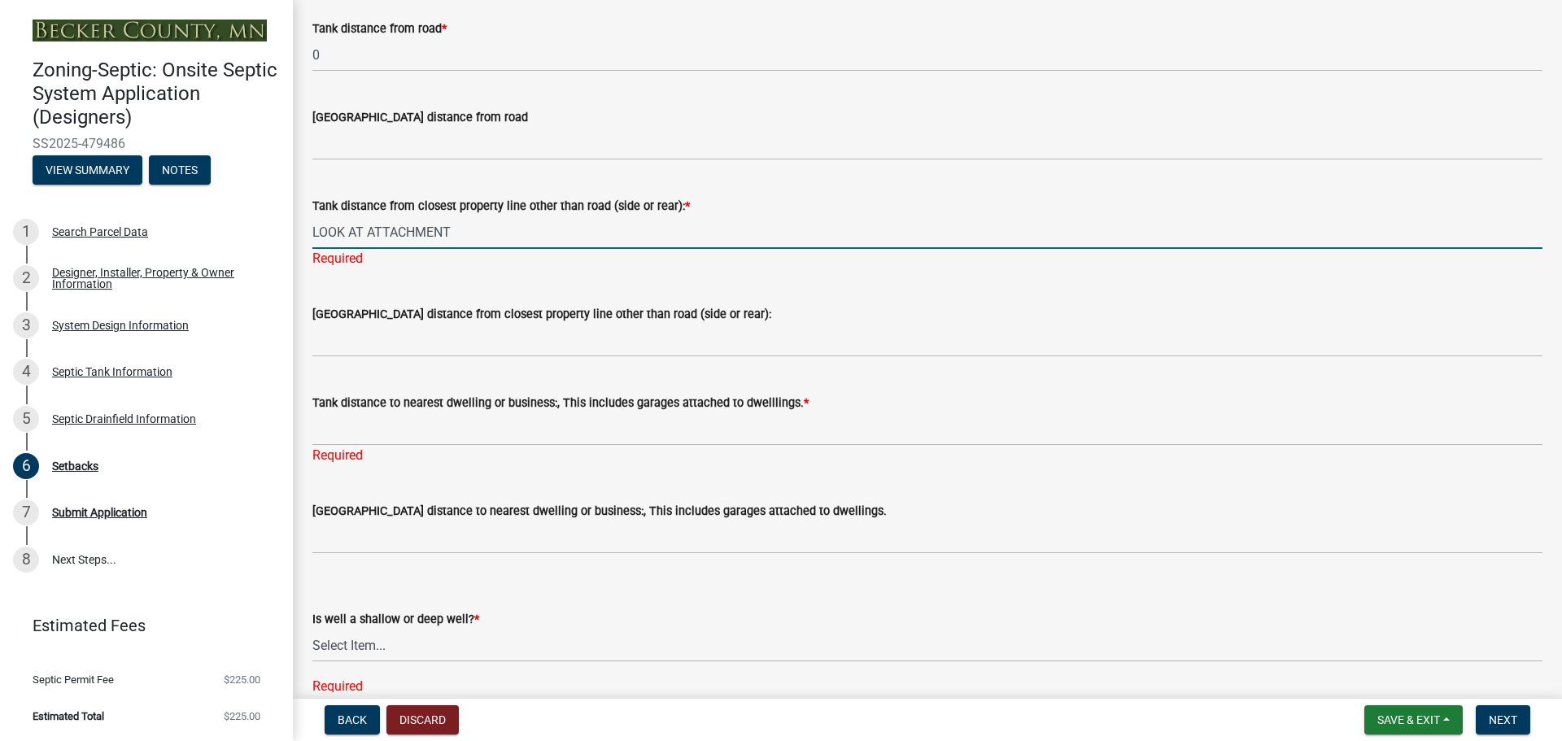
scroll to position [1171, 0]
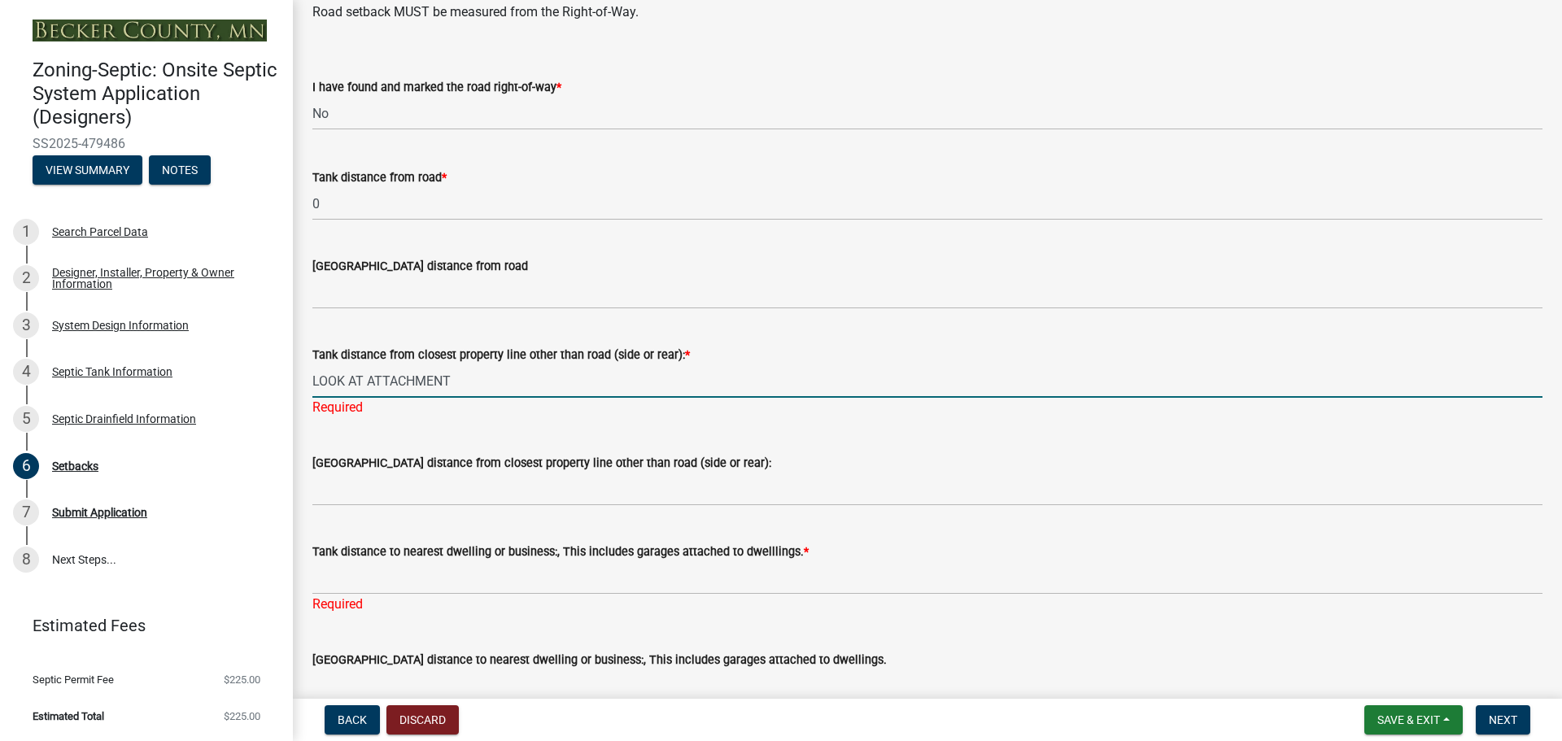
type input "LOOK AT ATTACHMENT"
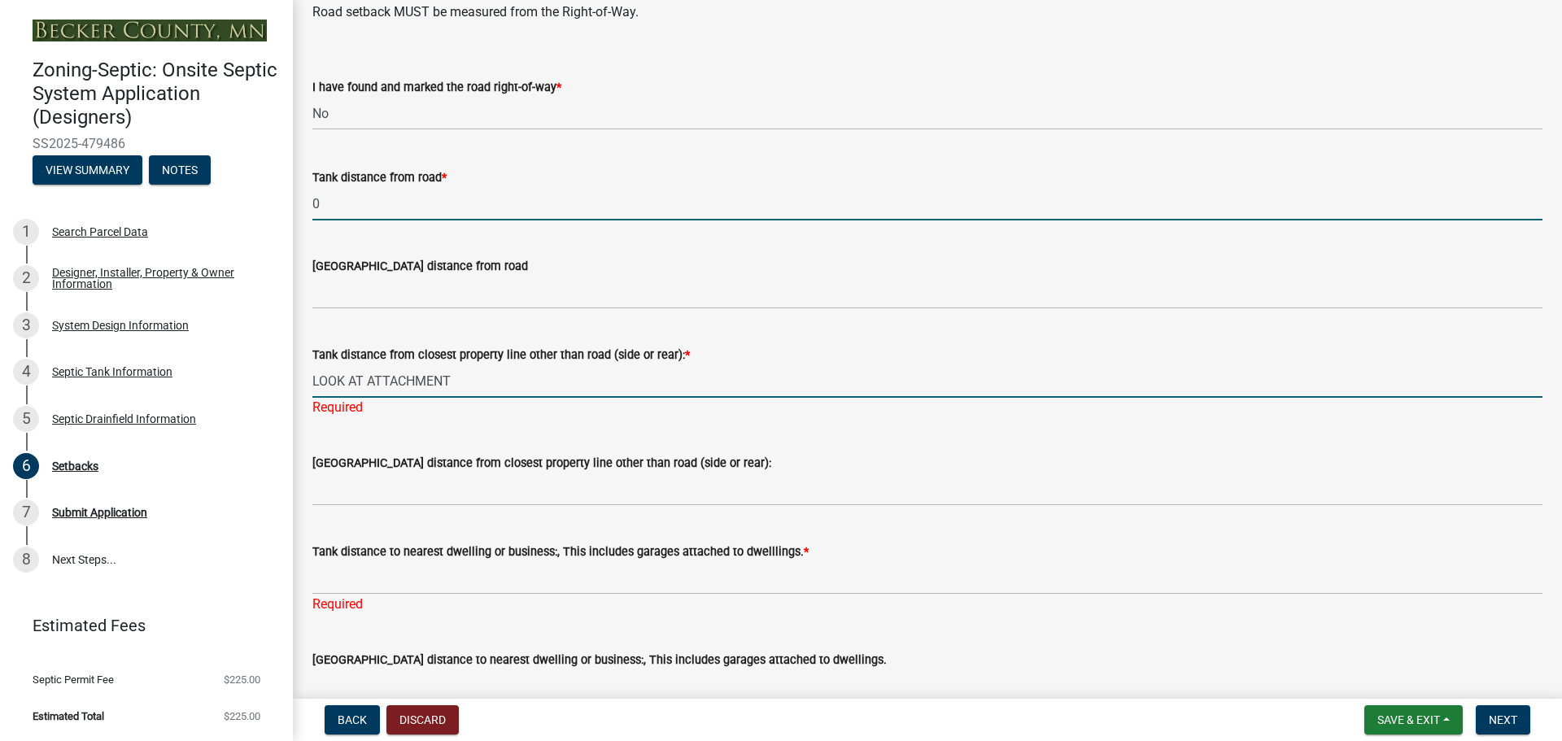
click at [377, 209] on input "0" at bounding box center [927, 203] width 1230 height 33
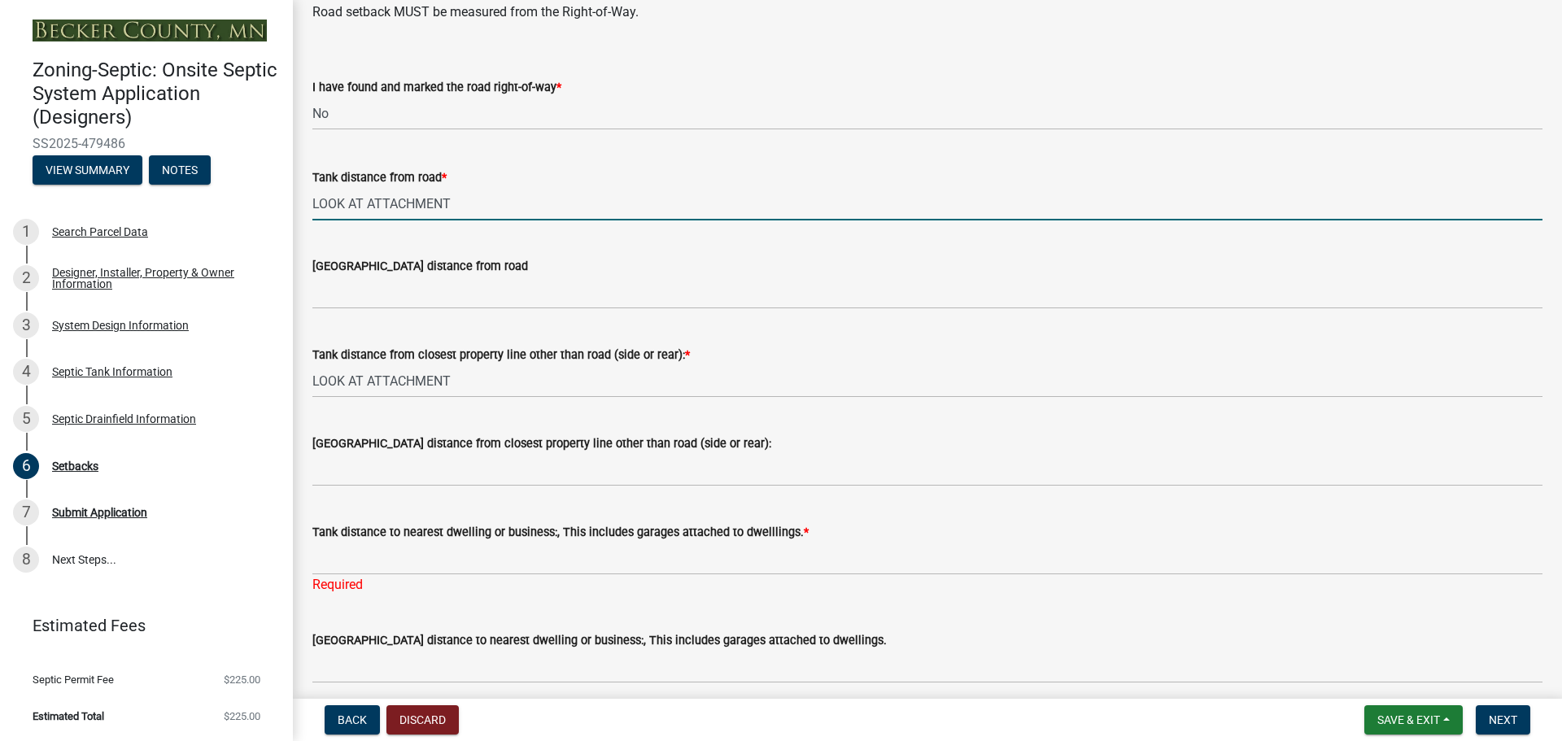
type input "LOOK AT ATTACHMENT"
click at [383, 581] on div "Required" at bounding box center [927, 585] width 1230 height 20
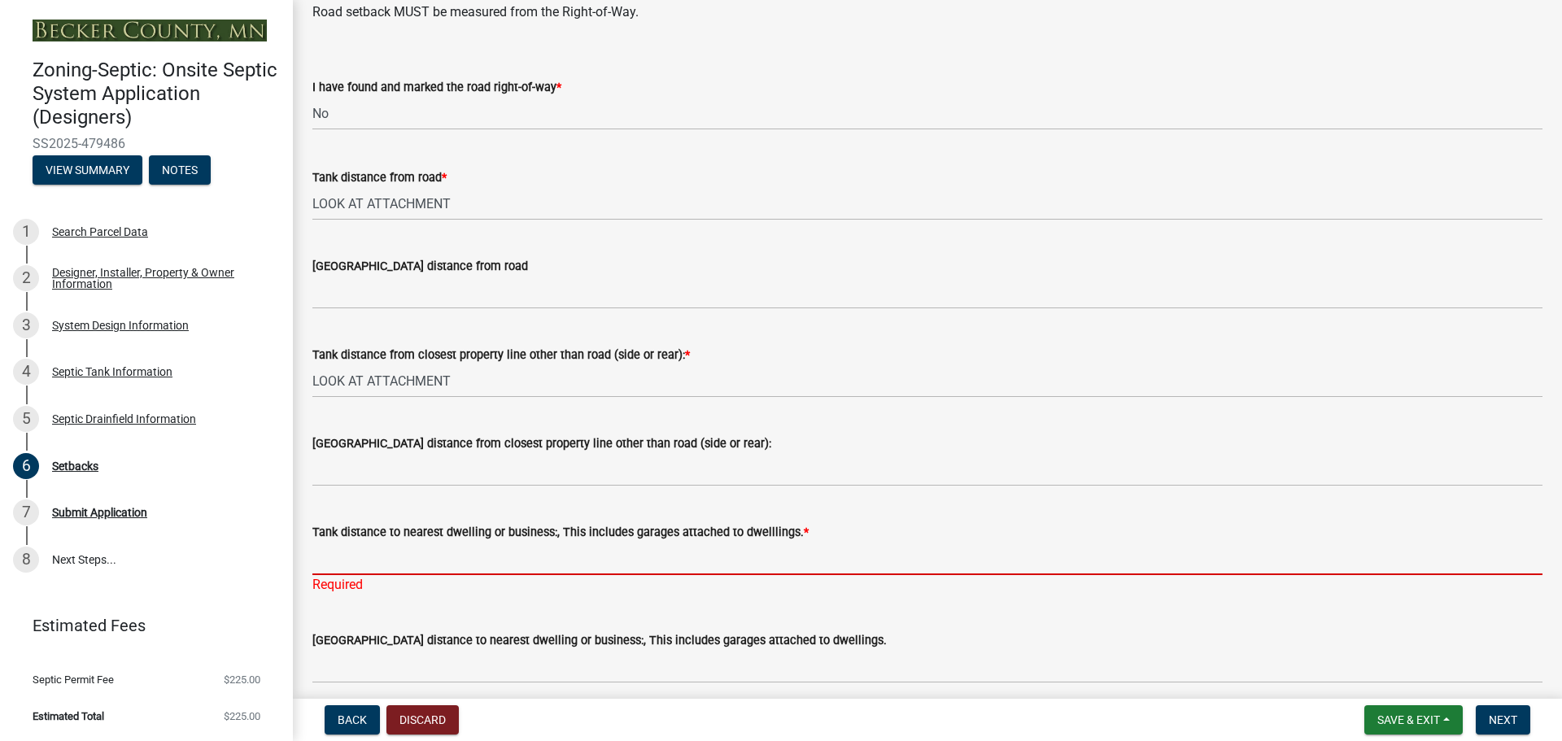
click at [372, 568] on input "Tank distance to nearest dwelling or business:, This includes garages attached …" at bounding box center [927, 558] width 1230 height 33
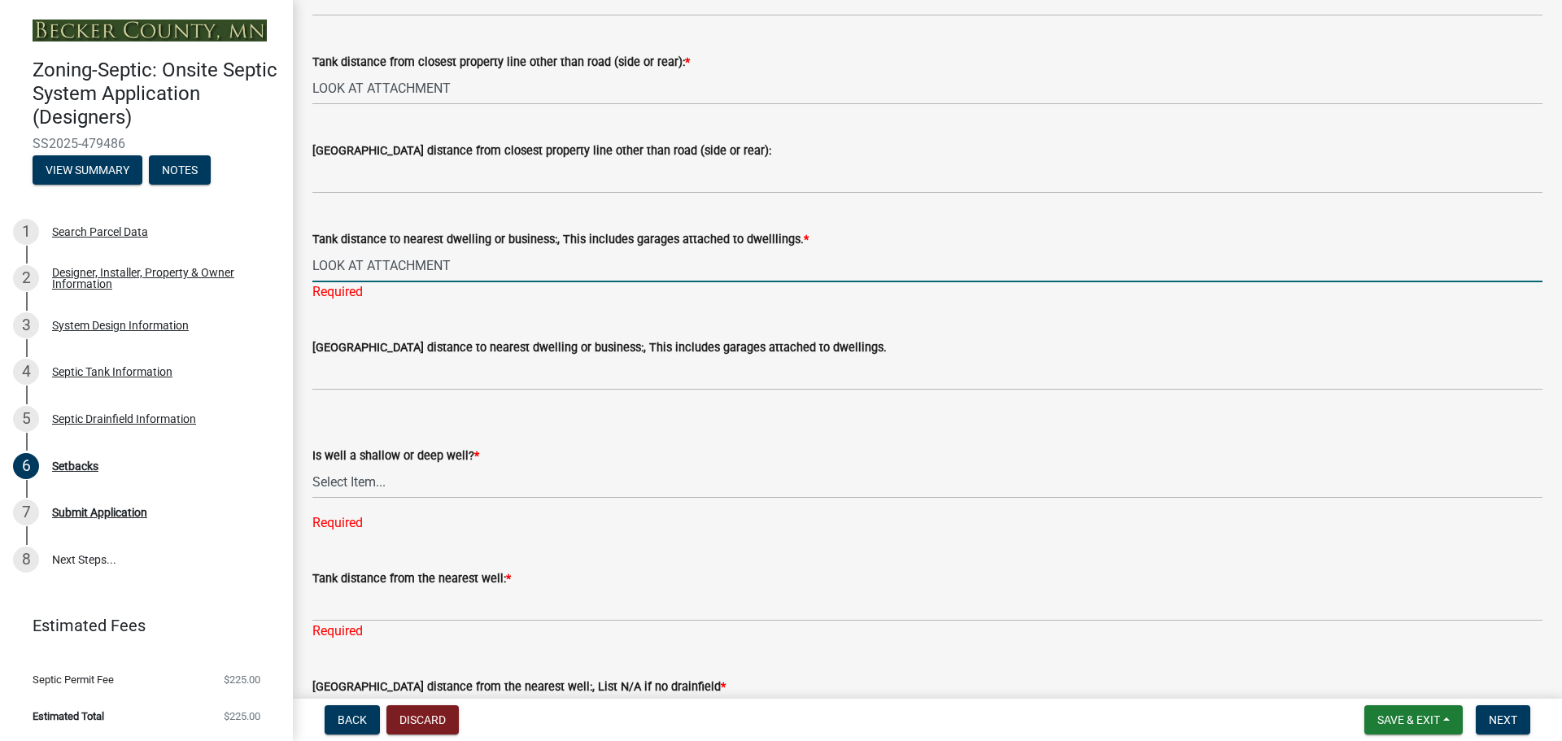
scroll to position [1415, 0]
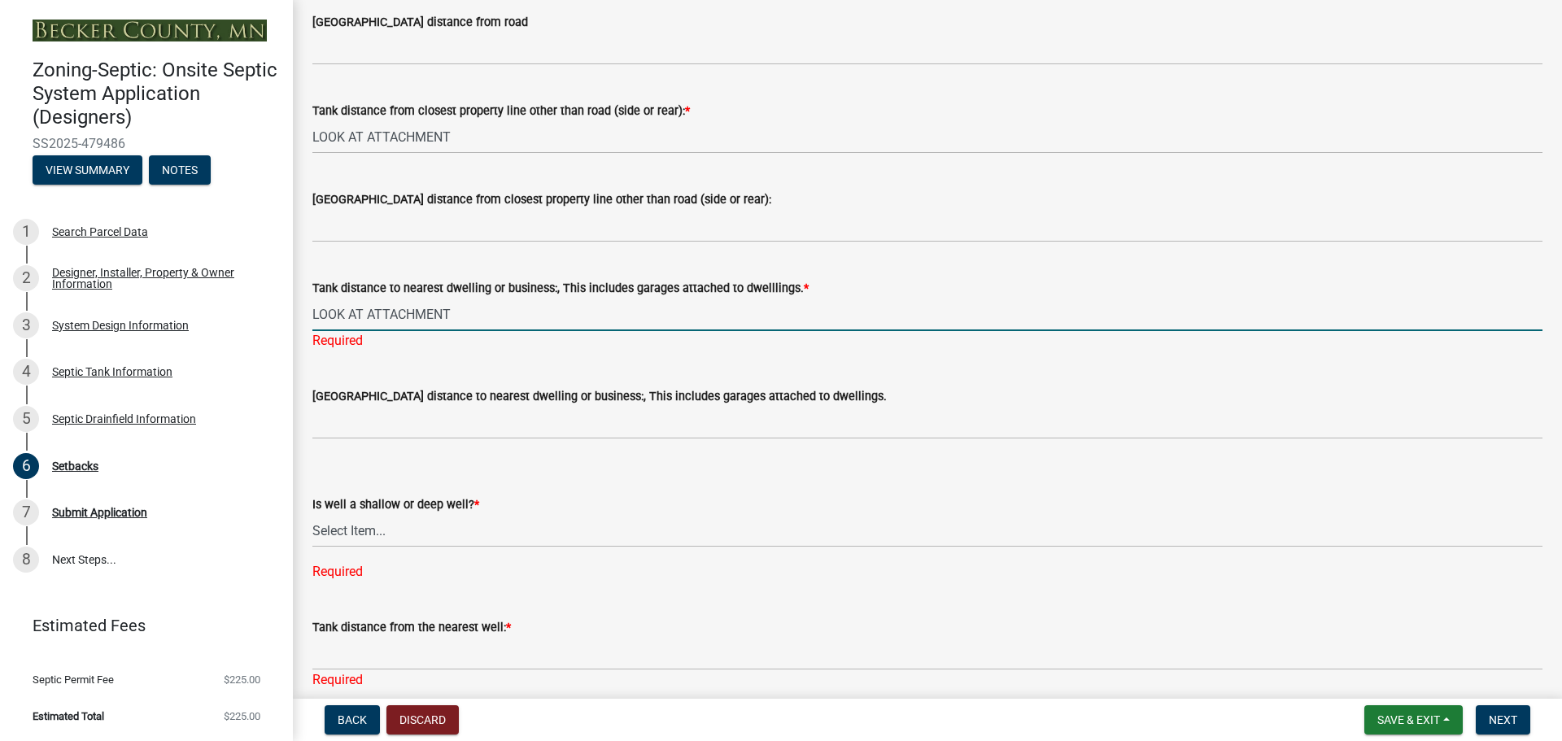
type input "LOOK AT ATTACHMENT"
click at [394, 535] on div "Is well a shallow or deep well? * Select Item... Deep Well Shallow Well No Well…" at bounding box center [927, 516] width 1230 height 129
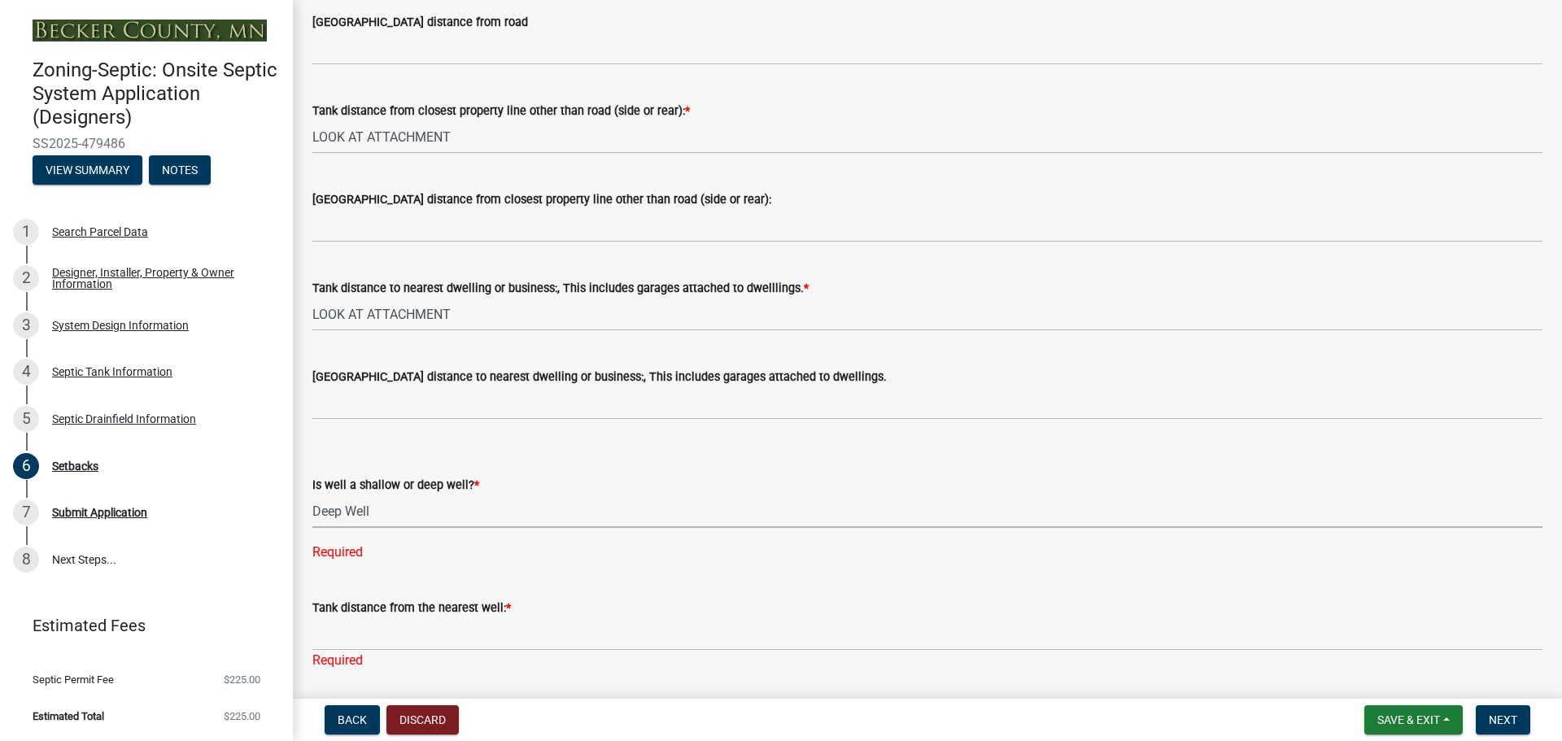
click at [312, 495] on select "Select Item... Deep Well Shallow Well No Well - Connected or to be connected to…" at bounding box center [927, 511] width 1230 height 33
select select "cf78f1da-f066-4305-88a2-864abad1fa52"
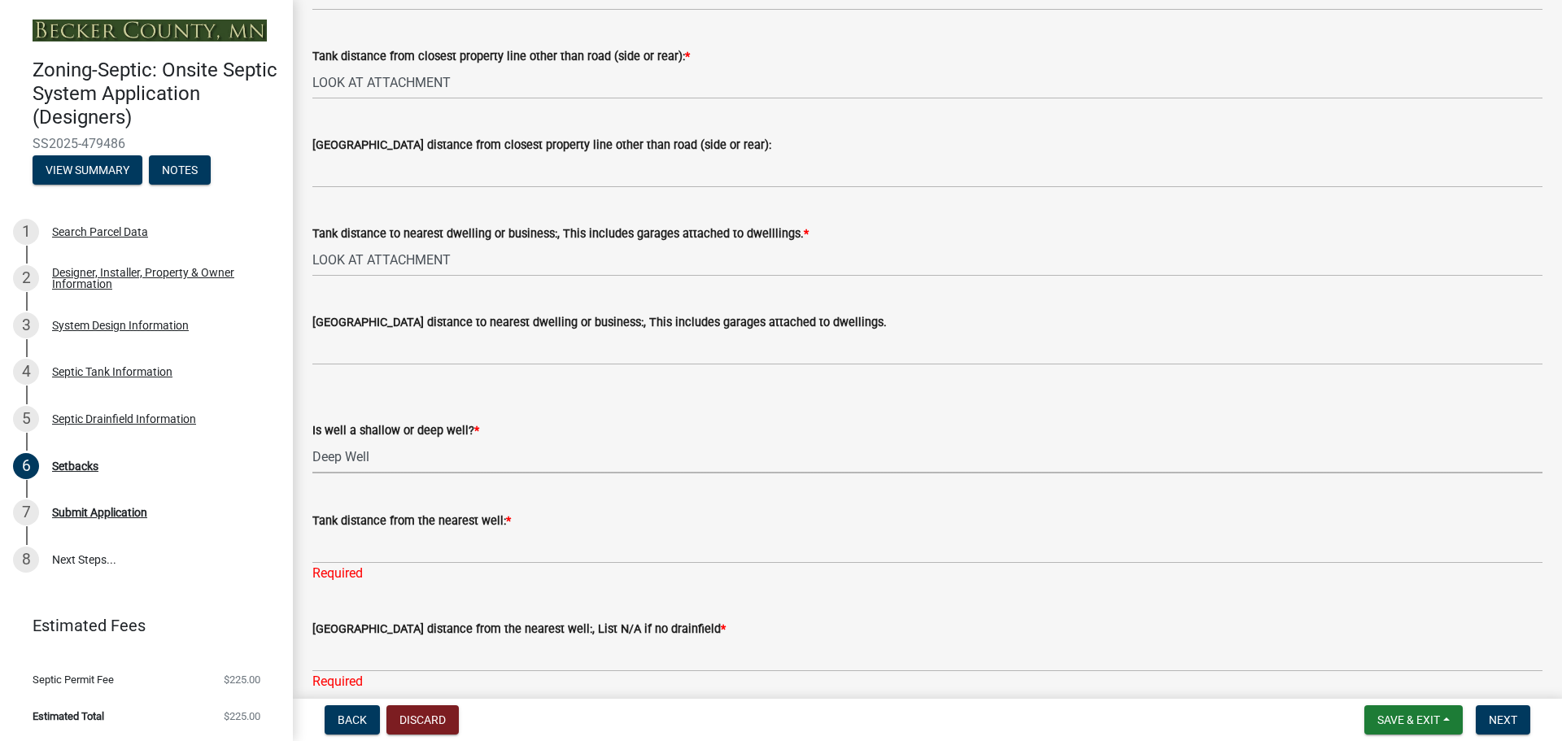
scroll to position [1546, 0]
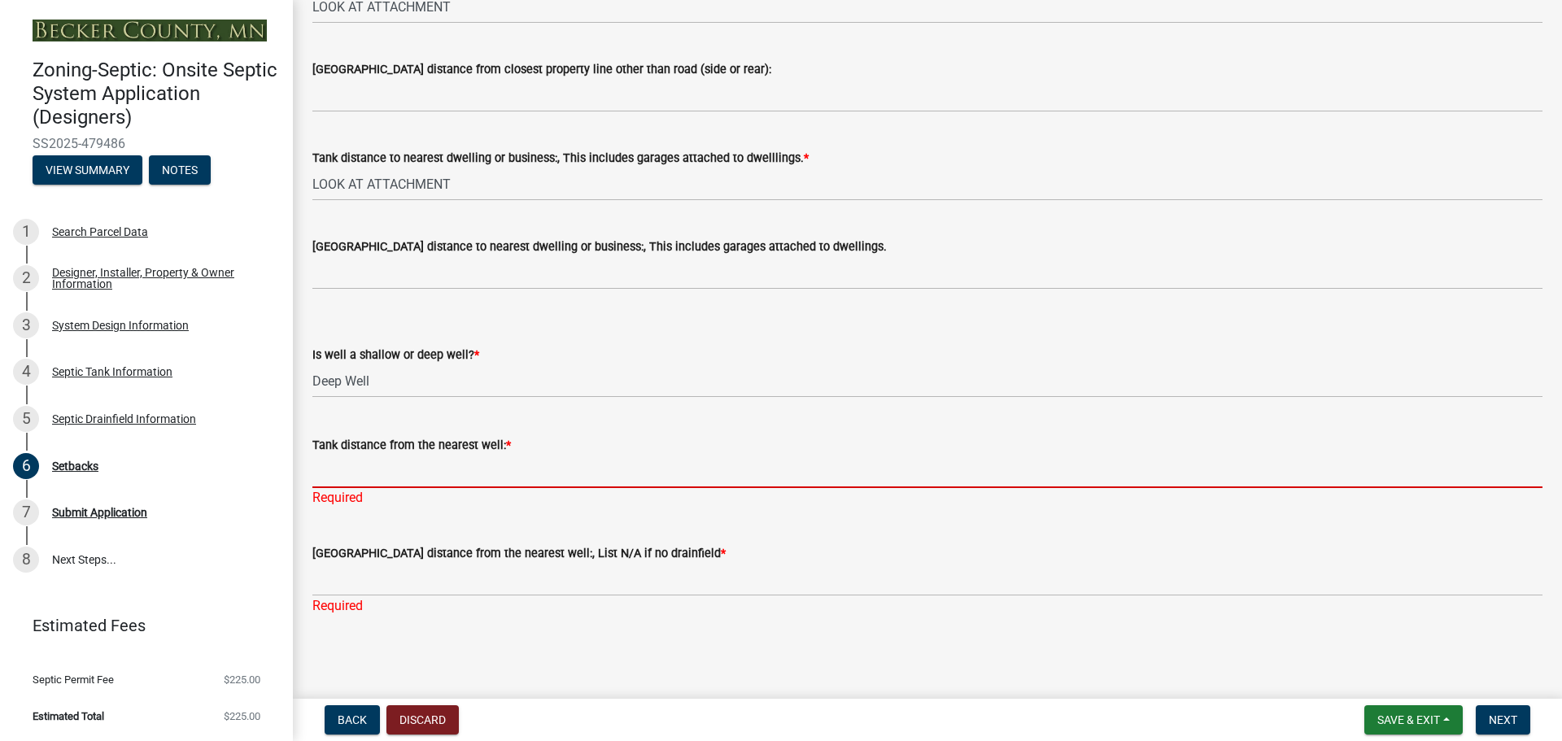
click at [387, 477] on input "Tank distance from the nearest well: *" at bounding box center [927, 471] width 1230 height 33
click at [373, 483] on input "Tank distance from the nearest well: *" at bounding box center [927, 471] width 1230 height 33
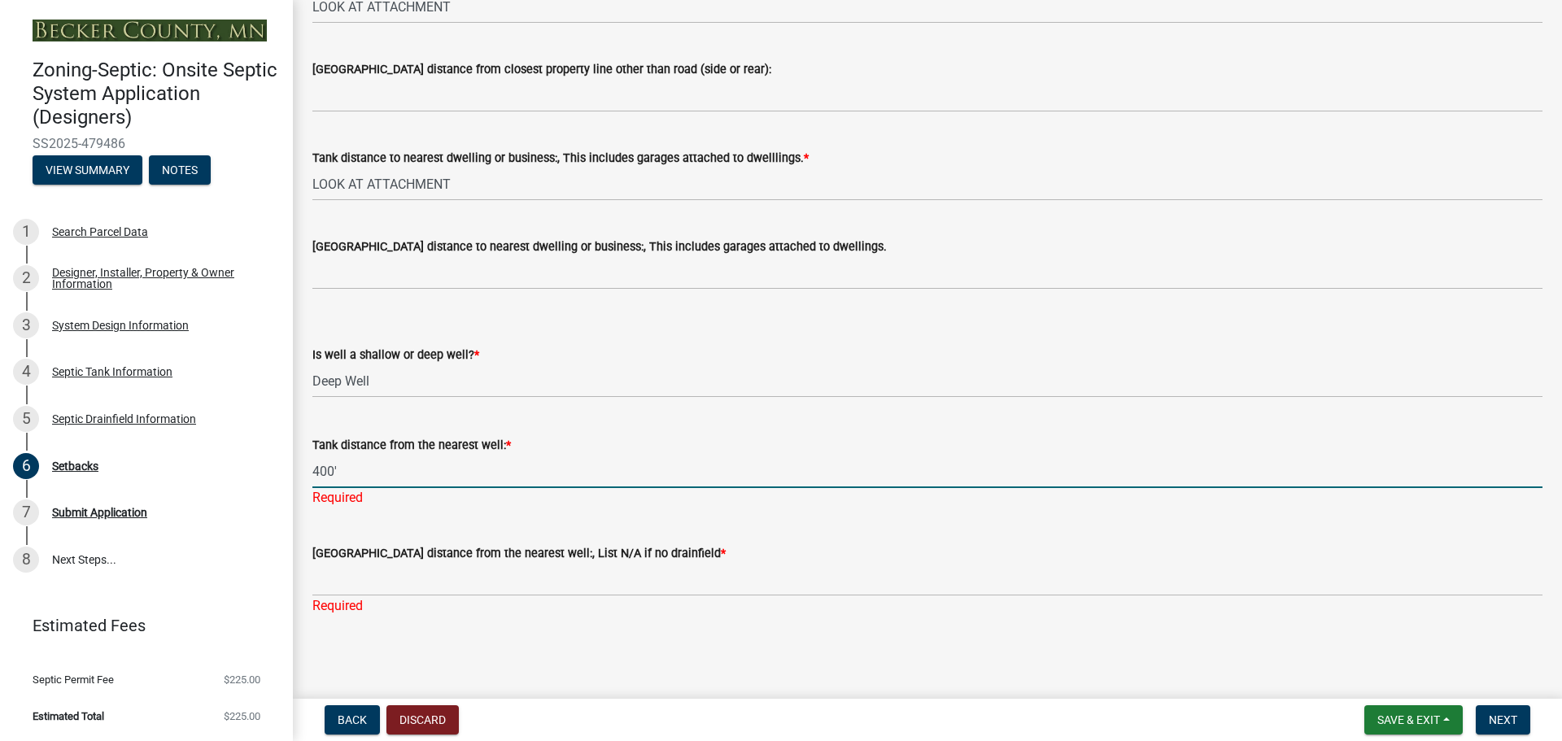
type input "400'"
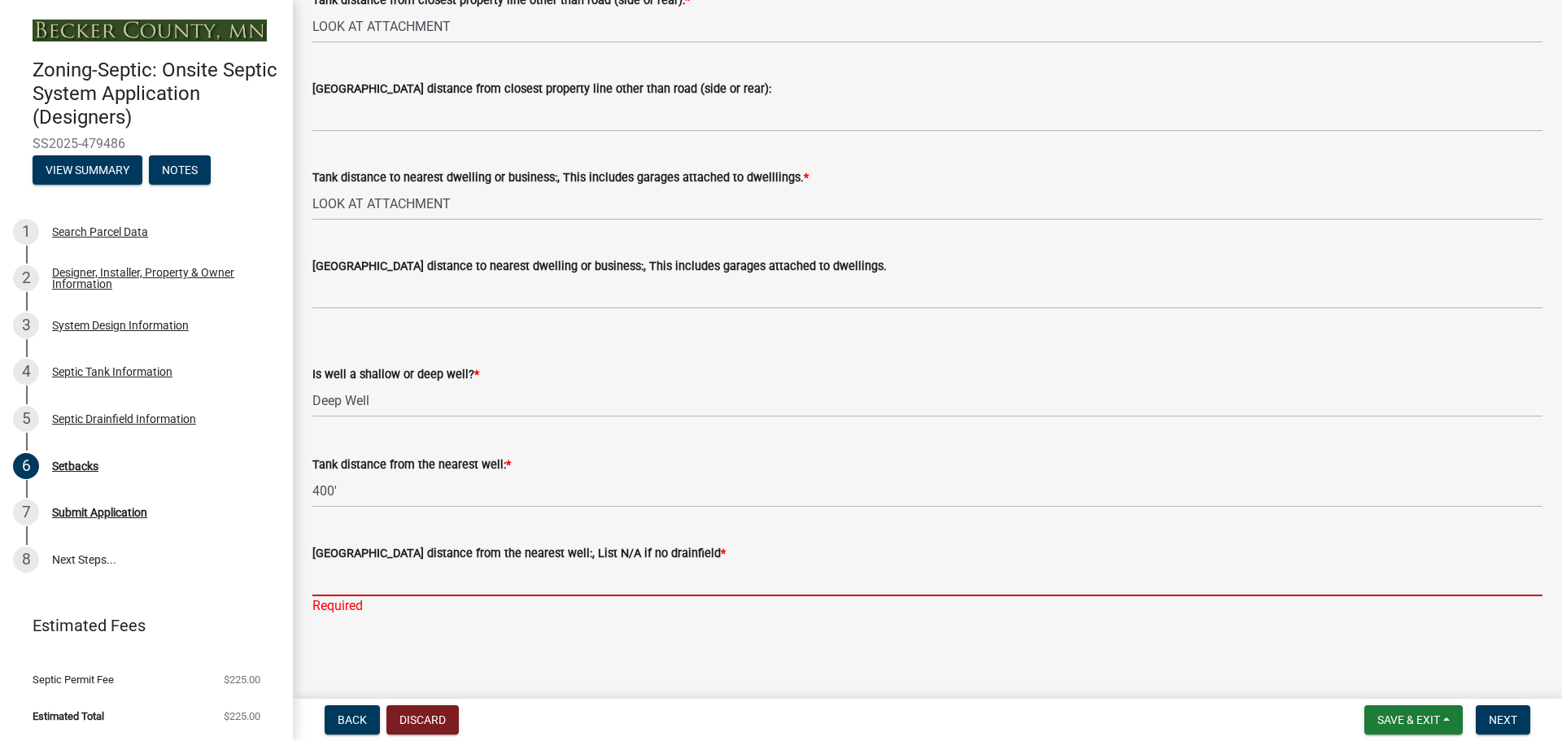
scroll to position [1526, 0]
click at [363, 570] on input "[GEOGRAPHIC_DATA] distance from the nearest well:, List N/A if no drainfield *" at bounding box center [927, 579] width 1230 height 33
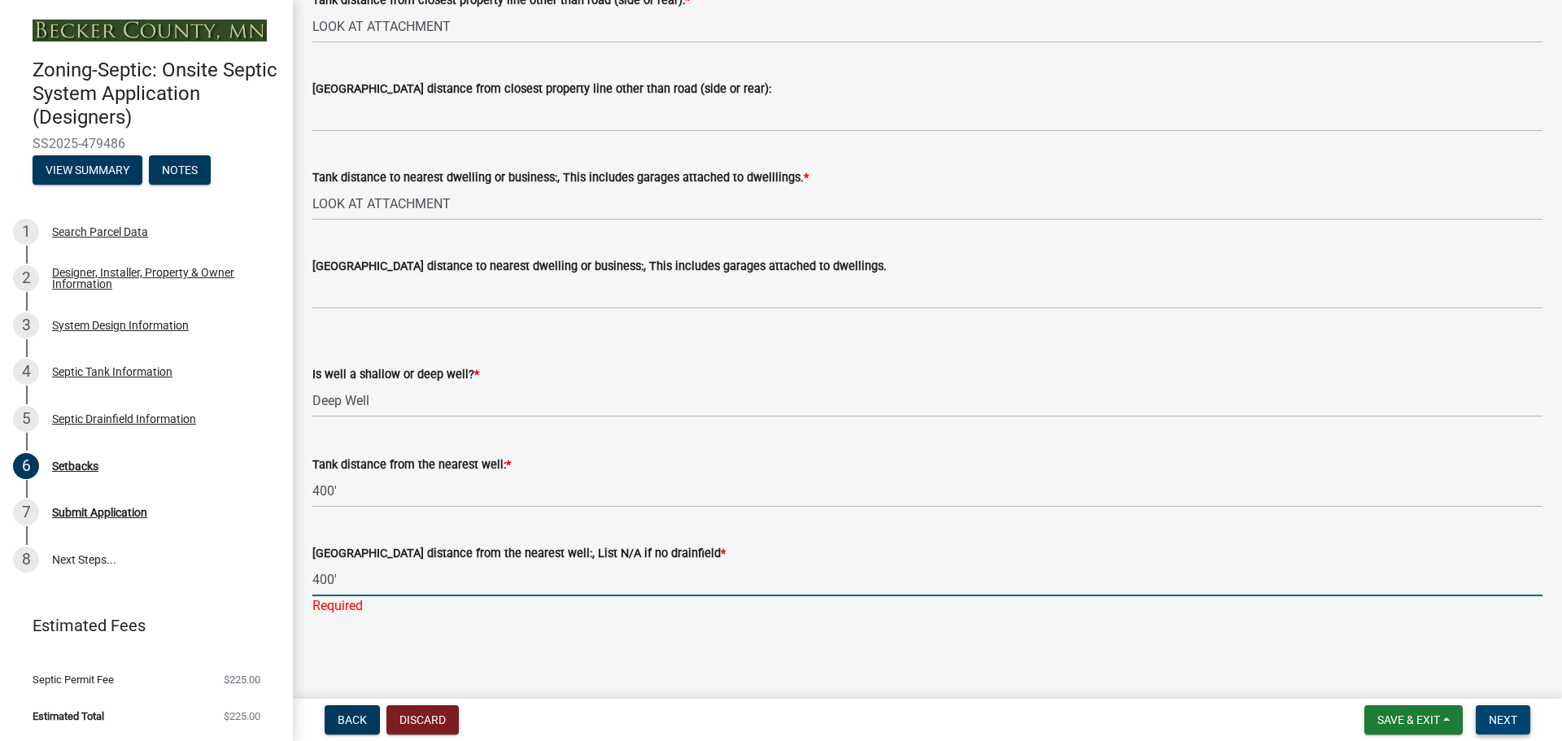
type input "400'"
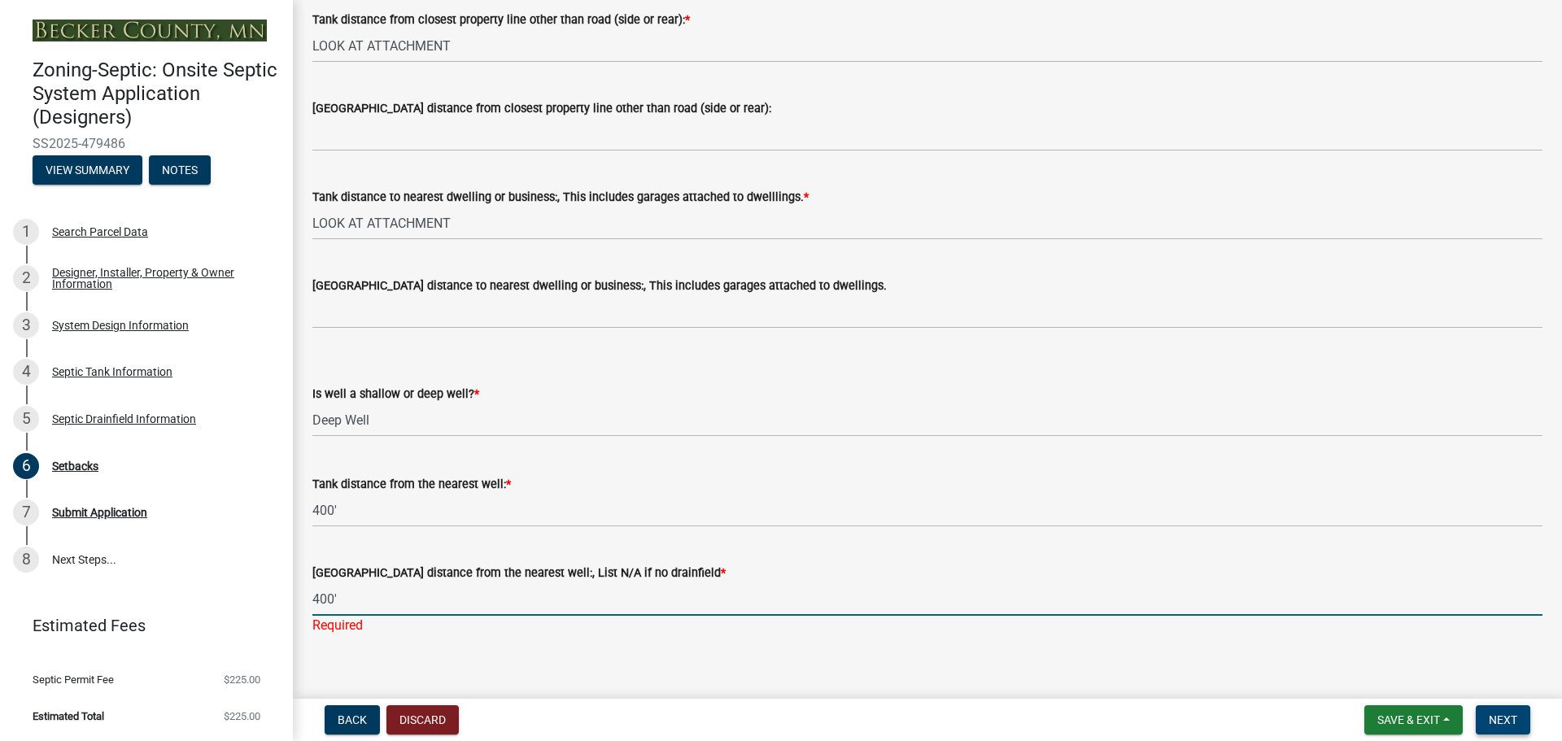
click at [1513, 718] on span "Next" at bounding box center [1503, 719] width 28 height 13
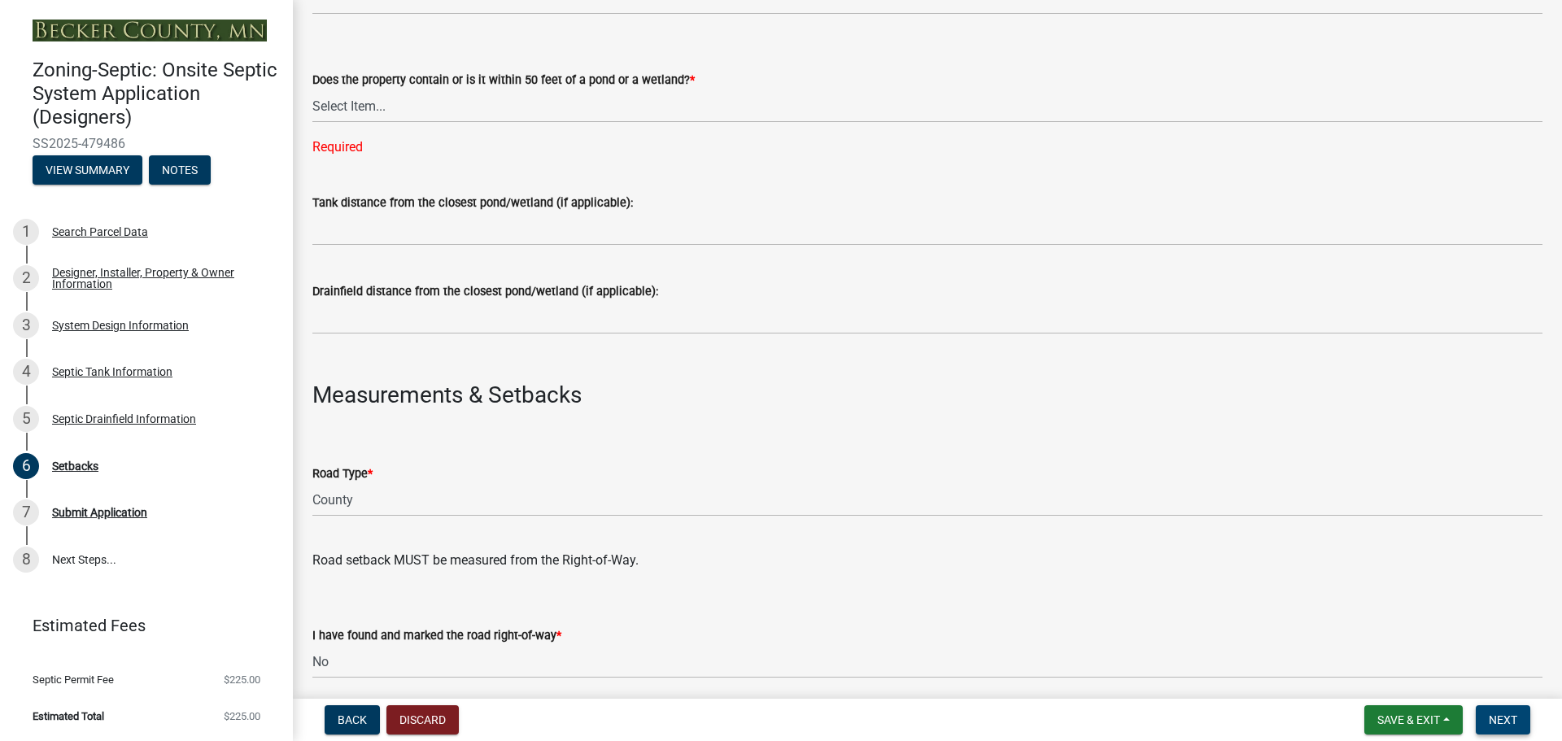
scroll to position [612, 0]
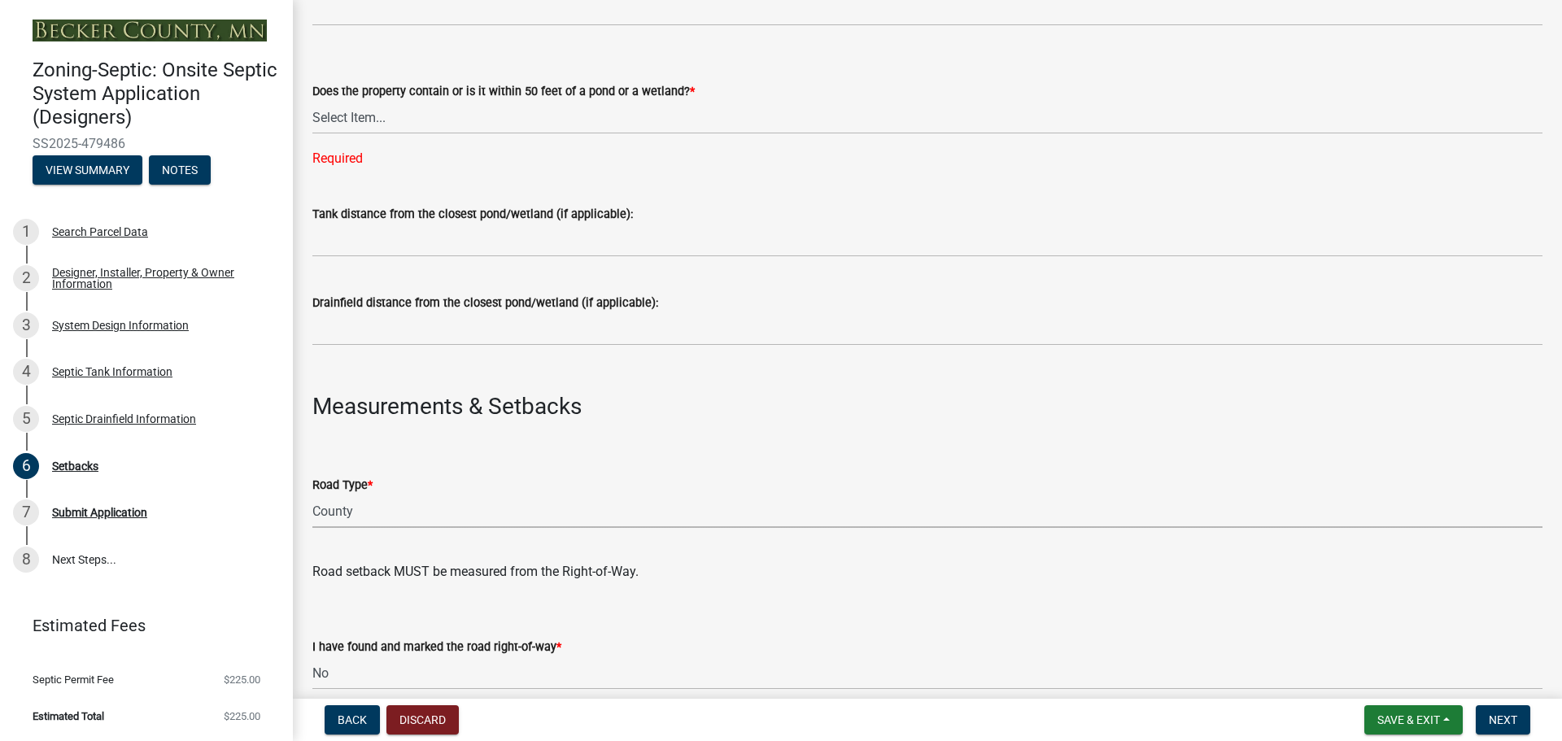
click at [355, 510] on select "Select Item... State County Public / Township Private Easement [GEOGRAPHIC_DATA]" at bounding box center [927, 511] width 1230 height 33
click at [312, 495] on select "Select Item... State County Public / Township Private Easement [GEOGRAPHIC_DATA]" at bounding box center [927, 511] width 1230 height 33
click at [355, 117] on select "Select Item... Yes No" at bounding box center [927, 117] width 1230 height 33
click at [312, 101] on select "Select Item... Yes No" at bounding box center [927, 117] width 1230 height 33
select select "23044af5-43bb-4cf5-8aef-2716db2ce5fc"
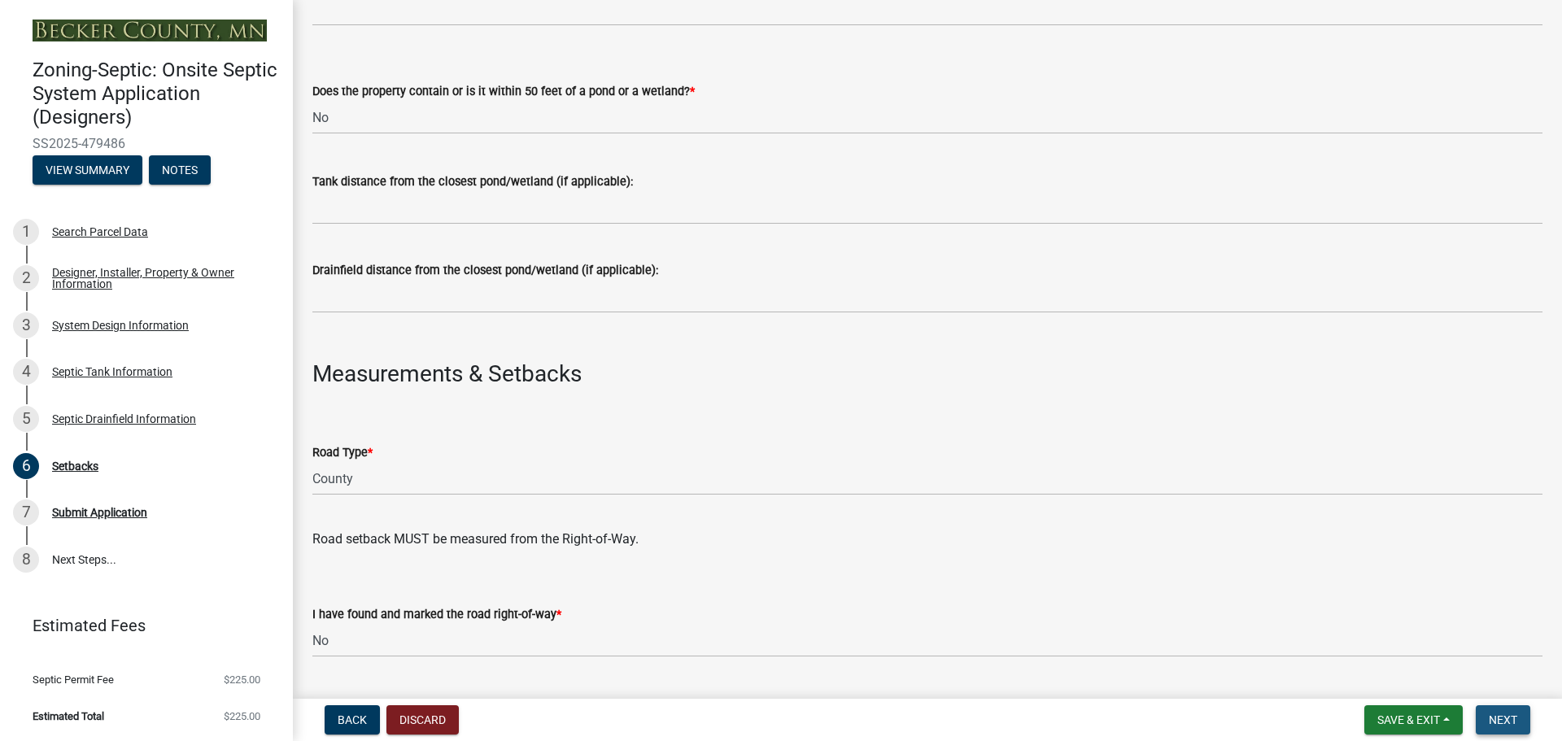
click at [1500, 718] on span "Next" at bounding box center [1503, 719] width 28 height 13
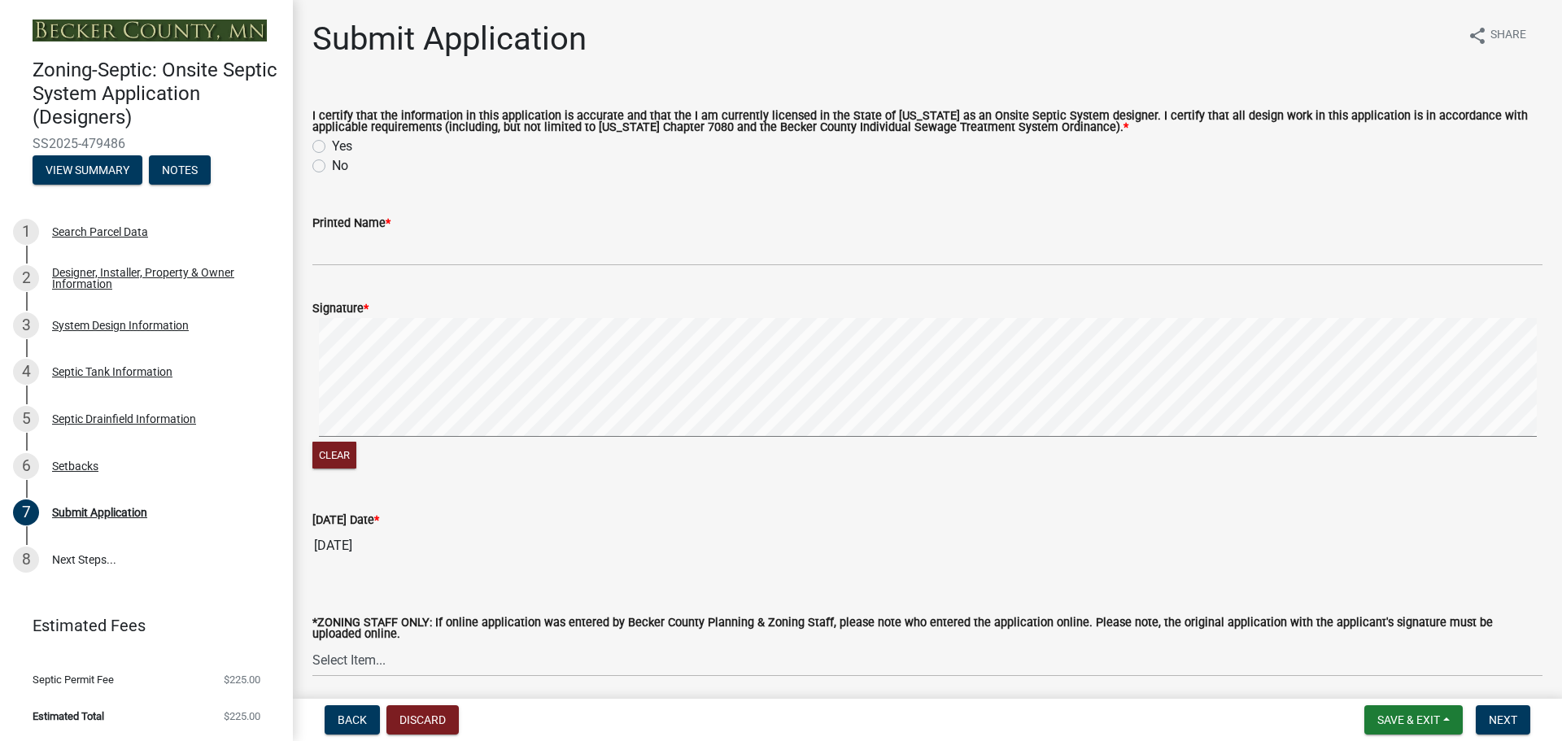
click at [332, 143] on label "Yes" at bounding box center [342, 147] width 20 height 20
click at [332, 143] on input "Yes" at bounding box center [337, 142] width 11 height 11
radio input "true"
click at [443, 232] on div "Printed Name *" at bounding box center [927, 223] width 1230 height 20
drag, startPoint x: 431, startPoint y: 224, endPoint x: 397, endPoint y: 245, distance: 40.2
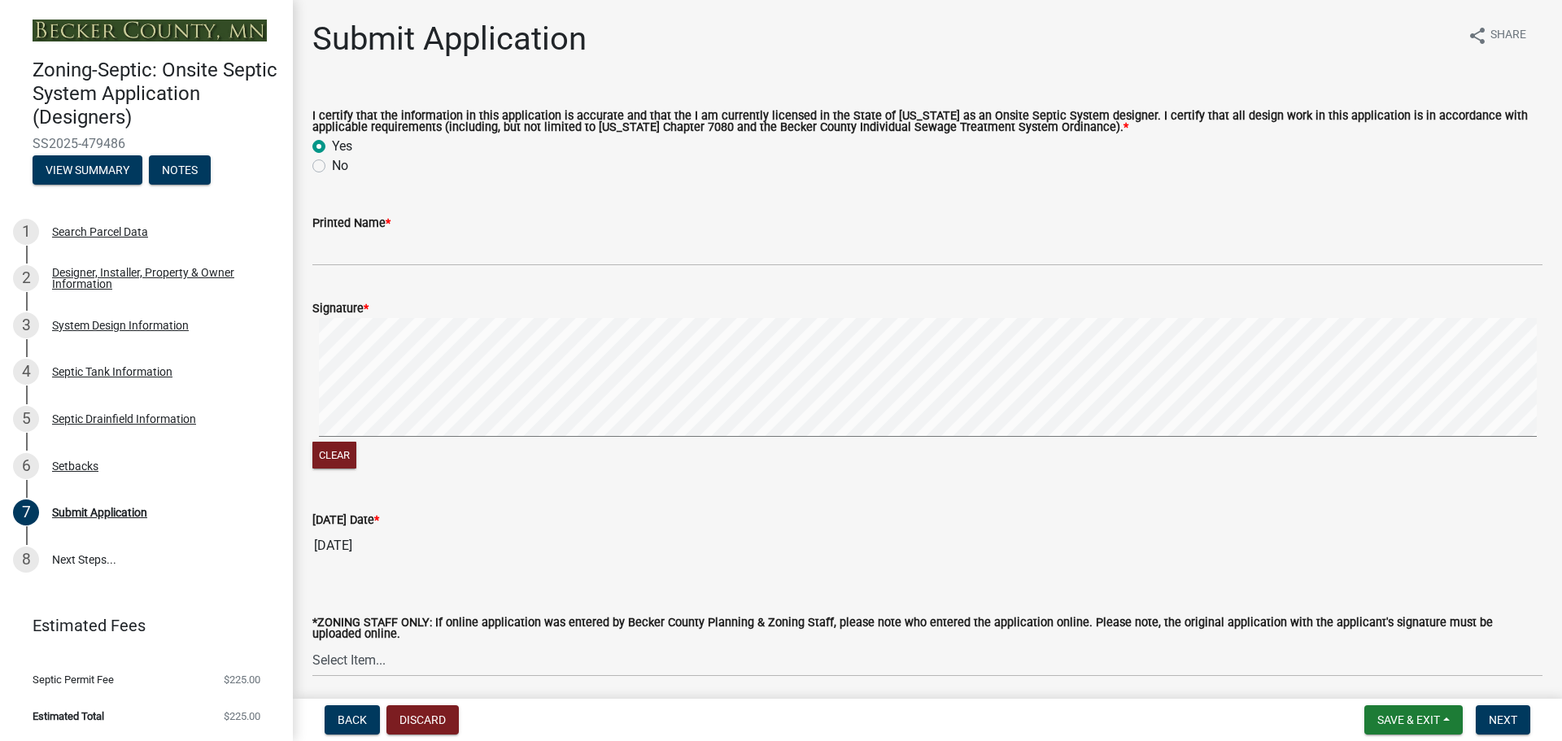
click at [430, 224] on div "Printed Name *" at bounding box center [927, 223] width 1230 height 20
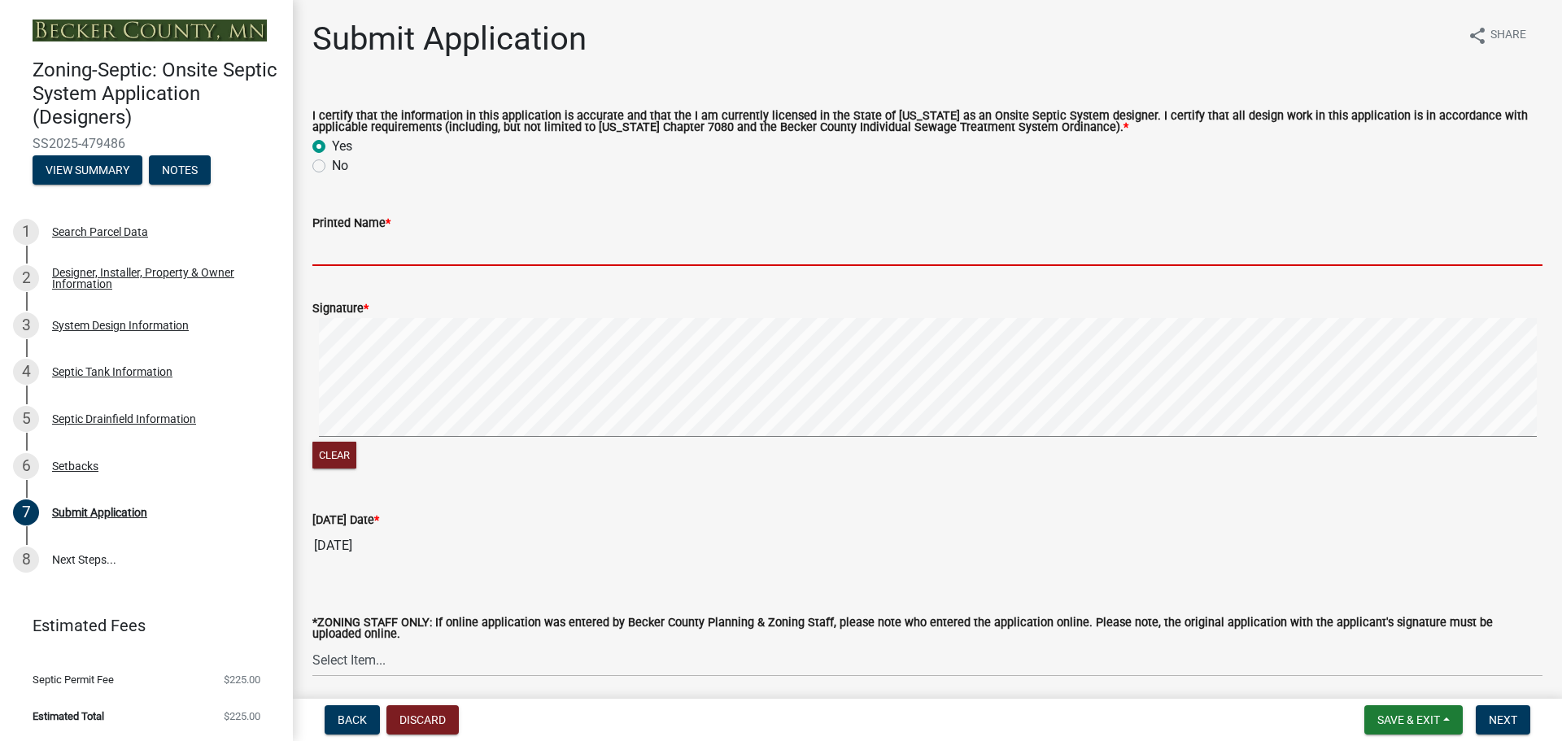
click at [368, 248] on input "Printed Name *" at bounding box center [927, 249] width 1230 height 33
type input "[PERSON_NAME]"
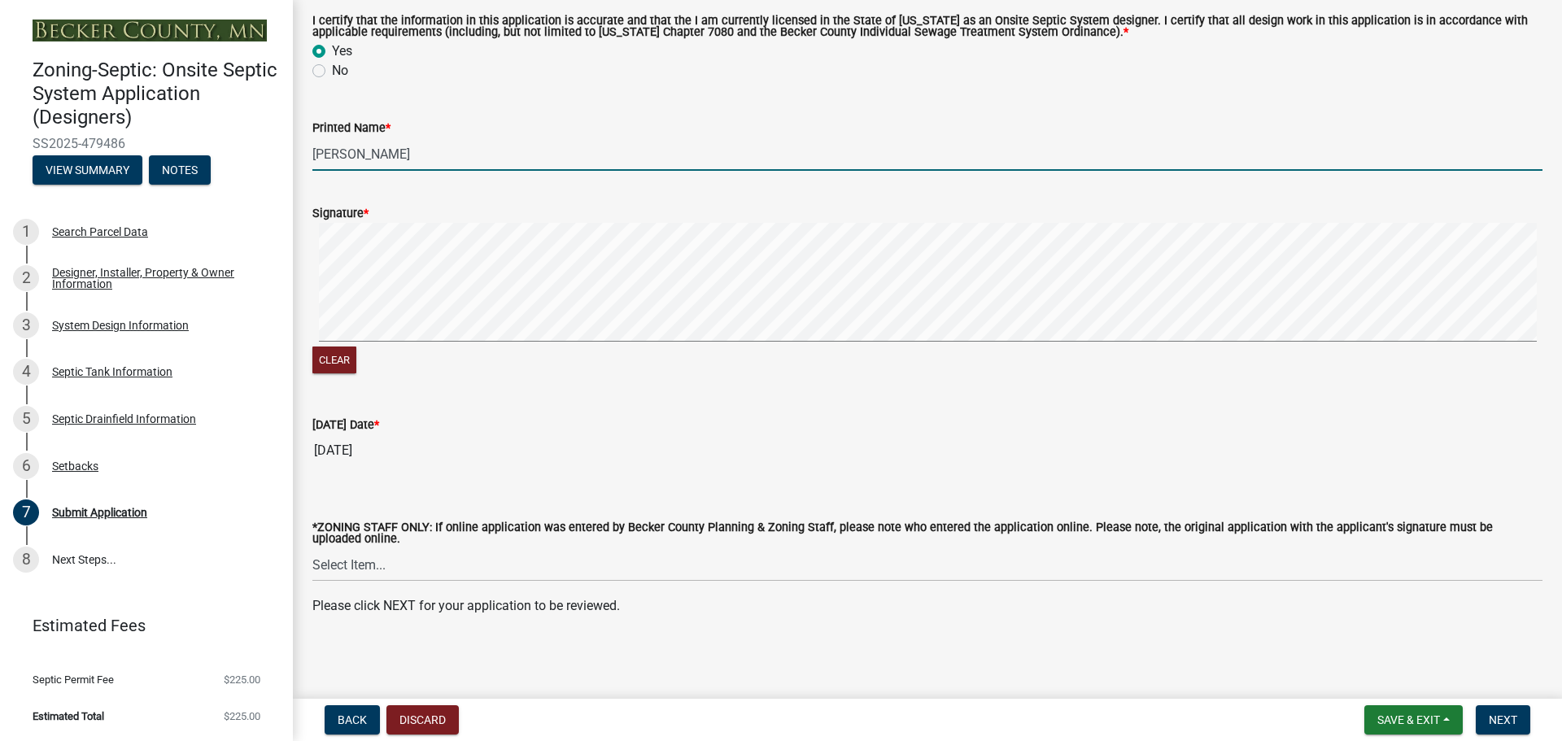
scroll to position [97, 0]
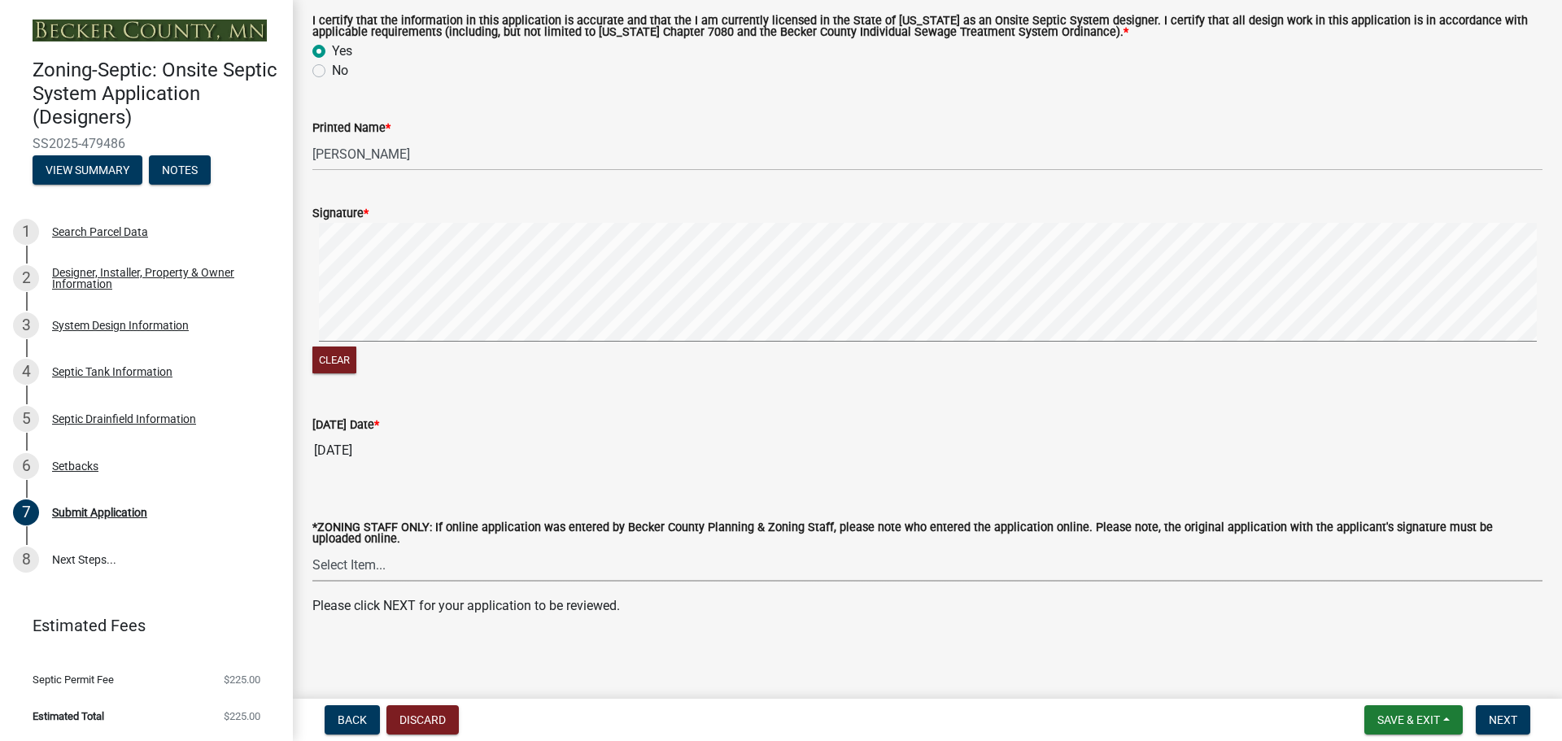
click at [360, 559] on select "Select Item... [PERSON_NAME] [PERSON_NAME] [PERSON_NAME] [PERSON_NAME] [PERSON_…" at bounding box center [927, 564] width 1230 height 33
click at [501, 461] on input "[DATE]" at bounding box center [927, 450] width 1230 height 33
click at [1498, 716] on span "Next" at bounding box center [1503, 719] width 28 height 13
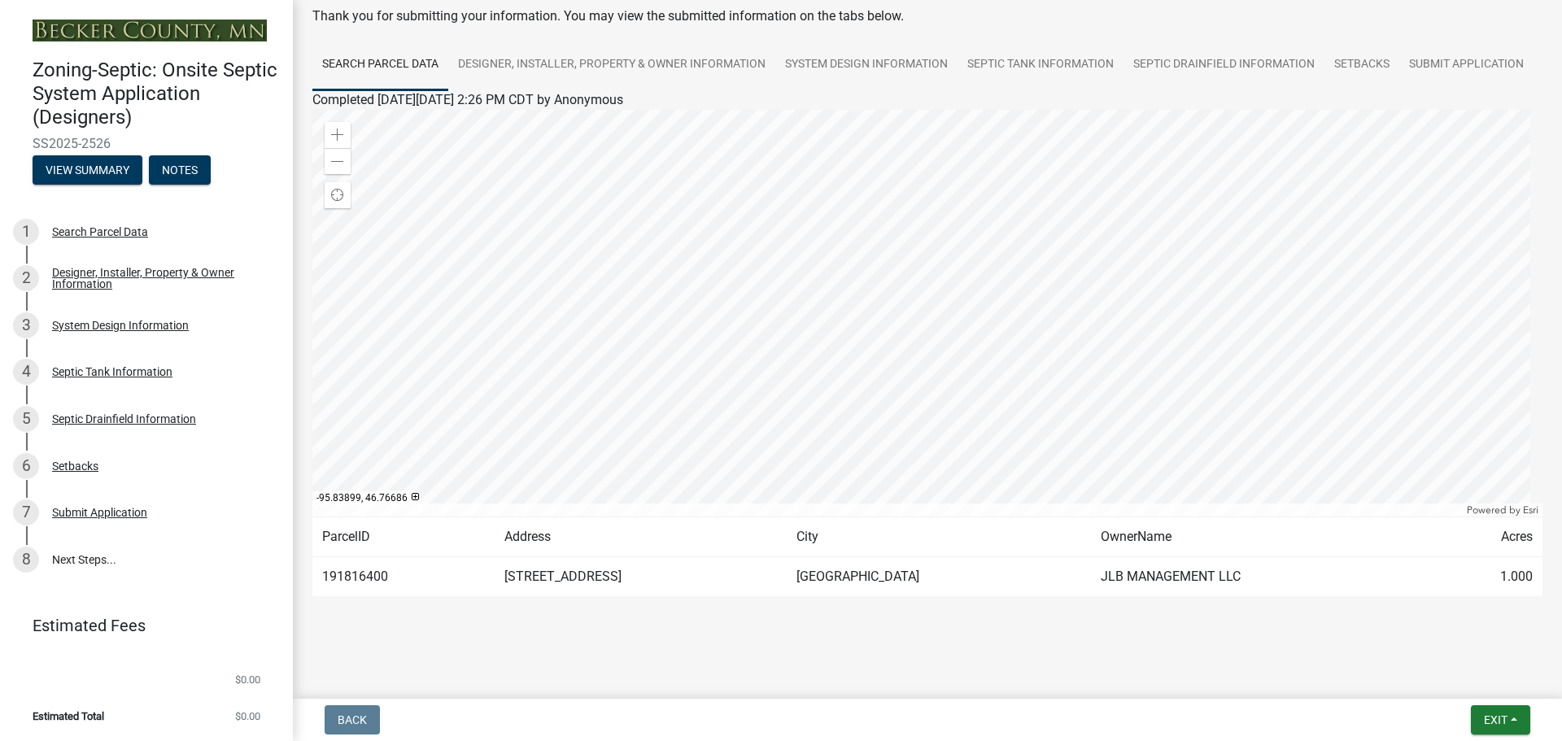
scroll to position [136, 0]
click at [74, 163] on button "View Summary" at bounding box center [88, 169] width 110 height 29
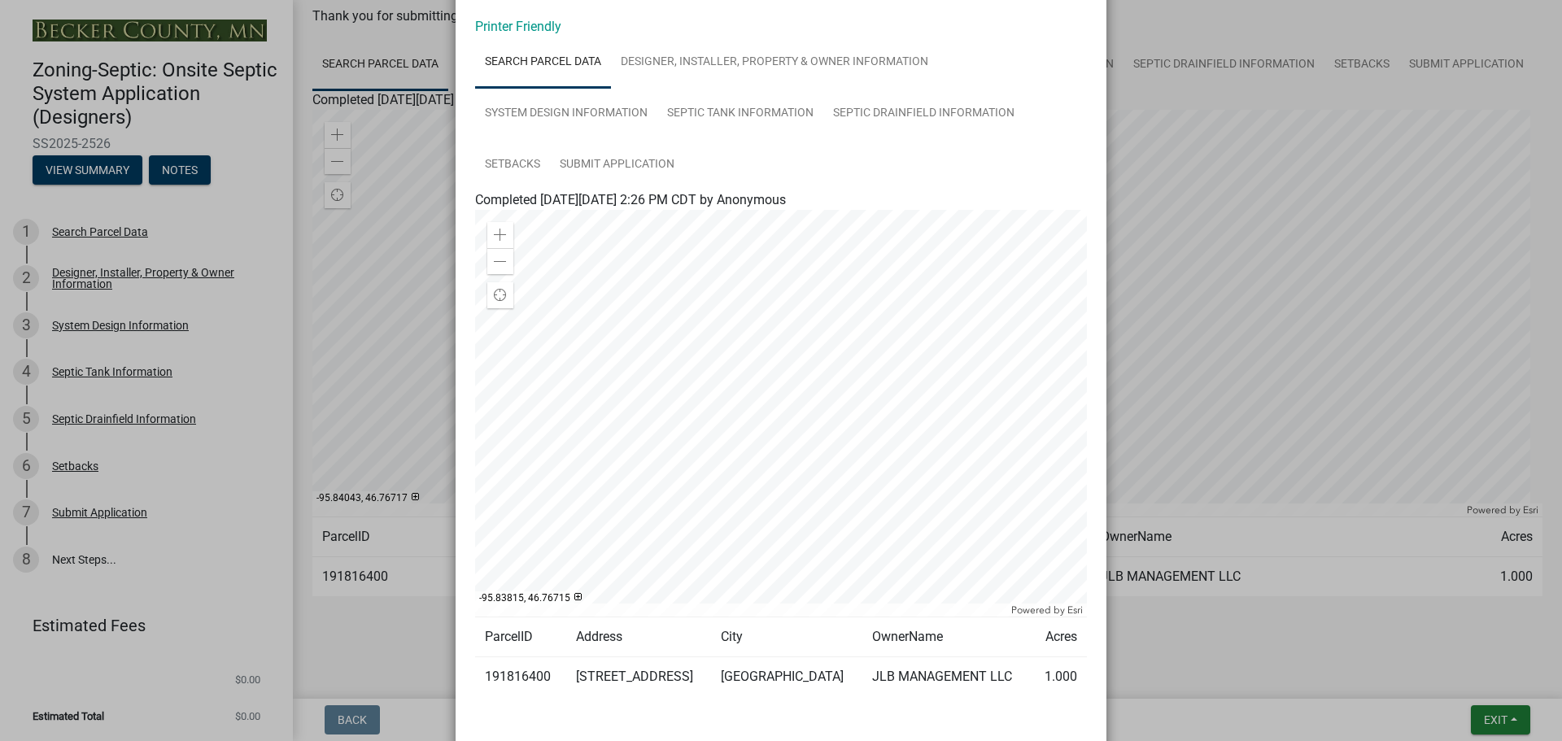
scroll to position [161, 0]
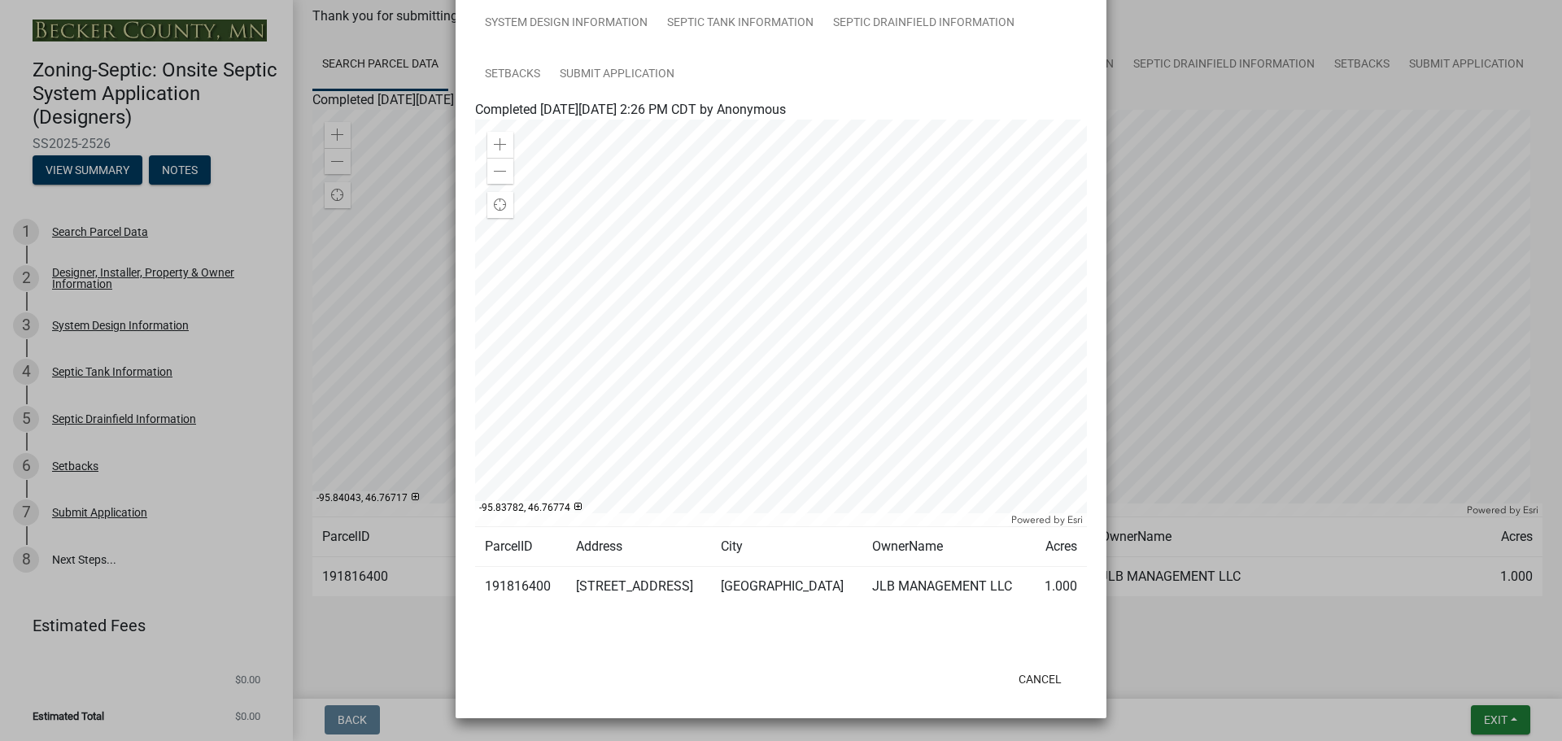
click at [1054, 72] on ul "Search Parcel Data Designer, Installer, Property & Owner Information System Des…" at bounding box center [781, 23] width 612 height 154
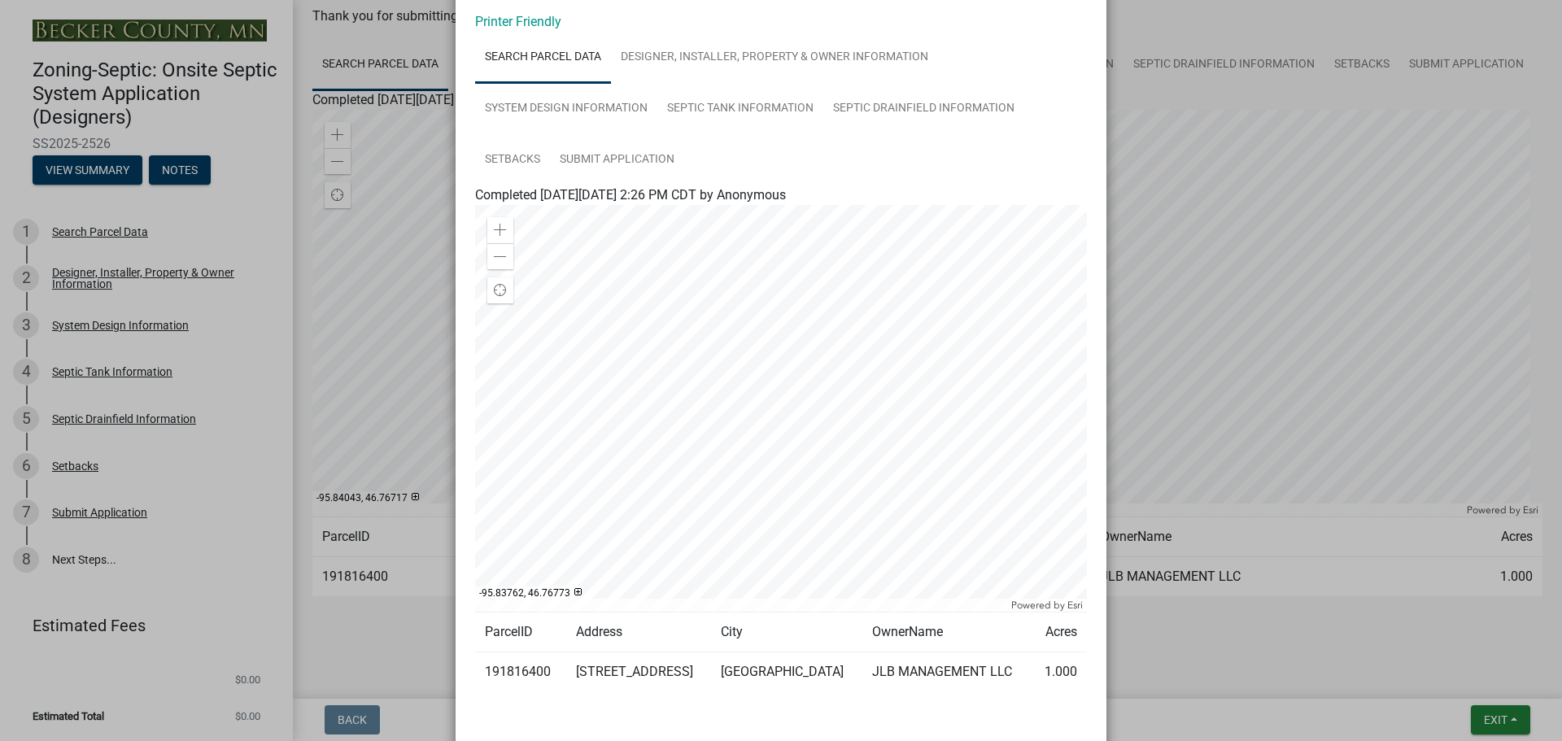
scroll to position [0, 0]
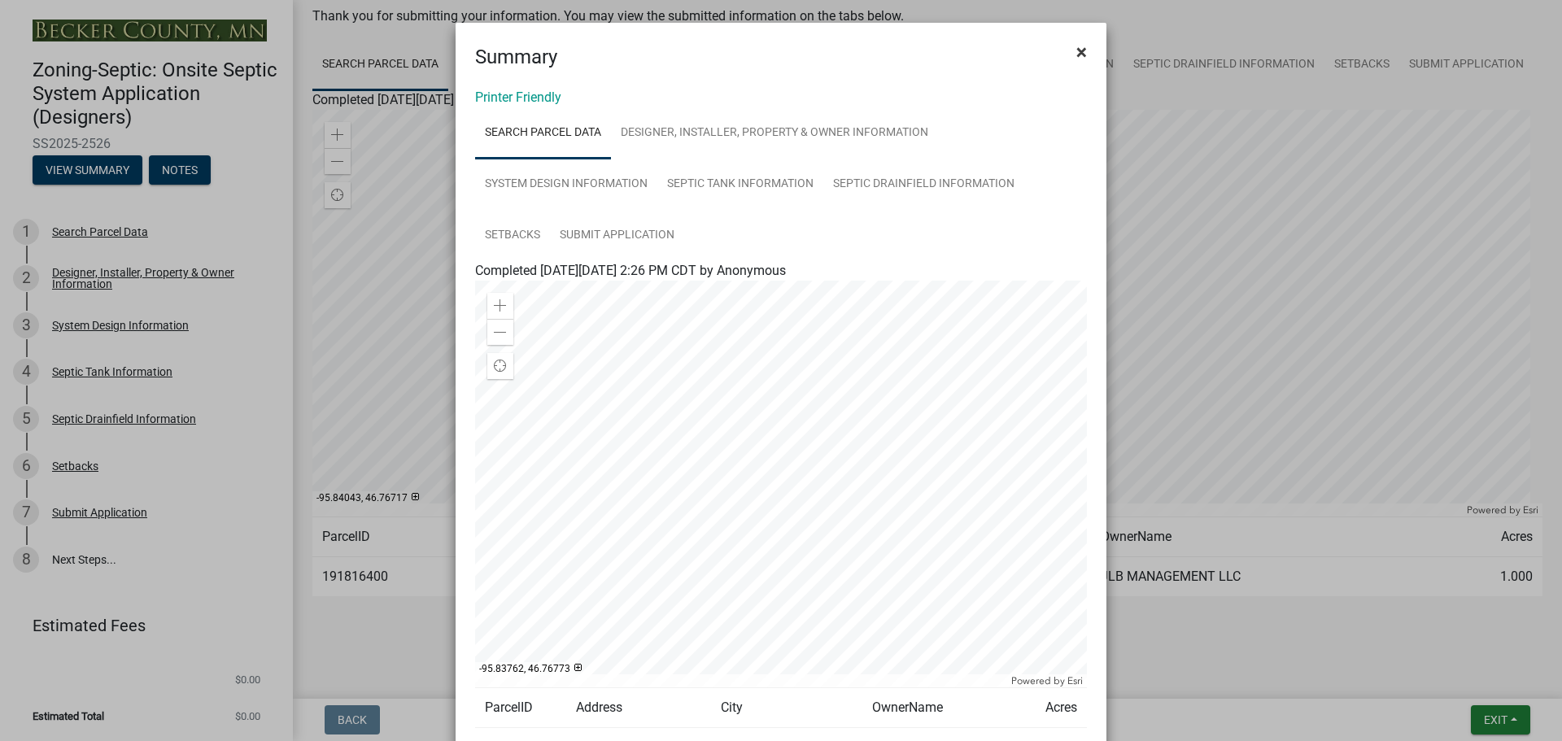
click at [1077, 47] on span "×" at bounding box center [1081, 52] width 11 height 23
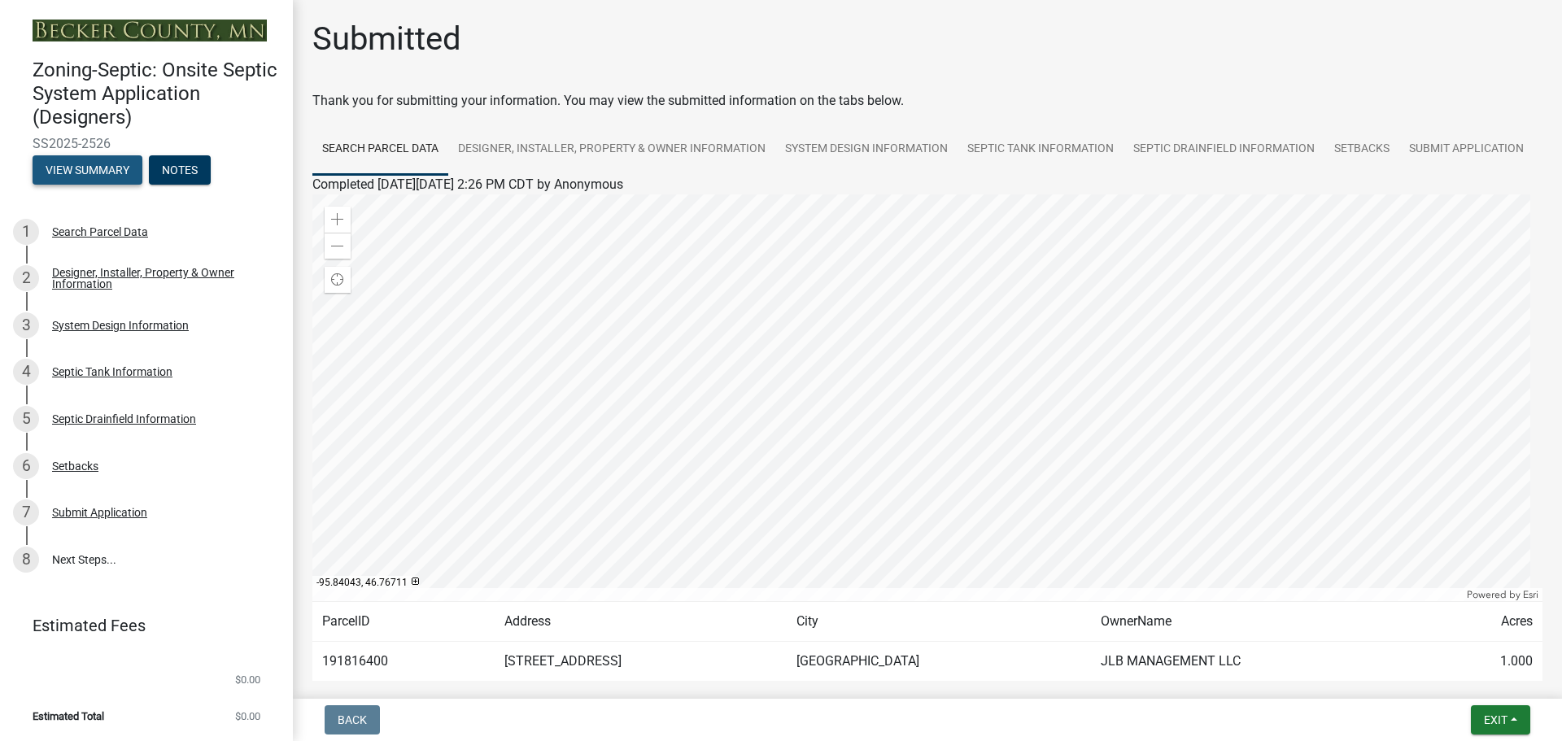
click at [105, 169] on button "View Summary" at bounding box center [88, 169] width 110 height 29
